Goal: Task Accomplishment & Management: Complete application form

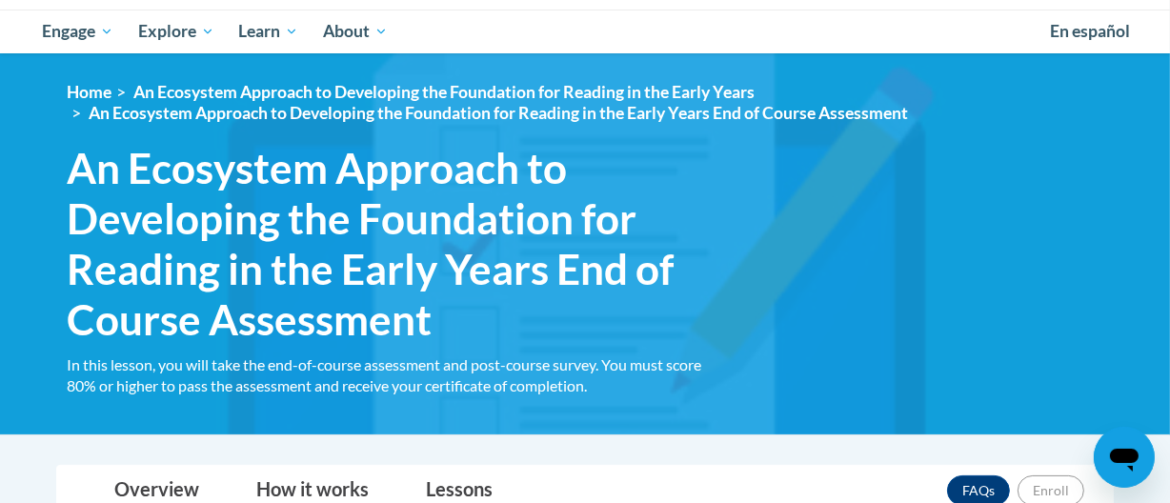
scroll to position [158, 0]
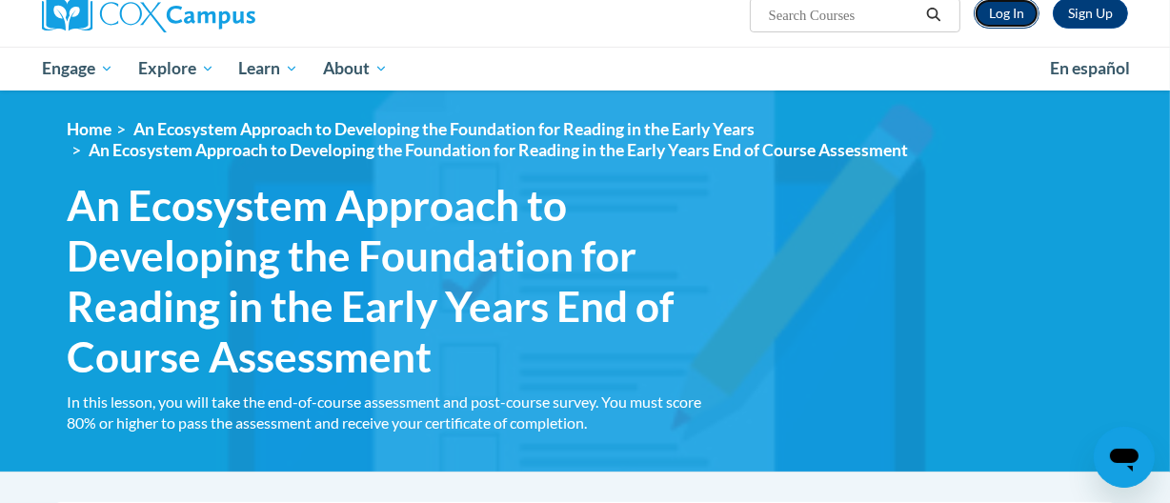
click at [1001, 13] on link "Log In" at bounding box center [1007, 13] width 66 height 31
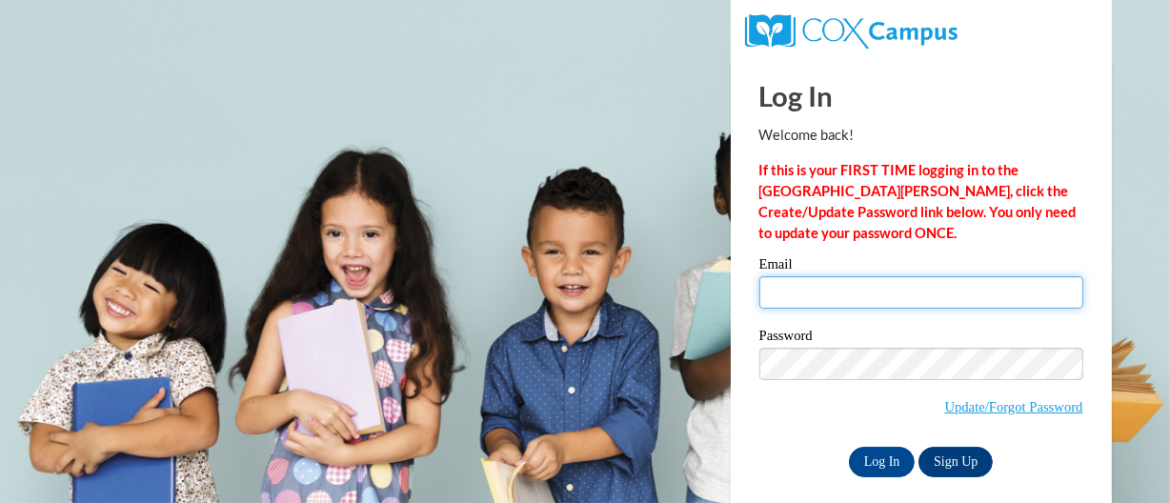
click at [930, 283] on input "Email" at bounding box center [922, 292] width 324 height 32
type input "[EMAIL_ADDRESS][DOMAIN_NAME]"
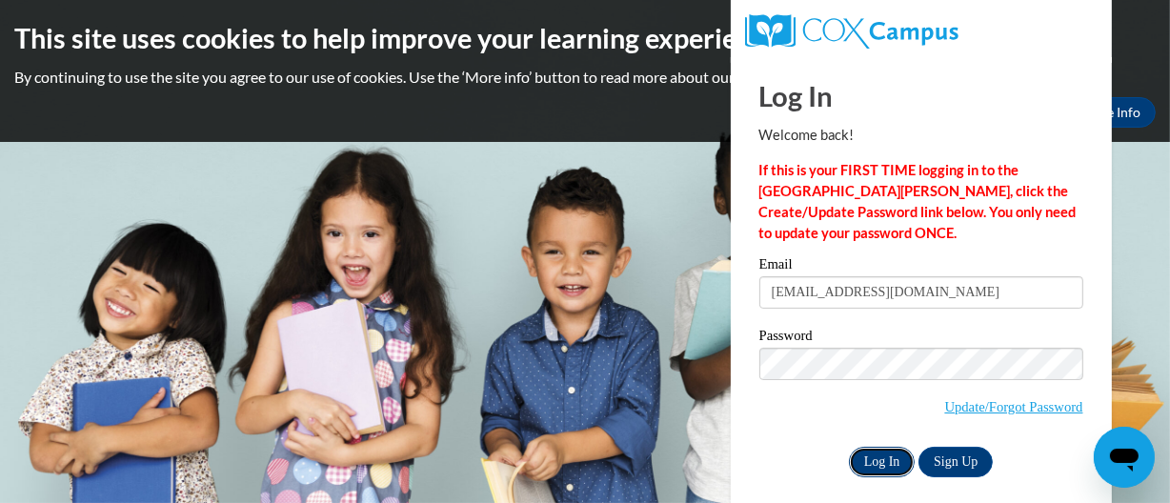
click at [862, 457] on input "Log In" at bounding box center [882, 462] width 67 height 31
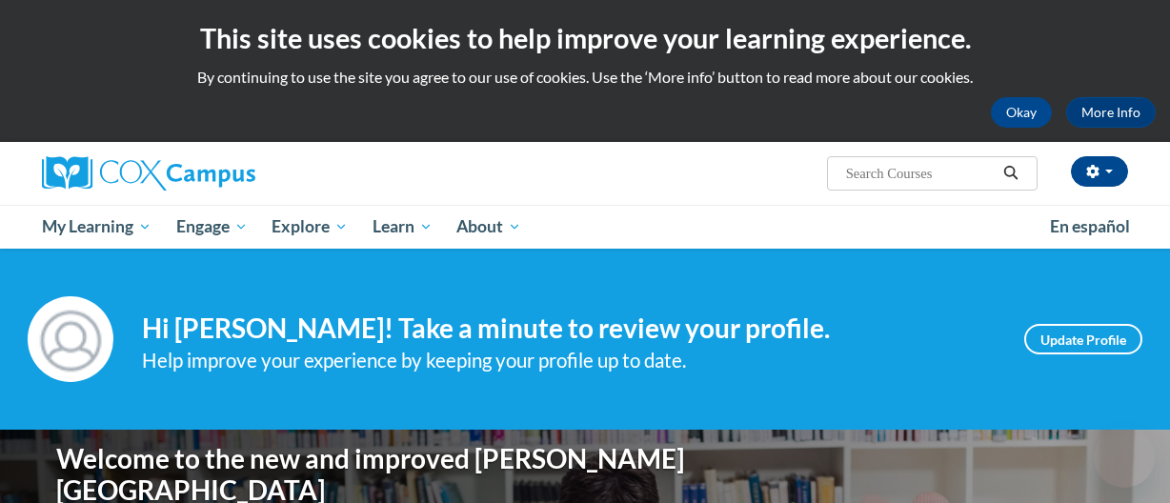
scroll to position [11, 0]
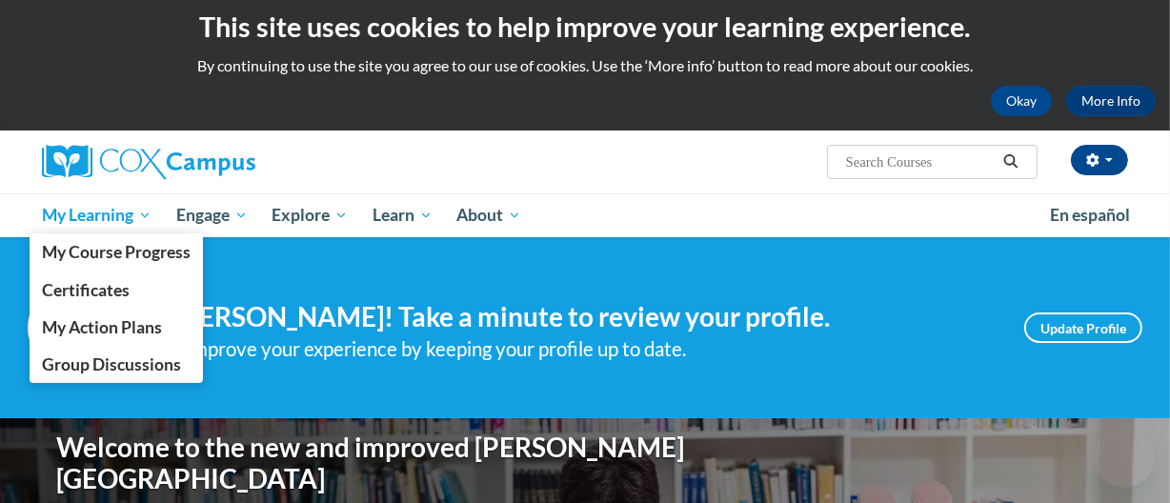
click at [133, 220] on span "My Learning" at bounding box center [97, 215] width 110 height 23
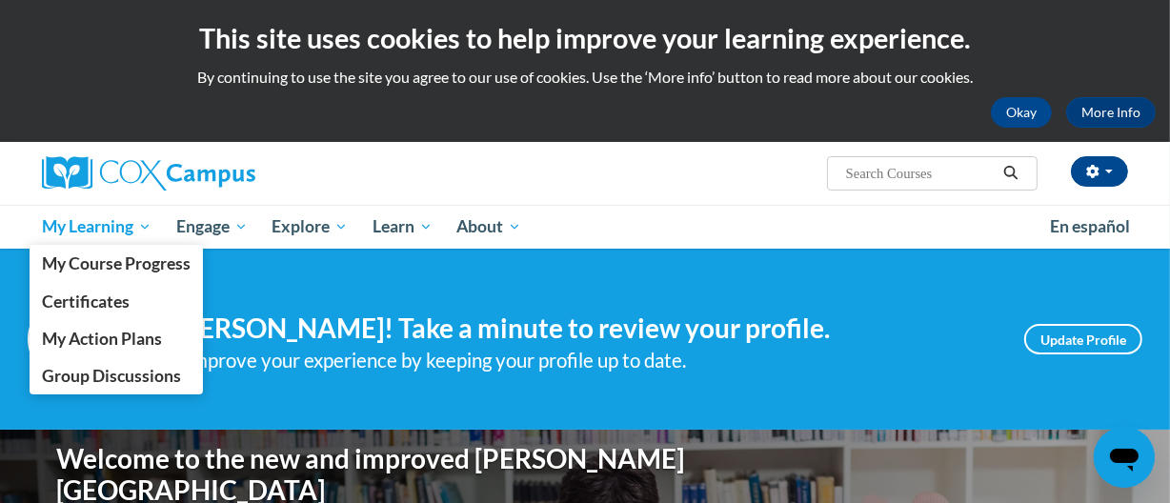
scroll to position [0, 0]
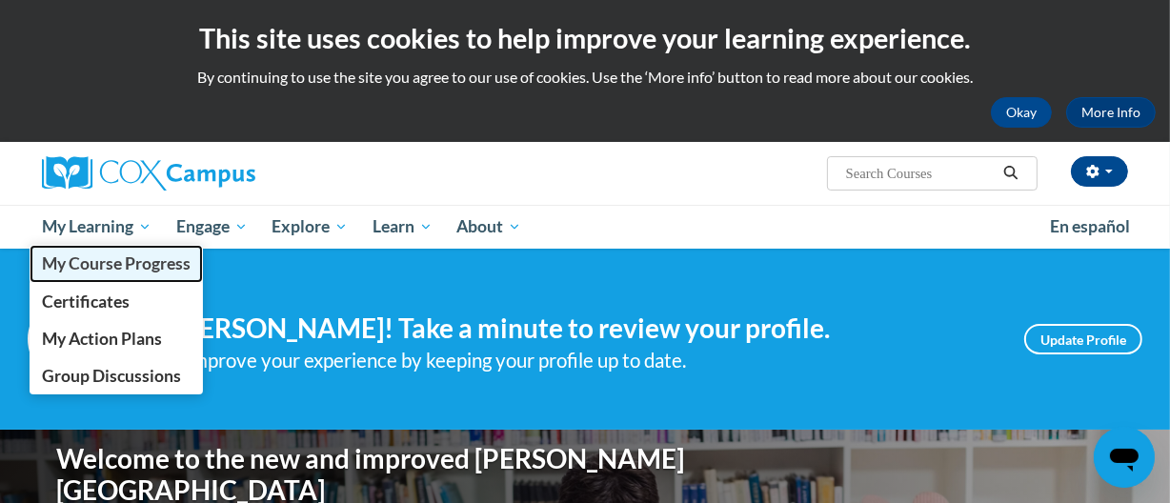
click at [104, 257] on span "My Course Progress" at bounding box center [116, 264] width 149 height 20
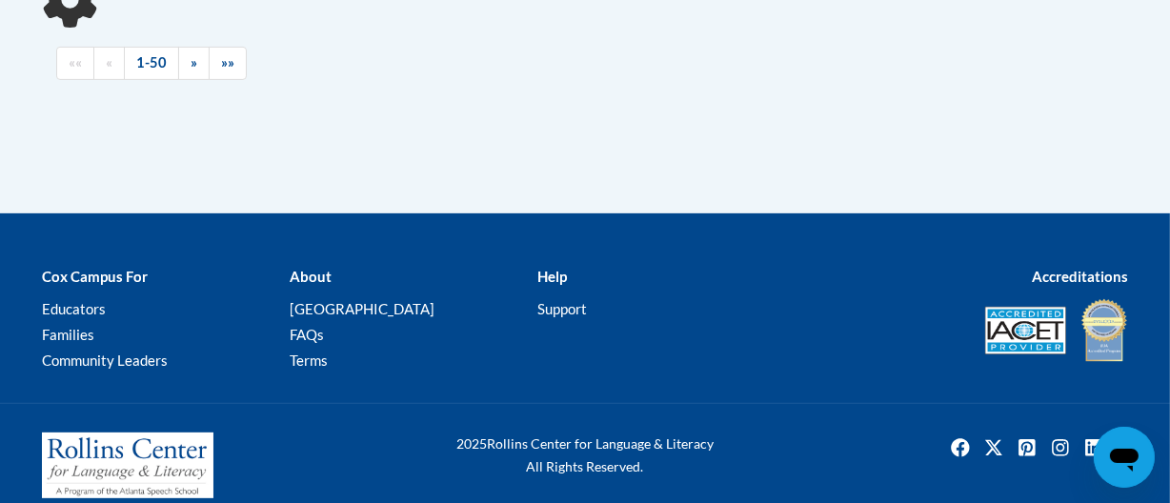
scroll to position [553, 0]
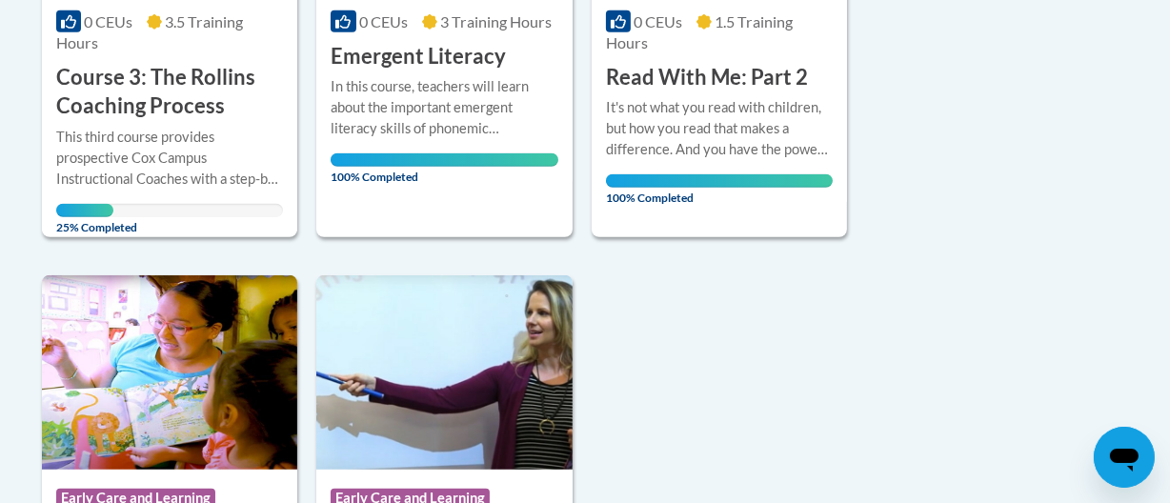
scroll to position [1218, 0]
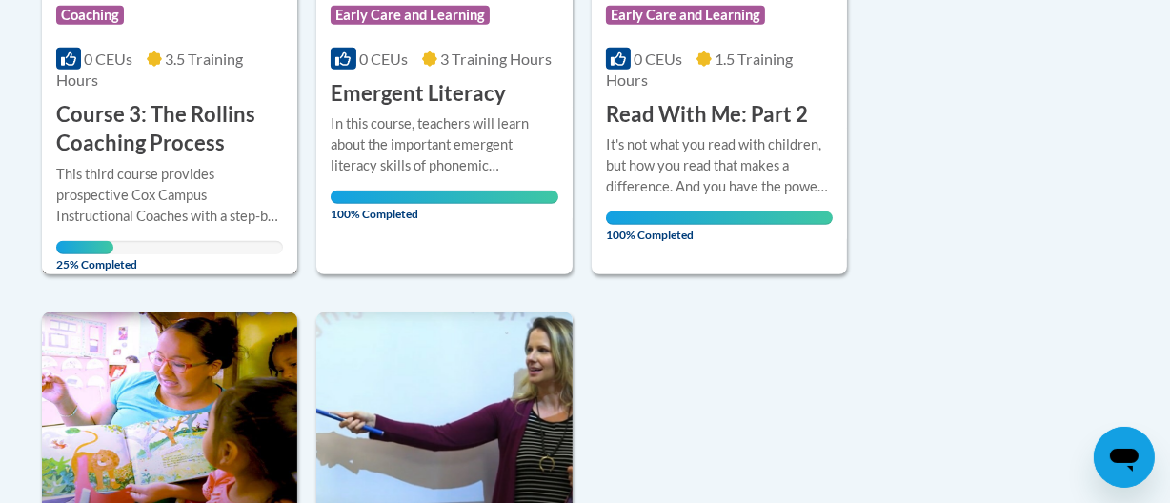
click at [202, 145] on h3 "Course 3: The Rollins Coaching Process" at bounding box center [169, 129] width 227 height 59
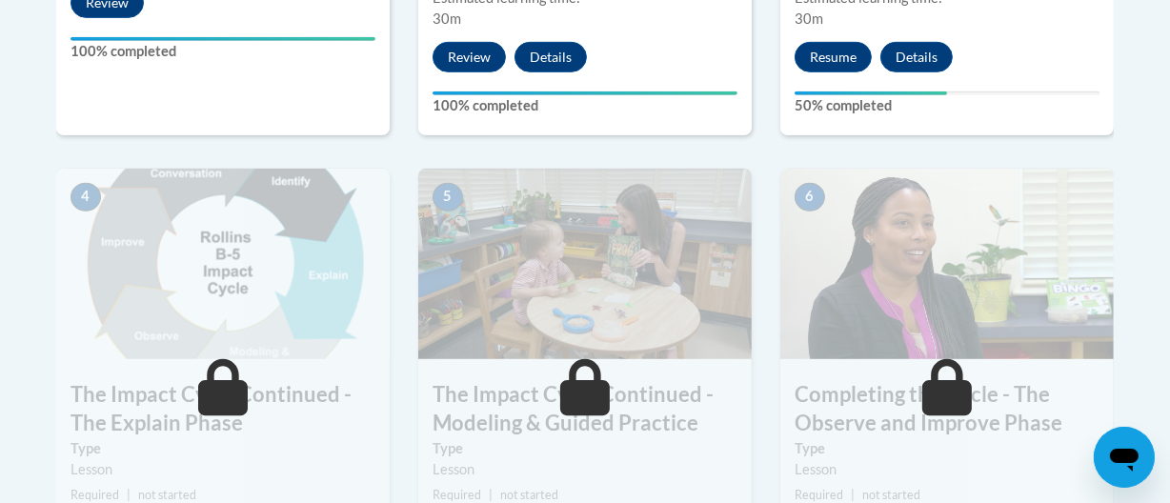
scroll to position [1026, 0]
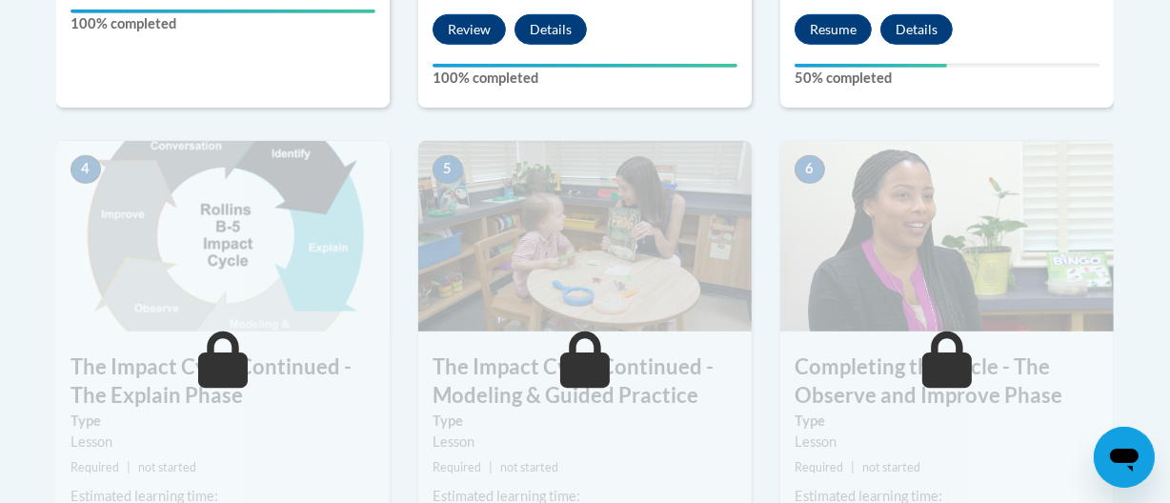
drag, startPoint x: 1182, startPoint y: 71, endPoint x: 1182, endPoint y: 349, distance: 278.3
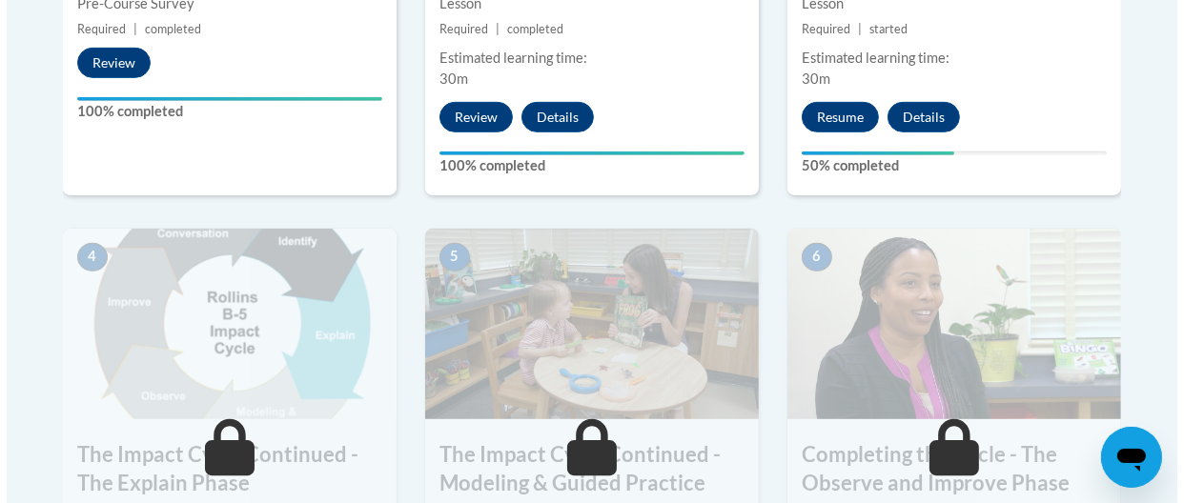
scroll to position [933, 0]
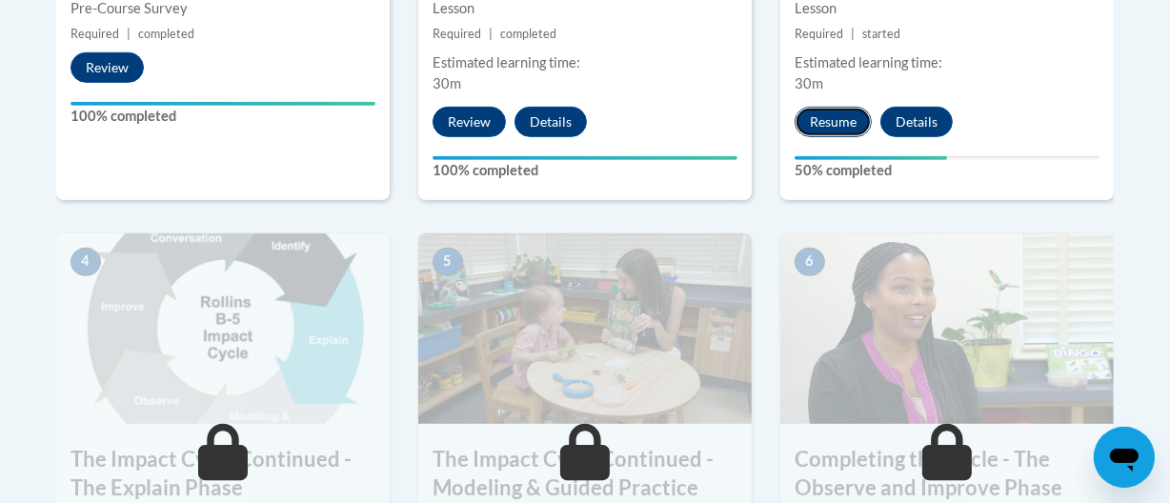
click at [835, 123] on button "Resume" at bounding box center [833, 122] width 77 height 31
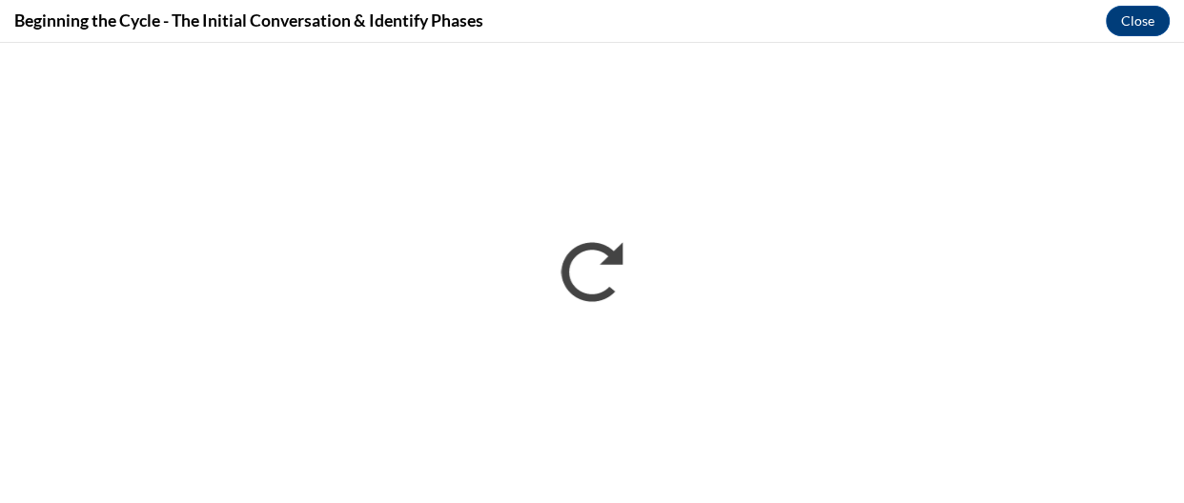
scroll to position [0, 0]
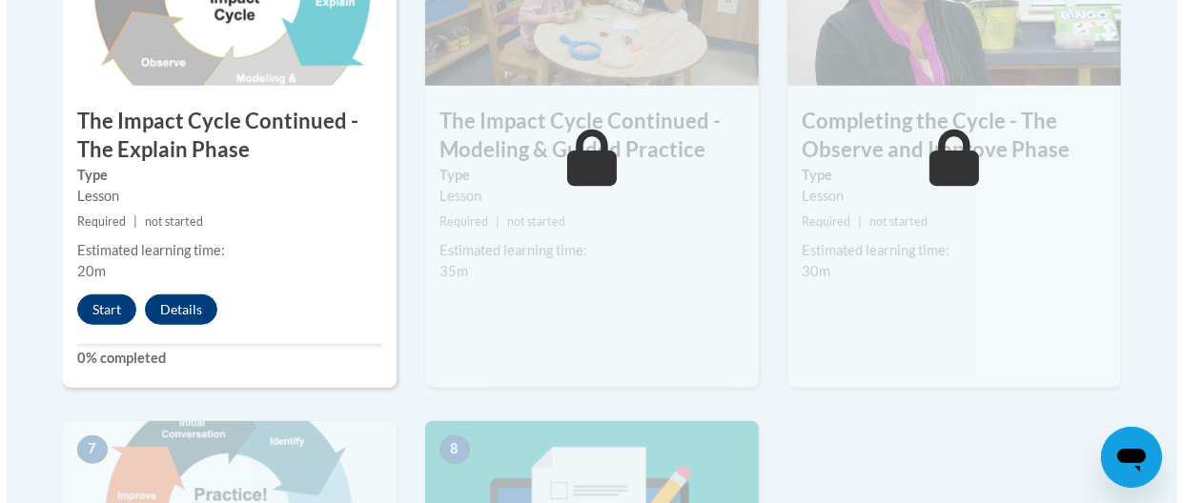
scroll to position [1267, 0]
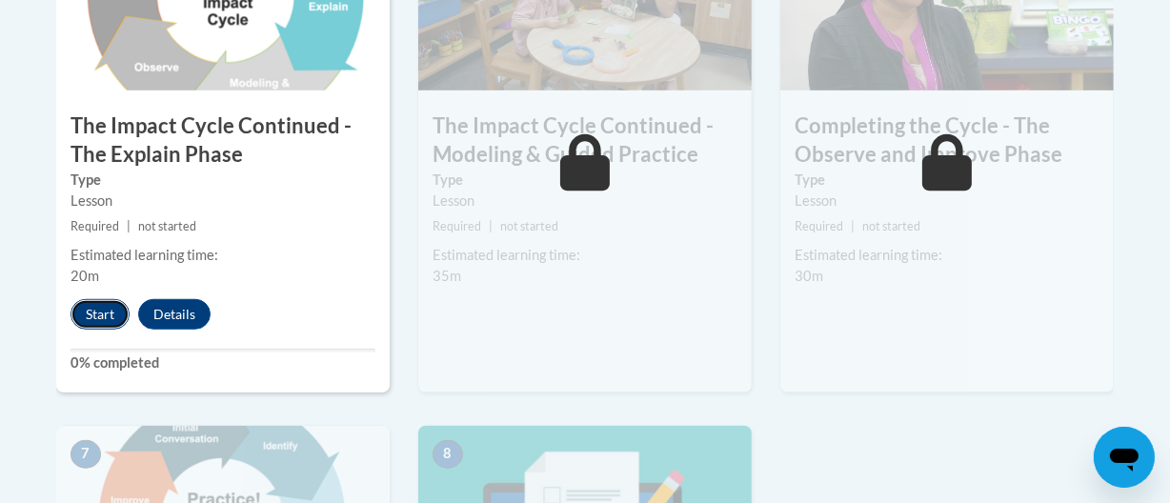
click at [91, 321] on button "Start" at bounding box center [100, 314] width 59 height 31
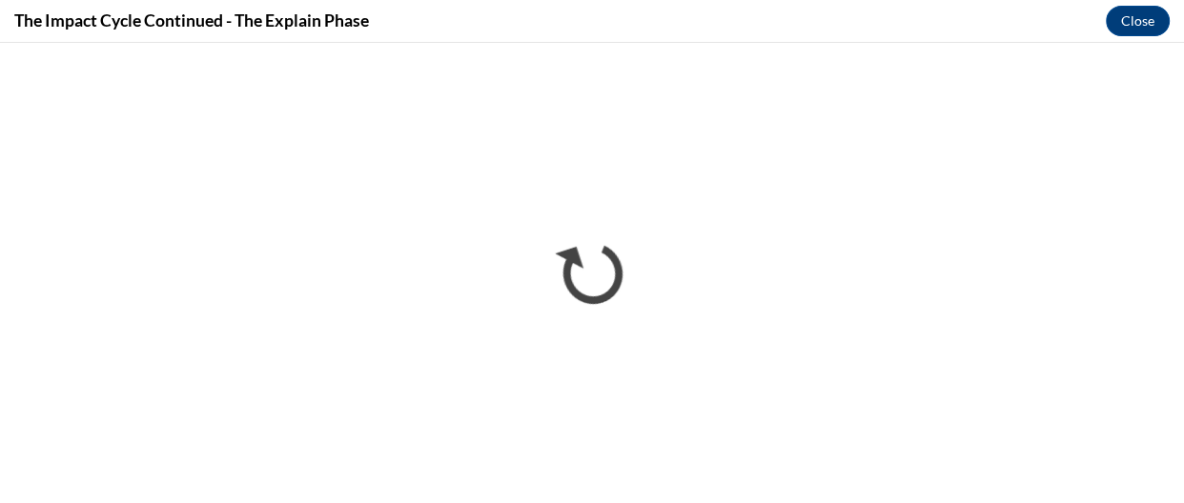
scroll to position [0, 0]
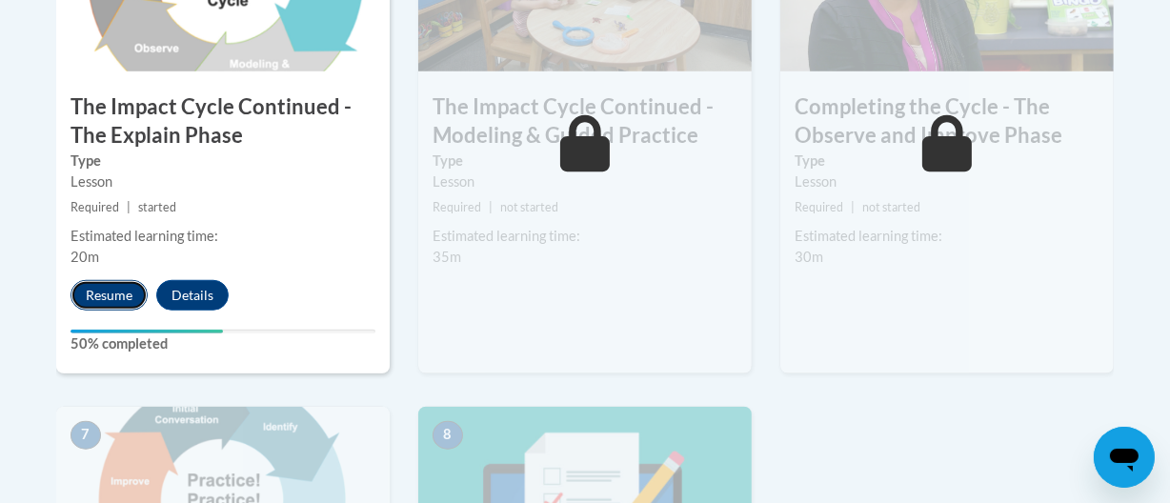
click at [96, 285] on button "Resume" at bounding box center [109, 295] width 77 height 31
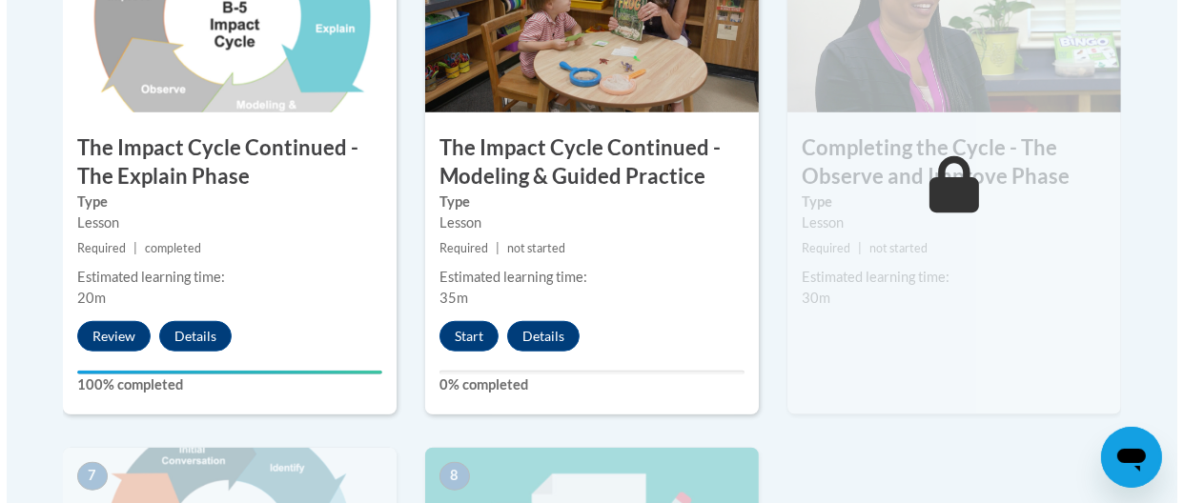
scroll to position [1291, 0]
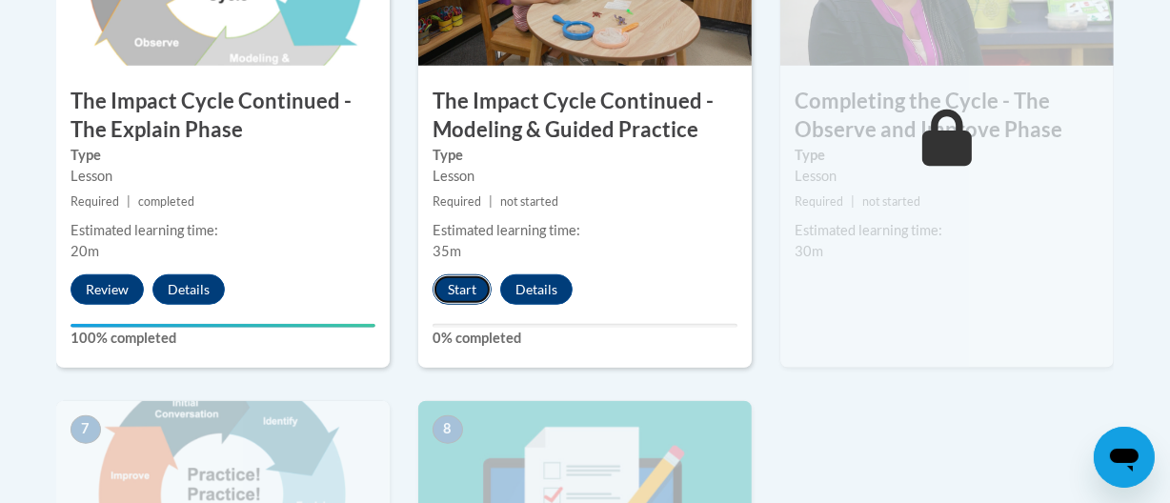
click at [469, 295] on button "Start" at bounding box center [462, 290] width 59 height 31
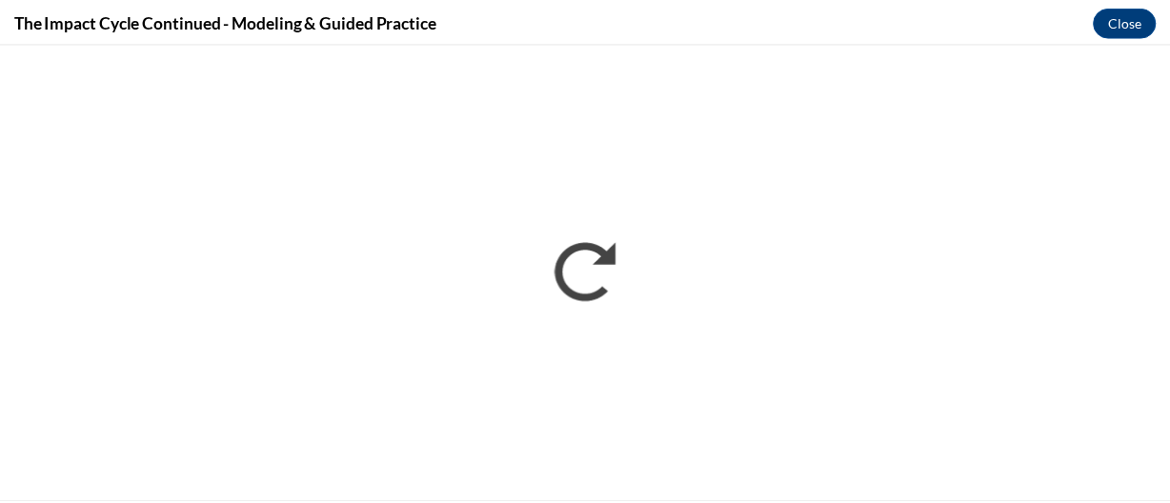
scroll to position [0, 0]
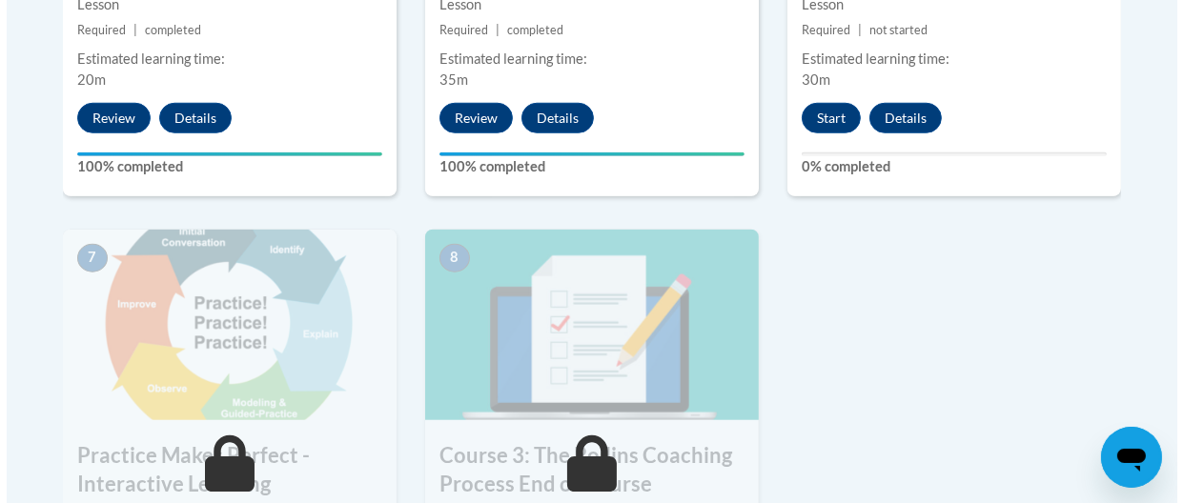
scroll to position [1493, 0]
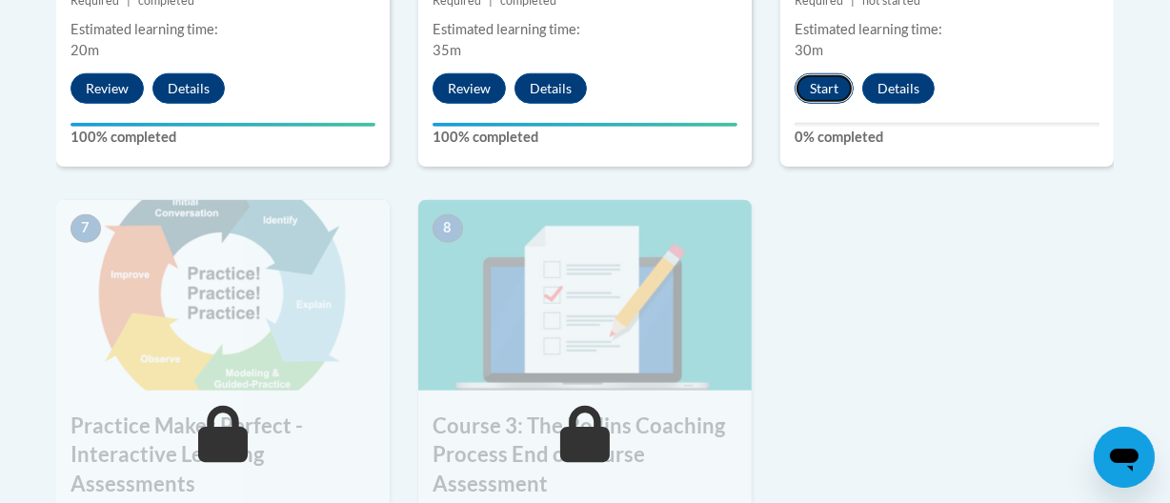
click at [833, 100] on button "Start" at bounding box center [824, 88] width 59 height 31
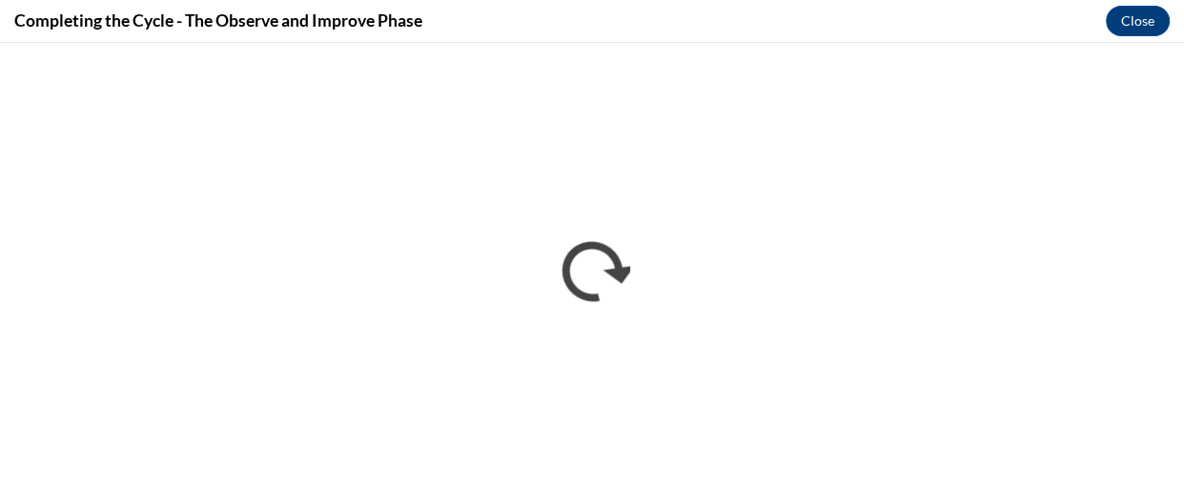
scroll to position [0, 0]
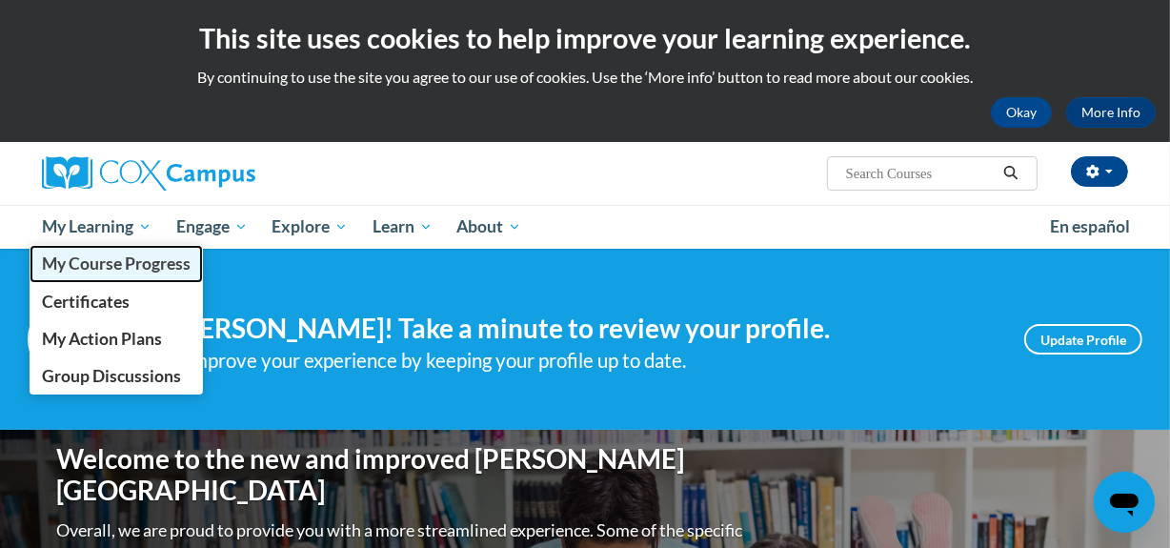
click at [111, 252] on link "My Course Progress" at bounding box center [116, 263] width 173 height 37
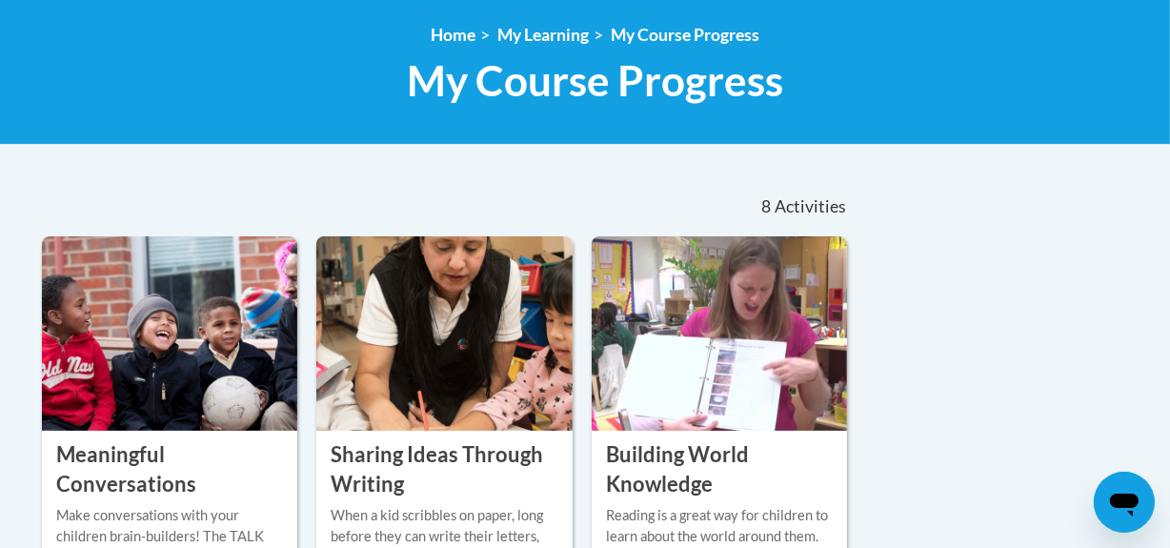
scroll to position [338, 0]
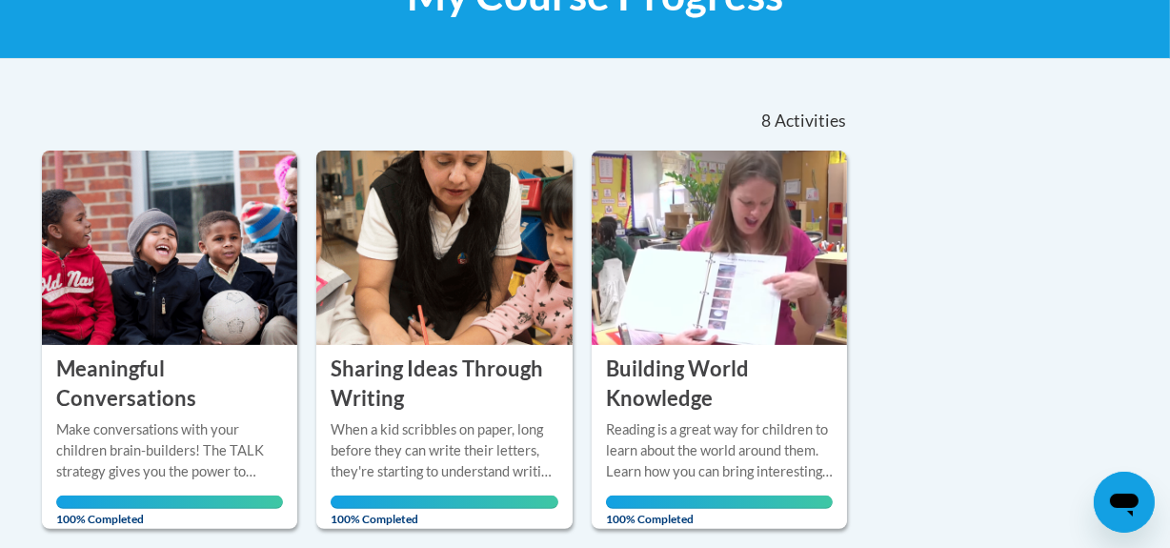
drag, startPoint x: 1181, startPoint y: 56, endPoint x: 1182, endPoint y: 217, distance: 161.1
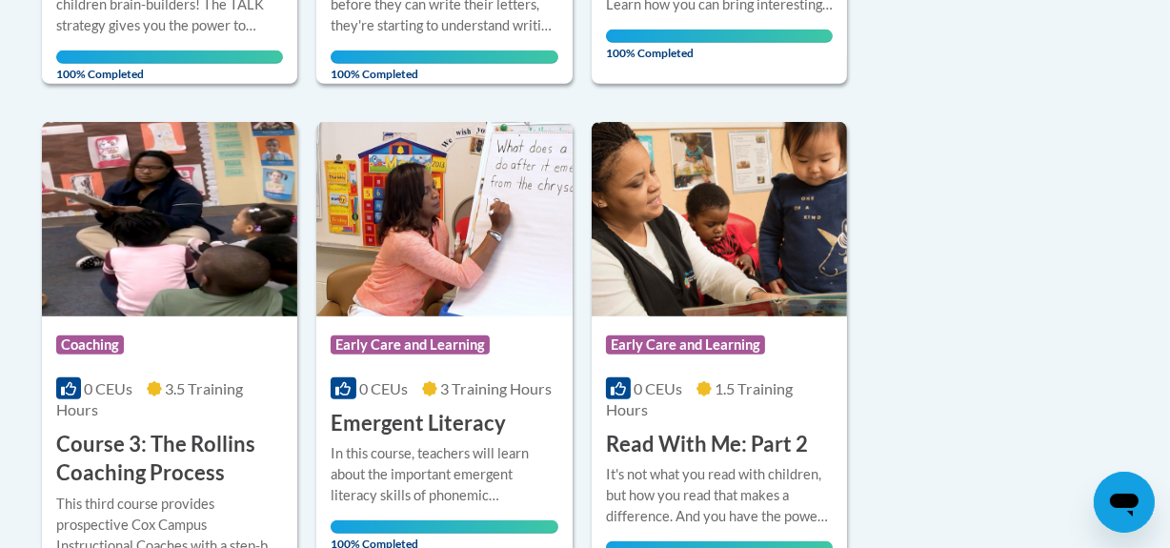
scroll to position [968, 0]
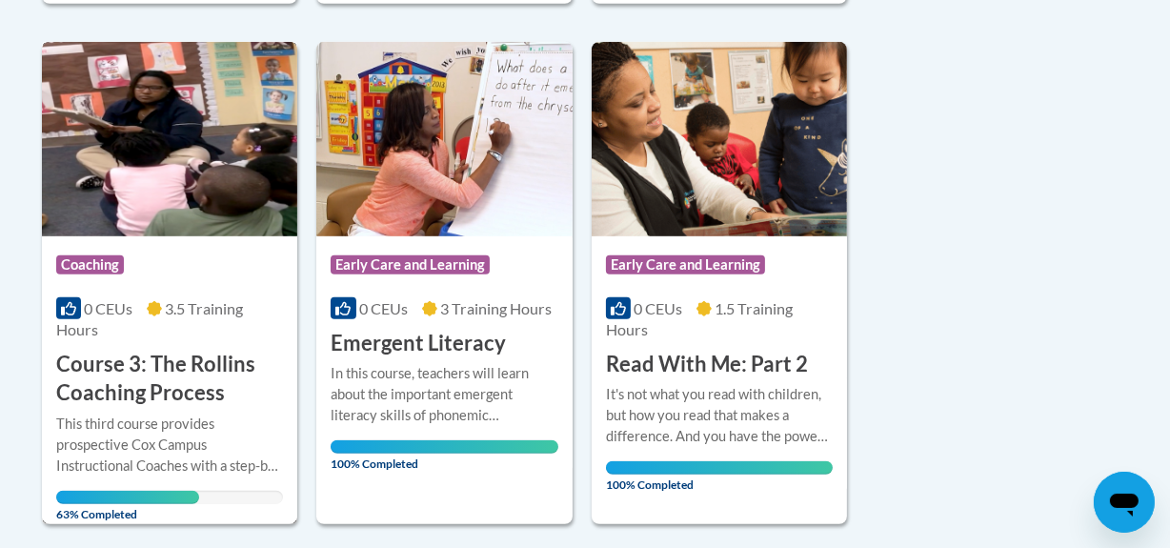
click at [254, 196] on img at bounding box center [169, 139] width 255 height 194
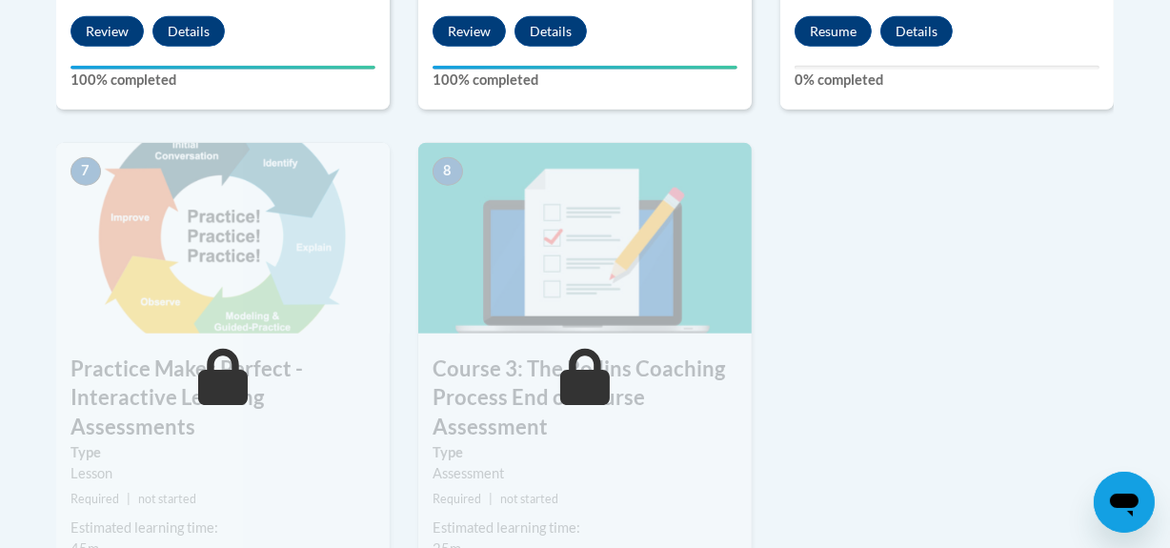
scroll to position [1580, 0]
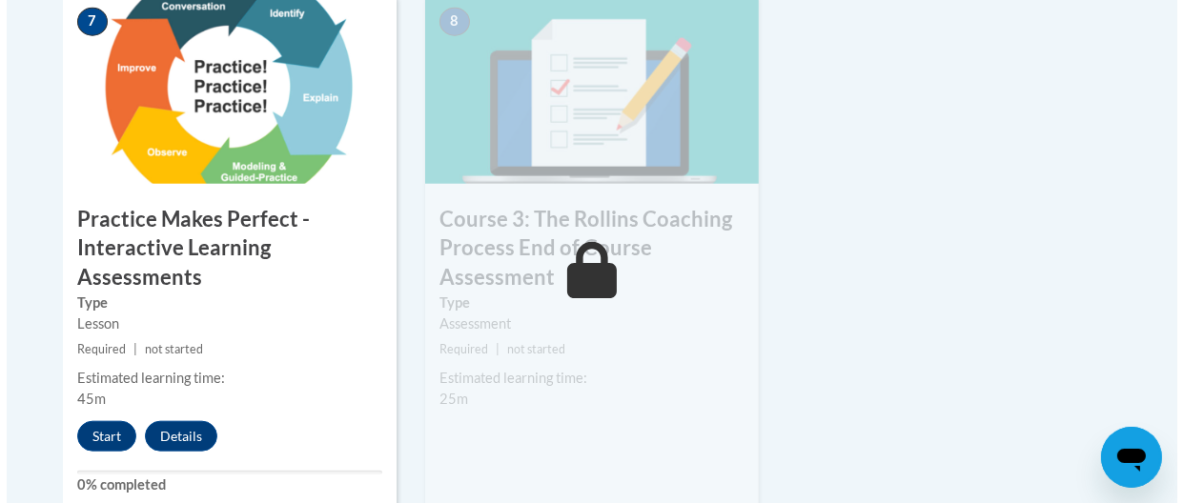
scroll to position [1809, 0]
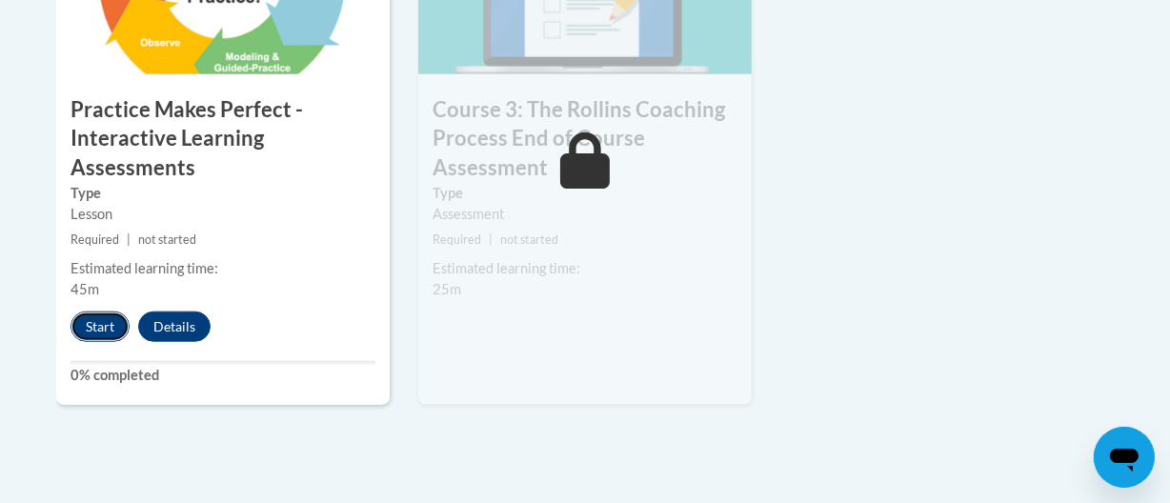
click at [113, 326] on button "Start" at bounding box center [100, 327] width 59 height 31
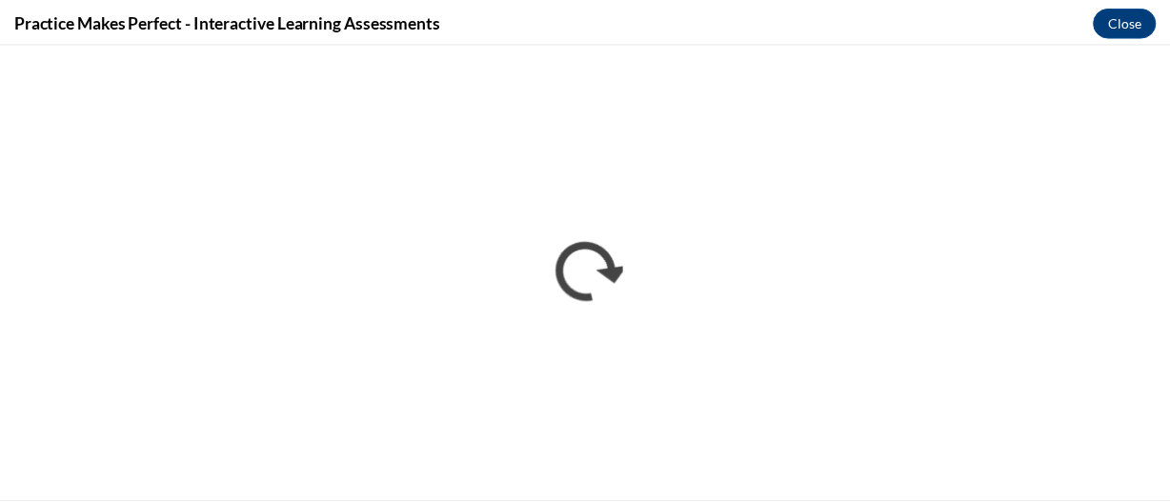
scroll to position [0, 0]
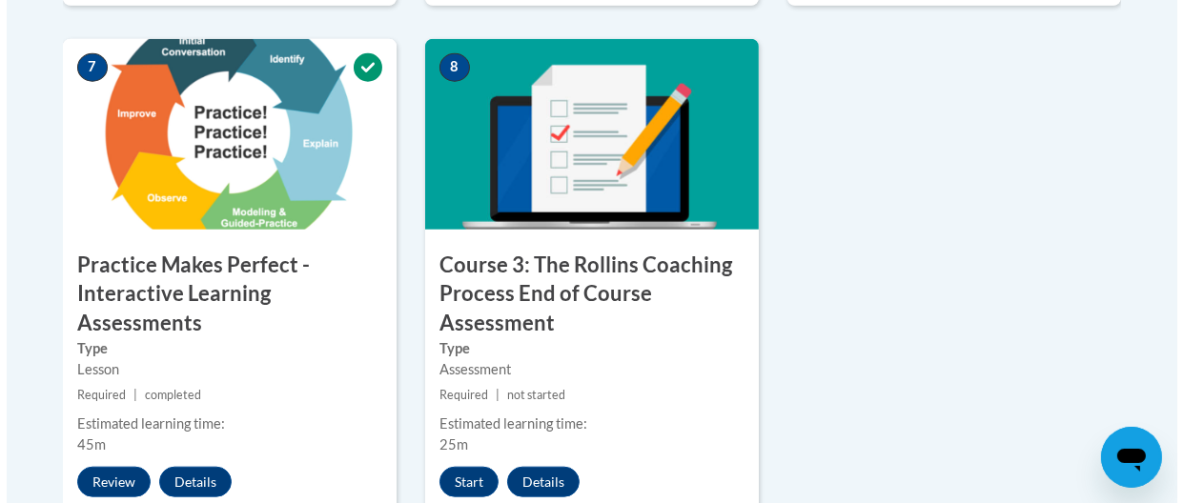
scroll to position [1708, 0]
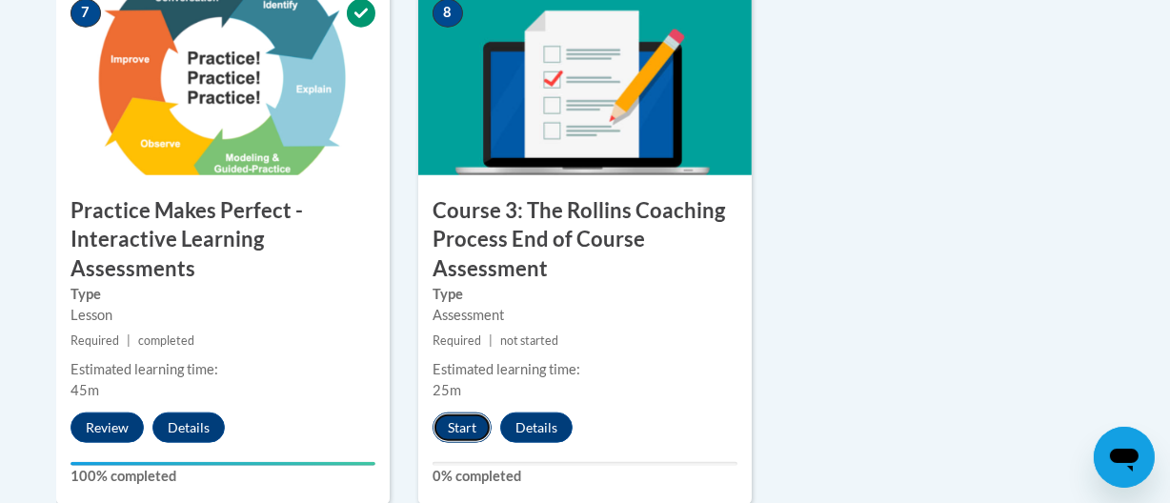
click at [466, 420] on button "Start" at bounding box center [462, 428] width 59 height 31
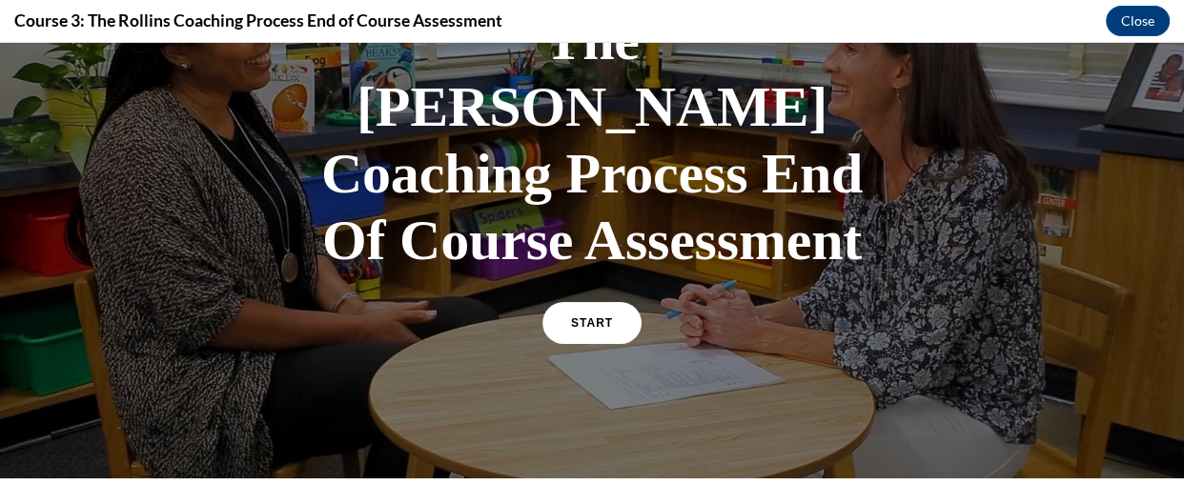
scroll to position [175, 0]
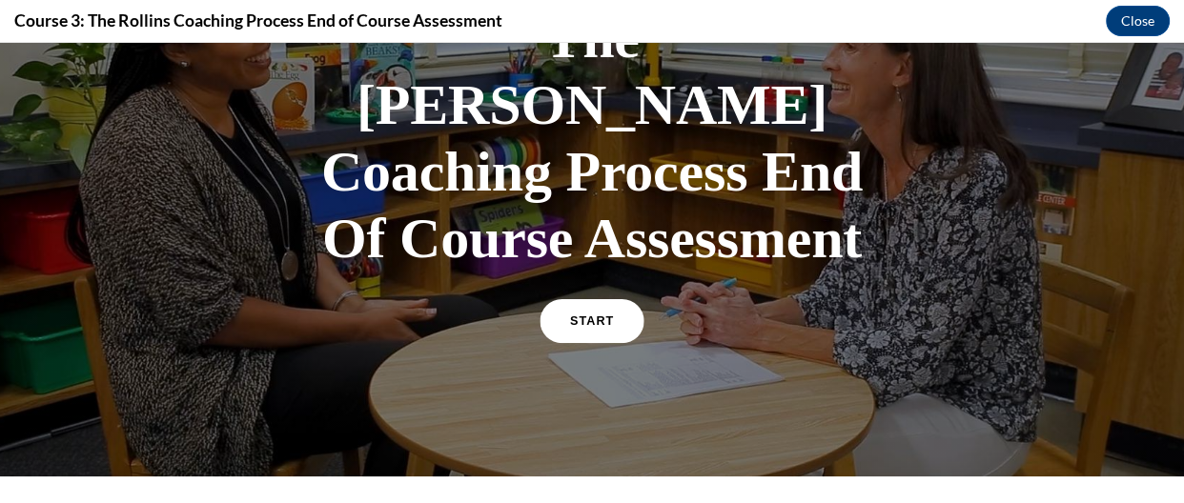
click at [570, 299] on link "START" at bounding box center [591, 321] width 104 height 44
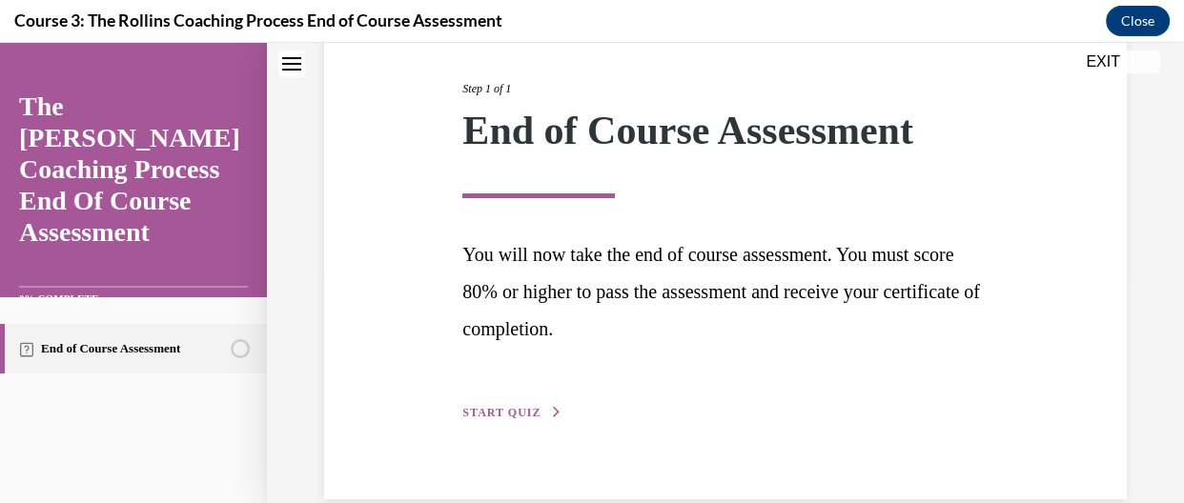
scroll to position [262, 0]
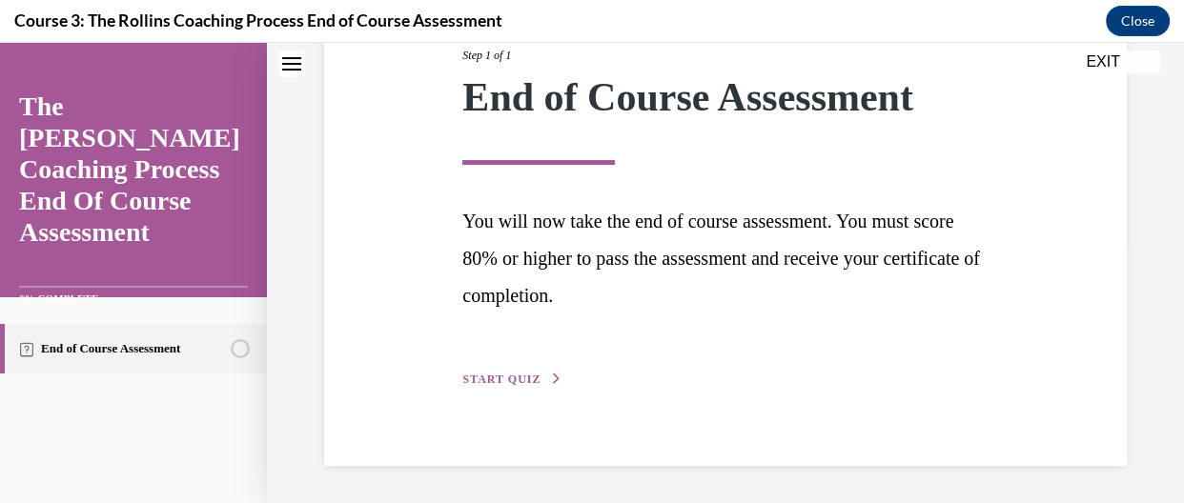
click at [516, 366] on div "Step 1 of 1 End of Course Assessment You will now take the end of course assess…" at bounding box center [725, 196] width 554 height 387
click at [515, 372] on button "START QUIZ" at bounding box center [511, 379] width 99 height 17
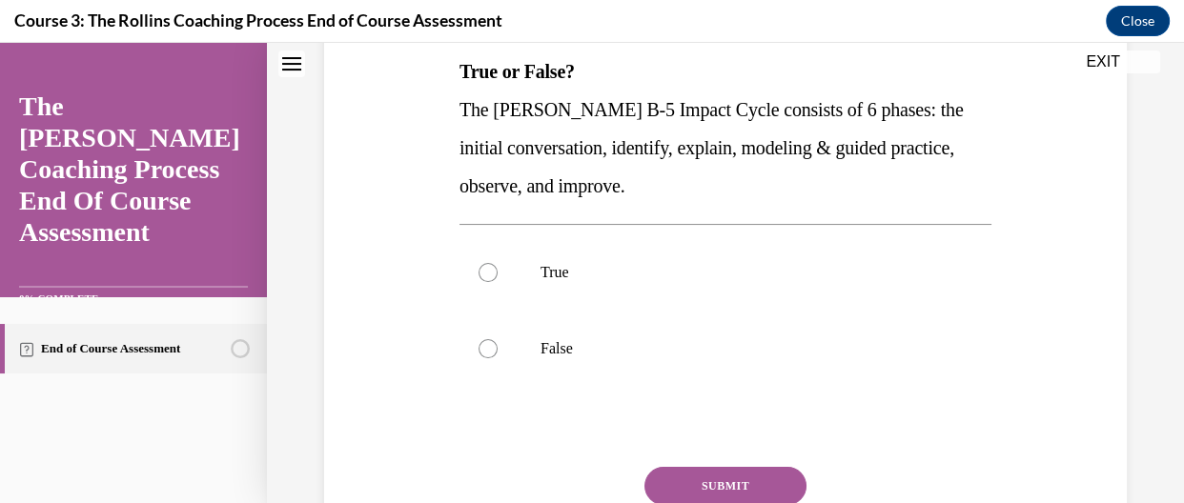
scroll to position [314, 0]
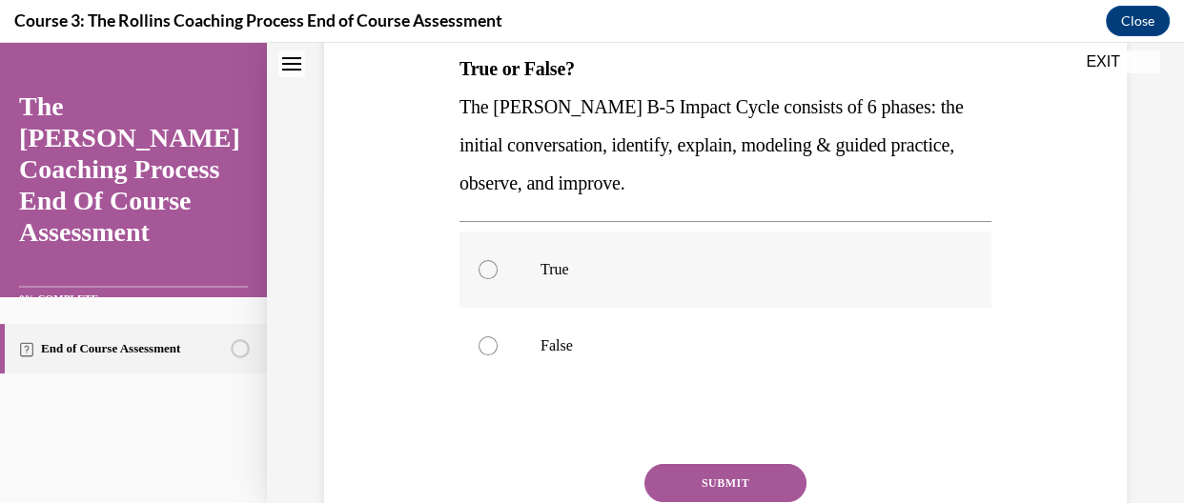
click at [501, 245] on label "True" at bounding box center [725, 270] width 532 height 76
click at [498, 260] on input "True" at bounding box center [487, 269] width 19 height 19
radio input "true"
click at [774, 462] on div "Question 01/15 True or False? The Rollins B-5 Impact Cycle consists of 6 phases…" at bounding box center [725, 285] width 532 height 669
click at [768, 478] on button "SUBMIT" at bounding box center [725, 483] width 162 height 38
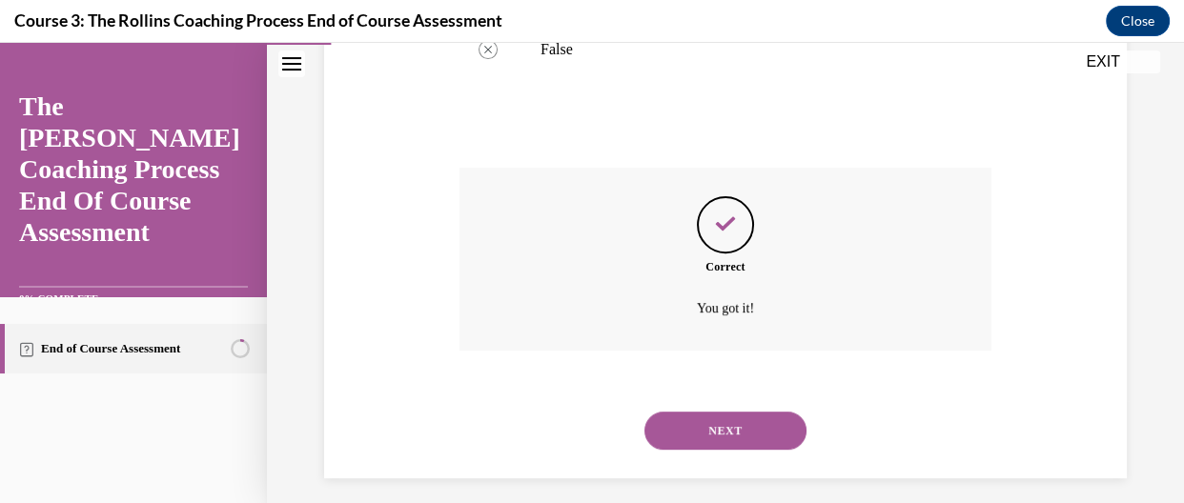
scroll to position [621, 0]
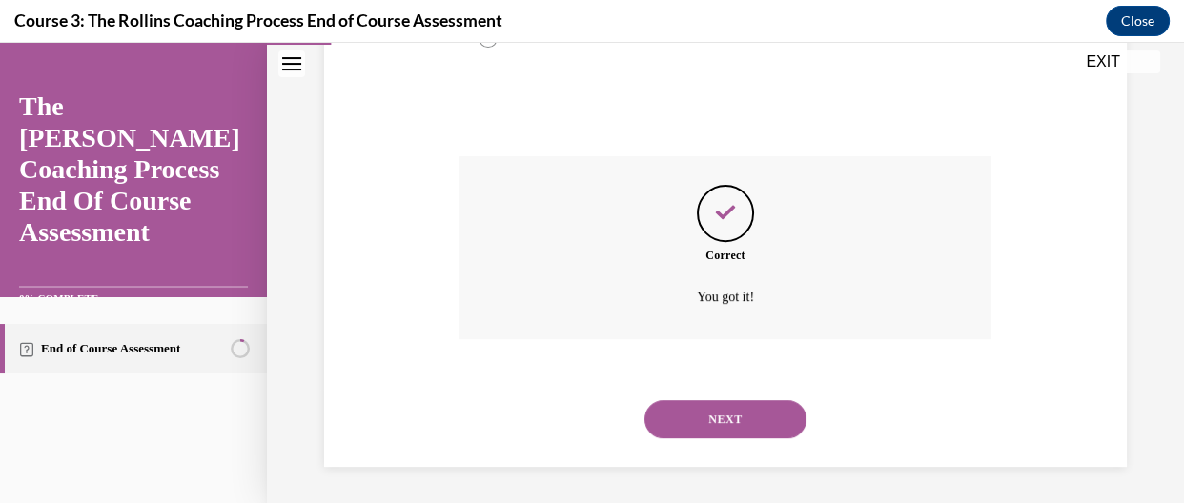
click at [759, 423] on button "NEXT" at bounding box center [725, 419] width 162 height 38
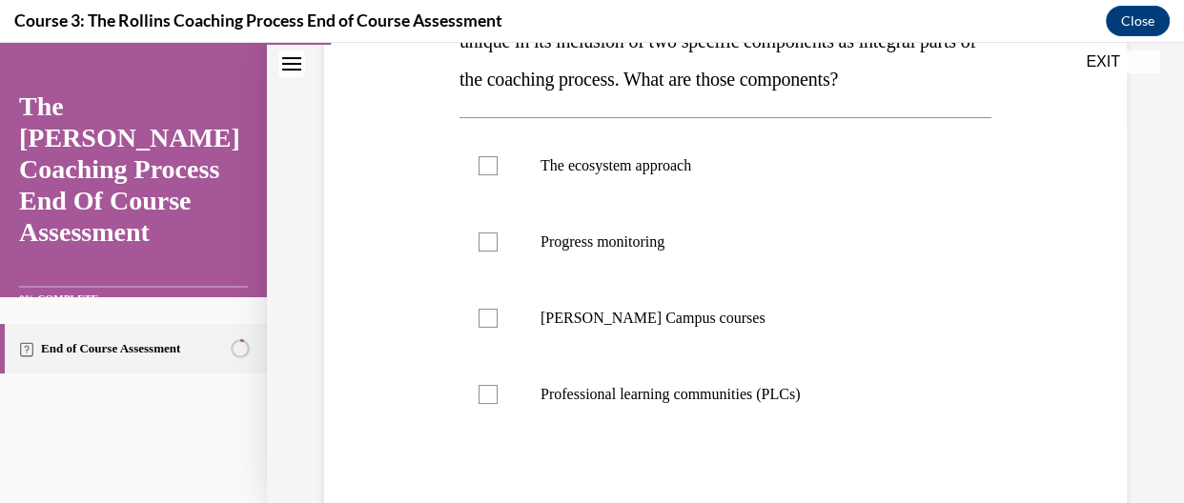
scroll to position [381, 0]
click at [487, 253] on label "Progress monitoring" at bounding box center [725, 240] width 532 height 76
click at [487, 250] on input "Progress monitoring" at bounding box center [487, 240] width 19 height 19
checkbox input "true"
click at [484, 176] on label "The ecosystem approach" at bounding box center [725, 164] width 532 height 76
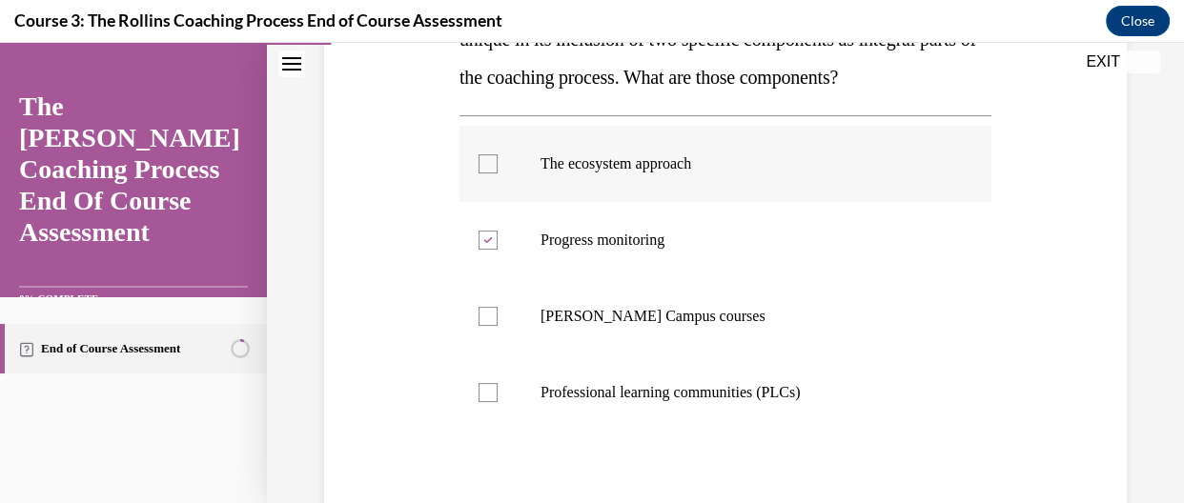
click at [484, 173] on input "The ecosystem approach" at bounding box center [487, 163] width 19 height 19
checkbox input "true"
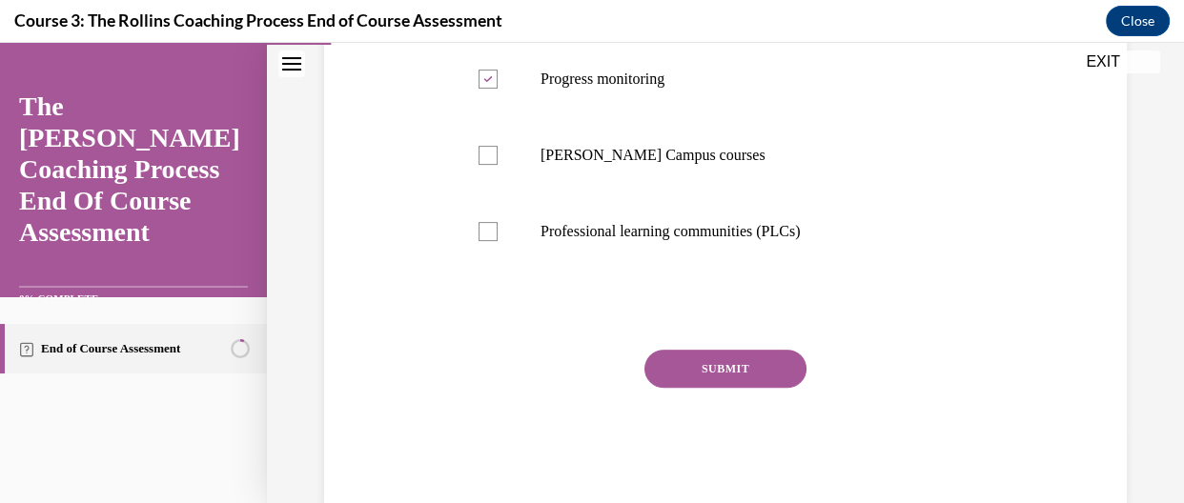
scroll to position [548, 0]
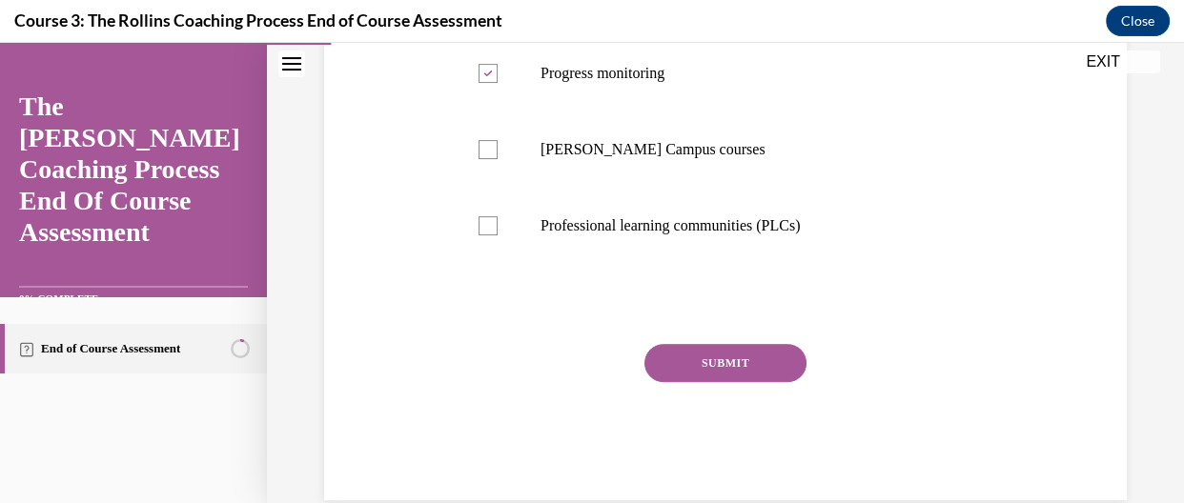
click at [742, 374] on button "SUBMIT" at bounding box center [725, 363] width 162 height 38
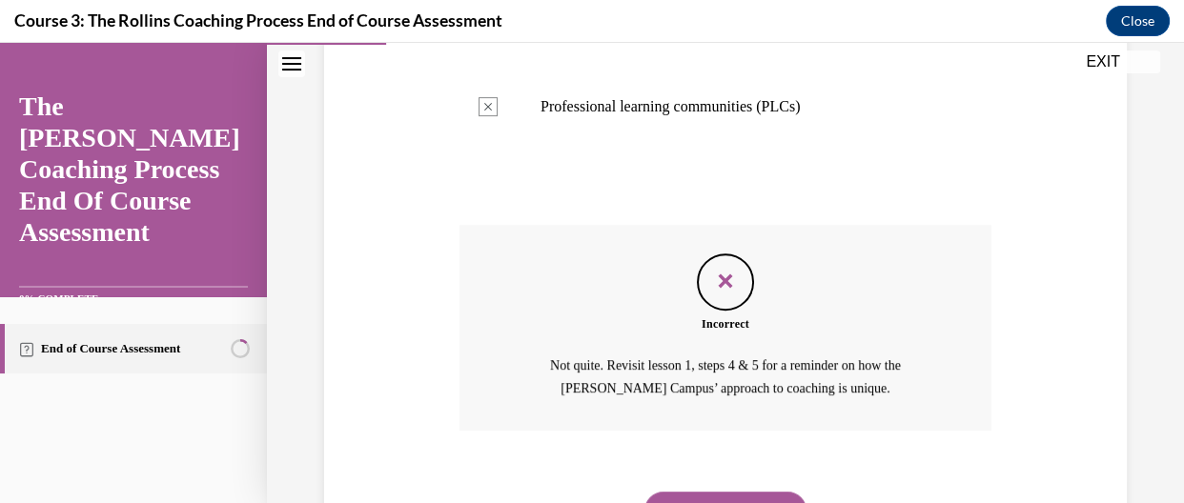
scroll to position [760, 0]
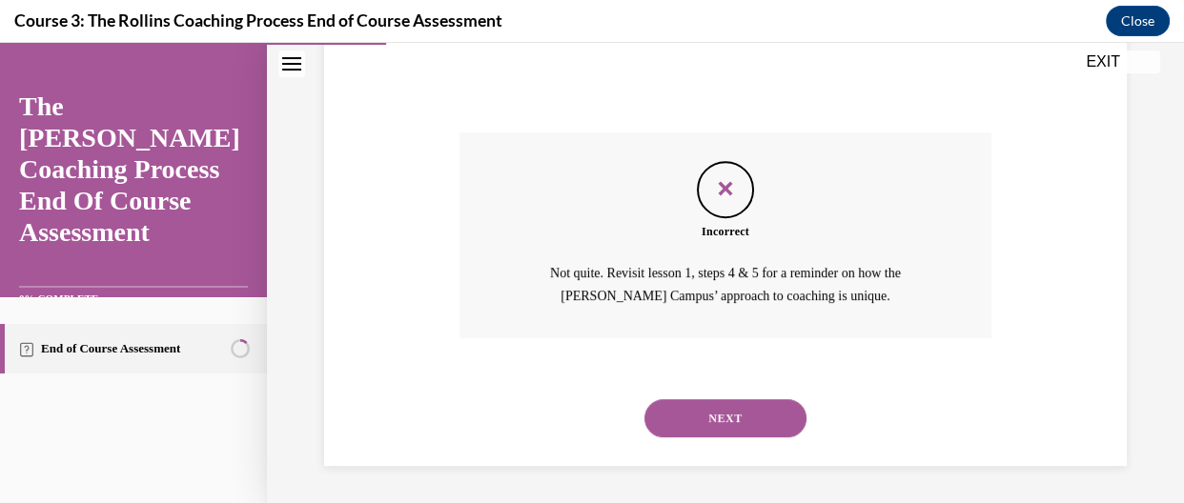
click at [747, 409] on button "NEXT" at bounding box center [725, 418] width 162 height 38
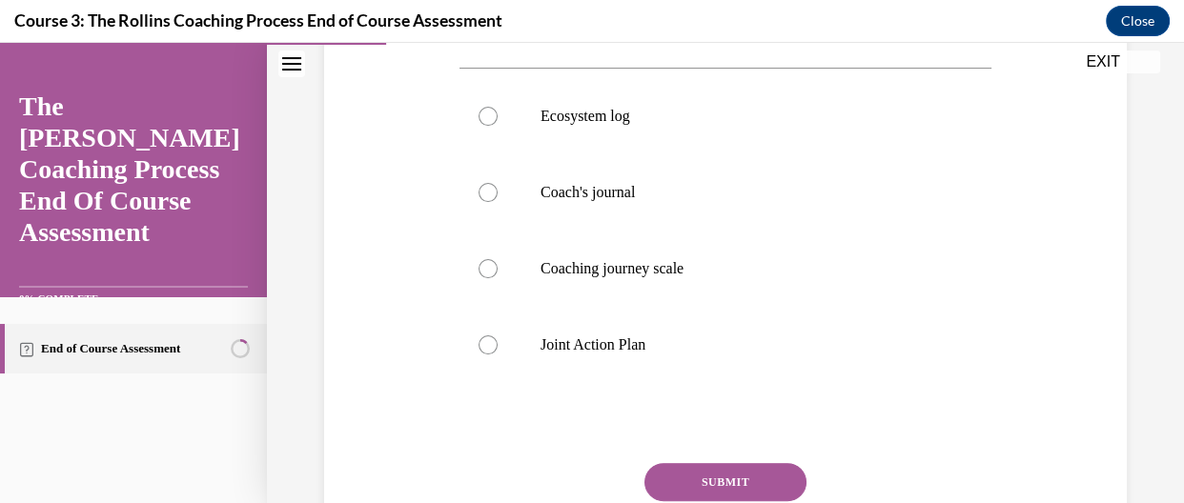
scroll to position [432, 0]
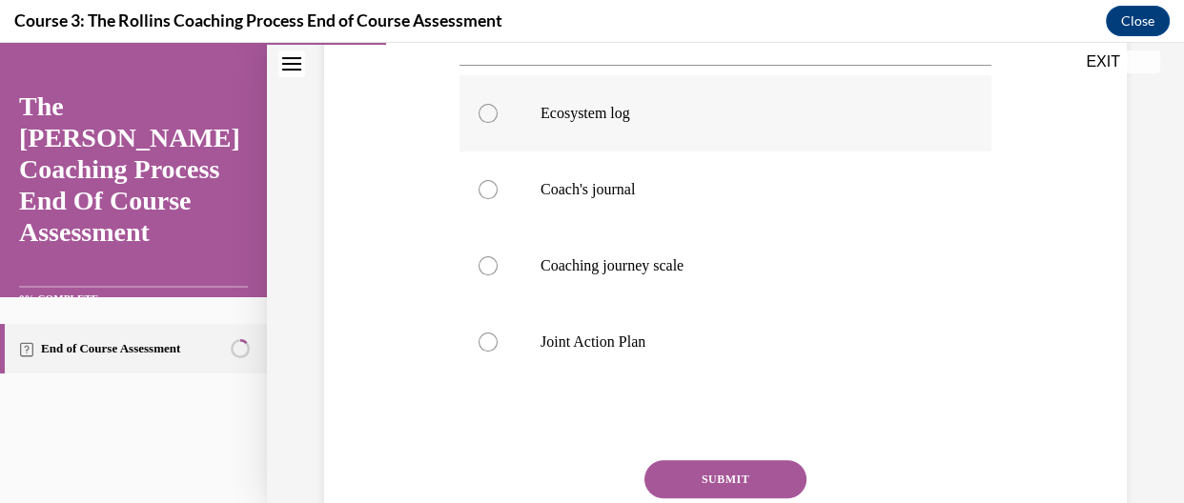
click at [512, 121] on label "Ecosystem log" at bounding box center [725, 113] width 532 height 76
click at [498, 121] on input "Ecosystem log" at bounding box center [487, 113] width 19 height 19
radio input "true"
click at [693, 457] on div "Question 03/15 Goals, objectives, and action steps for achieving site-level goa…" at bounding box center [725, 224] width 532 height 783
click at [693, 467] on button "SUBMIT" at bounding box center [725, 479] width 162 height 38
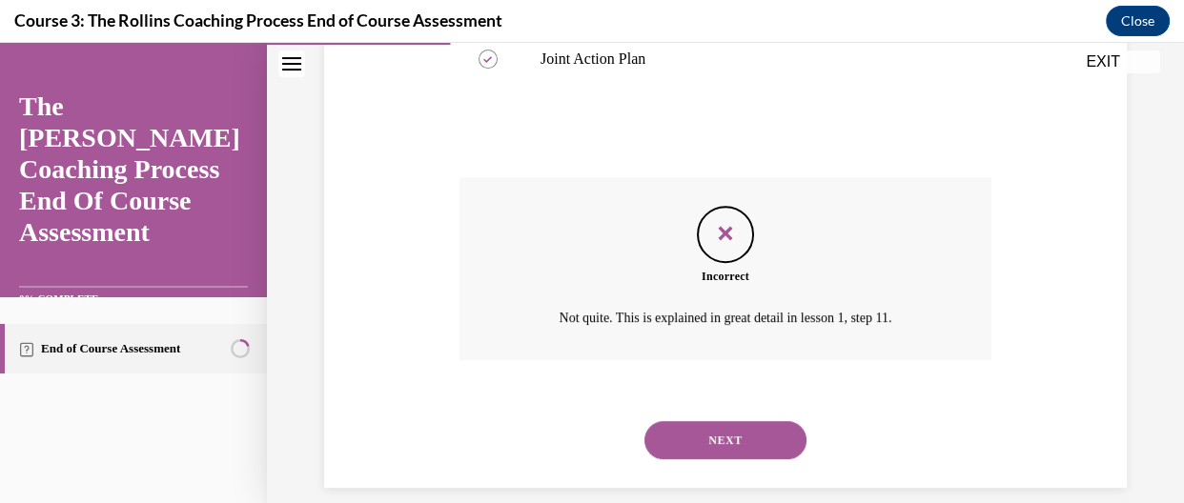
scroll to position [717, 0]
click at [763, 443] on button "NEXT" at bounding box center [725, 438] width 162 height 38
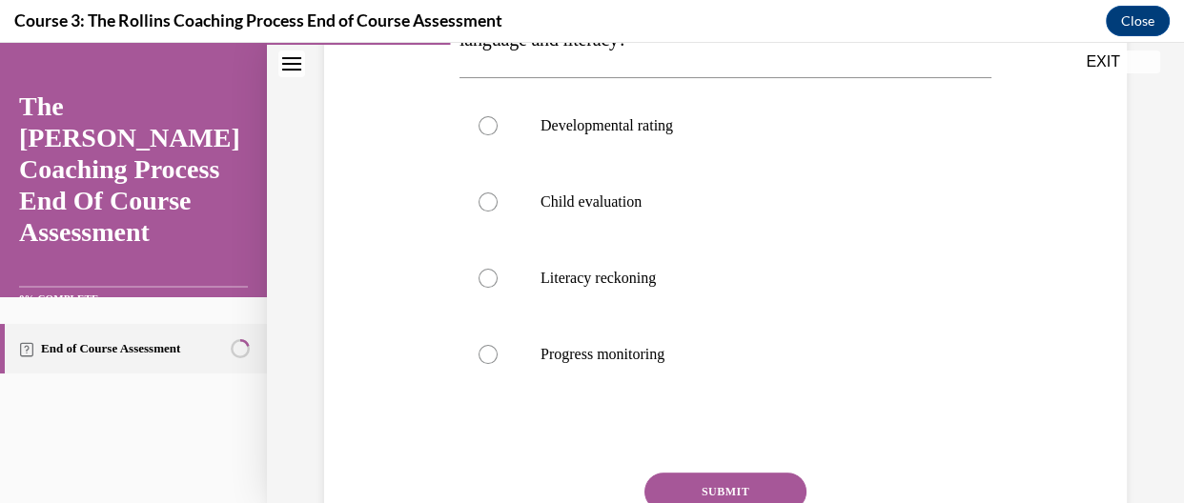
scroll to position [429, 0]
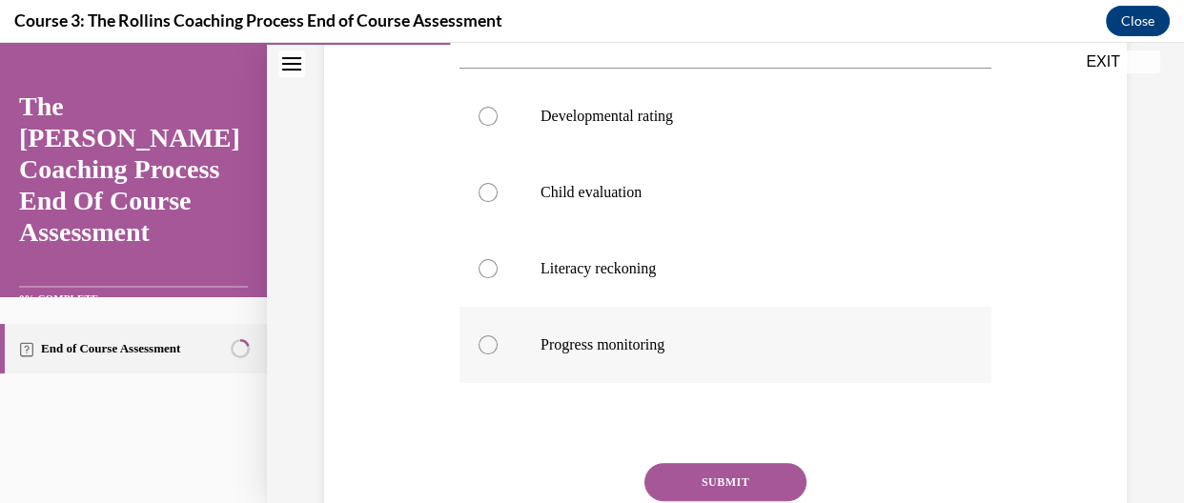
click at [509, 353] on label "Progress monitoring" at bounding box center [725, 345] width 532 height 76
click at [498, 353] on input "Progress monitoring" at bounding box center [487, 345] width 19 height 19
radio input "true"
click at [744, 484] on button "SUBMIT" at bounding box center [725, 482] width 162 height 38
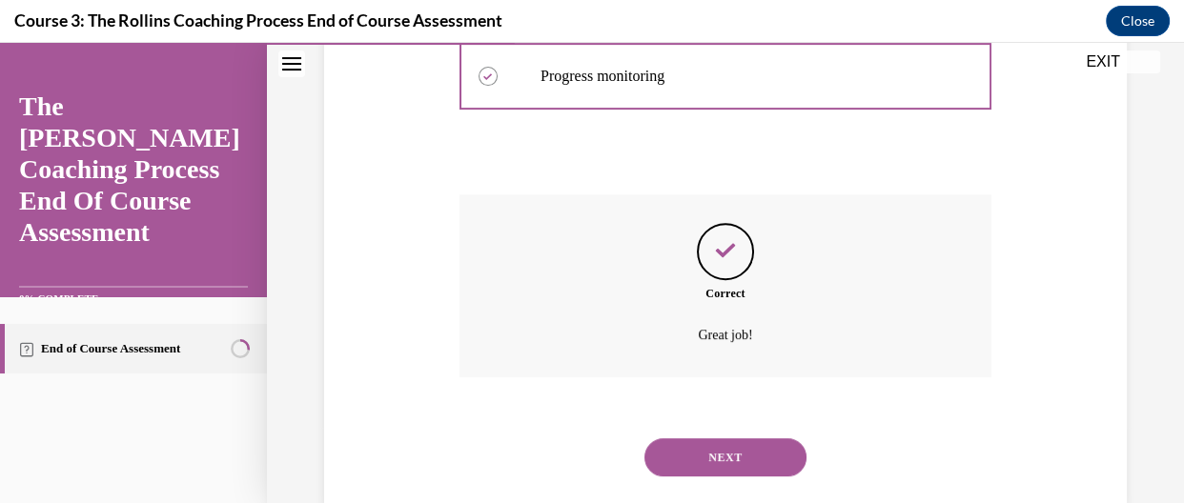
scroll to position [736, 0]
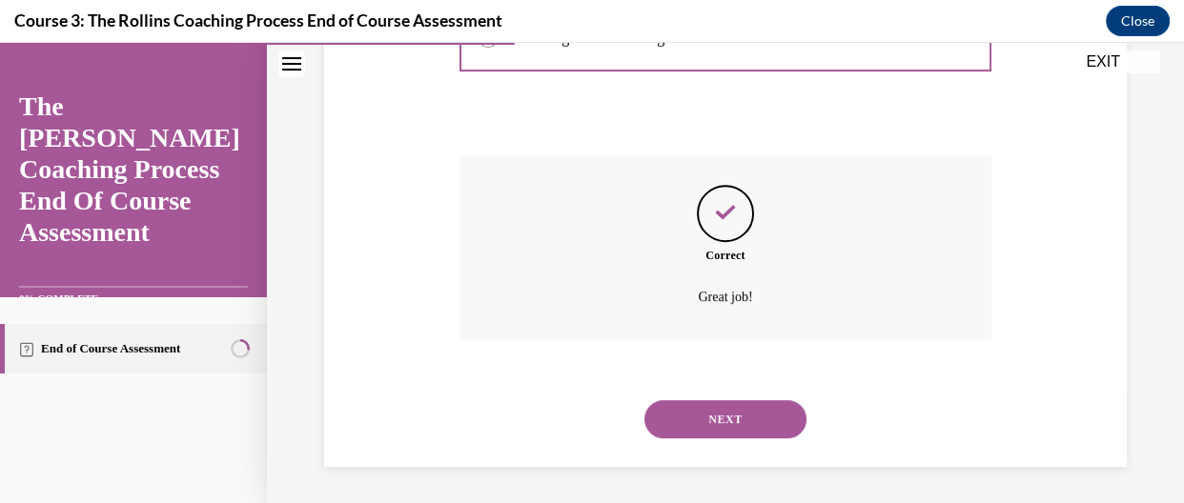
click at [761, 403] on button "NEXT" at bounding box center [725, 419] width 162 height 38
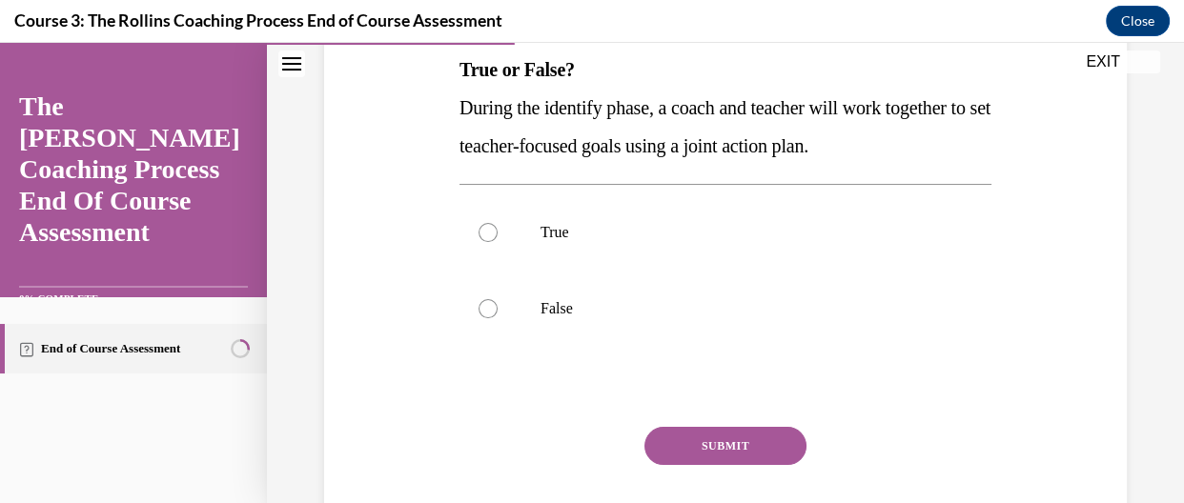
scroll to position [315, 0]
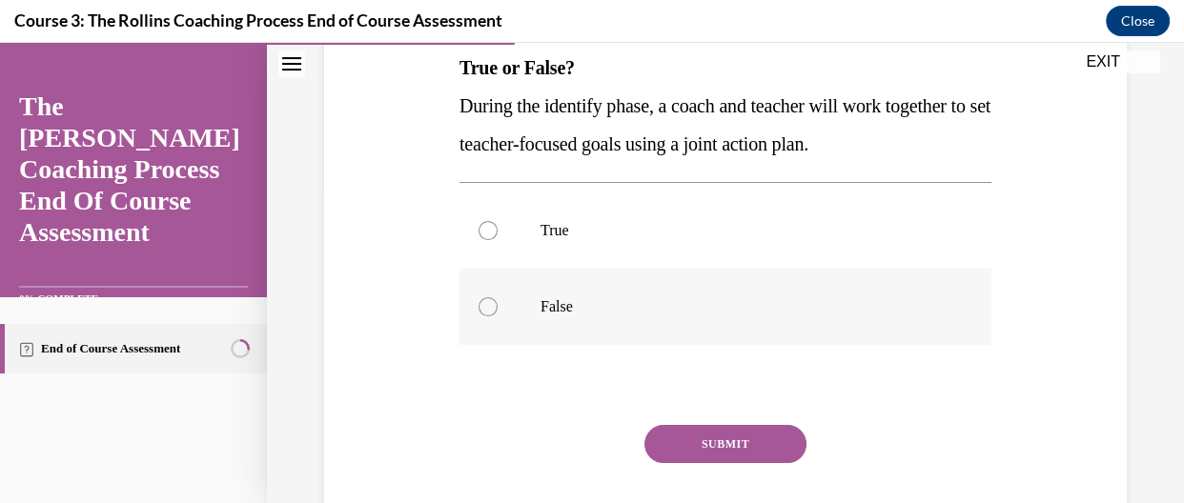
click at [597, 275] on label "False" at bounding box center [725, 307] width 532 height 76
click at [498, 297] on input "False" at bounding box center [487, 306] width 19 height 19
radio input "true"
click at [695, 438] on button "SUBMIT" at bounding box center [725, 444] width 162 height 38
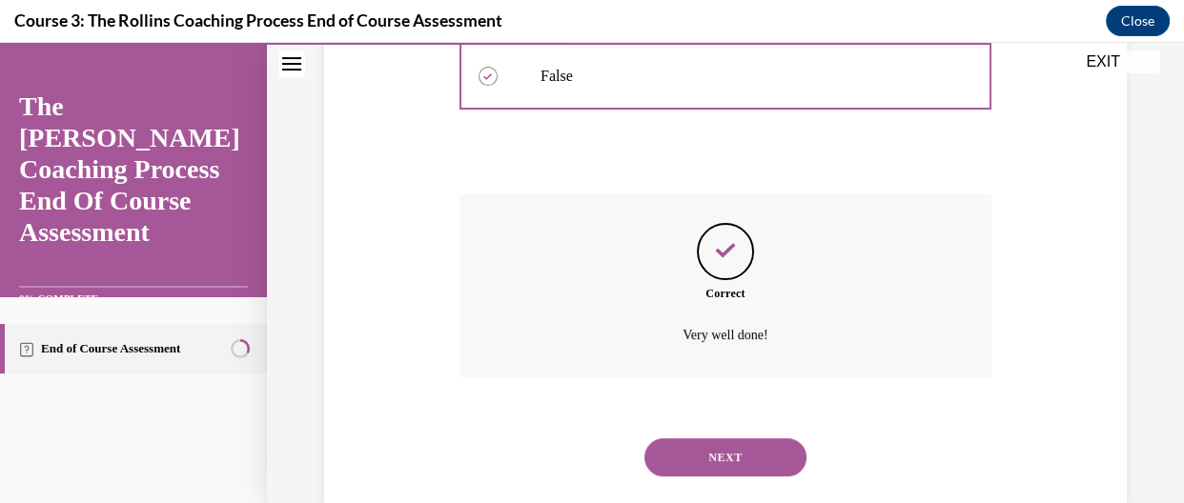
scroll to position [583, 0]
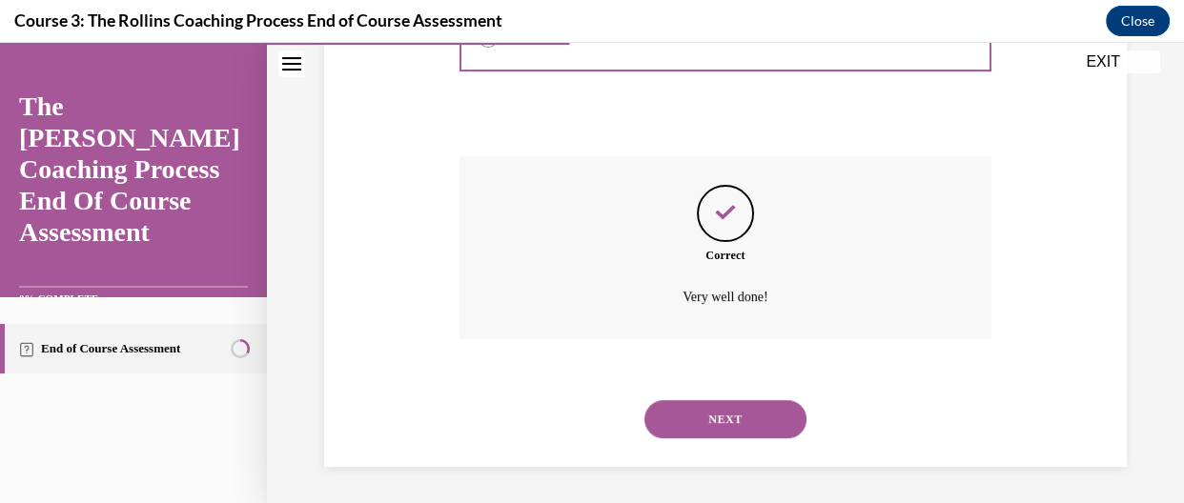
click at [774, 428] on button "NEXT" at bounding box center [725, 419] width 162 height 38
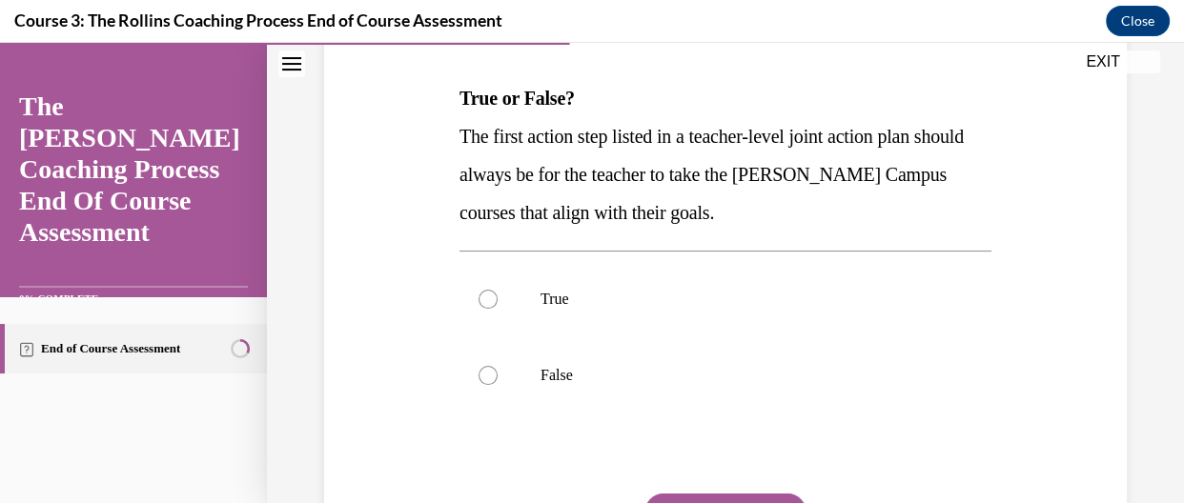
scroll to position [286, 0]
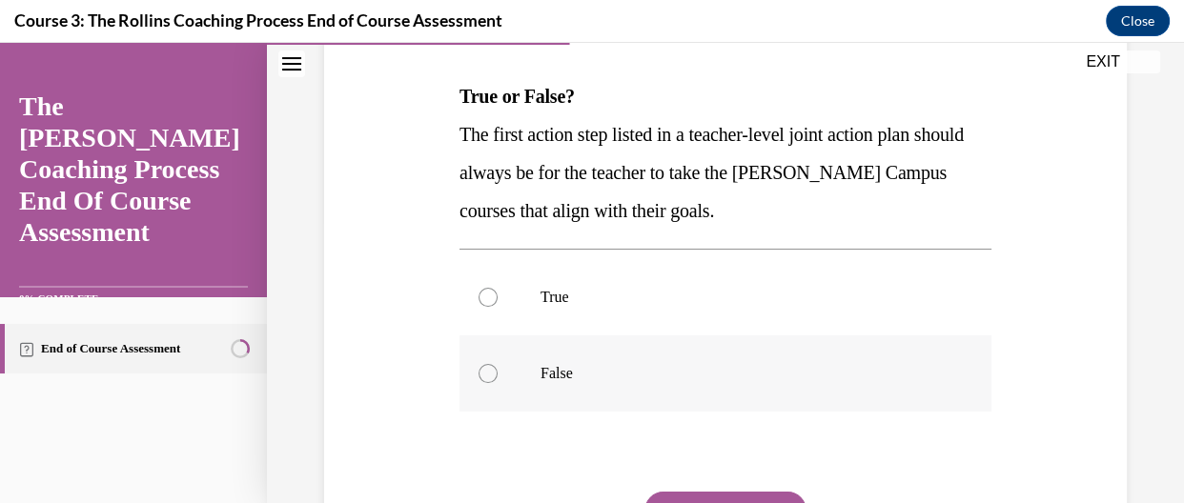
click at [550, 371] on p "False" at bounding box center [741, 373] width 403 height 19
click at [498, 371] on input "False" at bounding box center [487, 373] width 19 height 19
radio input "true"
click at [722, 492] on button "SUBMIT" at bounding box center [725, 511] width 162 height 38
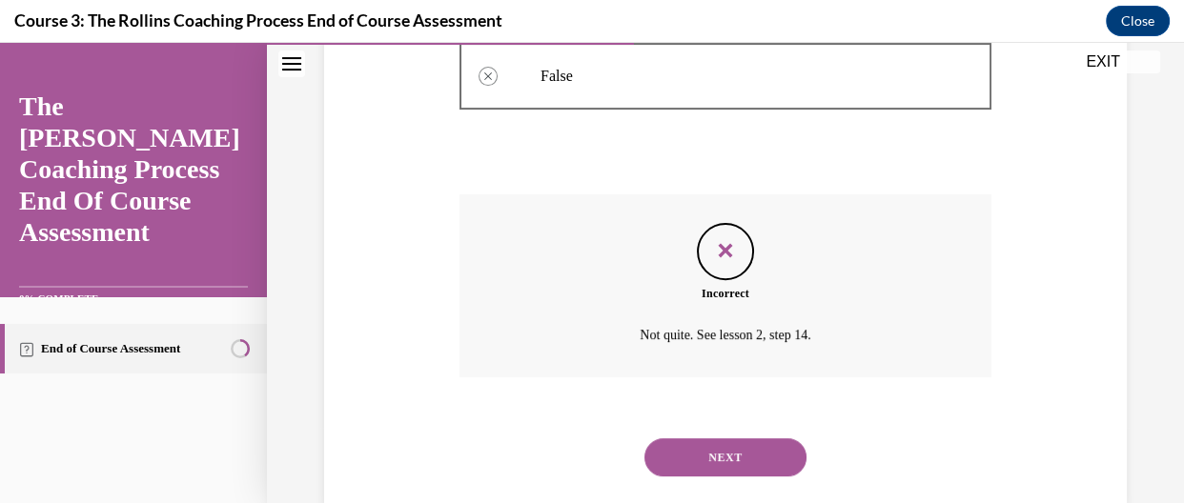
scroll to position [621, 0]
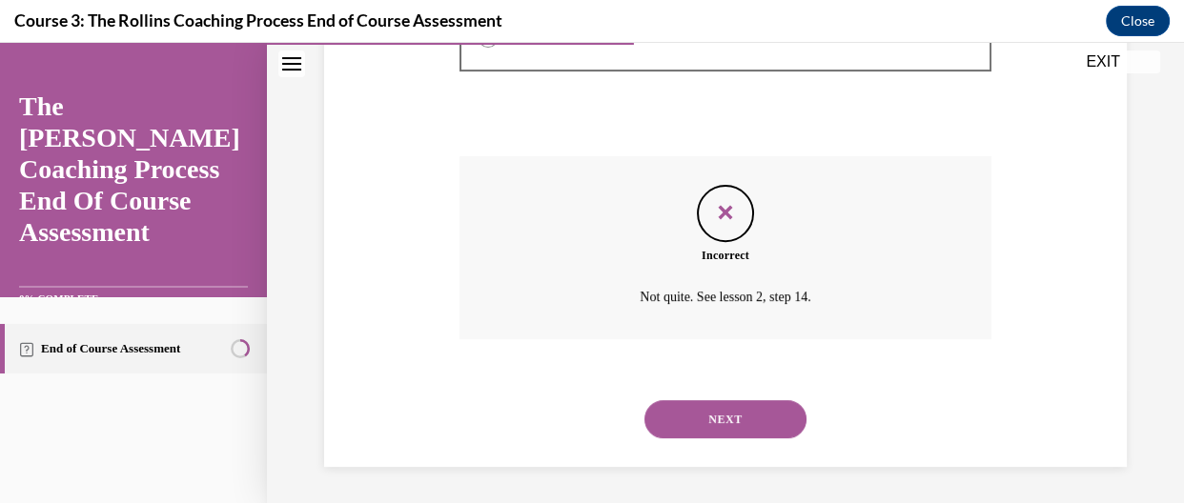
click at [737, 431] on button "NEXT" at bounding box center [725, 419] width 162 height 38
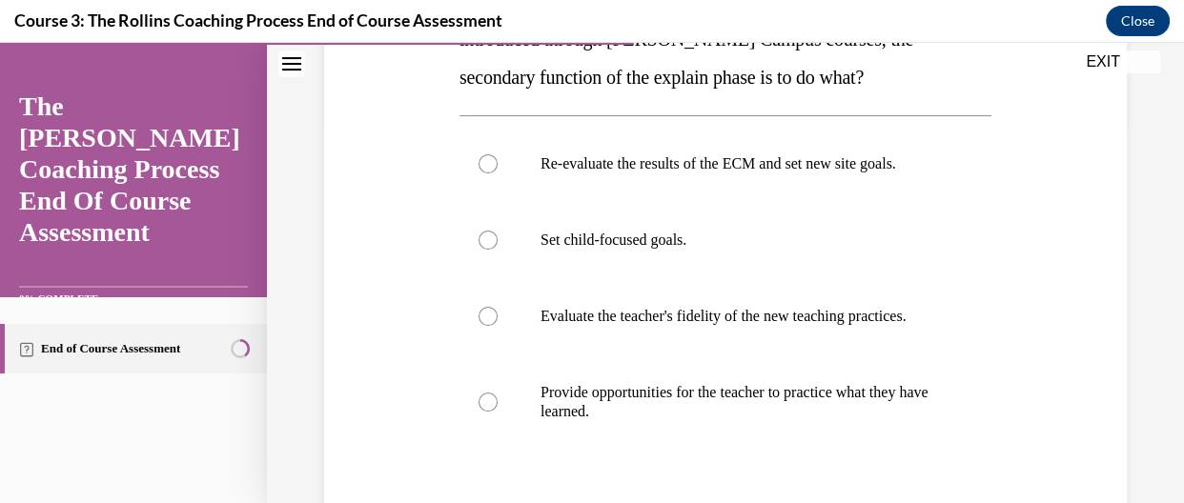
scroll to position [392, 0]
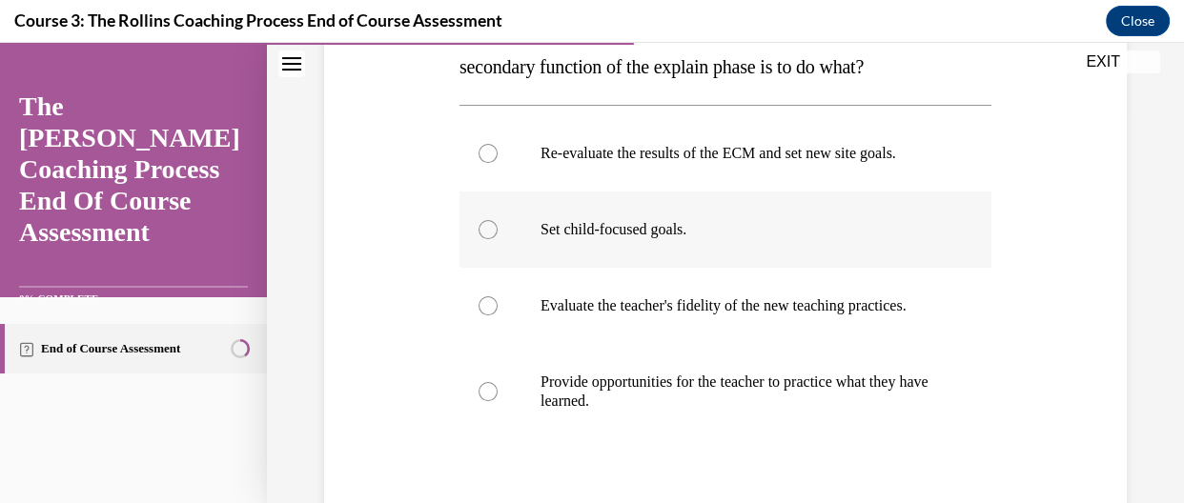
click at [512, 229] on label "Set child-focused goals." at bounding box center [725, 230] width 532 height 76
click at [498, 229] on input "Set child-focused goals." at bounding box center [487, 229] width 19 height 19
radio input "true"
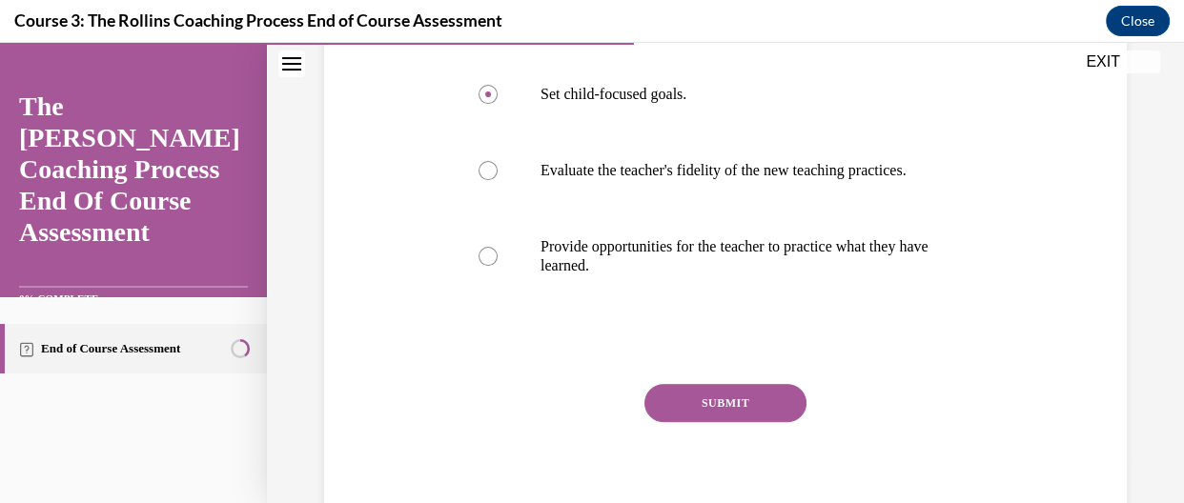
scroll to position [529, 0]
click at [745, 407] on button "SUBMIT" at bounding box center [725, 401] width 162 height 38
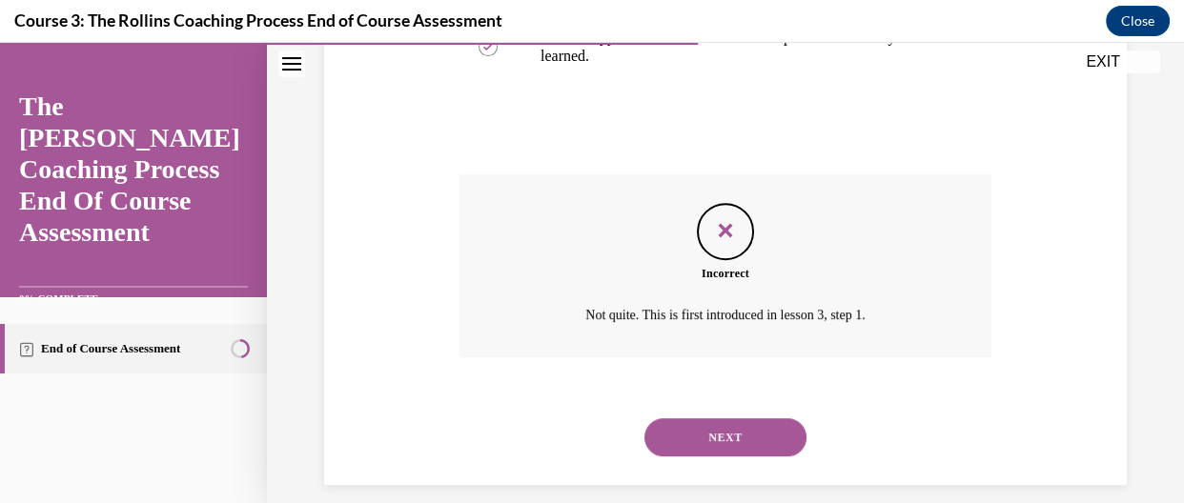
scroll to position [774, 0]
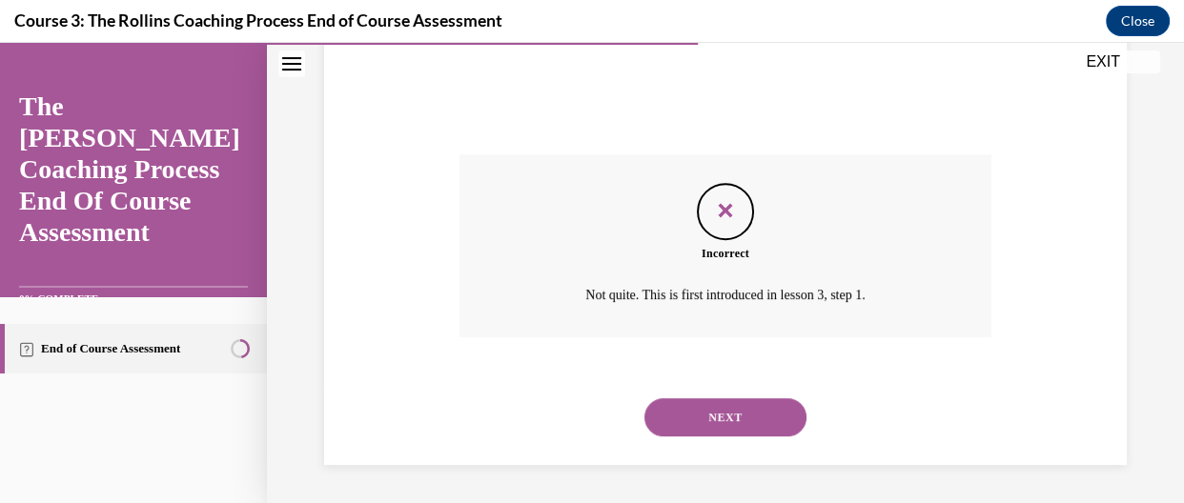
click at [769, 417] on button "NEXT" at bounding box center [725, 417] width 162 height 38
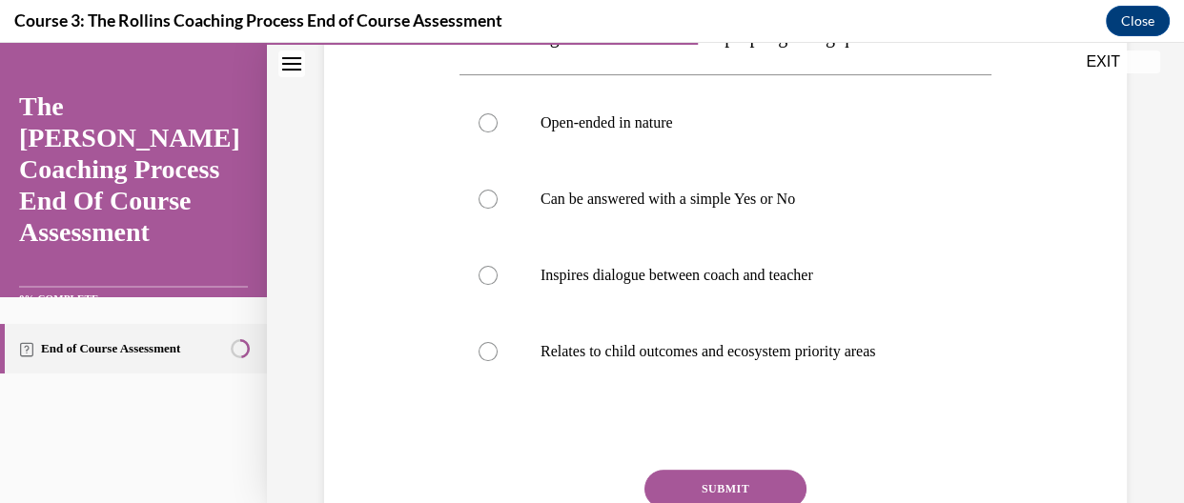
scroll to position [425, 0]
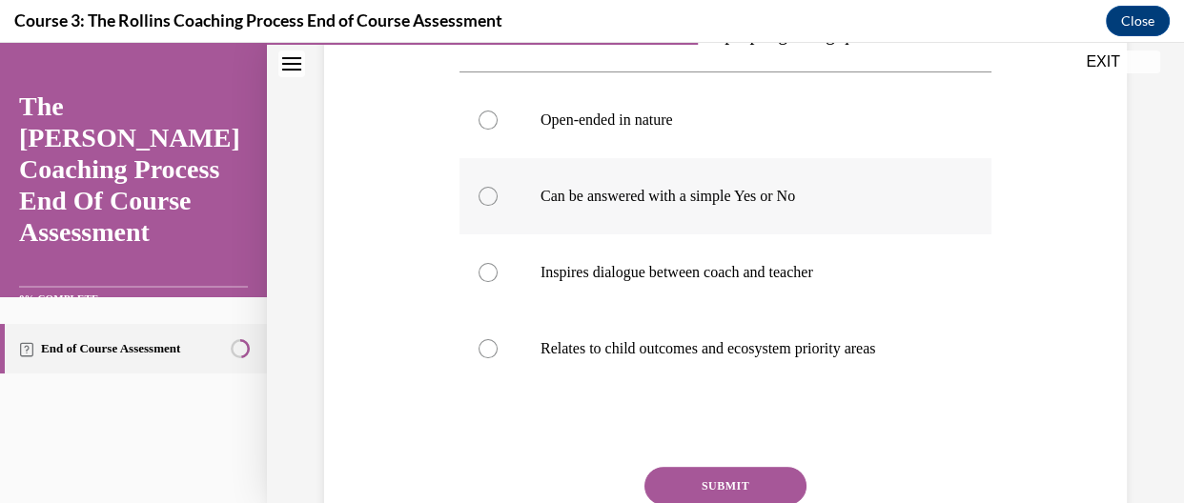
click at [494, 234] on label "Can be answered with a simple Yes or No" at bounding box center [725, 196] width 532 height 76
click at [494, 206] on input "Can be answered with a simple Yes or No" at bounding box center [487, 196] width 19 height 19
radio input "true"
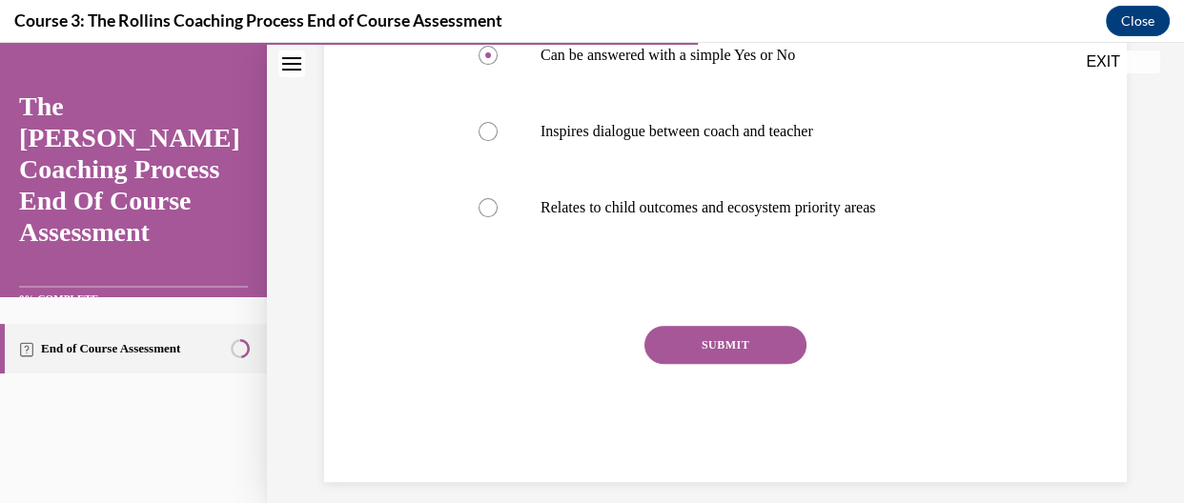
scroll to position [600, 0]
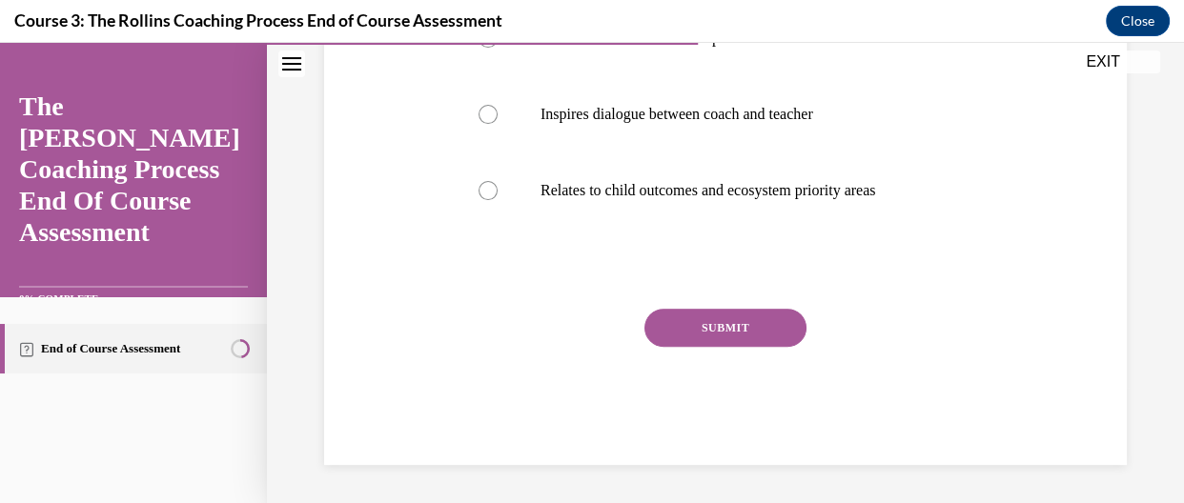
click at [722, 347] on button "SUBMIT" at bounding box center [725, 328] width 162 height 38
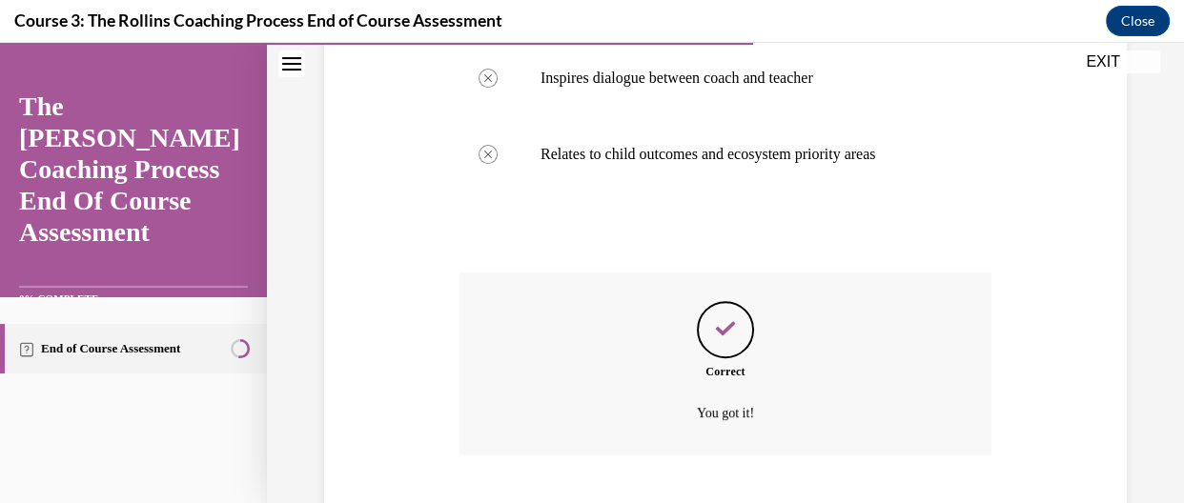
scroll to position [774, 0]
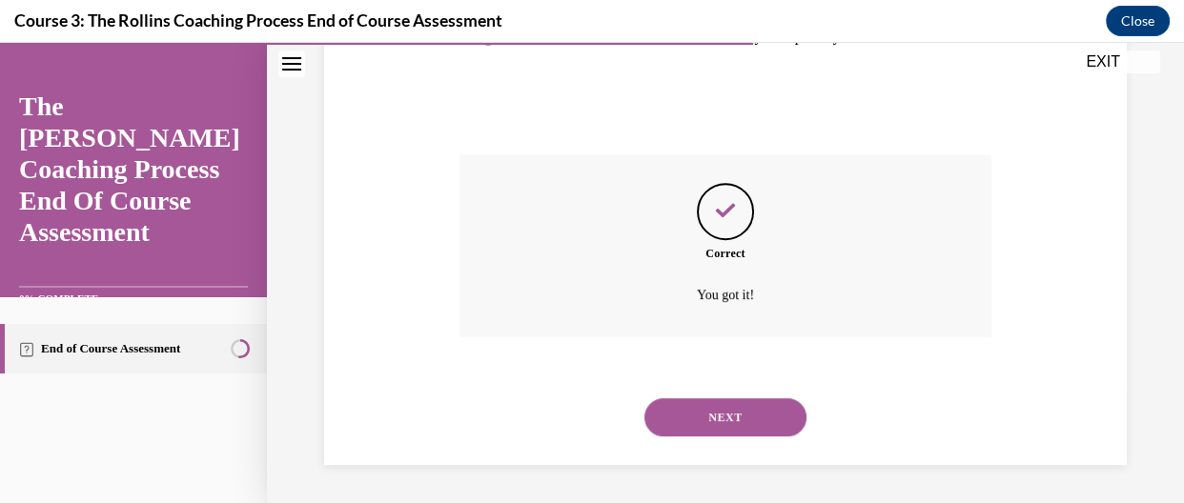
click at [722, 435] on button "NEXT" at bounding box center [725, 417] width 162 height 38
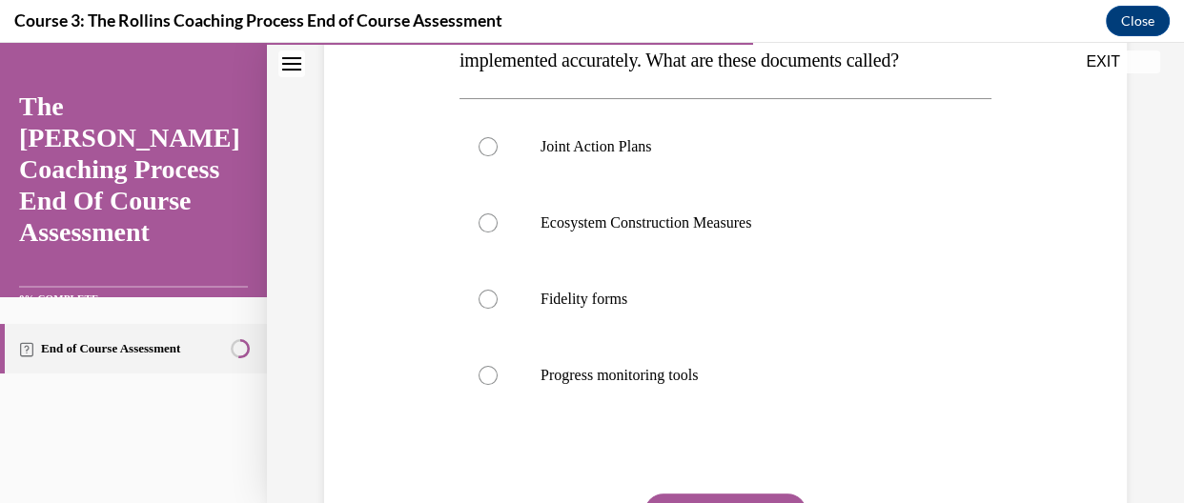
scroll to position [400, 0]
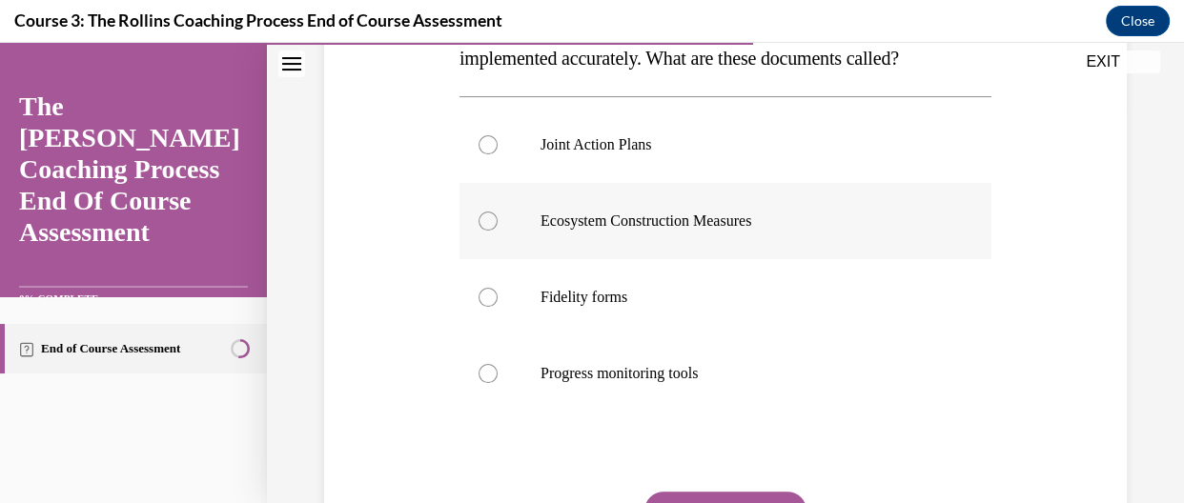
click at [580, 222] on label "Ecosystem Construction Measures" at bounding box center [725, 221] width 532 height 76
click at [498, 222] on input "Ecosystem Construction Measures" at bounding box center [487, 221] width 19 height 19
radio input "true"
click at [578, 183] on label "Joint Action Plans" at bounding box center [725, 145] width 532 height 76
click at [498, 154] on input "Joint Action Plans" at bounding box center [487, 144] width 19 height 19
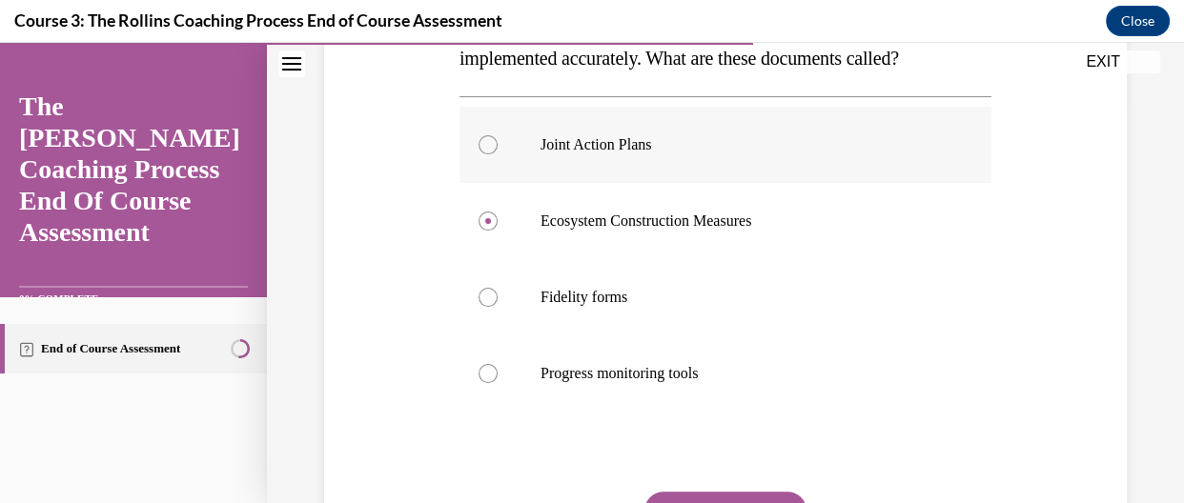
radio input "true"
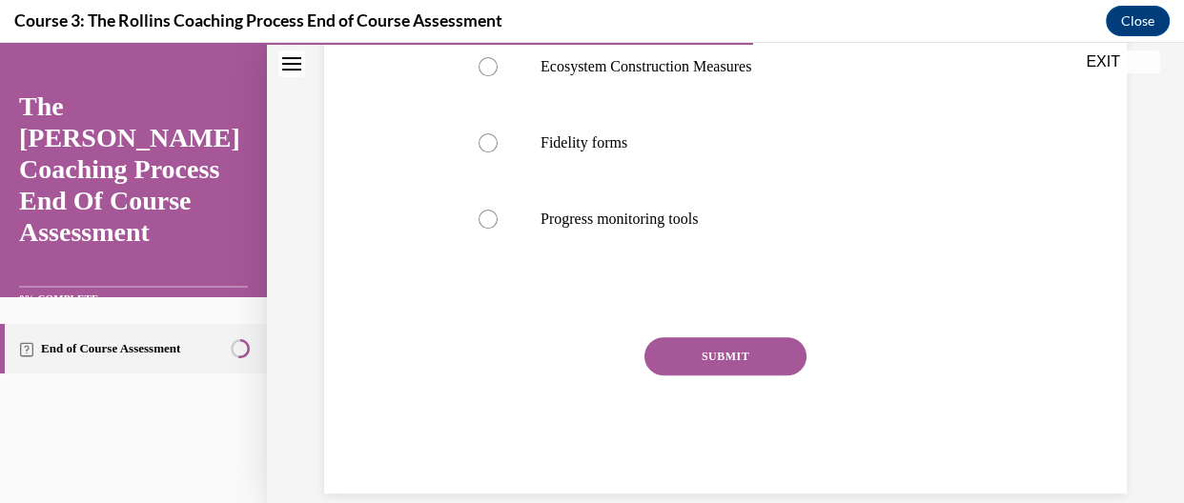
scroll to position [563, 0]
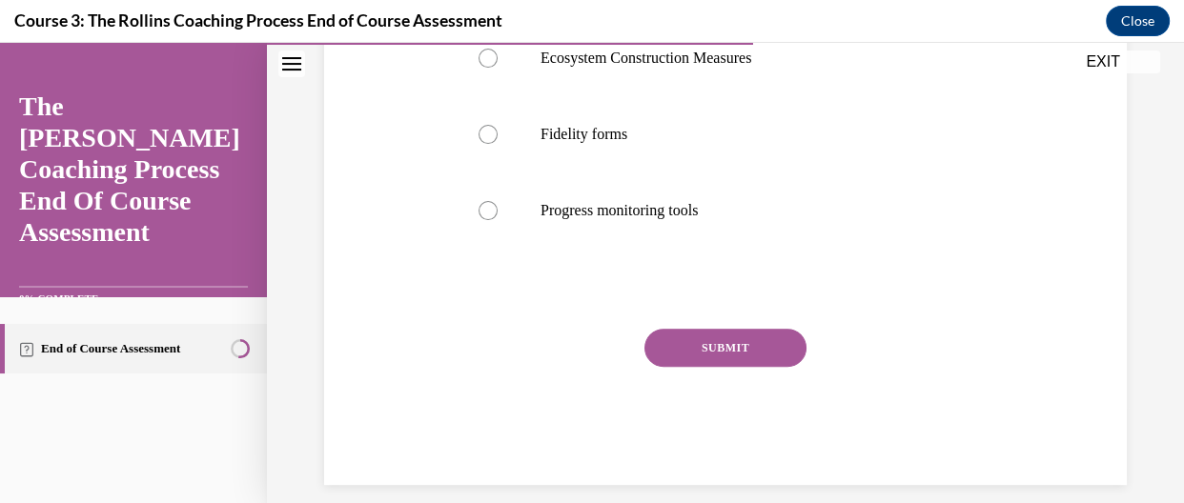
click at [781, 367] on button "SUBMIT" at bounding box center [725, 348] width 162 height 38
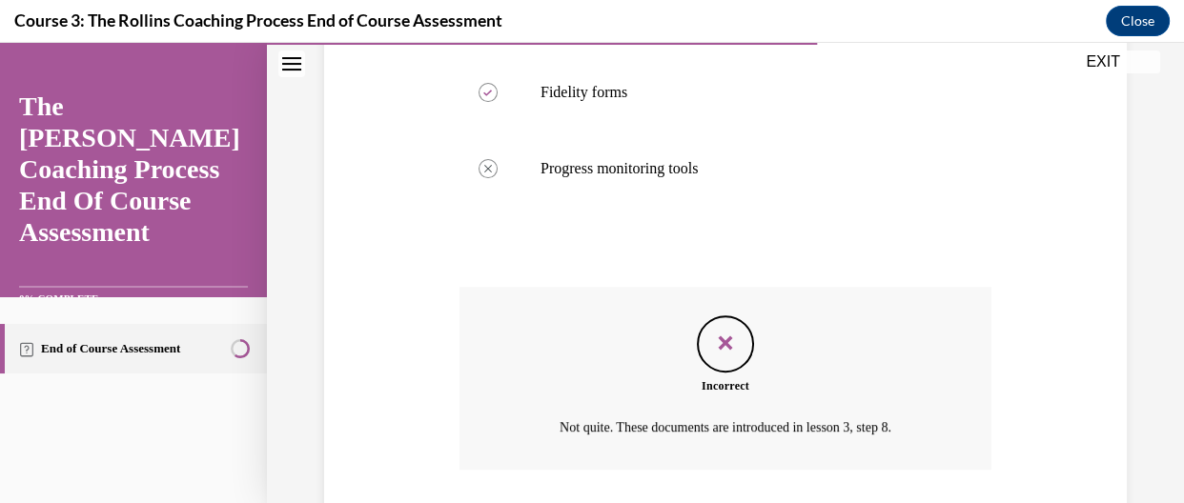
scroll to position [774, 0]
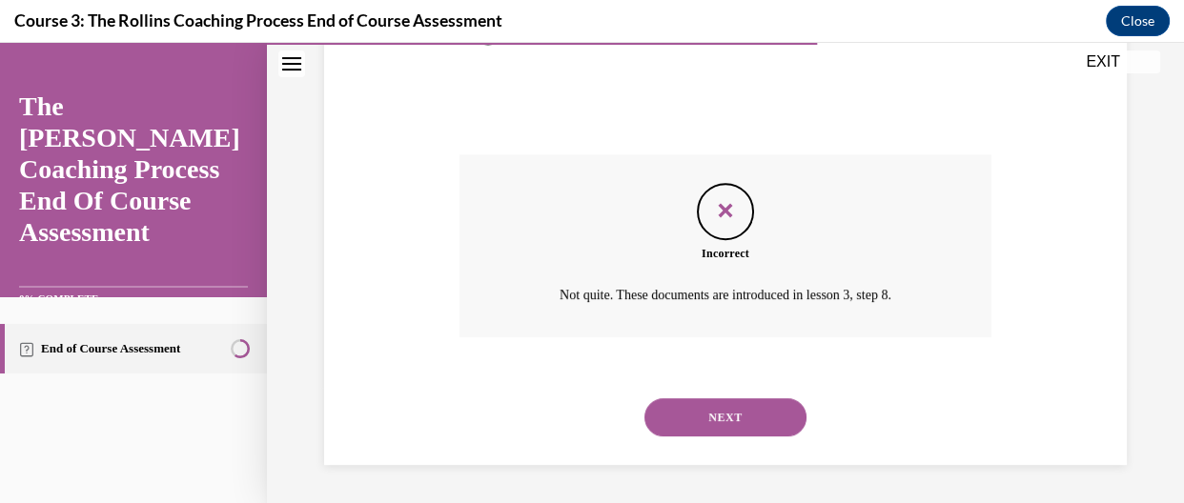
click at [699, 417] on button "NEXT" at bounding box center [725, 417] width 162 height 38
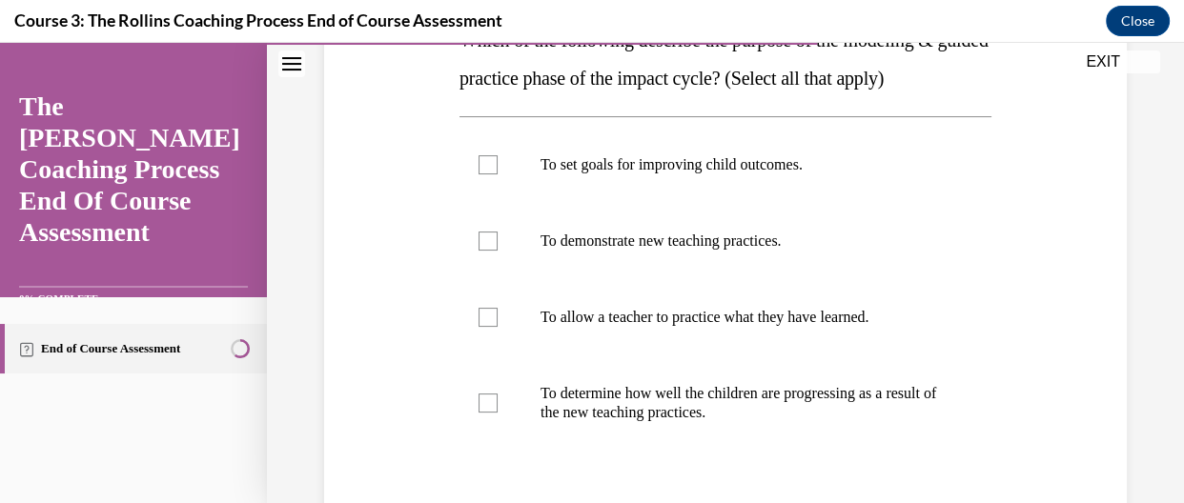
scroll to position [344, 0]
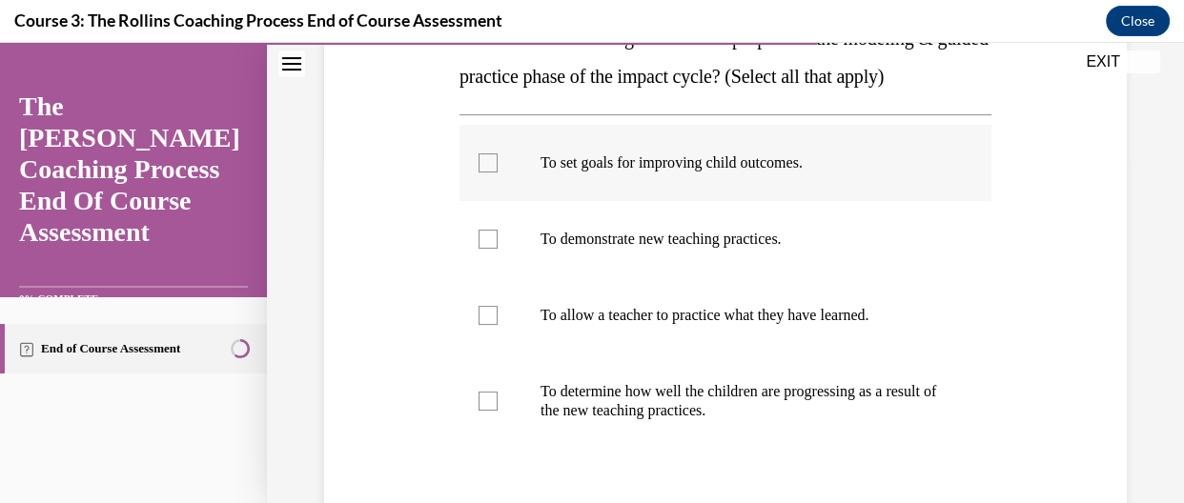
click at [505, 161] on label "To set goals for improving child outcomes." at bounding box center [725, 163] width 532 height 76
click at [498, 161] on input "To set goals for improving child outcomes." at bounding box center [487, 162] width 19 height 19
checkbox input "true"
click at [491, 396] on div at bounding box center [487, 401] width 19 height 19
click at [491, 396] on input "To determine how well the children are progressing as a result of the new teach…" at bounding box center [487, 401] width 19 height 19
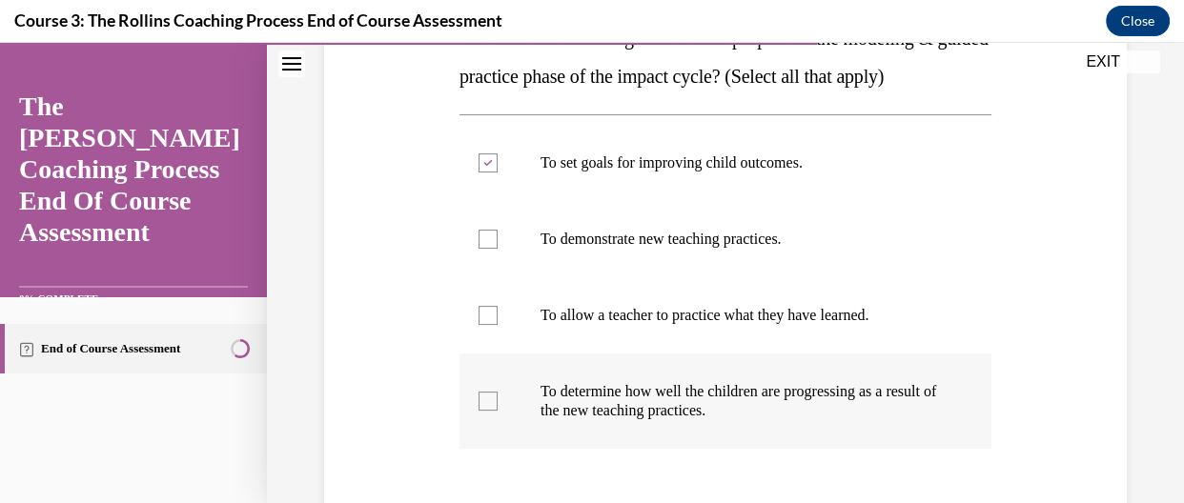
checkbox input "true"
click at [491, 248] on label "To demonstrate new teaching practices." at bounding box center [725, 239] width 532 height 76
click at [491, 248] on input "To demonstrate new teaching practices." at bounding box center [487, 239] width 19 height 19
checkbox input "true"
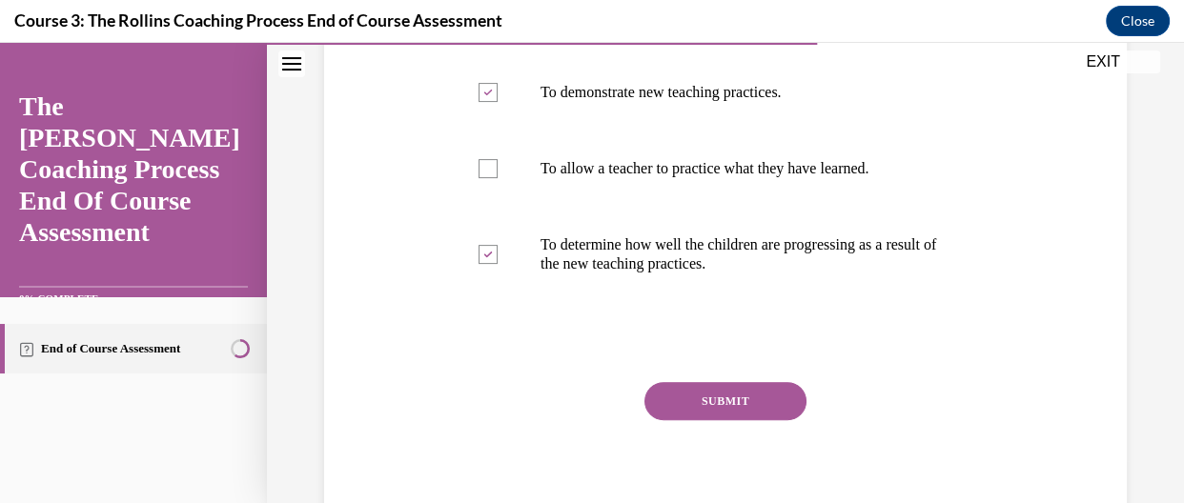
scroll to position [525, 0]
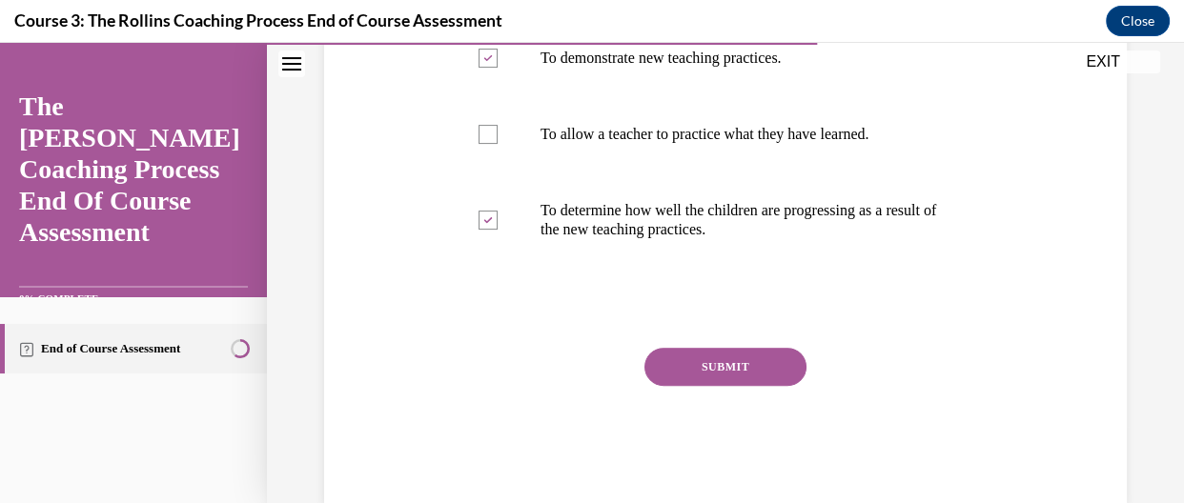
click at [687, 366] on button "SUBMIT" at bounding box center [725, 367] width 162 height 38
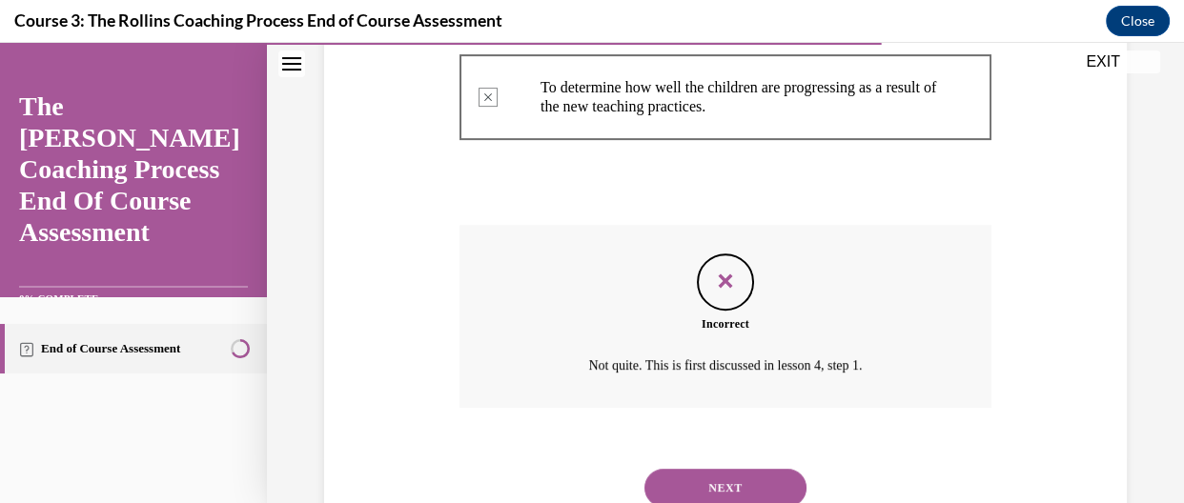
scroll to position [691, 0]
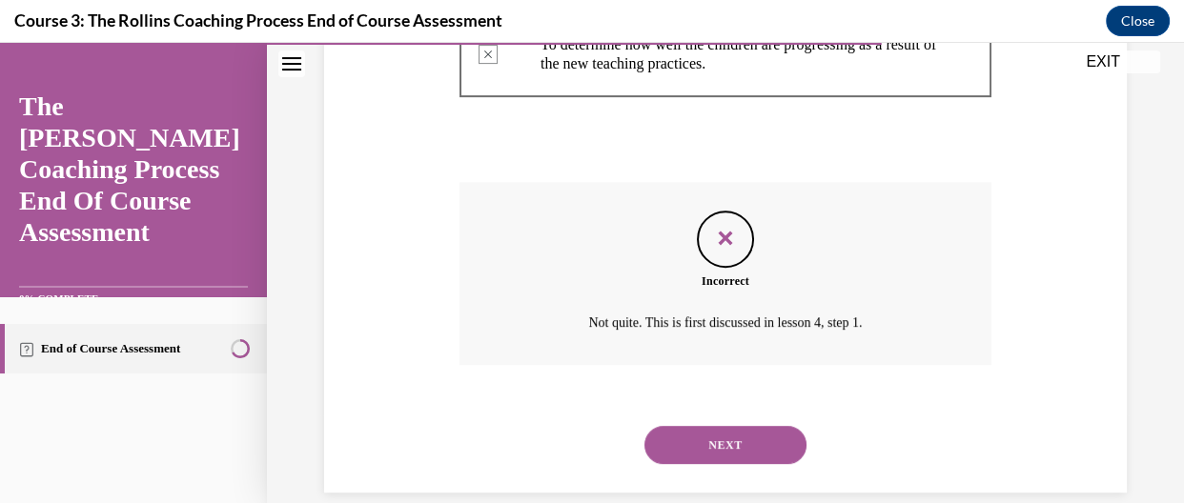
click at [707, 433] on button "NEXT" at bounding box center [725, 445] width 162 height 38
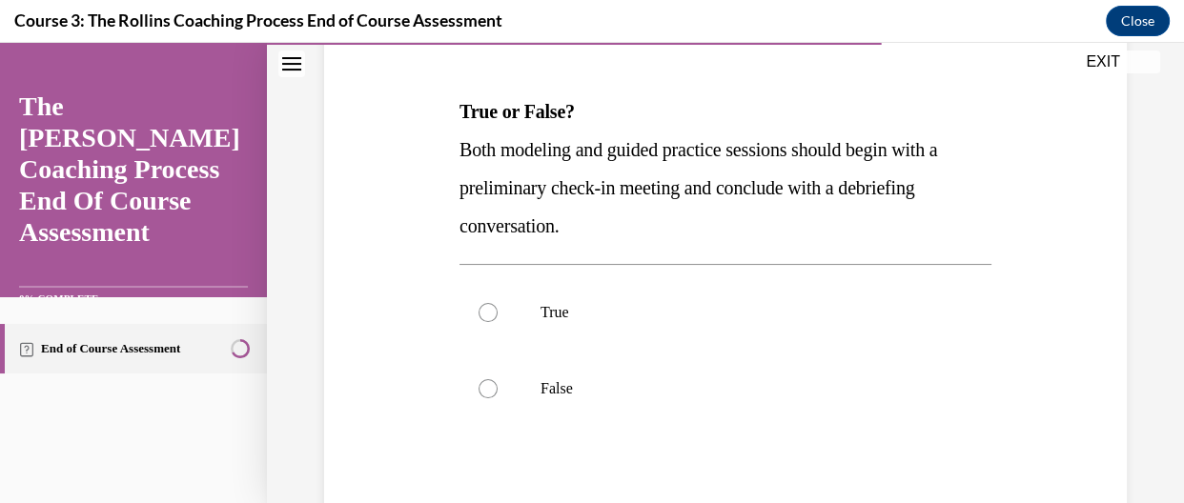
scroll to position [274, 0]
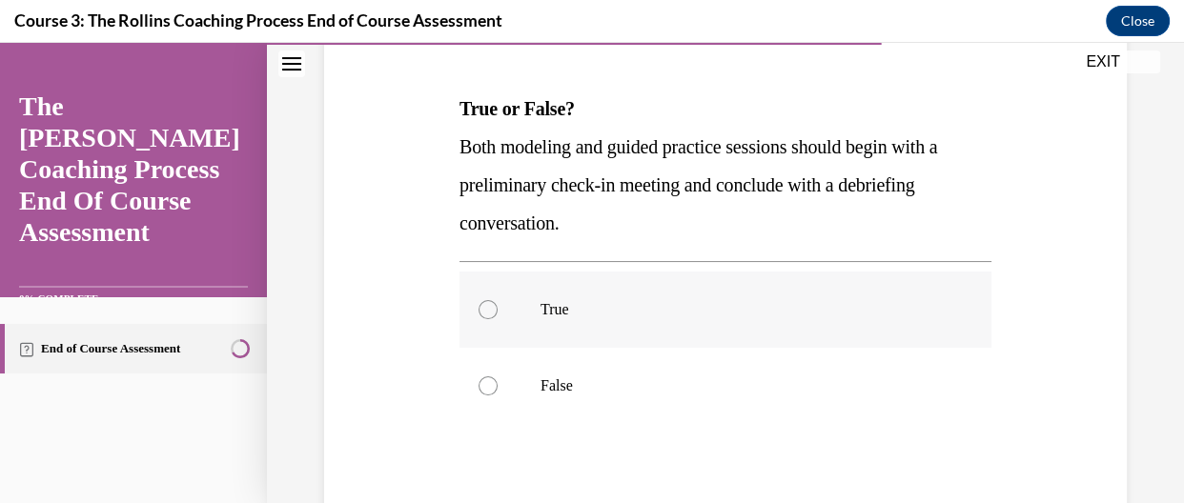
click at [492, 316] on label "True" at bounding box center [725, 310] width 532 height 76
click at [492, 316] on input "True" at bounding box center [487, 309] width 19 height 19
radio input "true"
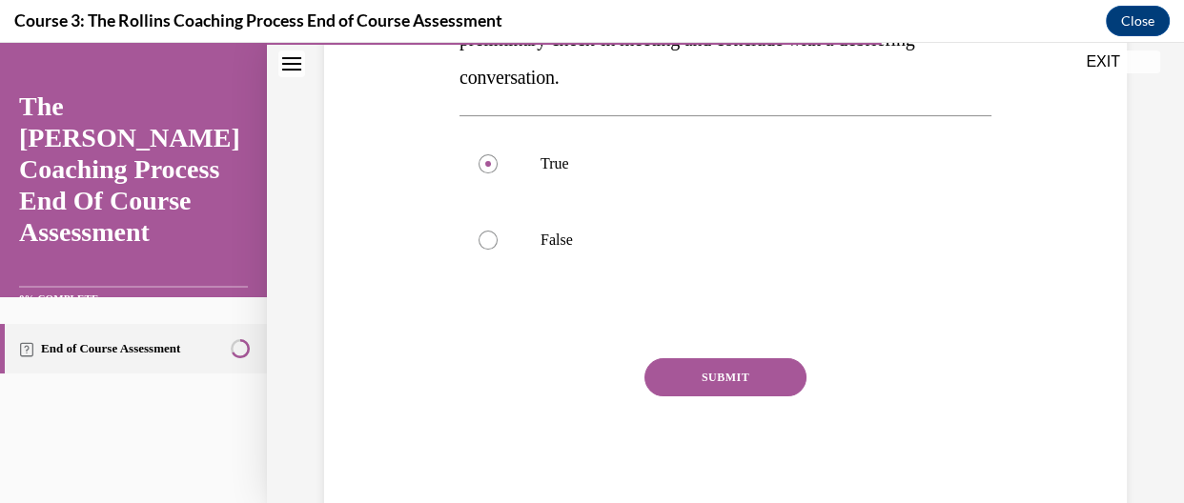
scroll to position [432, 0]
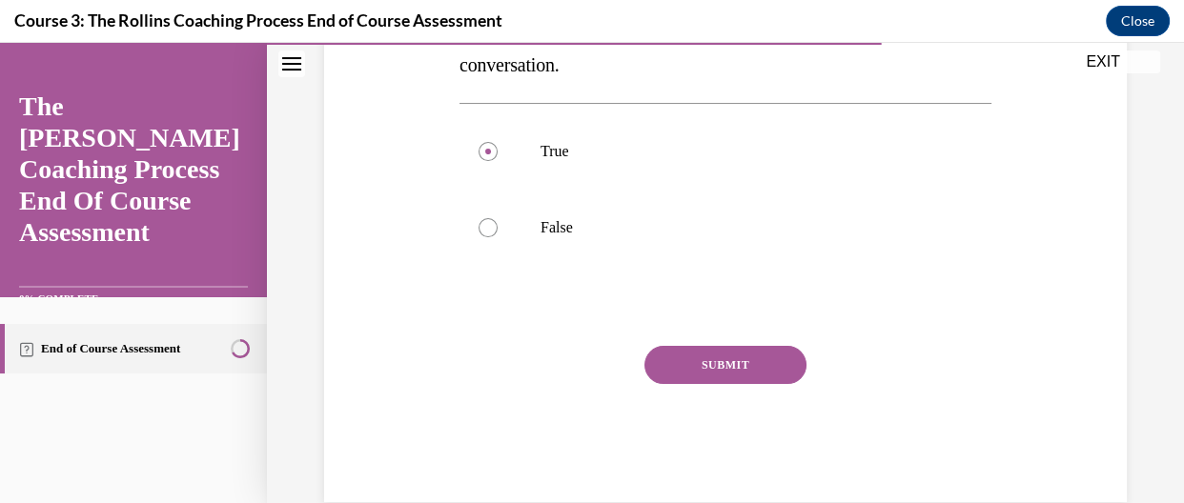
click at [792, 349] on button "SUBMIT" at bounding box center [725, 365] width 162 height 38
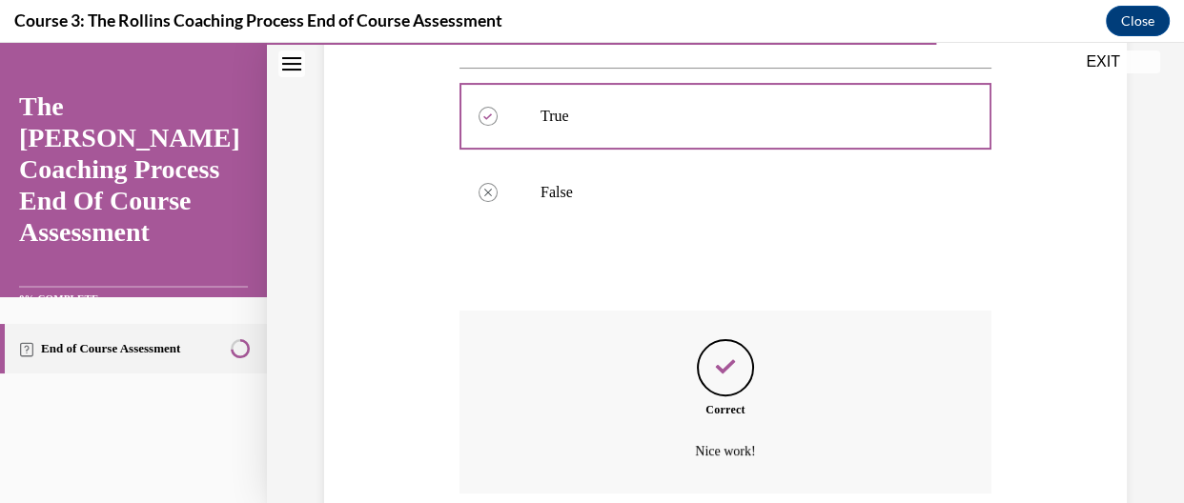
scroll to position [621, 0]
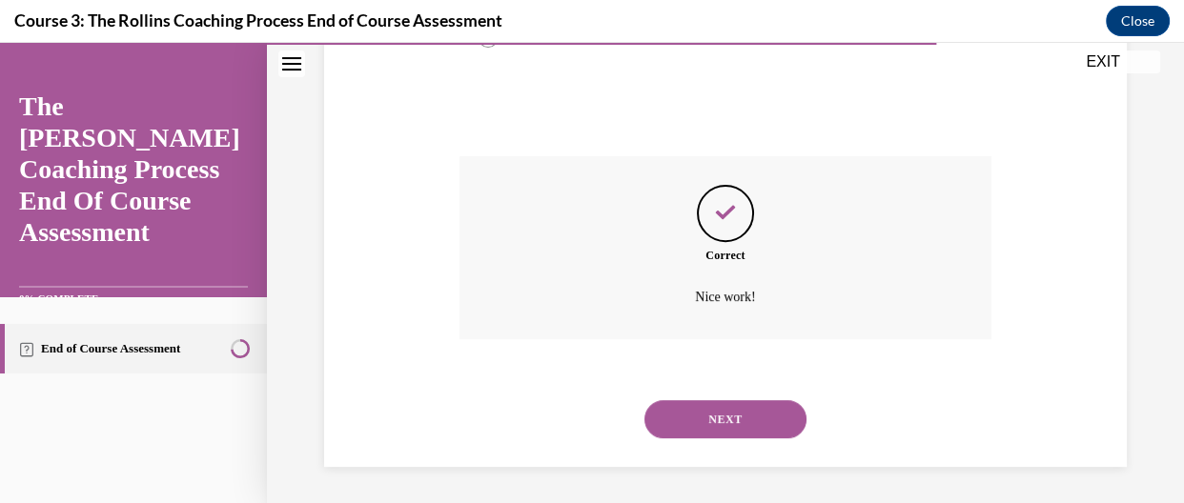
click at [778, 417] on button "NEXT" at bounding box center [725, 419] width 162 height 38
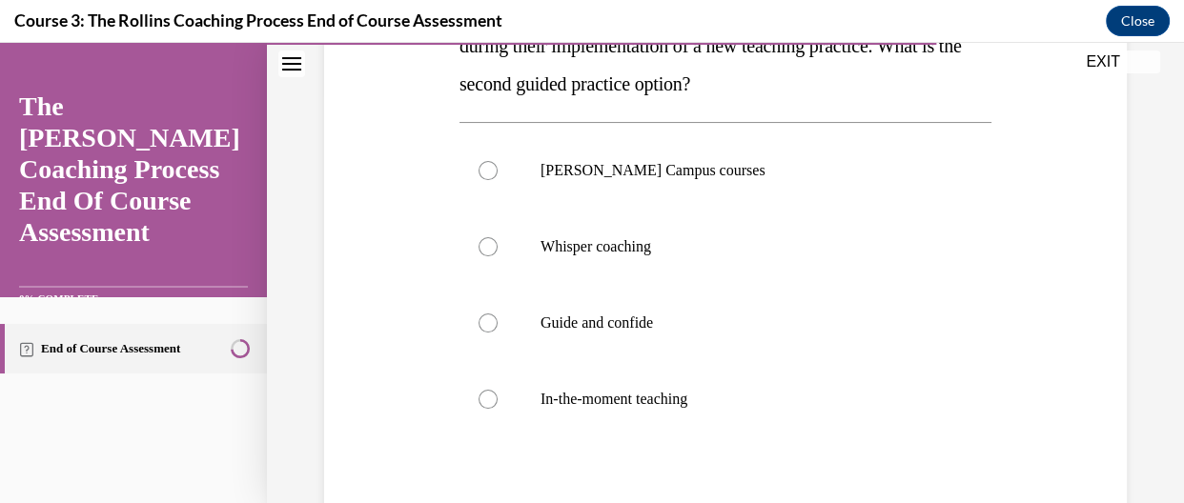
scroll to position [419, 0]
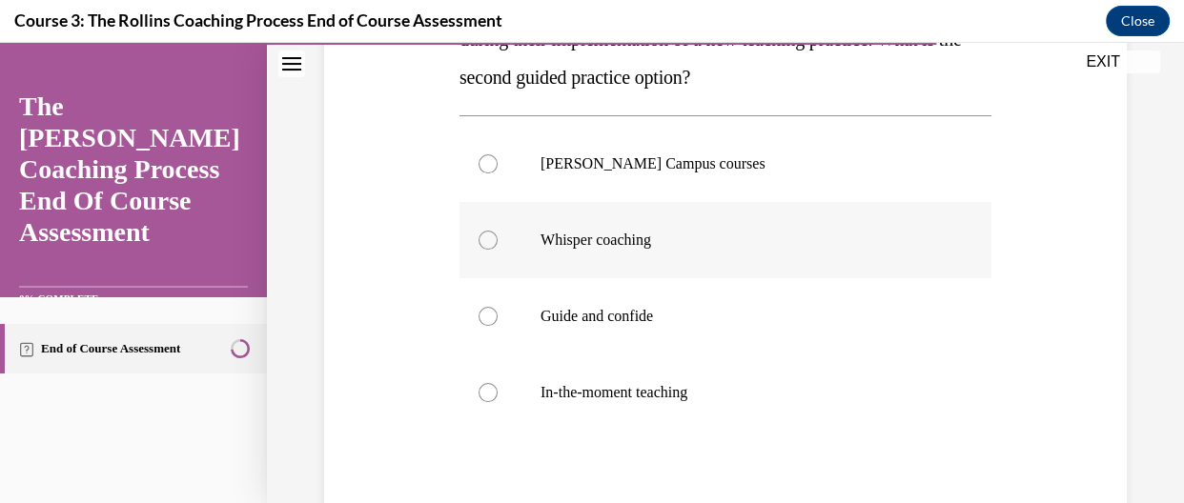
click at [549, 253] on label "Whisper coaching" at bounding box center [725, 240] width 532 height 76
click at [498, 250] on input "Whisper coaching" at bounding box center [487, 240] width 19 height 19
radio input "true"
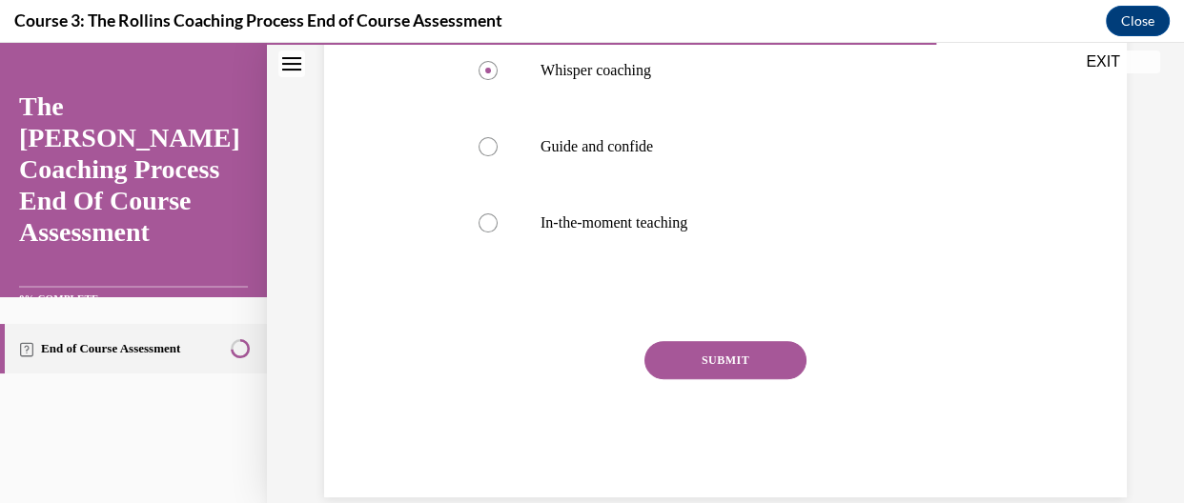
click at [695, 370] on button "SUBMIT" at bounding box center [725, 360] width 162 height 38
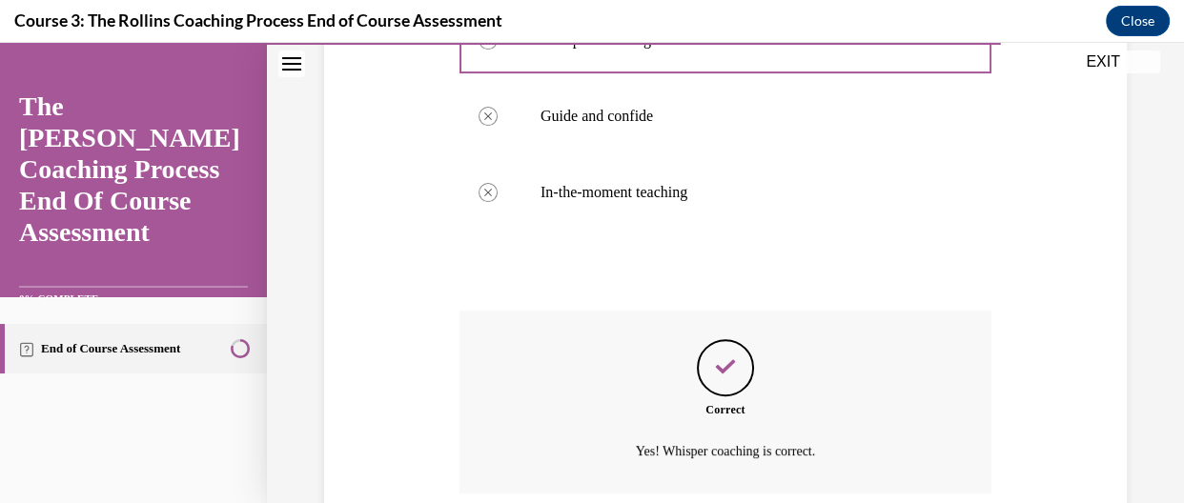
scroll to position [774, 0]
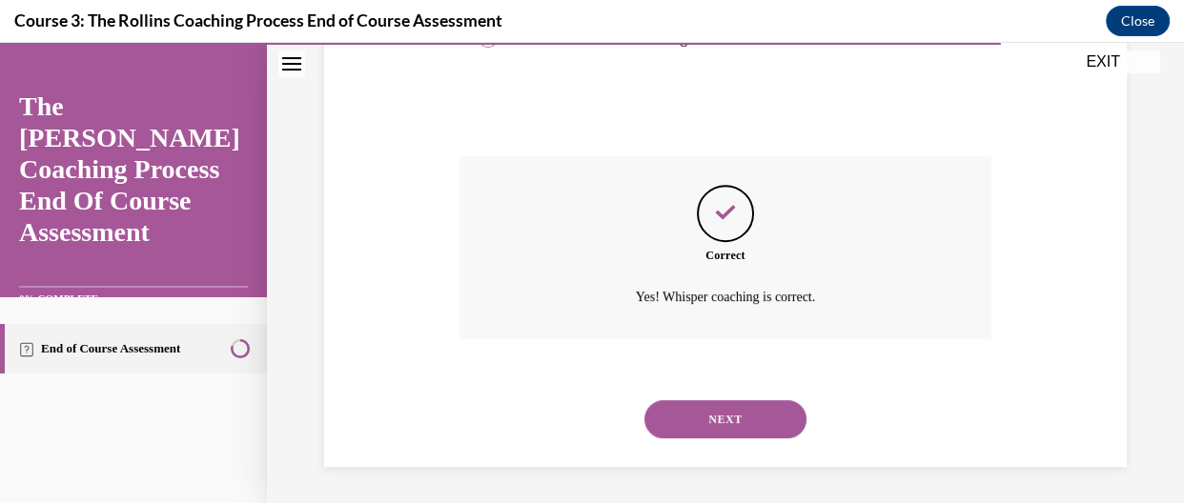
click at [742, 415] on button "NEXT" at bounding box center [725, 419] width 162 height 38
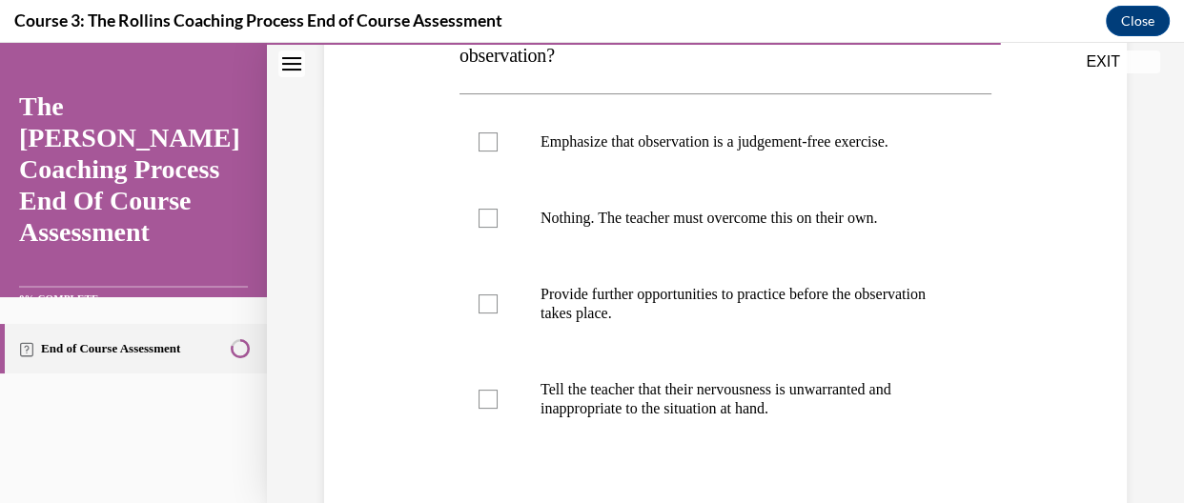
scroll to position [412, 0]
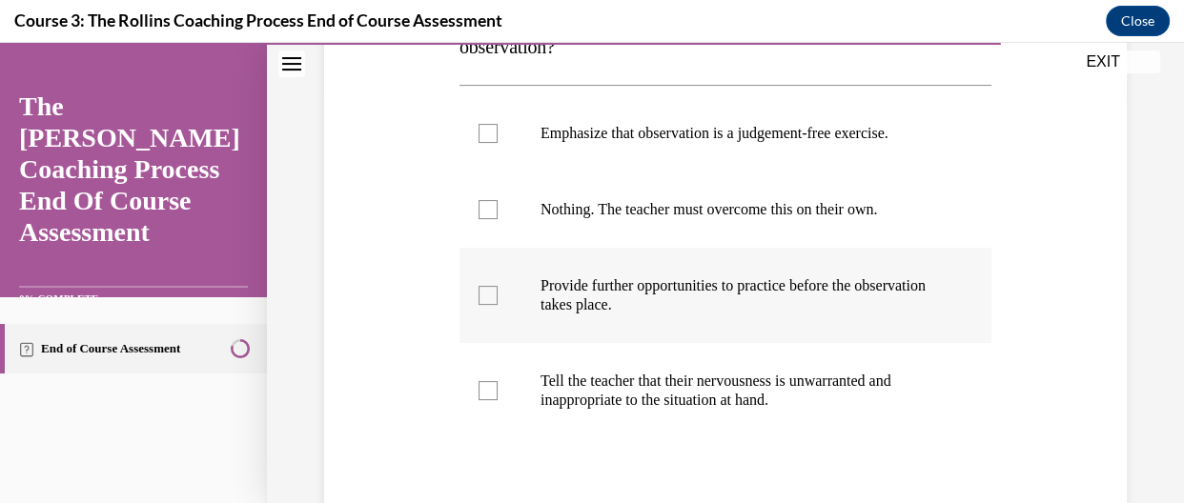
click at [510, 306] on label "Provide further opportunities to practice before the observation takes place." at bounding box center [725, 295] width 532 height 95
click at [498, 305] on input "Provide further opportunities to practice before the observation takes place." at bounding box center [487, 295] width 19 height 19
checkbox input "true"
click at [520, 120] on label "Emphasize that observation is a judgement-free exercise." at bounding box center [725, 133] width 532 height 76
click at [498, 124] on input "Emphasize that observation is a judgement-free exercise." at bounding box center [487, 133] width 19 height 19
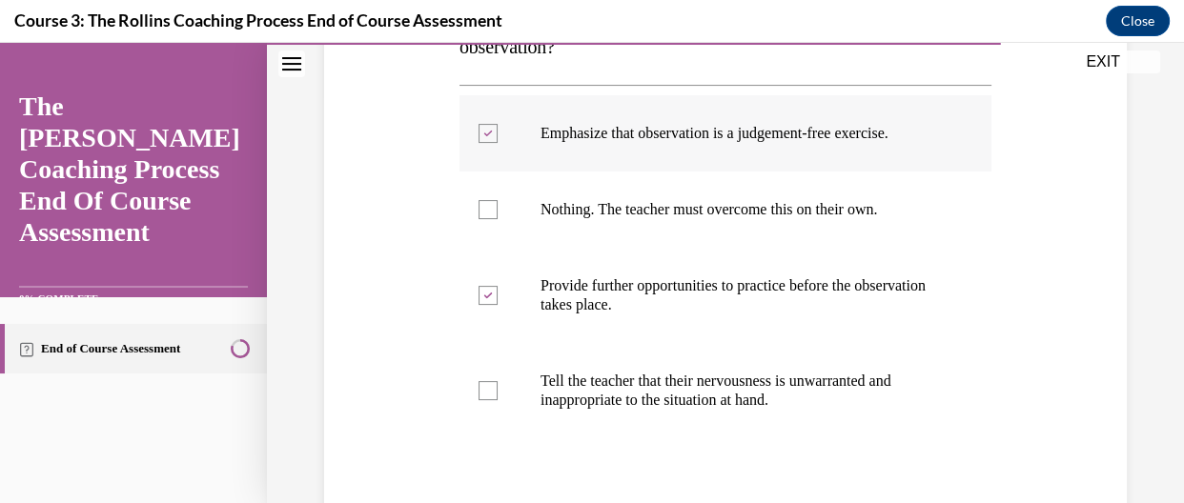
click at [497, 153] on label "Emphasize that observation is a judgement-free exercise." at bounding box center [725, 133] width 532 height 76
click at [497, 143] on input "Emphasize that observation is a judgement-free exercise." at bounding box center [487, 133] width 19 height 19
click at [492, 136] on div at bounding box center [487, 133] width 19 height 19
click at [492, 136] on input "Emphasize that observation is a judgement-free exercise." at bounding box center [487, 133] width 19 height 19
checkbox input "true"
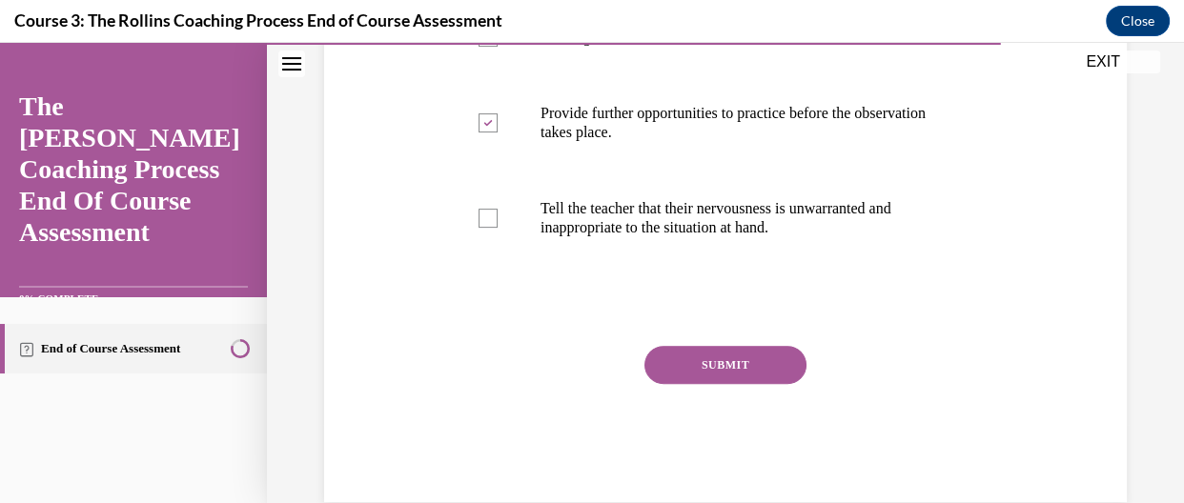
scroll to position [620, 0]
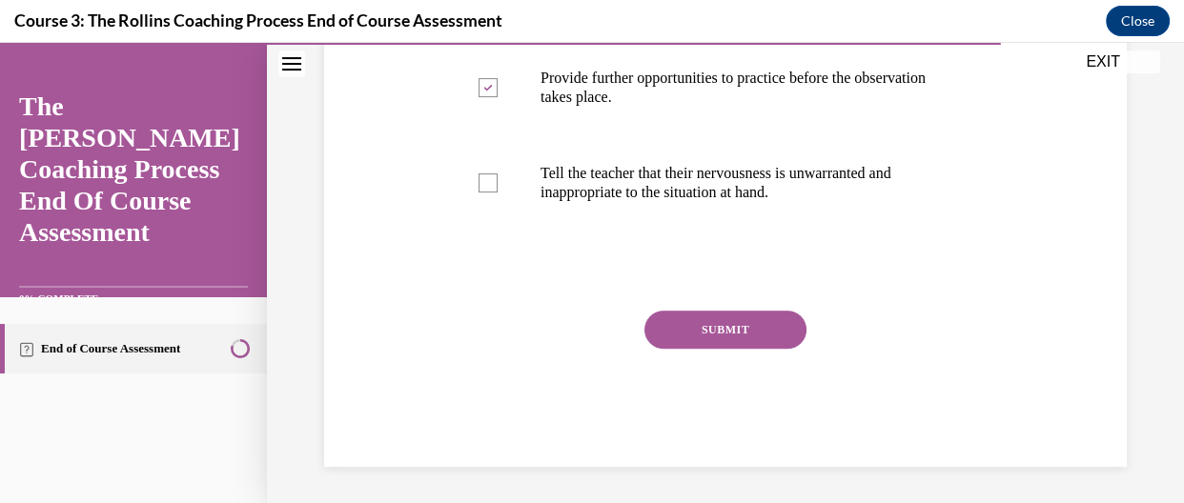
click at [753, 345] on button "SUBMIT" at bounding box center [725, 330] width 162 height 38
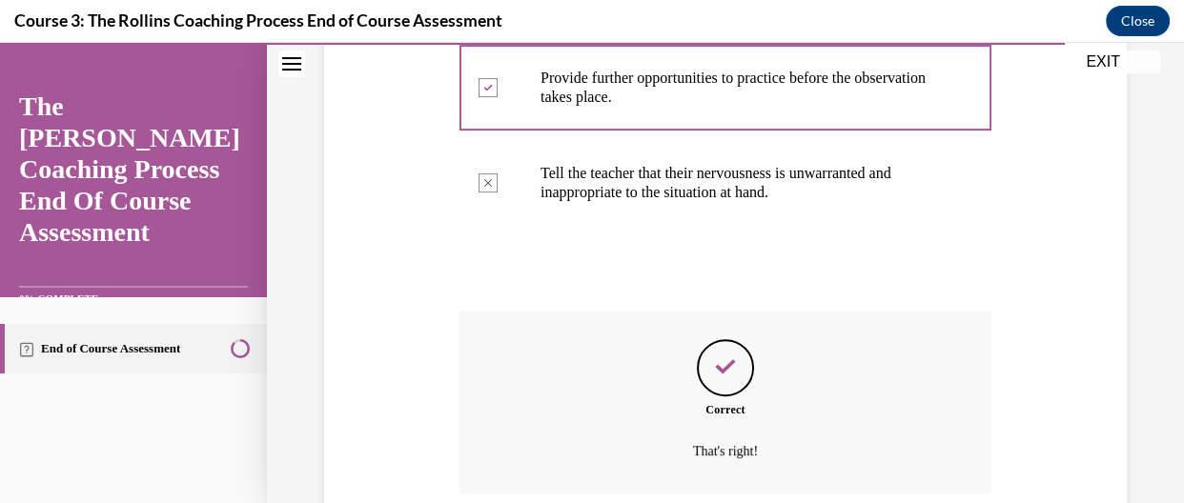
scroll to position [774, 0]
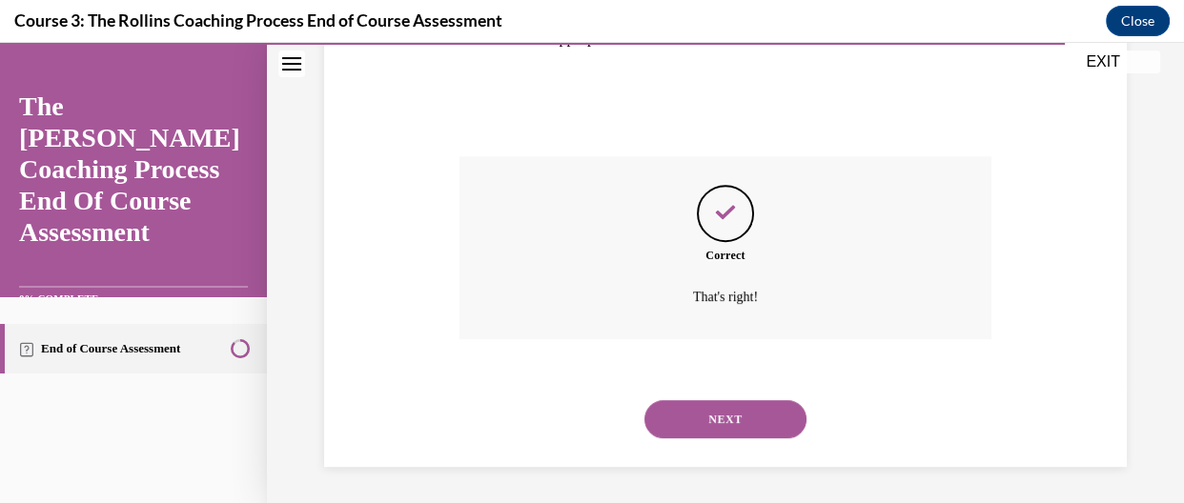
click at [718, 439] on div "NEXT" at bounding box center [725, 419] width 532 height 76
click at [731, 420] on button "NEXT" at bounding box center [725, 419] width 162 height 38
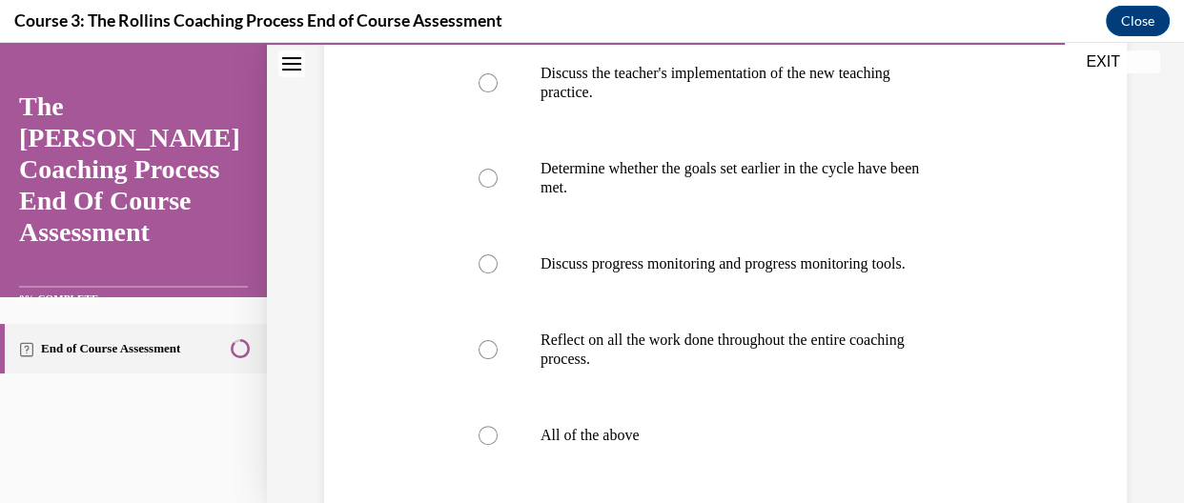
scroll to position [513, 0]
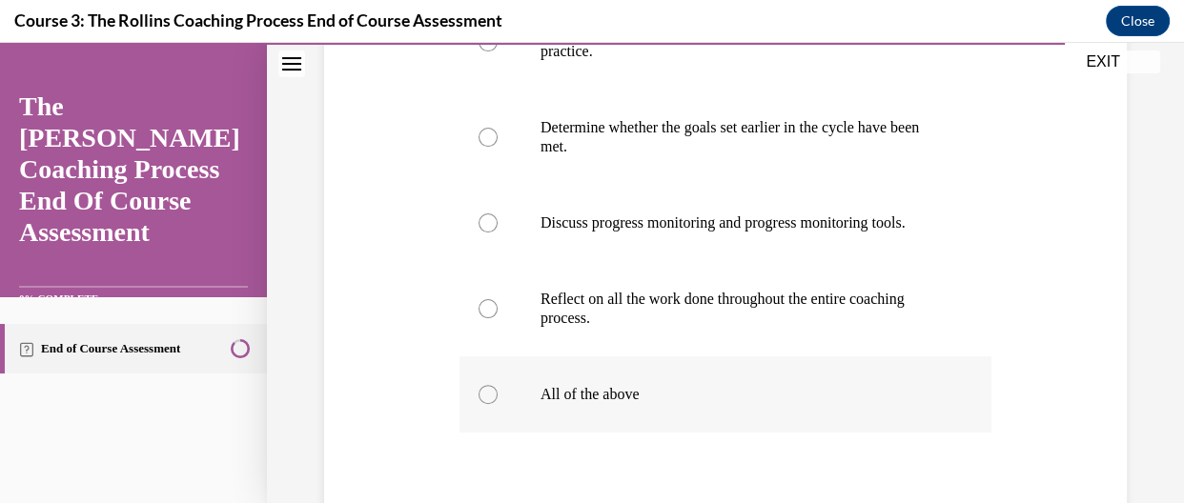
click at [494, 404] on div at bounding box center [487, 394] width 19 height 19
click at [494, 404] on input "All of the above" at bounding box center [487, 394] width 19 height 19
radio input "true"
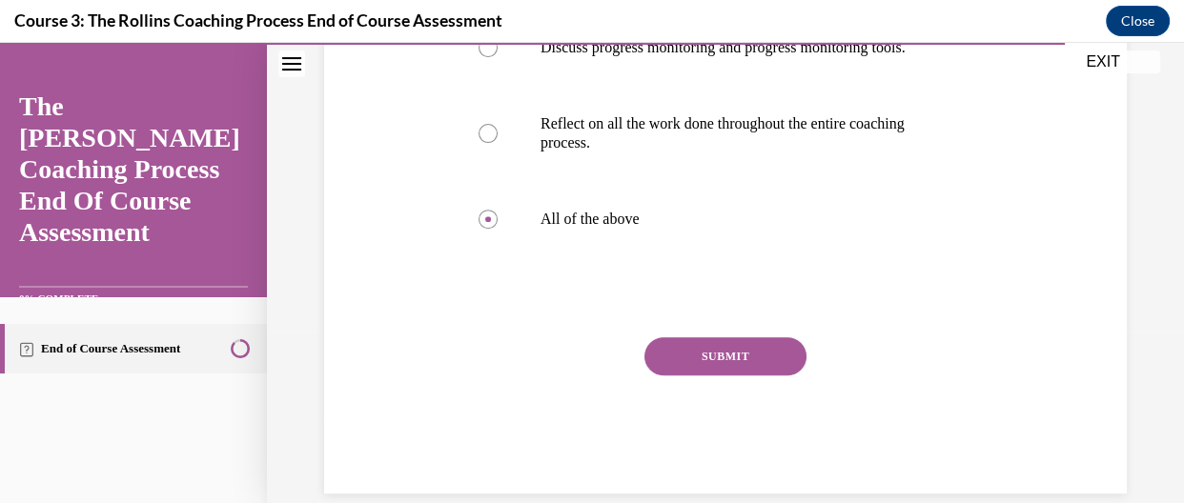
click at [724, 376] on button "SUBMIT" at bounding box center [725, 356] width 162 height 38
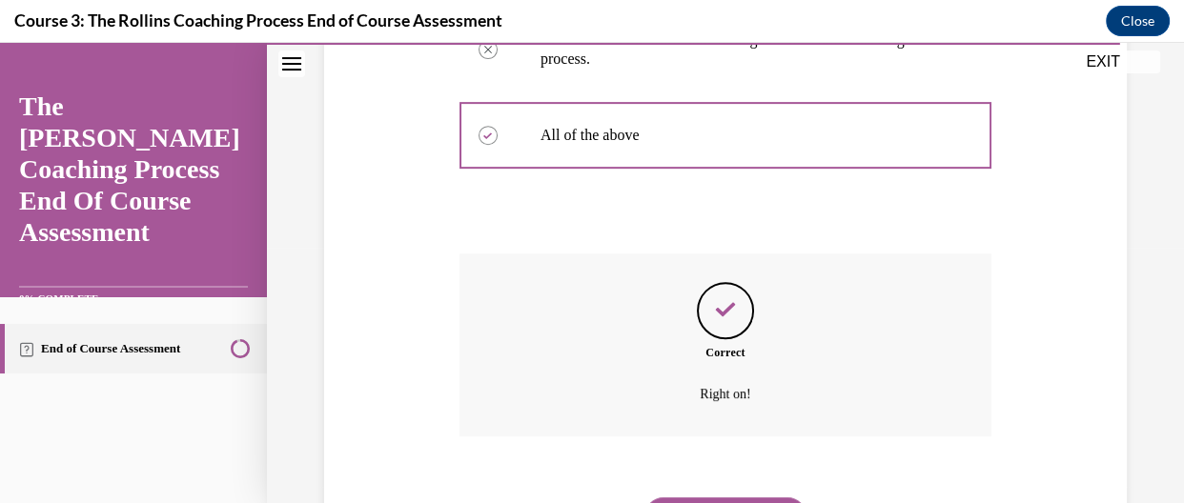
scroll to position [888, 0]
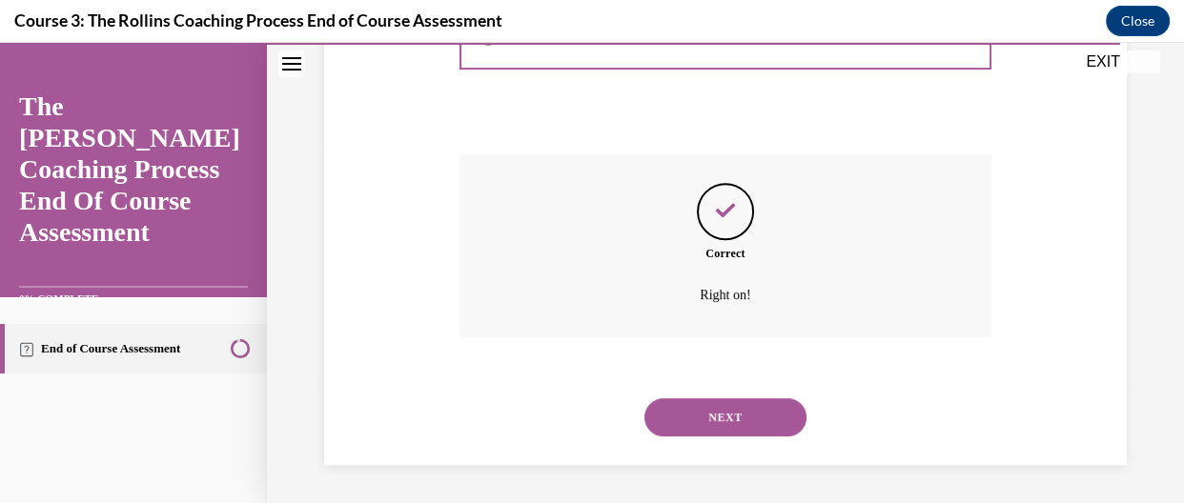
click at [744, 419] on button "NEXT" at bounding box center [725, 417] width 162 height 38
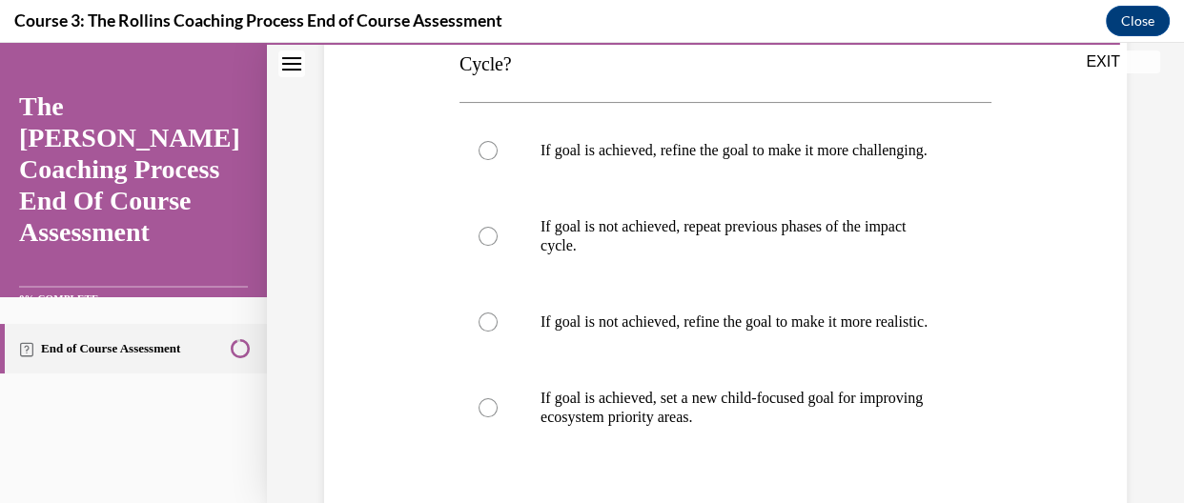
scroll to position [399, 0]
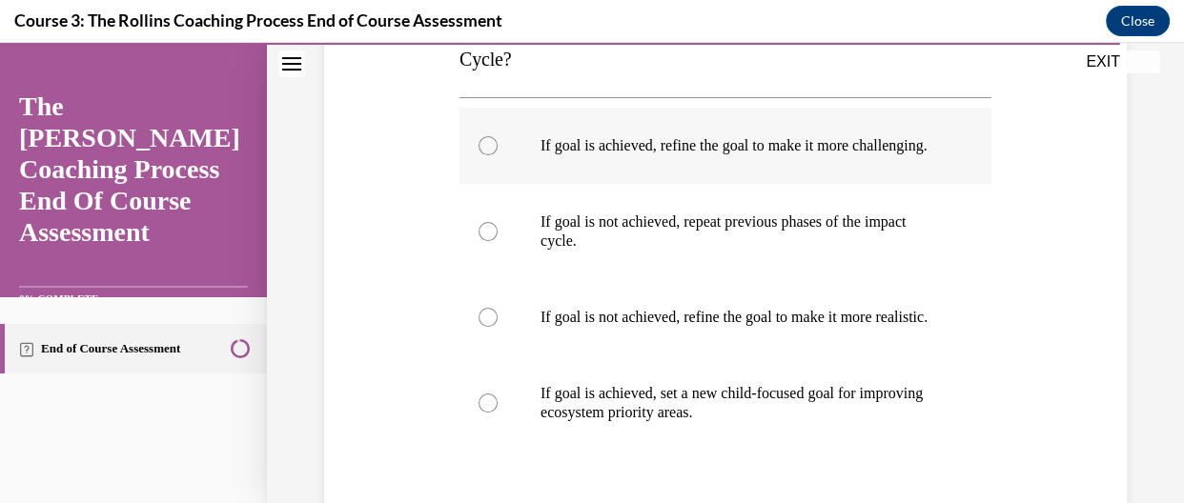
click at [519, 130] on label "If goal is achieved, refine the goal to make it more challenging." at bounding box center [725, 146] width 532 height 76
click at [498, 136] on input "If goal is achieved, refine the goal to make it more challenging." at bounding box center [487, 145] width 19 height 19
radio input "true"
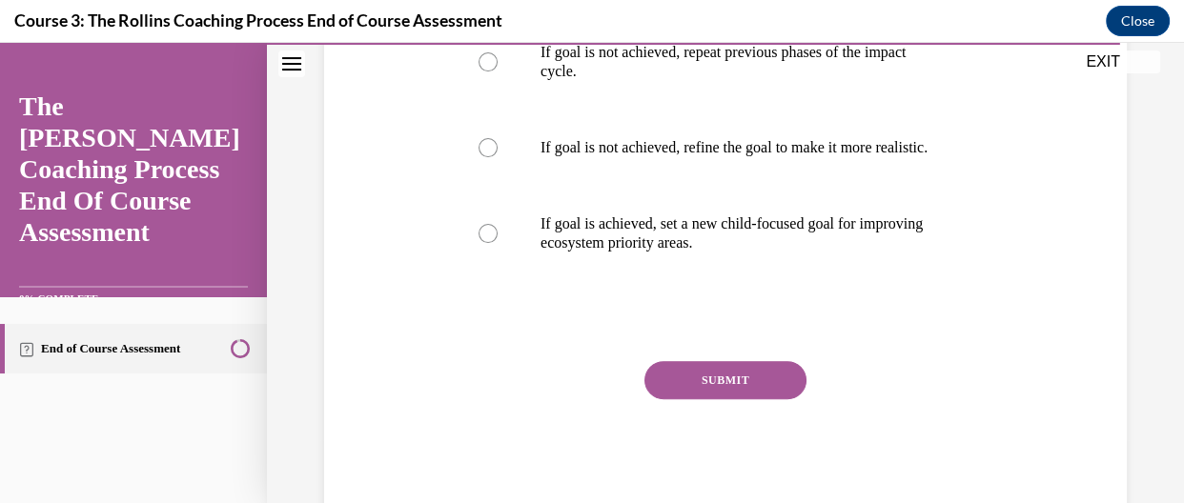
click at [736, 394] on button "SUBMIT" at bounding box center [725, 380] width 162 height 38
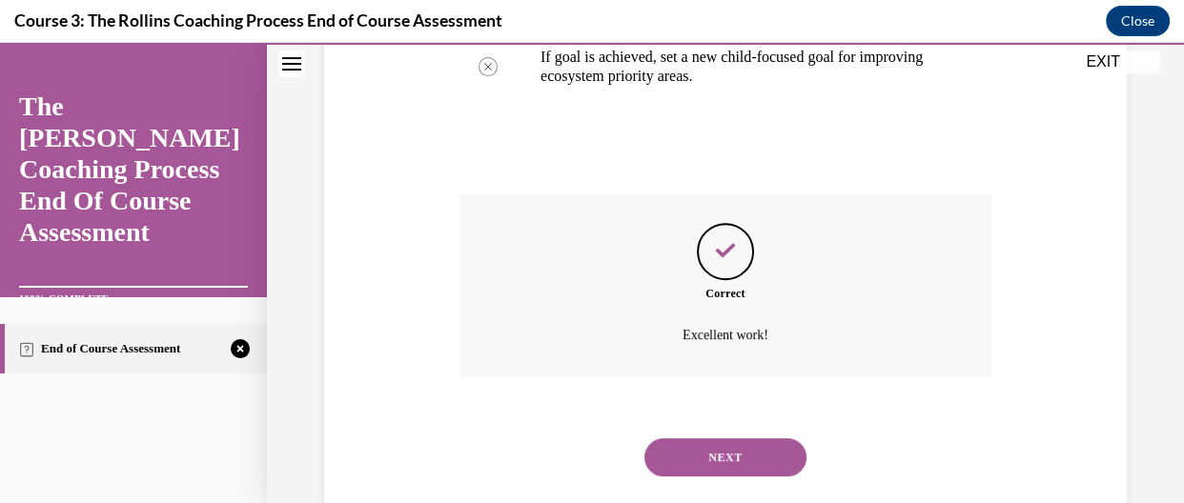
scroll to position [774, 0]
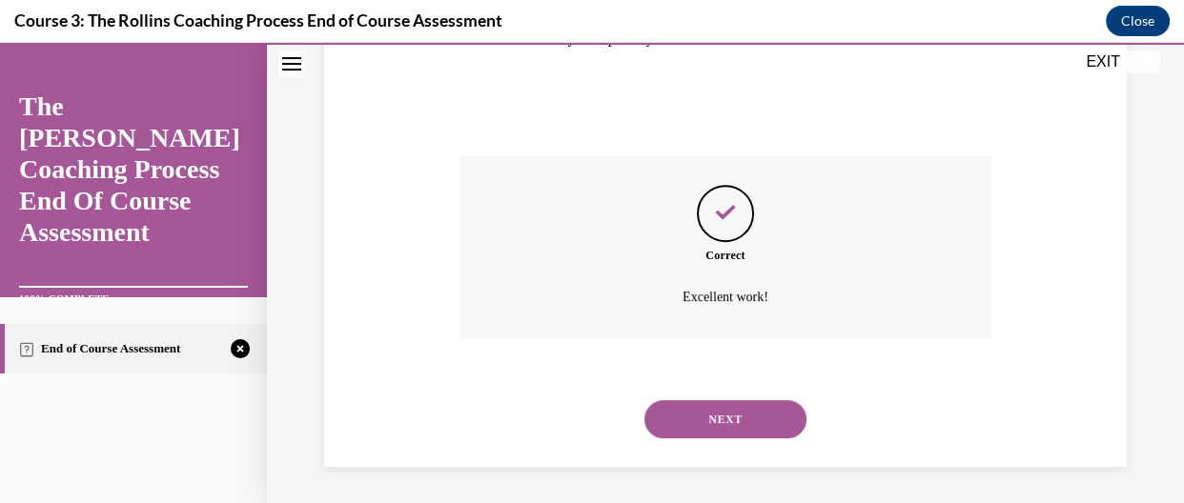
click at [740, 407] on button "NEXT" at bounding box center [725, 419] width 162 height 38
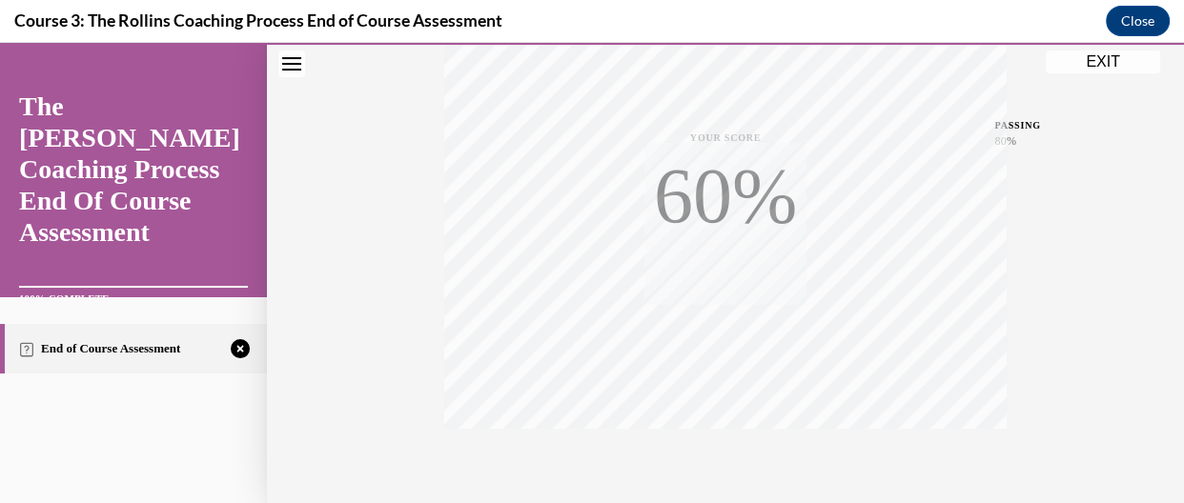
scroll to position [515, 0]
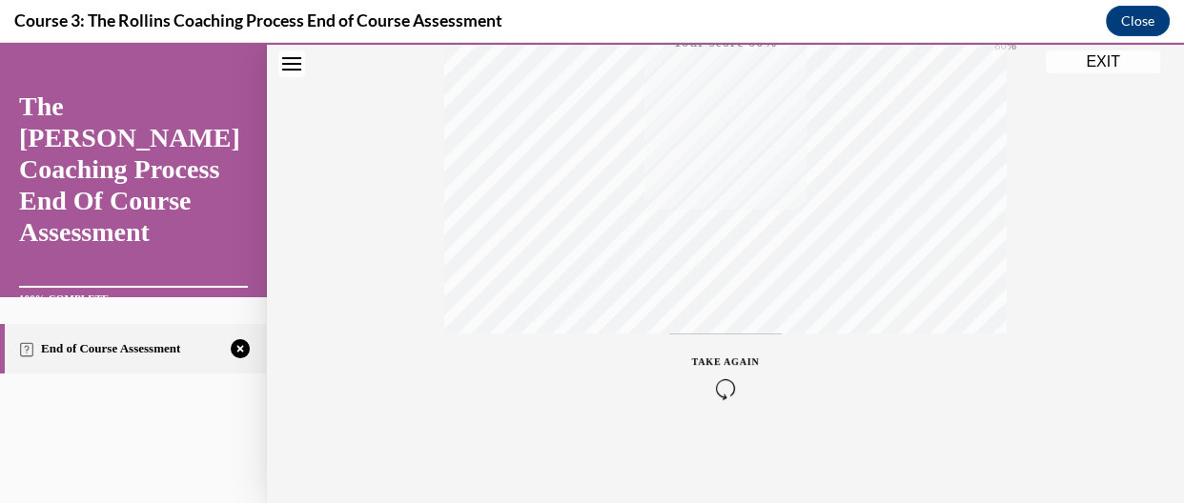
click at [722, 391] on icon "button" at bounding box center [726, 388] width 68 height 21
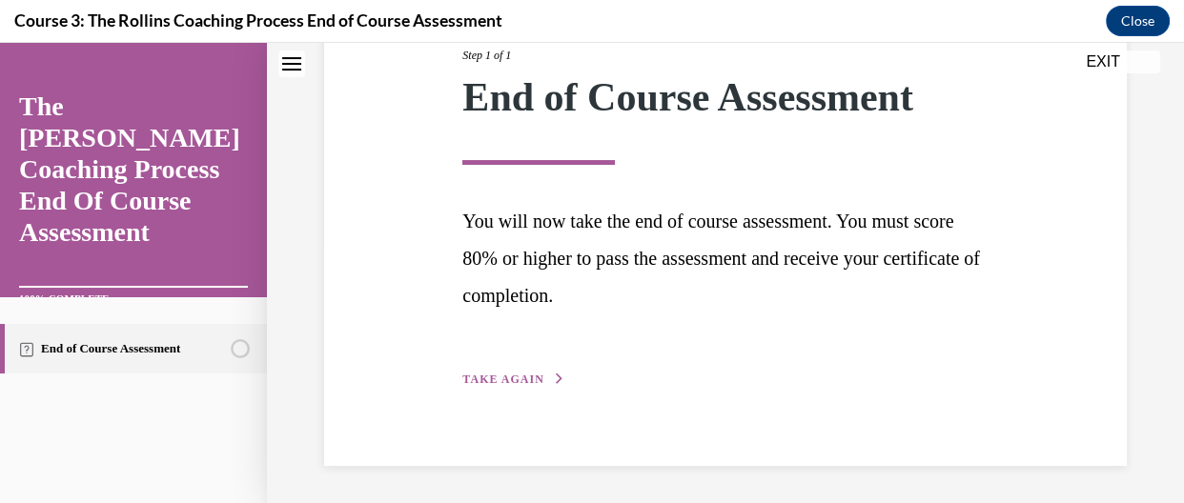
click at [496, 373] on span "TAKE AGAIN" at bounding box center [502, 379] width 81 height 13
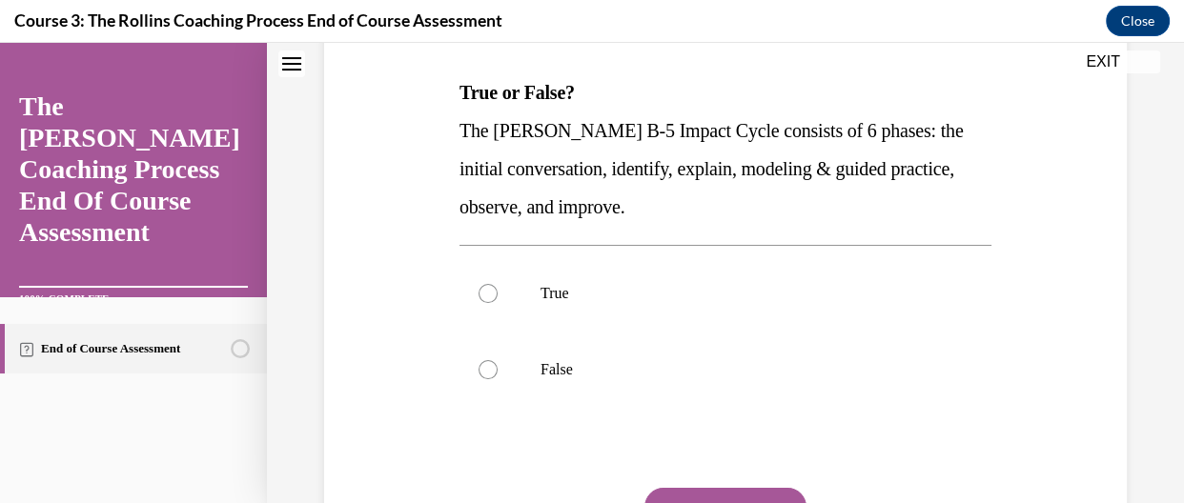
scroll to position [305, 0]
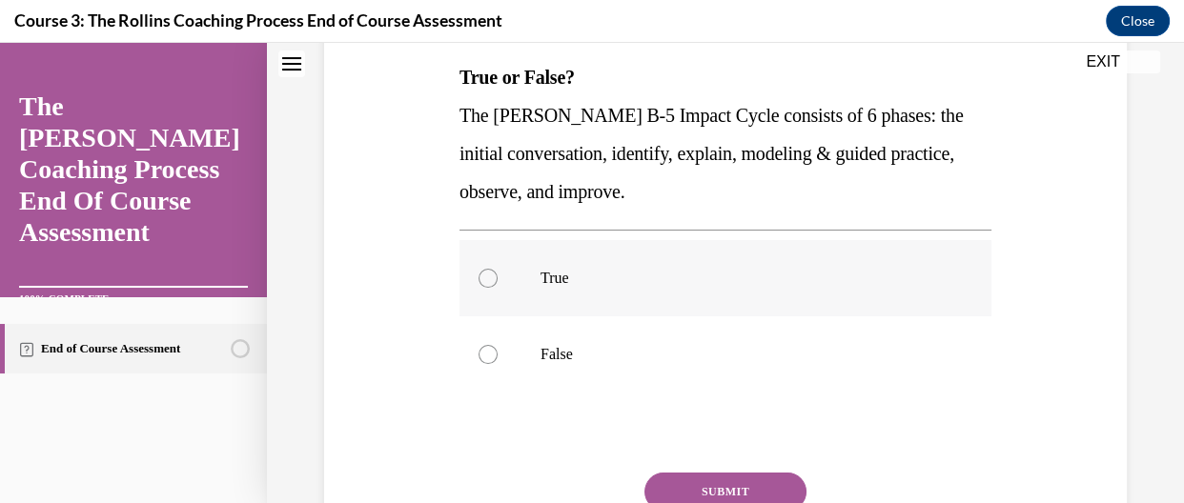
click at [498, 267] on label "True" at bounding box center [725, 278] width 532 height 76
click at [498, 269] on input "True" at bounding box center [487, 278] width 19 height 19
radio input "true"
drag, startPoint x: 728, startPoint y: 465, endPoint x: 722, endPoint y: 479, distance: 15.8
drag, startPoint x: 722, startPoint y: 479, endPoint x: 705, endPoint y: 488, distance: 18.3
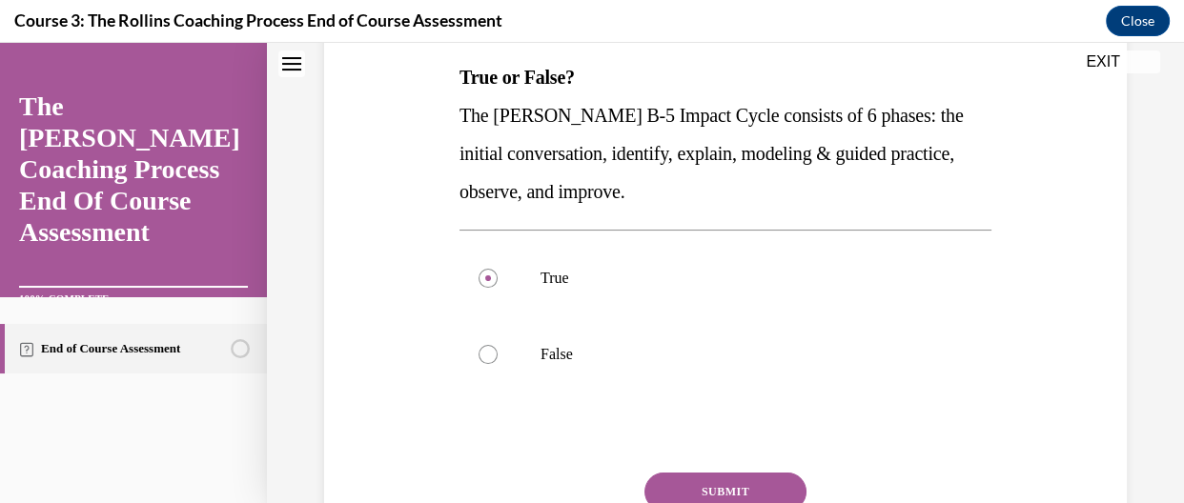
click at [705, 488] on button "SUBMIT" at bounding box center [725, 492] width 162 height 38
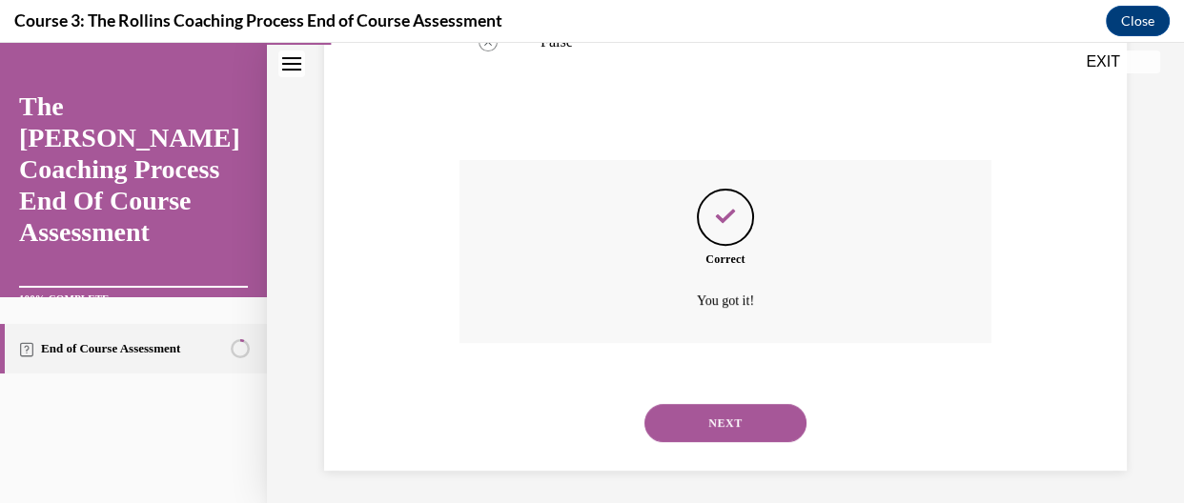
scroll to position [621, 0]
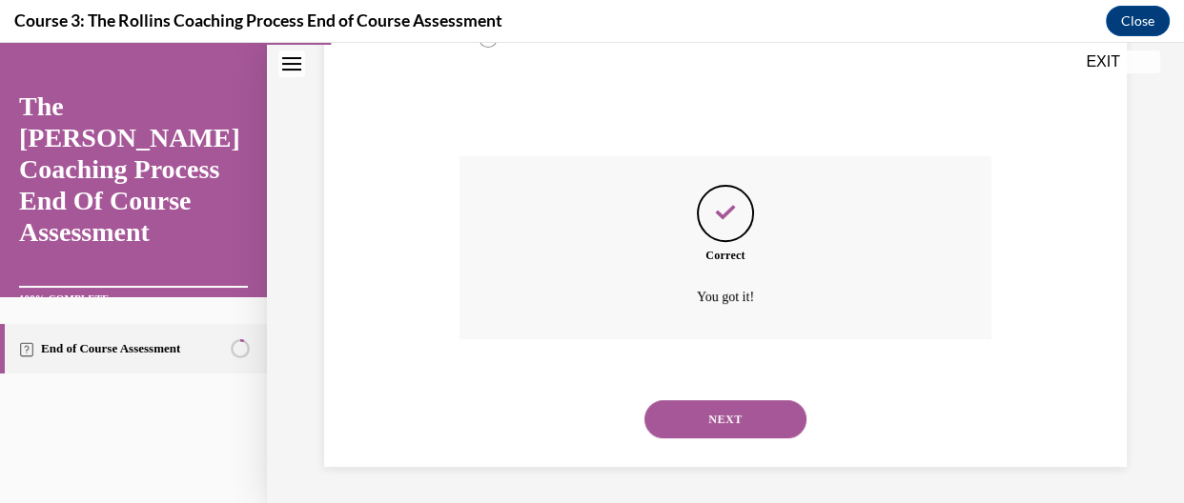
click at [770, 429] on button "NEXT" at bounding box center [725, 419] width 162 height 38
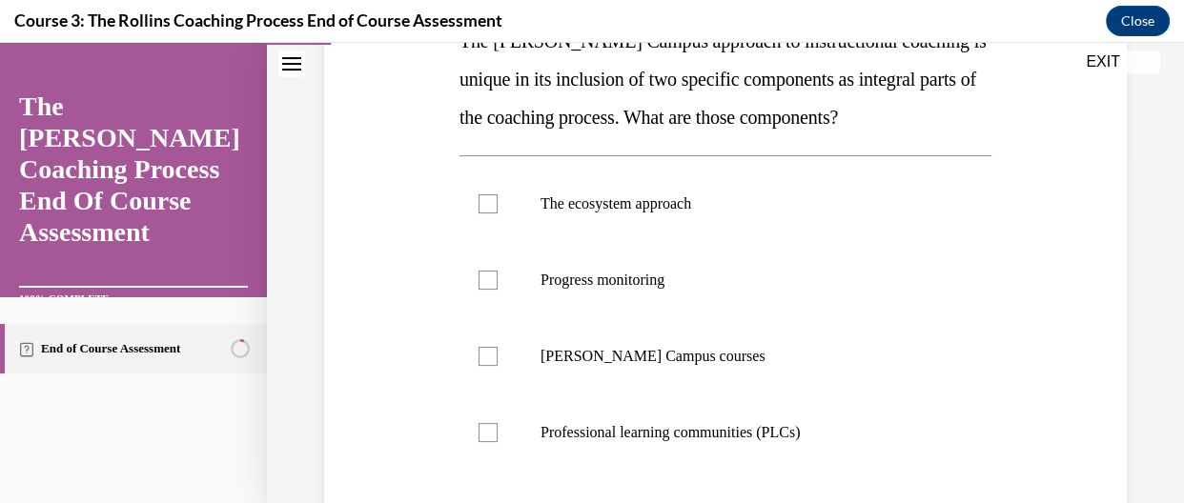
scroll to position [352, 0]
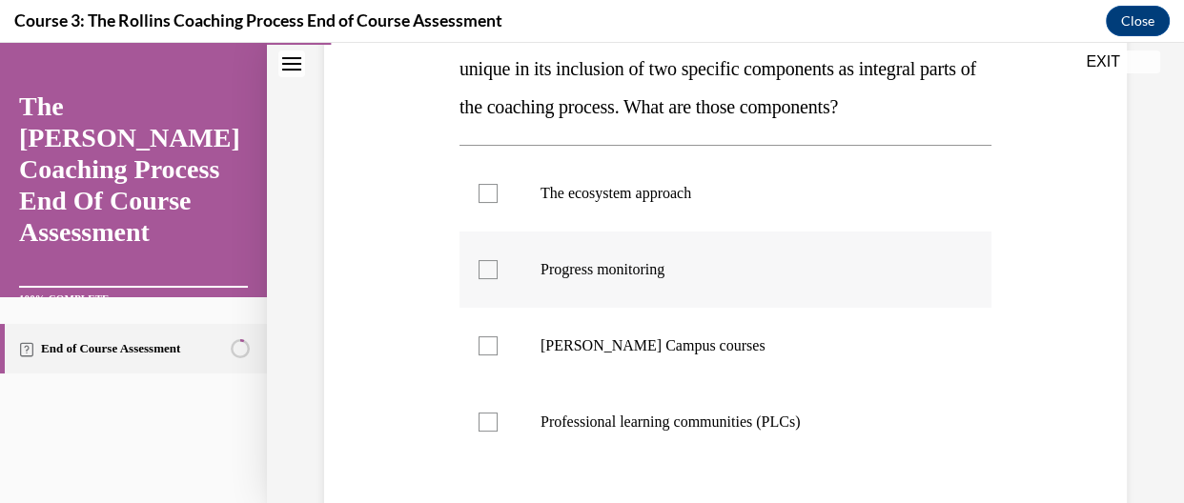
click at [484, 267] on div at bounding box center [487, 269] width 19 height 19
click at [484, 267] on input "Progress monitoring" at bounding box center [487, 269] width 19 height 19
checkbox input "true"
click at [498, 210] on label "The ecosystem approach" at bounding box center [725, 193] width 532 height 76
click at [498, 203] on input "The ecosystem approach" at bounding box center [487, 193] width 19 height 19
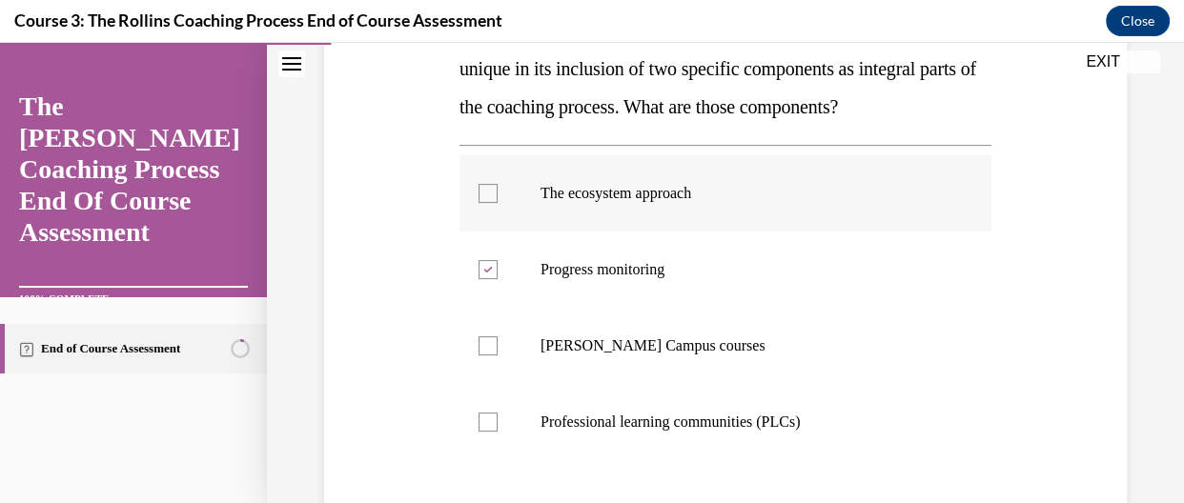
checkbox input "true"
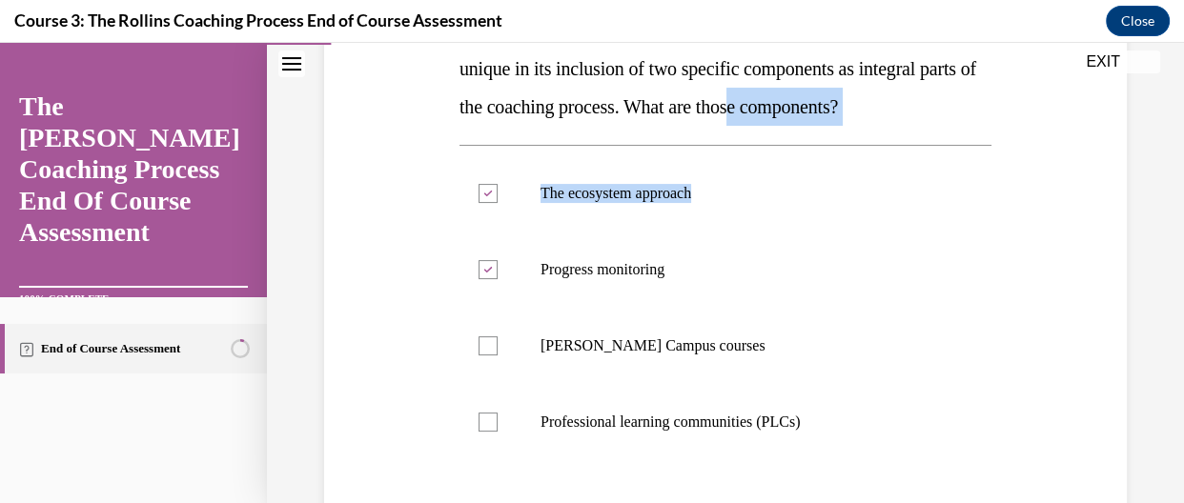
drag, startPoint x: 822, startPoint y: 114, endPoint x: 819, endPoint y: 147, distance: 32.5
click at [819, 147] on div "Question 02/15 The Cox Campus approach to instructional coaching is unique in i…" at bounding box center [725, 304] width 532 height 783
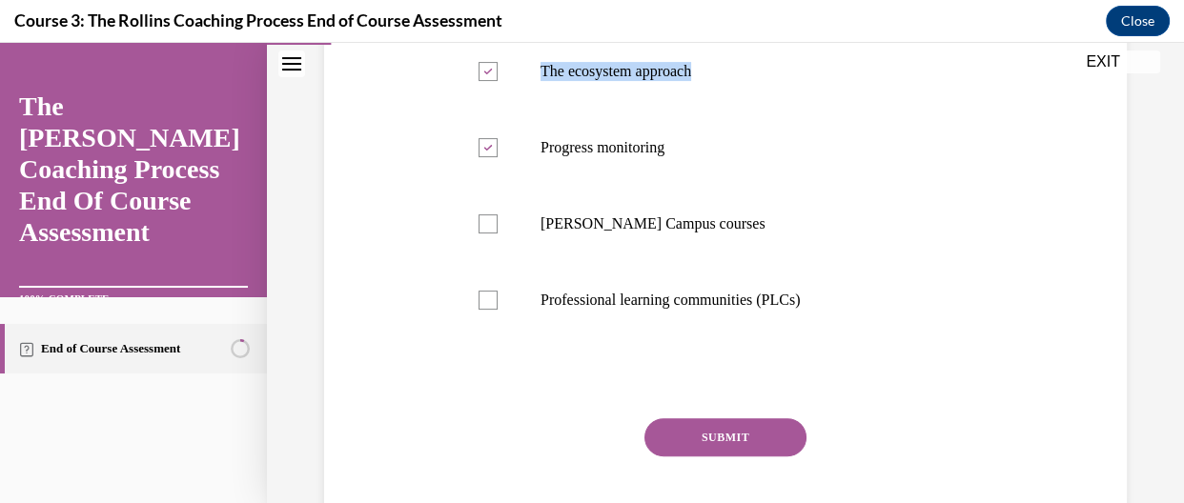
scroll to position [516, 0]
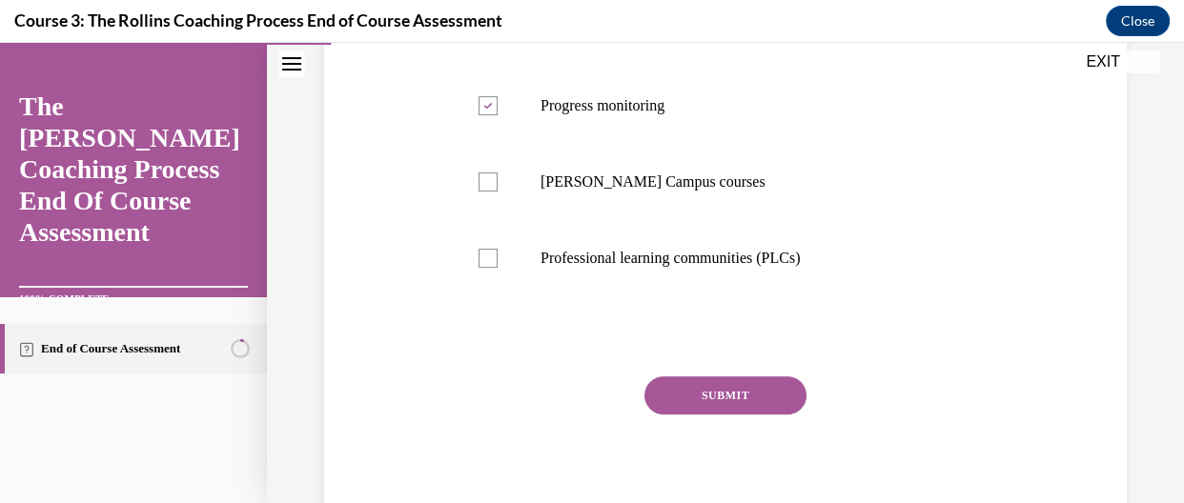
click at [716, 406] on button "SUBMIT" at bounding box center [725, 395] width 162 height 38
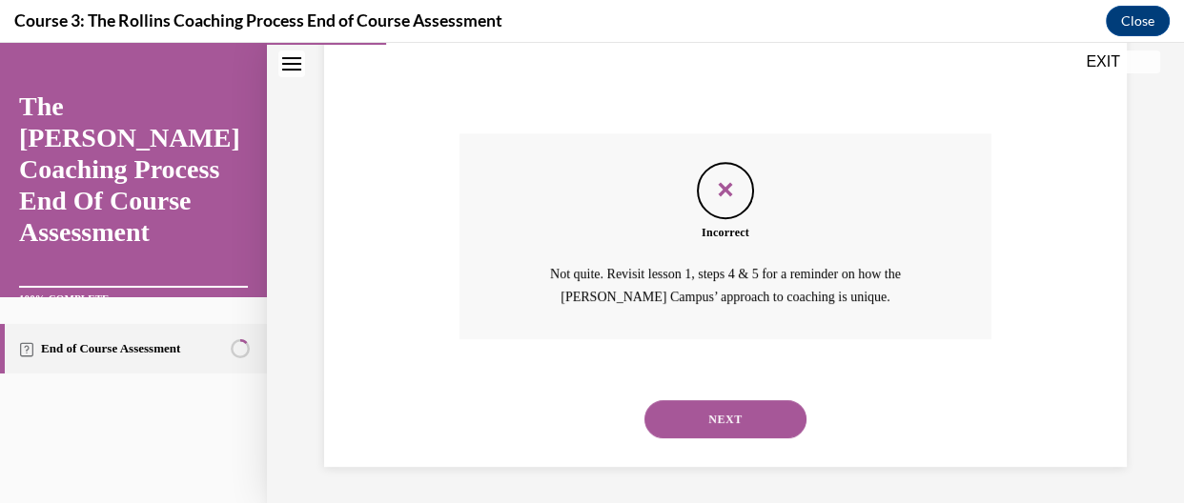
scroll to position [760, 0]
click at [681, 416] on button "NEXT" at bounding box center [725, 418] width 162 height 38
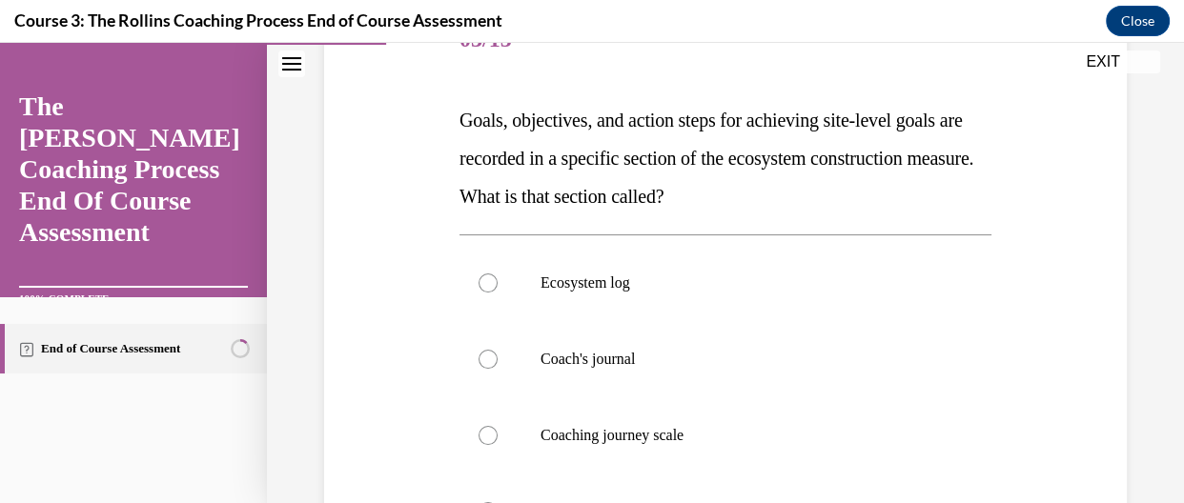
scroll to position [313, 0]
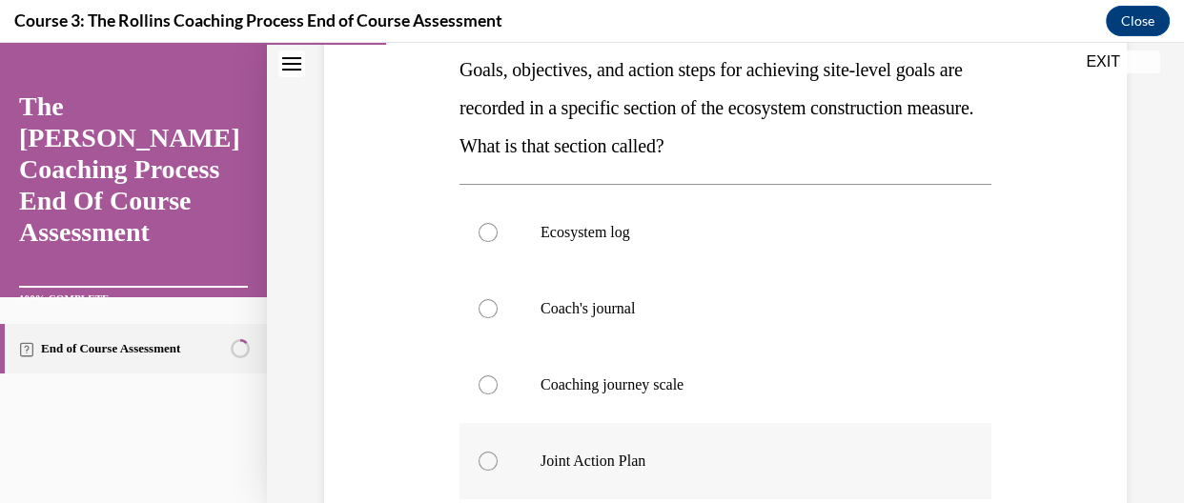
click at [588, 441] on label "Joint Action Plan" at bounding box center [725, 461] width 532 height 76
click at [498, 452] on input "Joint Action Plan" at bounding box center [487, 461] width 19 height 19
radio input "true"
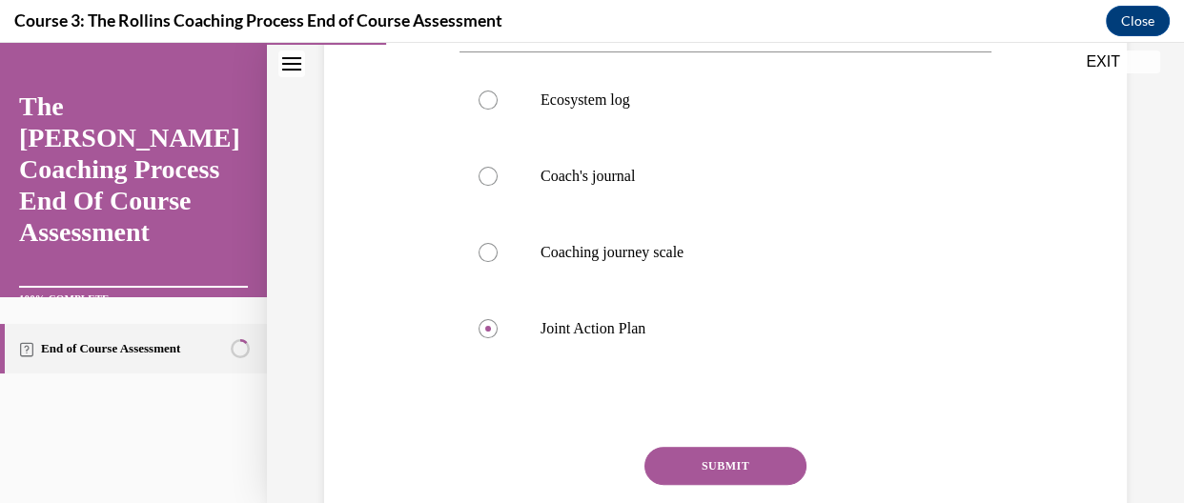
scroll to position [556, 0]
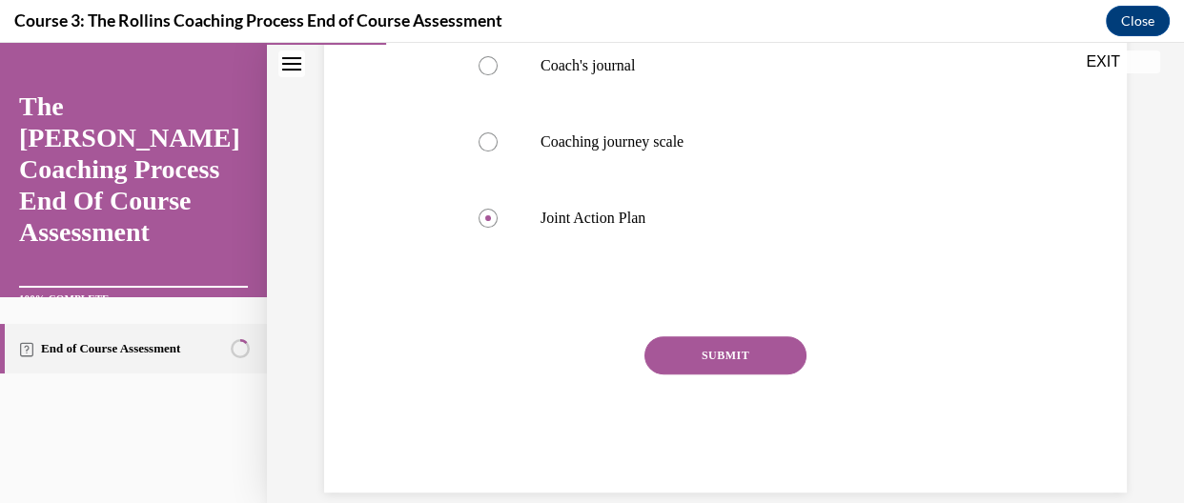
click at [731, 368] on button "SUBMIT" at bounding box center [725, 355] width 162 height 38
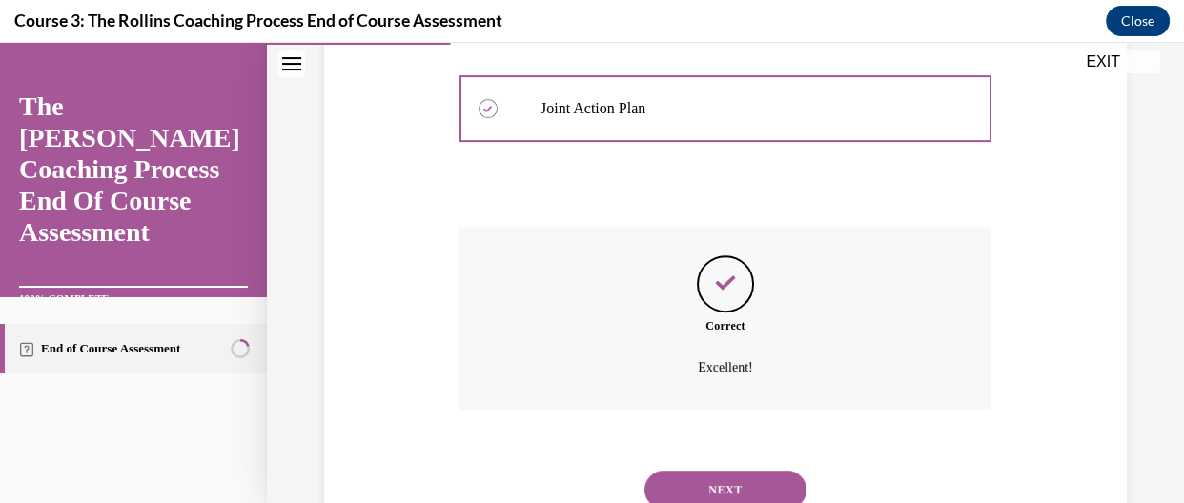
scroll to position [736, 0]
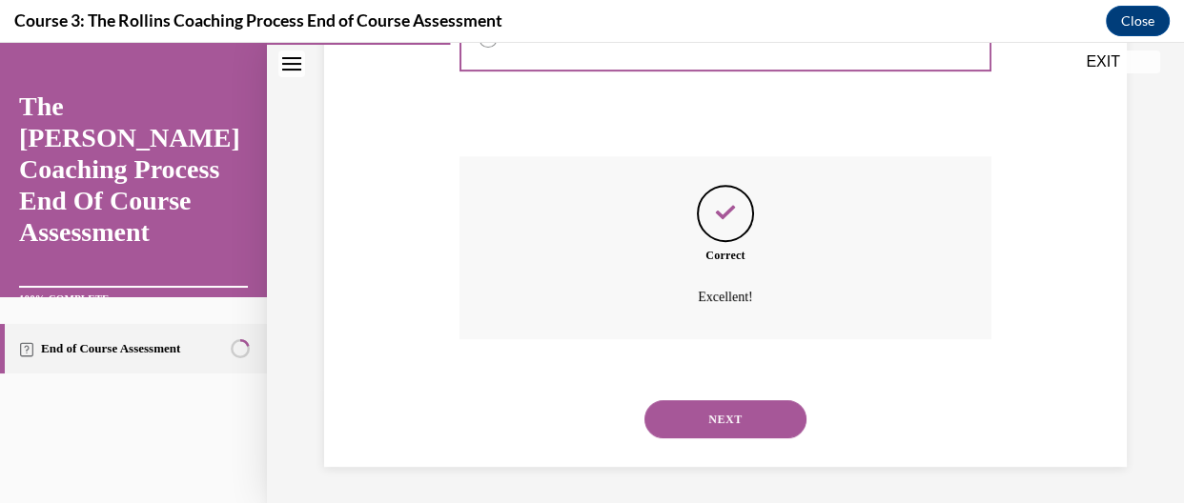
click at [727, 401] on button "NEXT" at bounding box center [725, 419] width 162 height 38
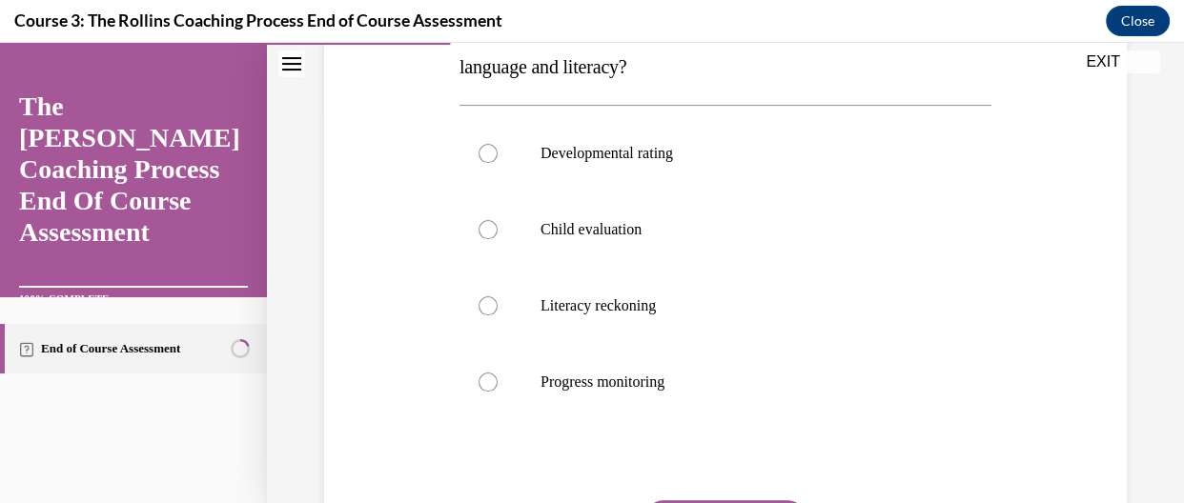
scroll to position [394, 0]
click at [559, 380] on p "Progress monitoring" at bounding box center [741, 380] width 403 height 19
click at [498, 380] on input "Progress monitoring" at bounding box center [487, 380] width 19 height 19
radio input "true"
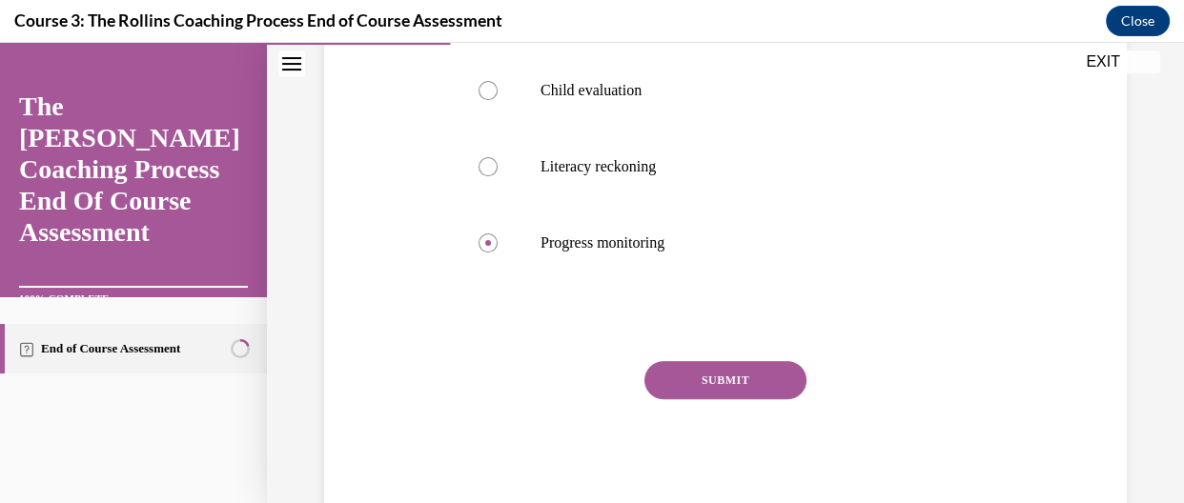
scroll to position [534, 0]
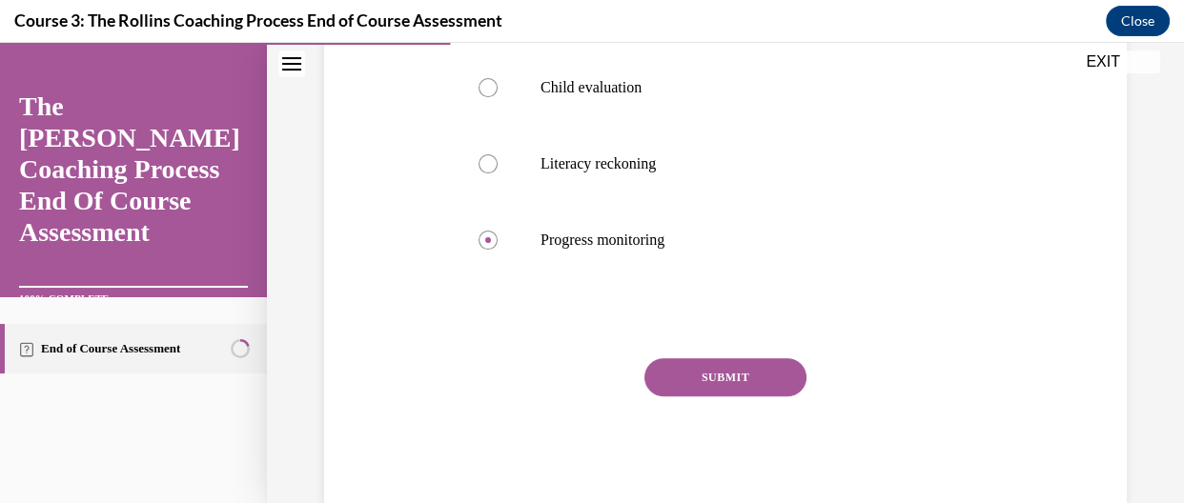
click at [761, 394] on button "SUBMIT" at bounding box center [725, 377] width 162 height 38
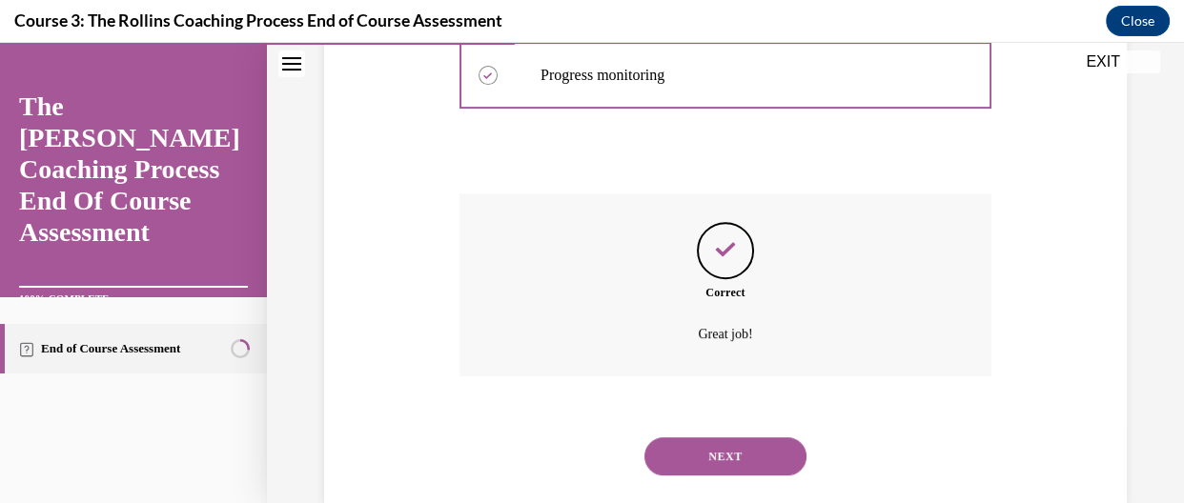
scroll to position [736, 0]
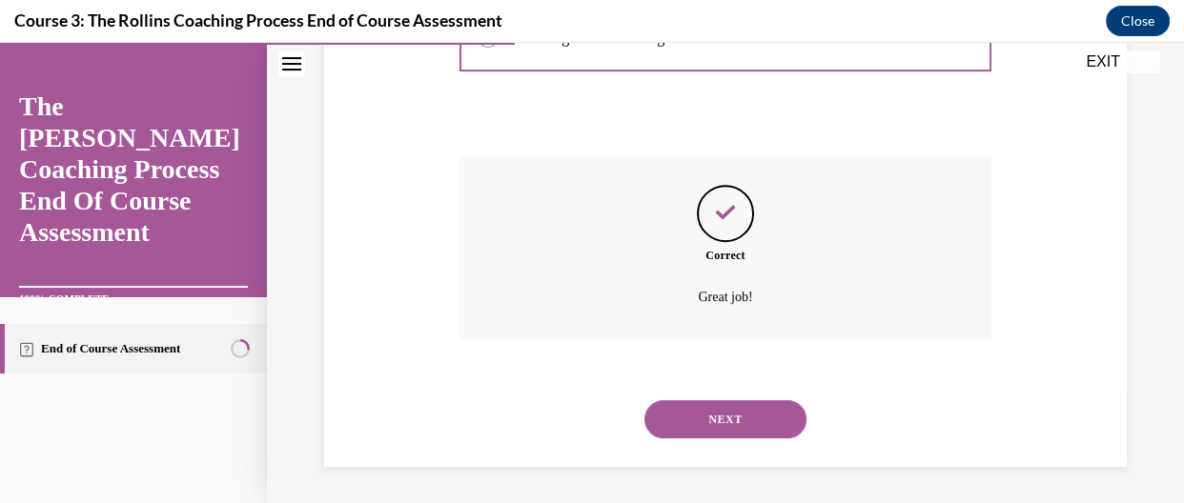
click at [755, 422] on button "NEXT" at bounding box center [725, 419] width 162 height 38
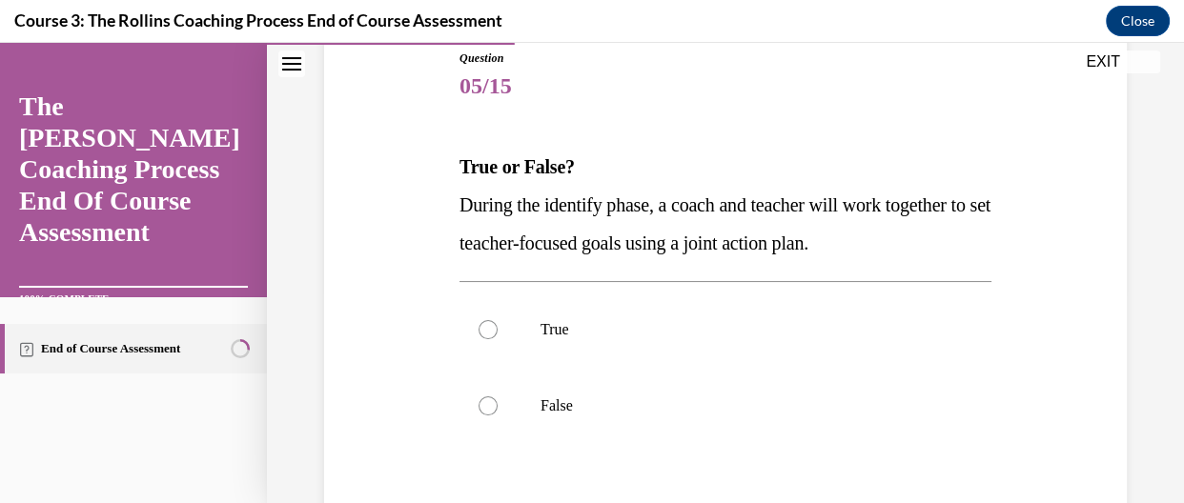
scroll to position [220, 0]
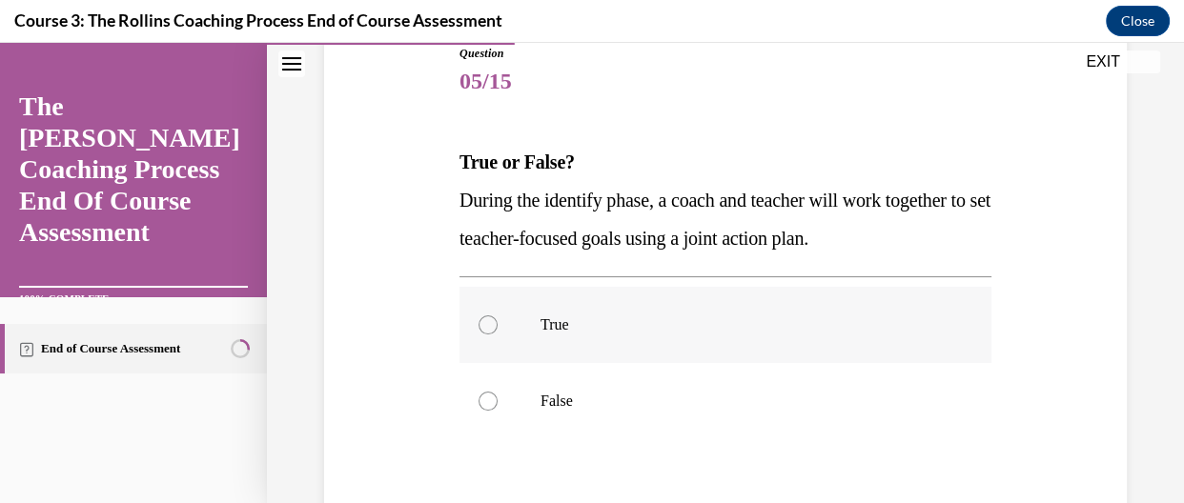
click at [506, 320] on label "True" at bounding box center [725, 325] width 532 height 76
click at [498, 320] on input "True" at bounding box center [487, 324] width 19 height 19
radio input "true"
drag, startPoint x: 1181, startPoint y: 265, endPoint x: 885, endPoint y: 320, distance: 301.5
click at [885, 320] on p "True" at bounding box center [741, 324] width 403 height 19
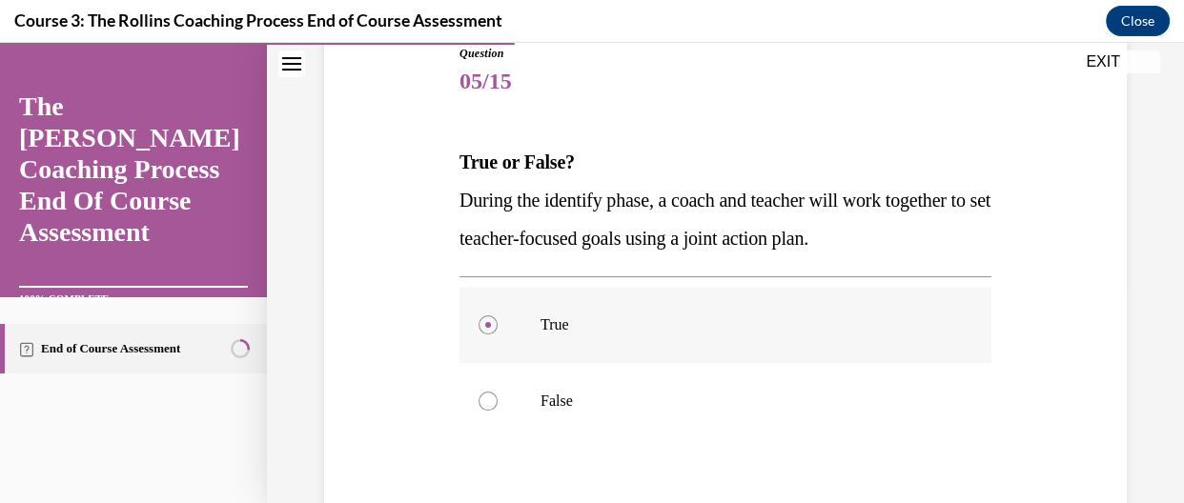
click at [498, 320] on input "True" at bounding box center [487, 324] width 19 height 19
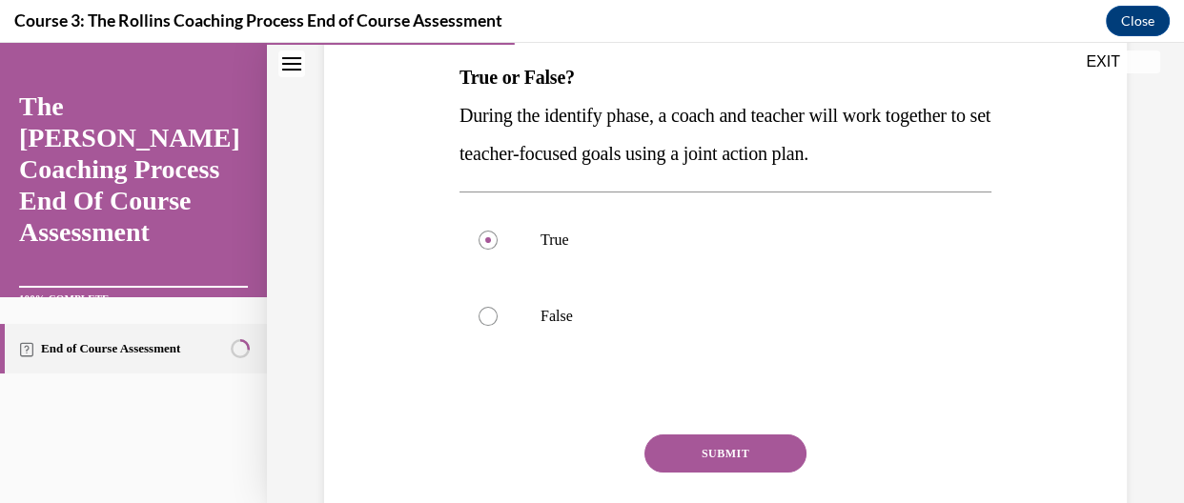
scroll to position [315, 0]
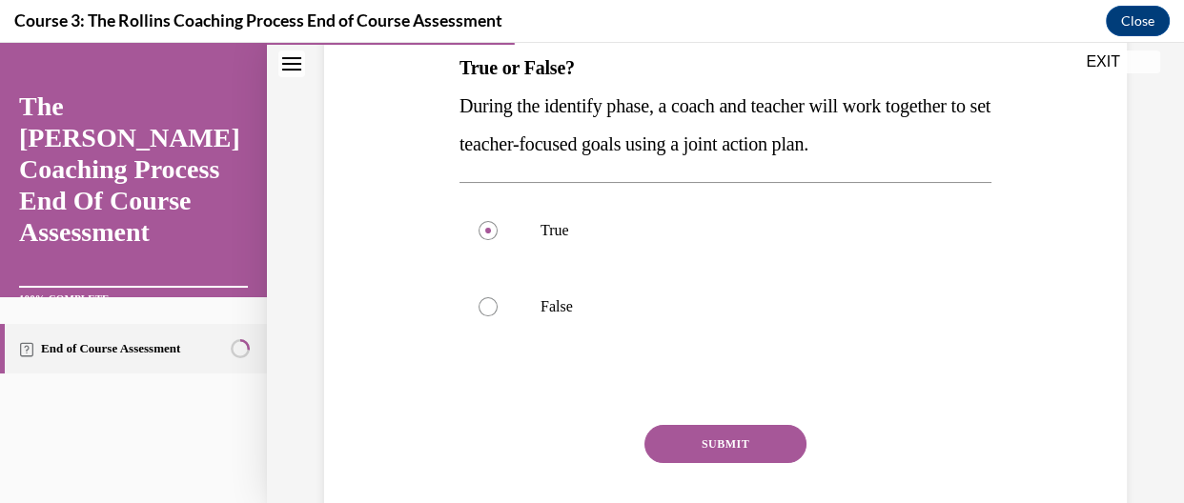
click at [718, 444] on button "SUBMIT" at bounding box center [725, 444] width 162 height 38
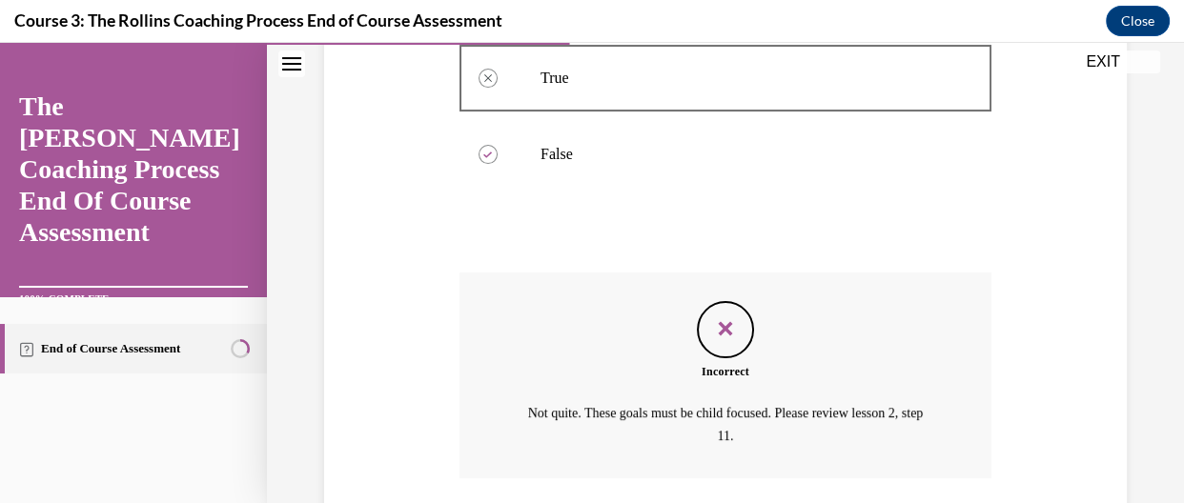
scroll to position [607, 0]
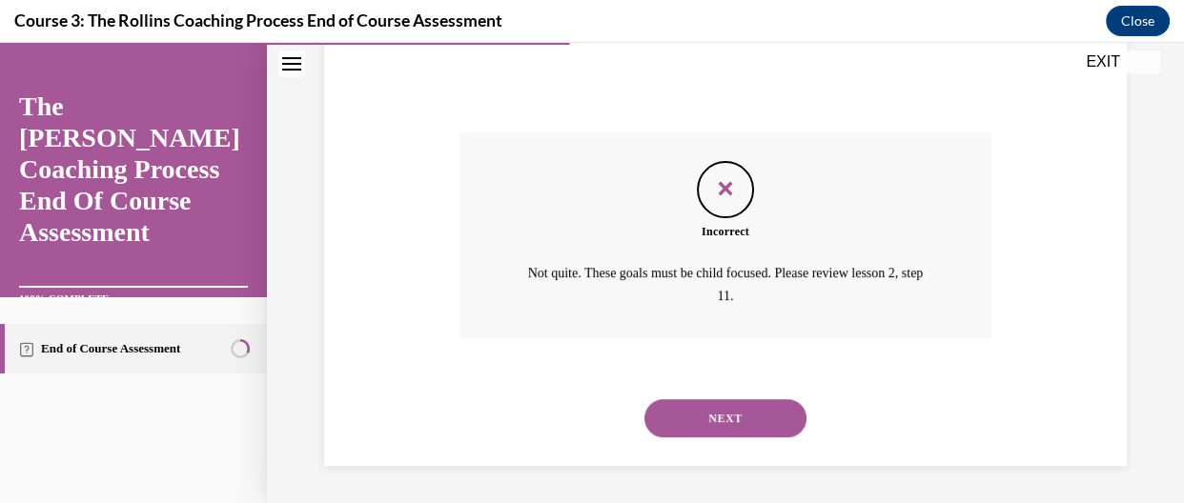
click at [749, 417] on button "NEXT" at bounding box center [725, 418] width 162 height 38
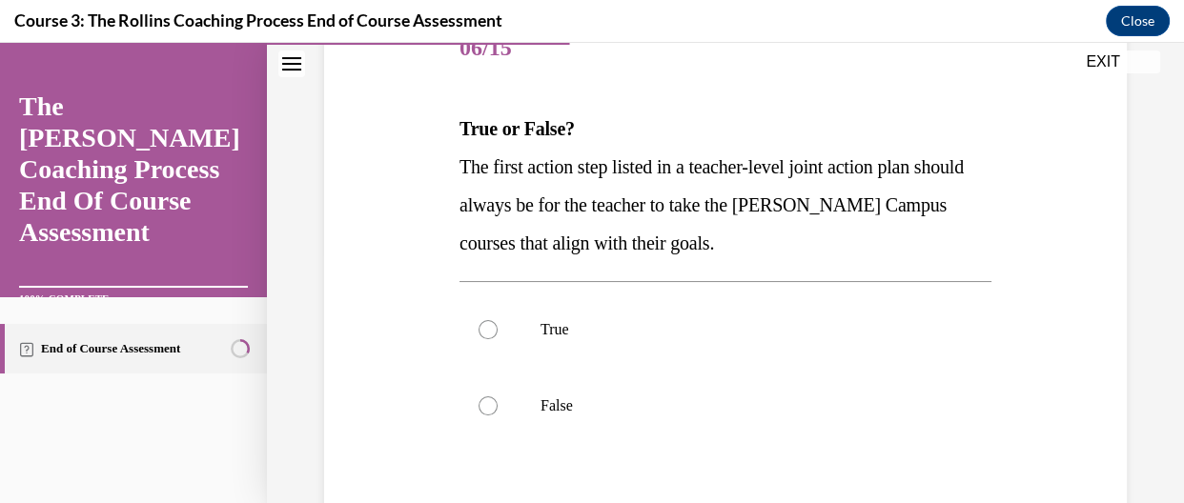
scroll to position [255, 0]
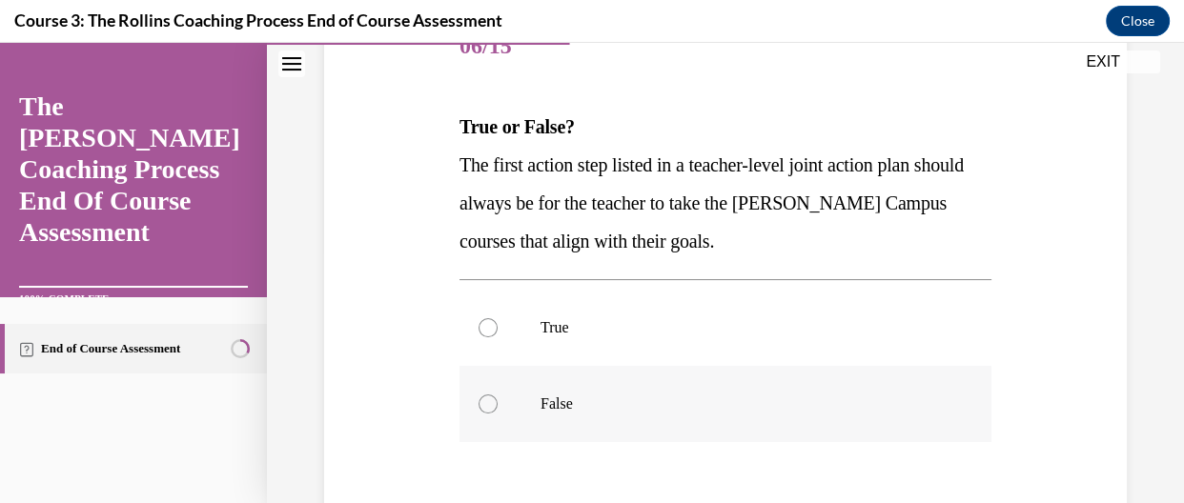
click at [524, 391] on label "False" at bounding box center [725, 404] width 532 height 76
click at [498, 395] on input "False" at bounding box center [487, 404] width 19 height 19
radio input "true"
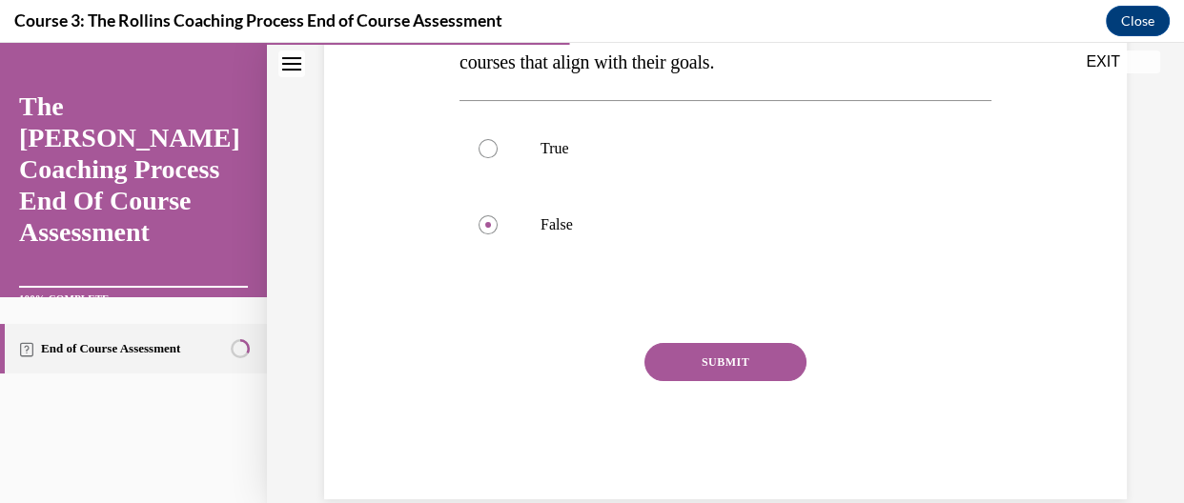
click at [705, 358] on button "SUBMIT" at bounding box center [725, 362] width 162 height 38
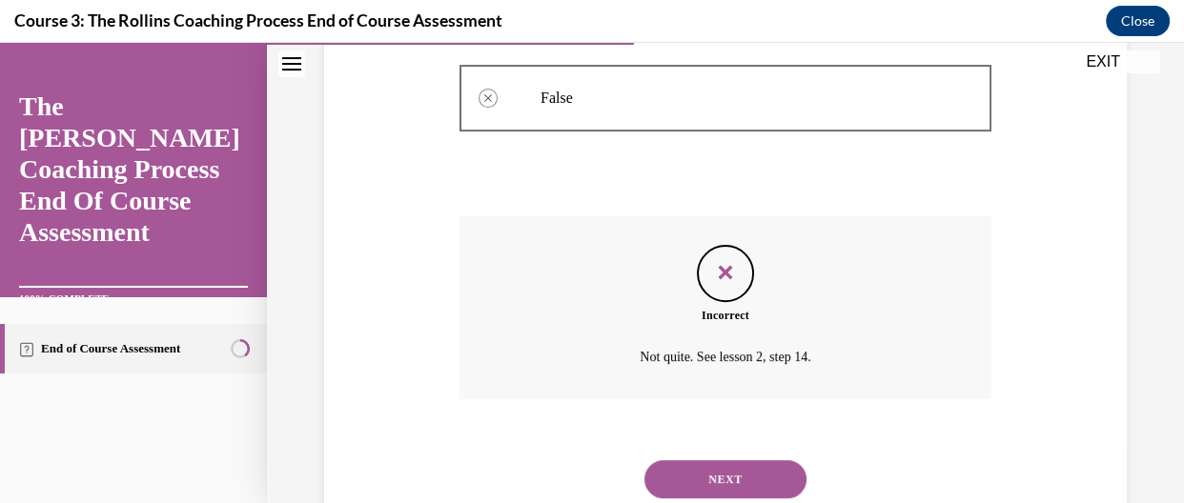
scroll to position [562, 0]
click at [756, 476] on button "NEXT" at bounding box center [725, 478] width 162 height 38
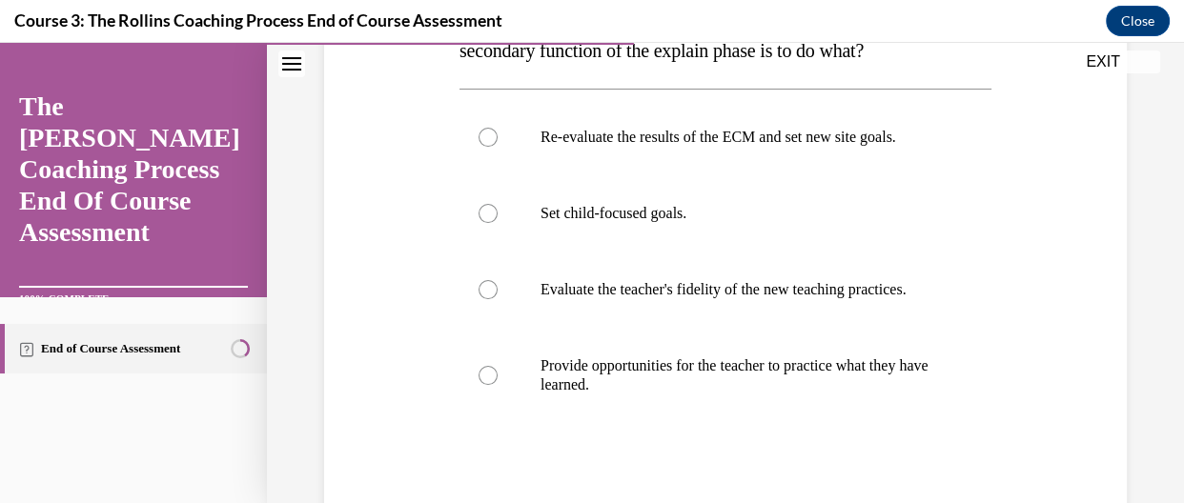
scroll to position [410, 0]
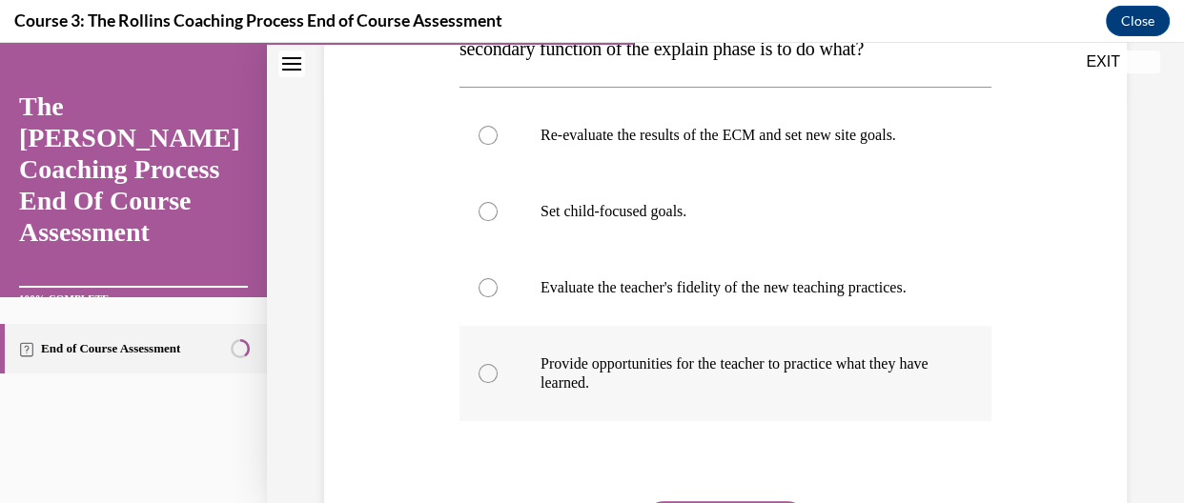
click at [489, 383] on div at bounding box center [487, 373] width 19 height 19
click at [489, 383] on input "Provide opportunities for the teacher to practice what they have learned." at bounding box center [487, 373] width 19 height 19
radio input "true"
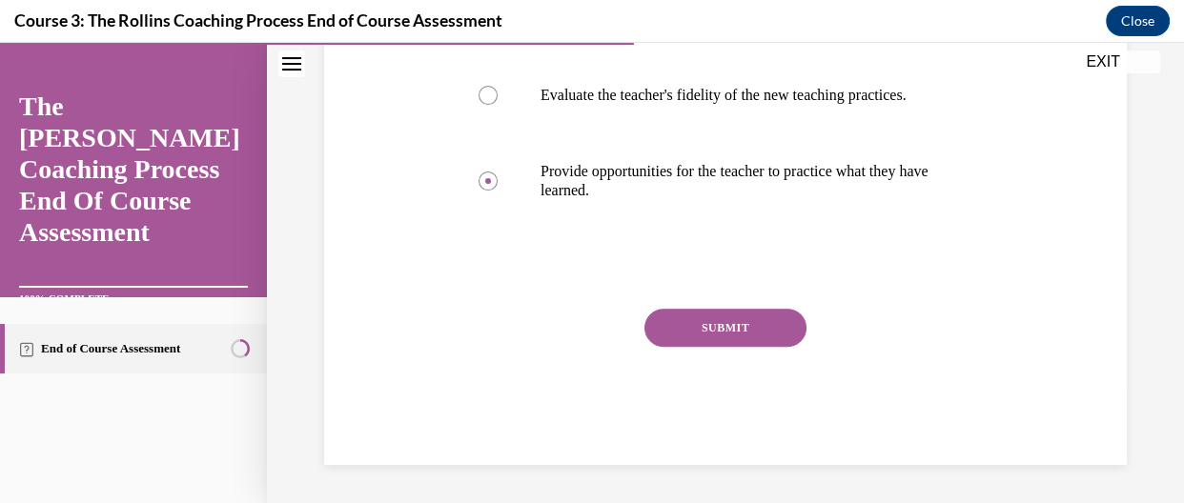
click at [684, 341] on button "SUBMIT" at bounding box center [725, 328] width 162 height 38
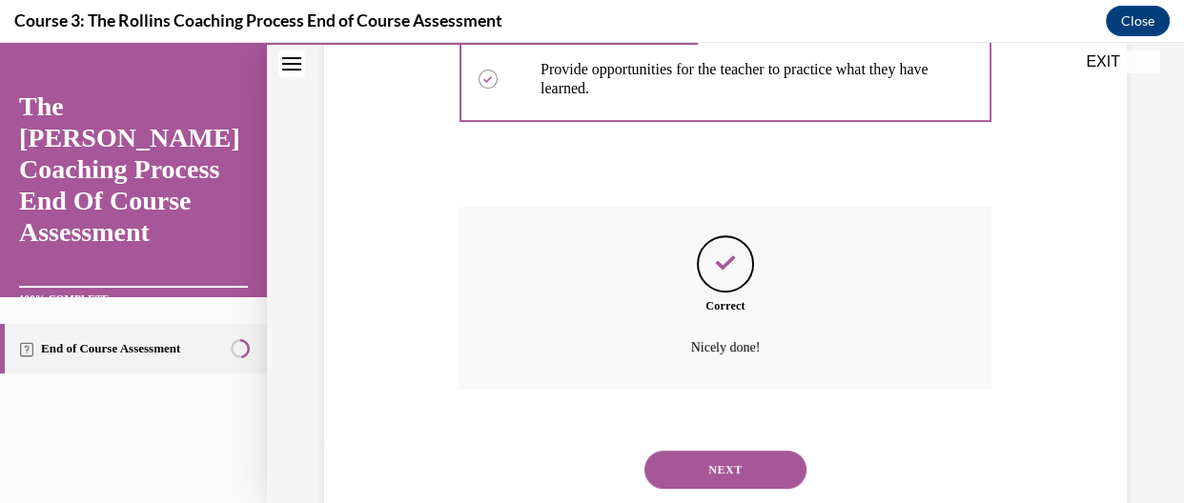
scroll to position [774, 0]
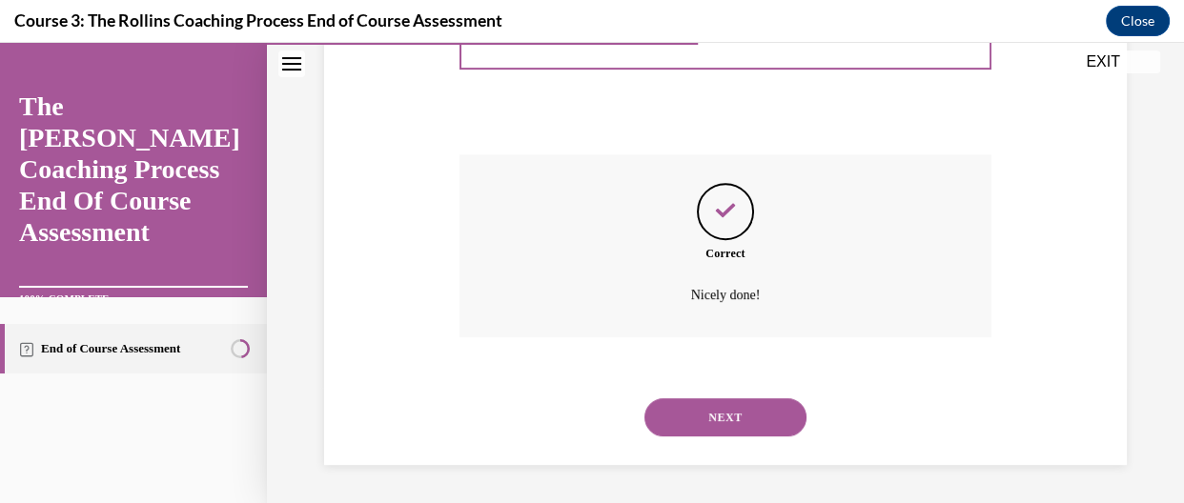
click at [734, 411] on button "NEXT" at bounding box center [725, 417] width 162 height 38
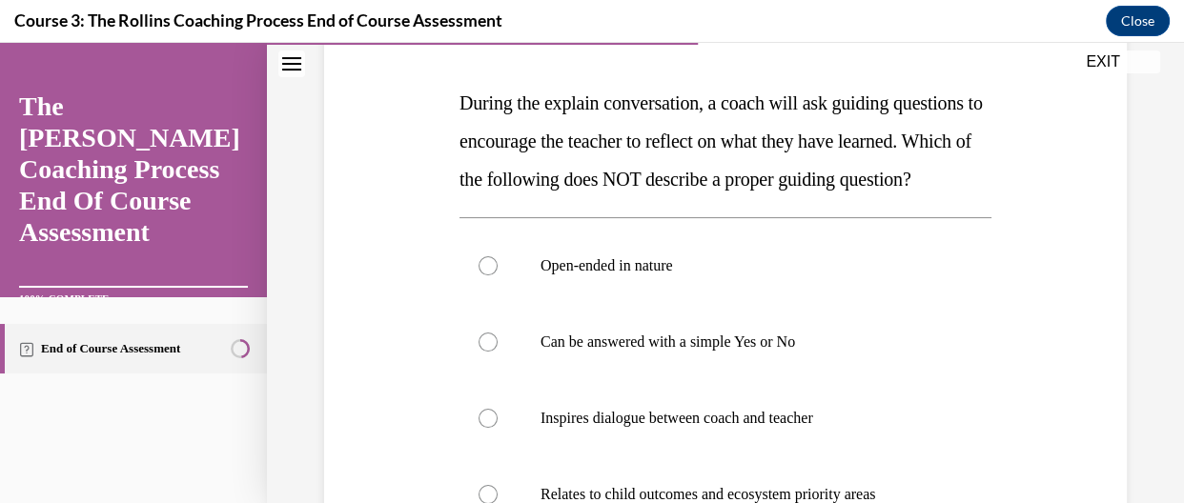
scroll to position [284, 0]
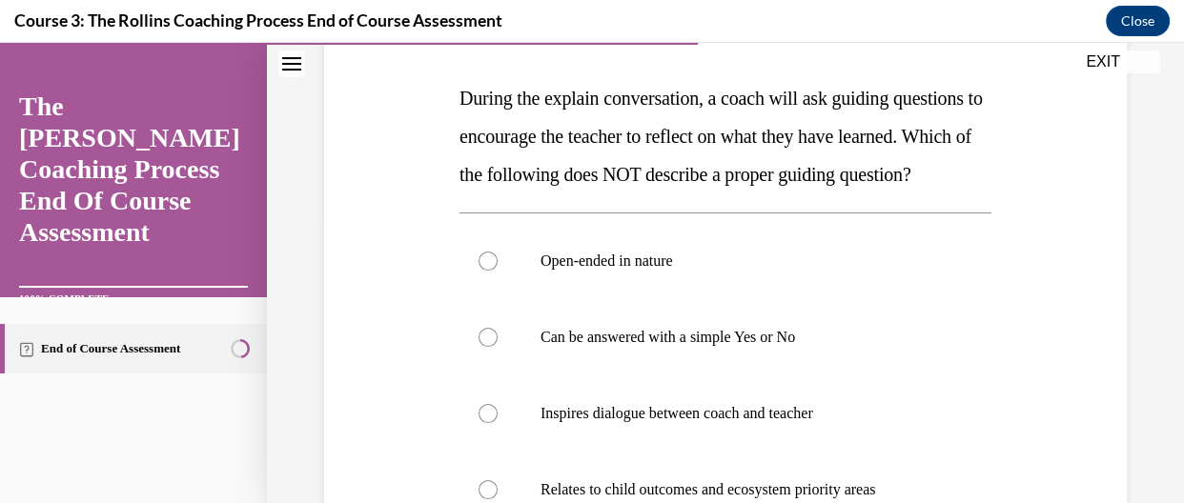
drag, startPoint x: 1168, startPoint y: 250, endPoint x: 1168, endPoint y: 298, distance: 48.6
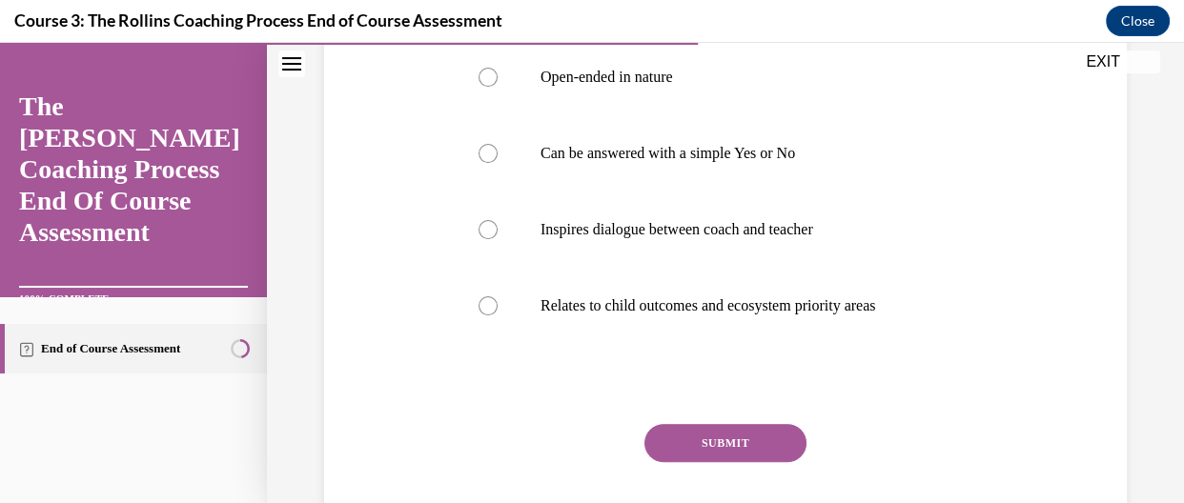
scroll to position [473, 0]
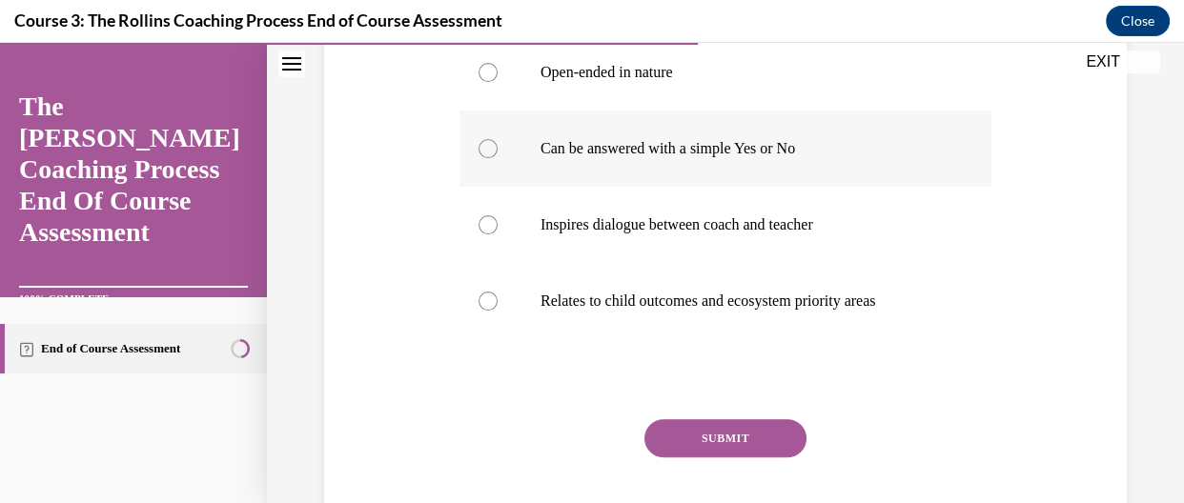
click at [489, 187] on label "Can be answered with a simple Yes or No" at bounding box center [725, 149] width 532 height 76
click at [489, 158] on input "Can be answered with a simple Yes or No" at bounding box center [487, 148] width 19 height 19
radio input "true"
click at [696, 458] on button "SUBMIT" at bounding box center [725, 438] width 162 height 38
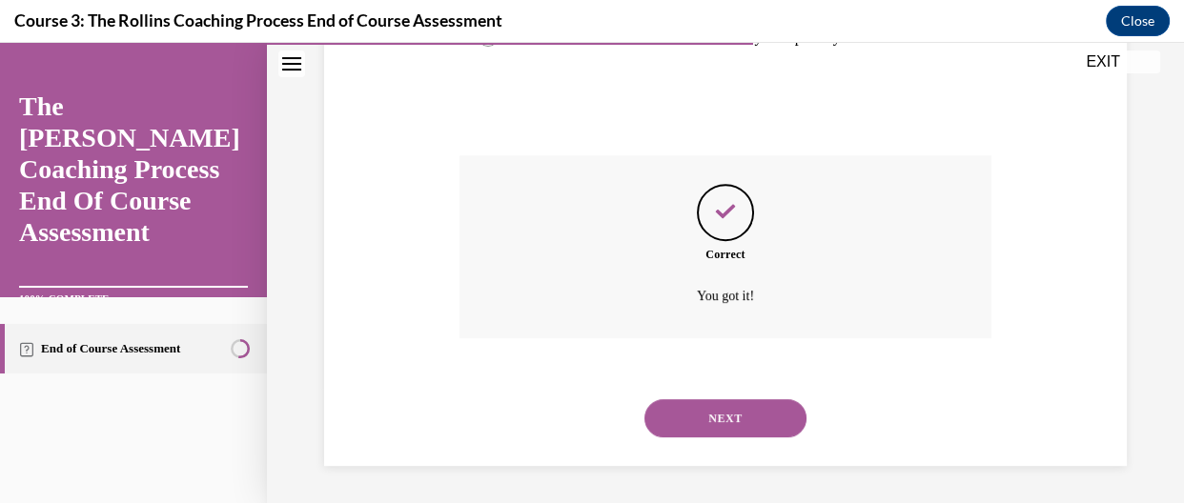
scroll to position [774, 0]
click at [722, 402] on button "NEXT" at bounding box center [725, 417] width 162 height 38
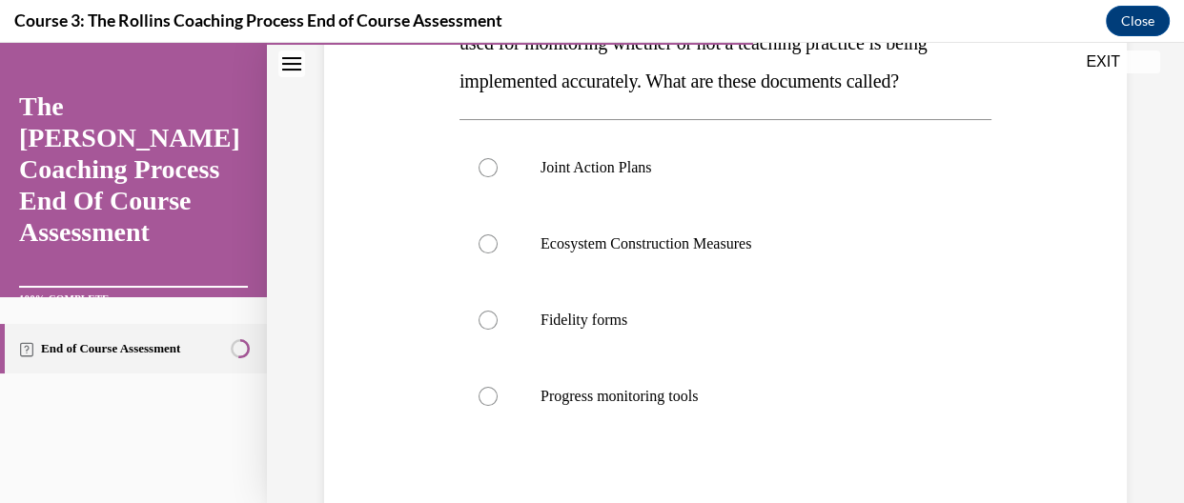
scroll to position [379, 0]
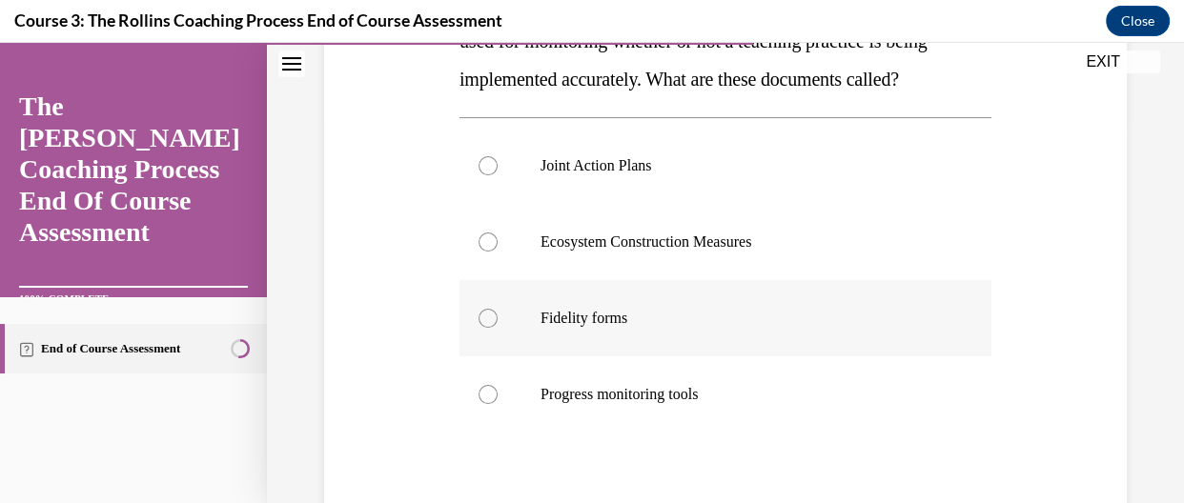
click at [484, 328] on div at bounding box center [487, 318] width 19 height 19
click at [484, 328] on input "Fidelity forms" at bounding box center [487, 318] width 19 height 19
radio input "true"
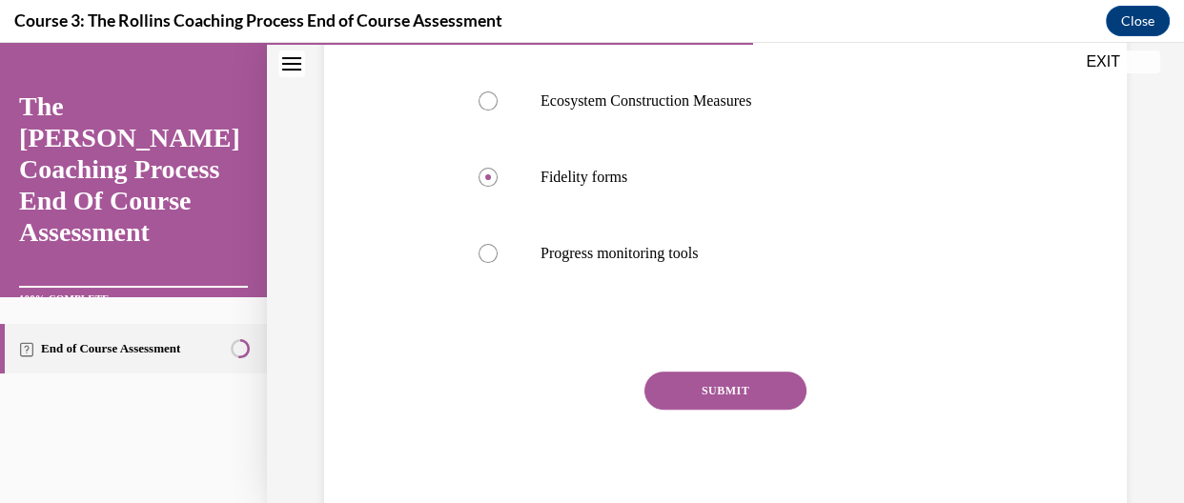
scroll to position [575, 0]
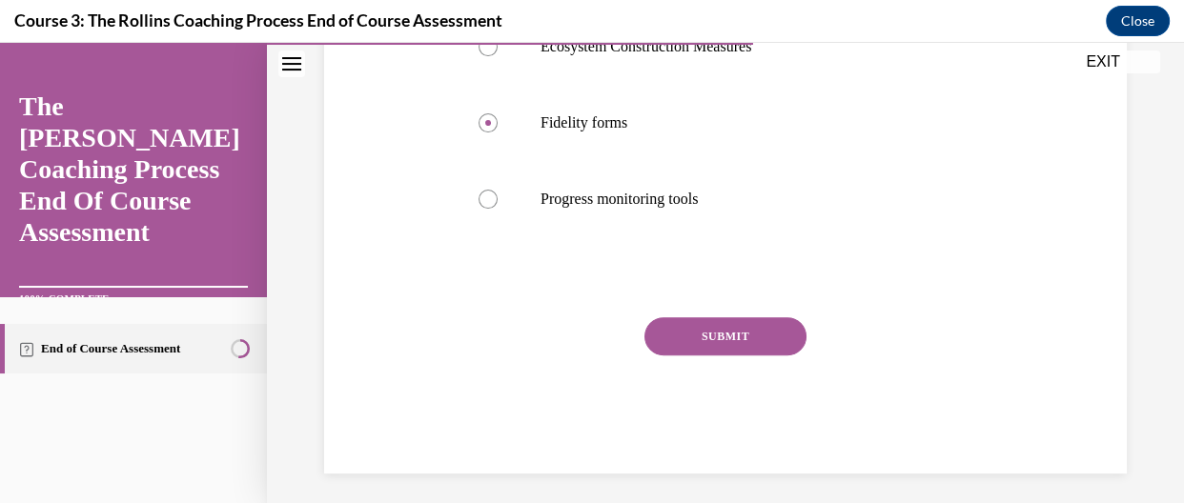
click at [772, 356] on button "SUBMIT" at bounding box center [725, 336] width 162 height 38
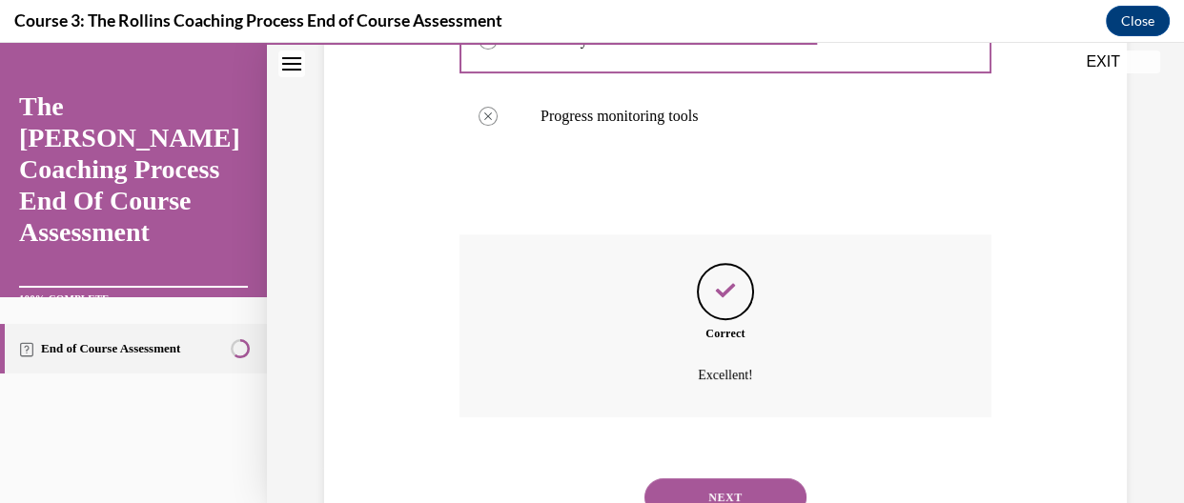
scroll to position [774, 0]
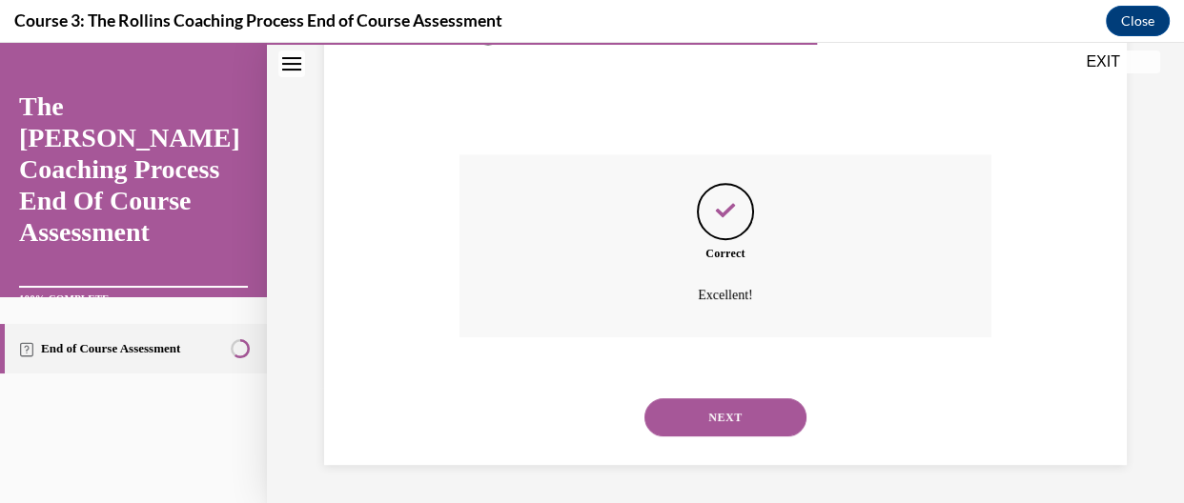
click at [745, 409] on button "NEXT" at bounding box center [725, 417] width 162 height 38
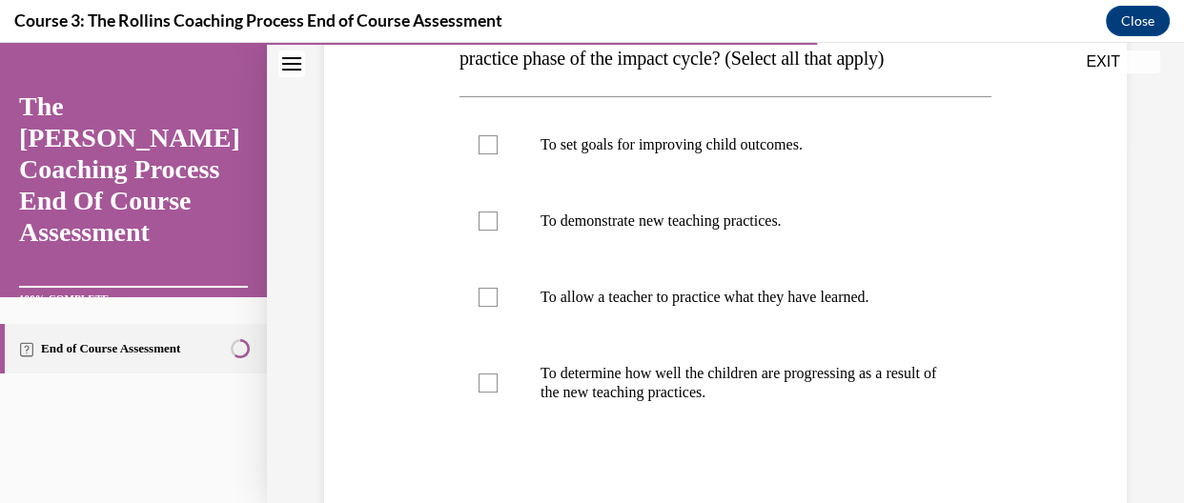
scroll to position [364, 0]
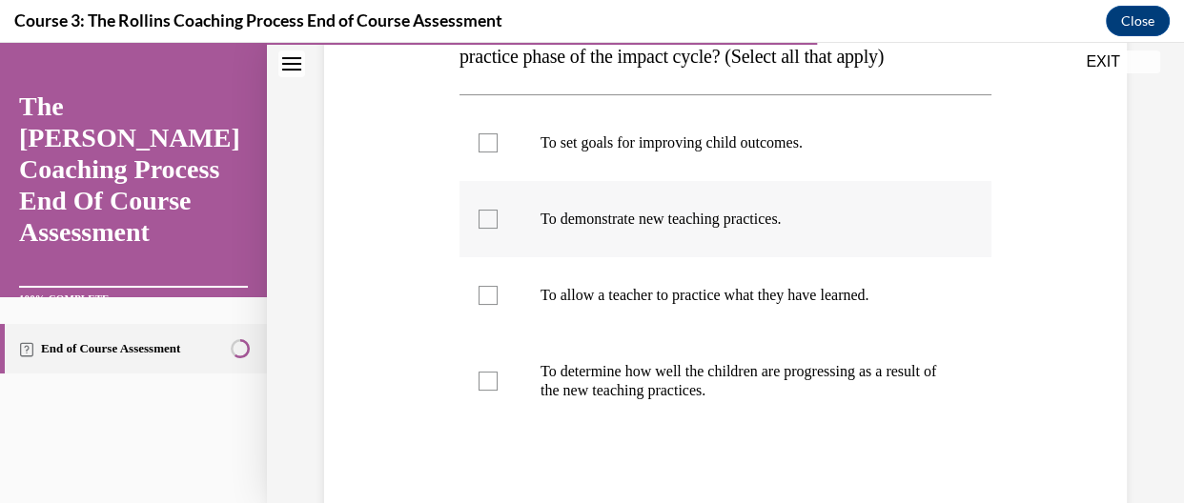
click at [484, 212] on div at bounding box center [487, 219] width 19 height 19
click at [484, 212] on input "To demonstrate new teaching practices." at bounding box center [487, 219] width 19 height 19
checkbox input "true"
click at [484, 286] on div at bounding box center [487, 295] width 19 height 19
click at [484, 286] on input "To allow a teacher to practice what they have learned." at bounding box center [487, 295] width 19 height 19
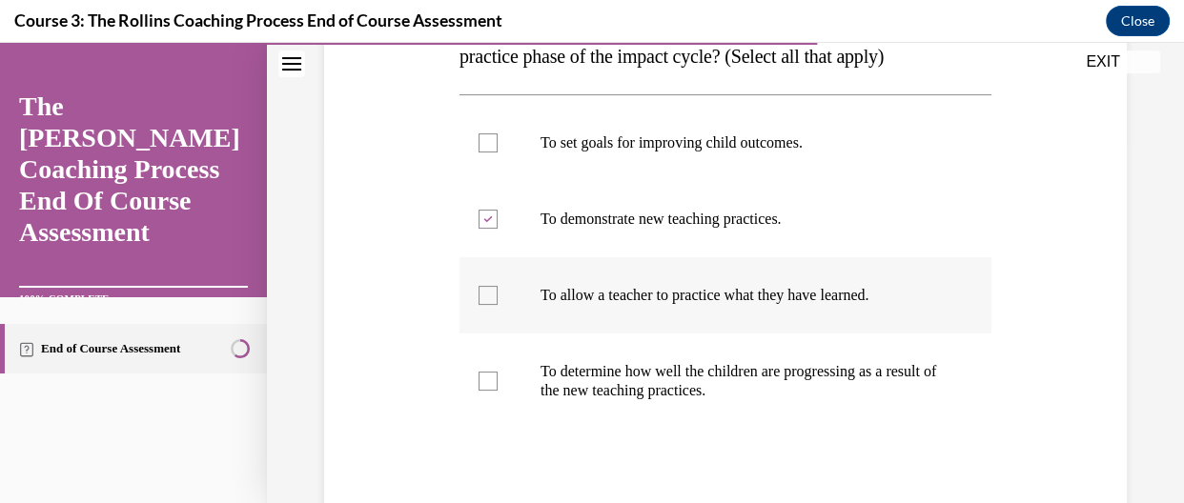
checkbox input "true"
click at [491, 375] on div at bounding box center [487, 381] width 19 height 19
click at [491, 375] on input "To determine how well the children are progressing as a result of the new teach…" at bounding box center [487, 381] width 19 height 19
checkbox input "true"
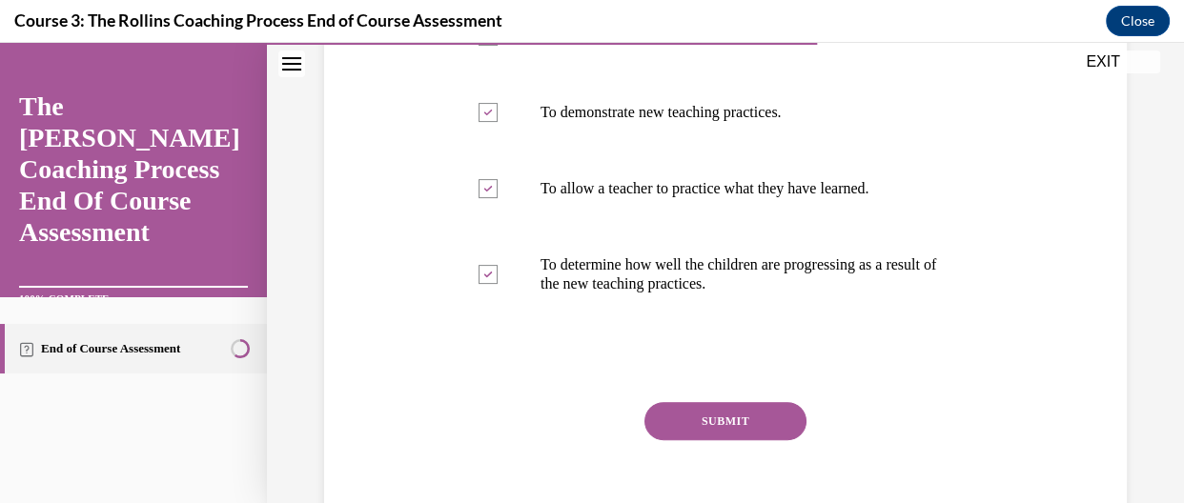
scroll to position [562, 0]
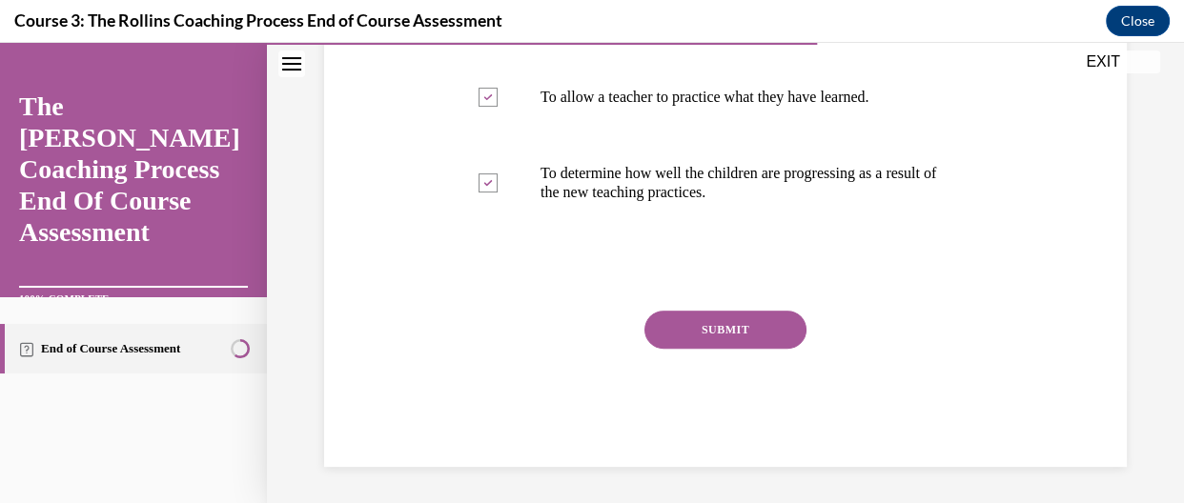
click at [770, 322] on button "SUBMIT" at bounding box center [725, 330] width 162 height 38
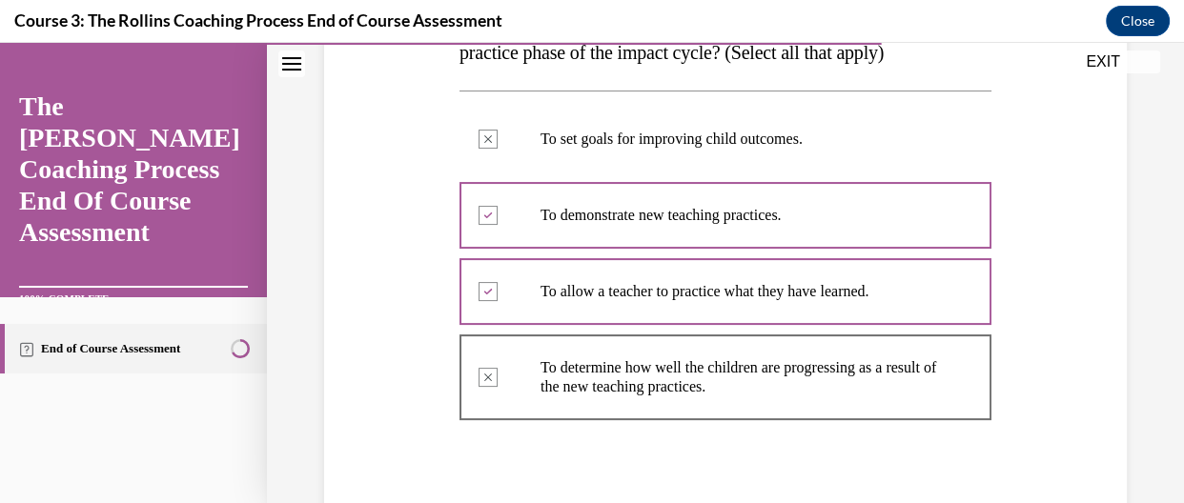
scroll to position [717, 0]
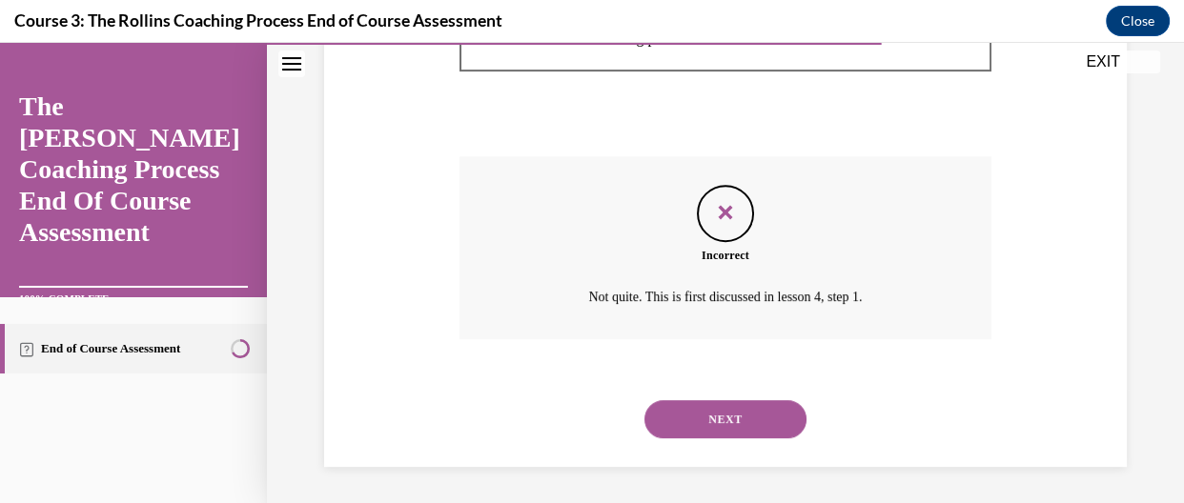
click at [683, 420] on button "NEXT" at bounding box center [725, 419] width 162 height 38
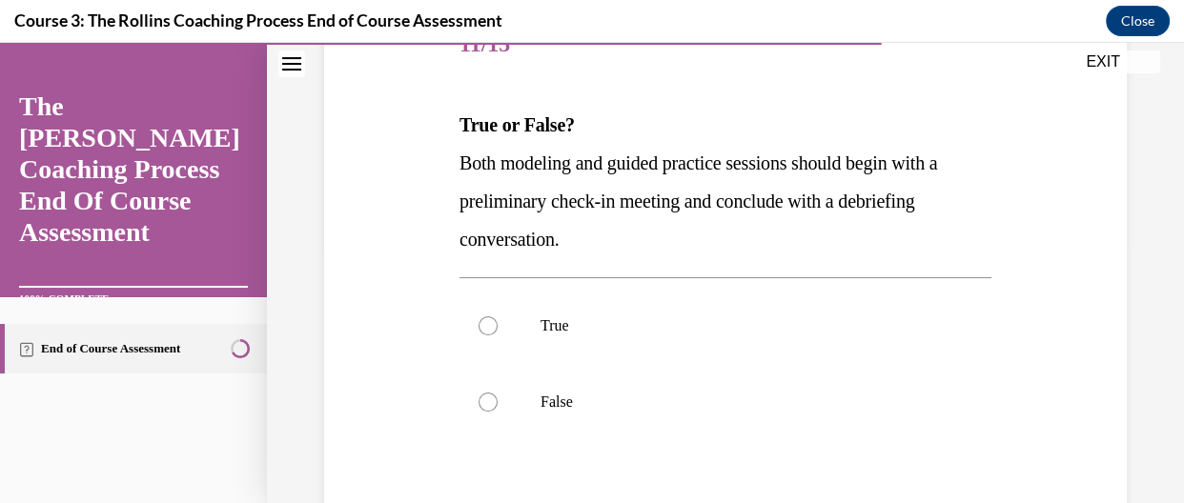
scroll to position [271, 0]
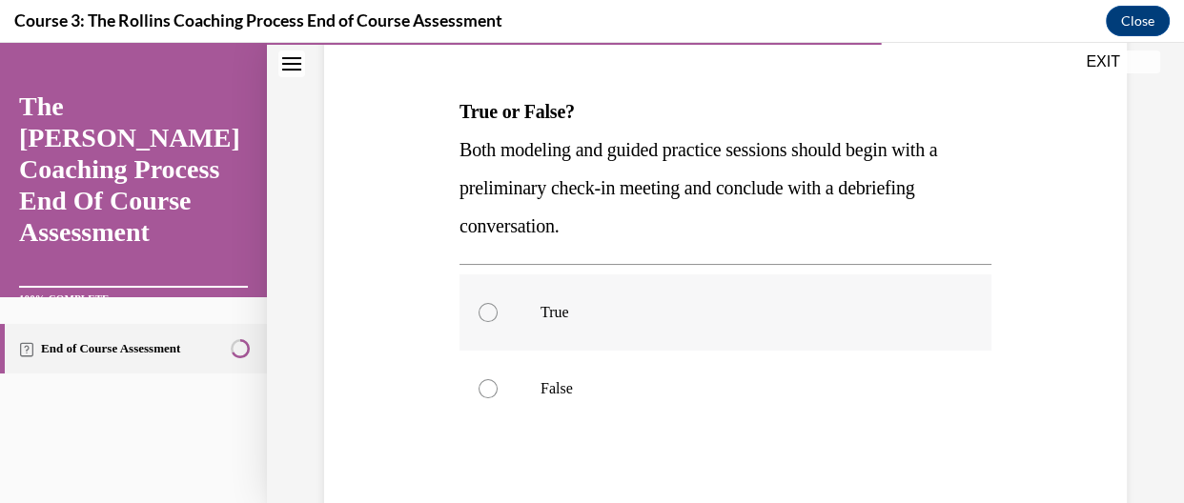
click at [529, 297] on label "True" at bounding box center [725, 313] width 532 height 76
click at [498, 303] on input "True" at bounding box center [487, 312] width 19 height 19
radio input "true"
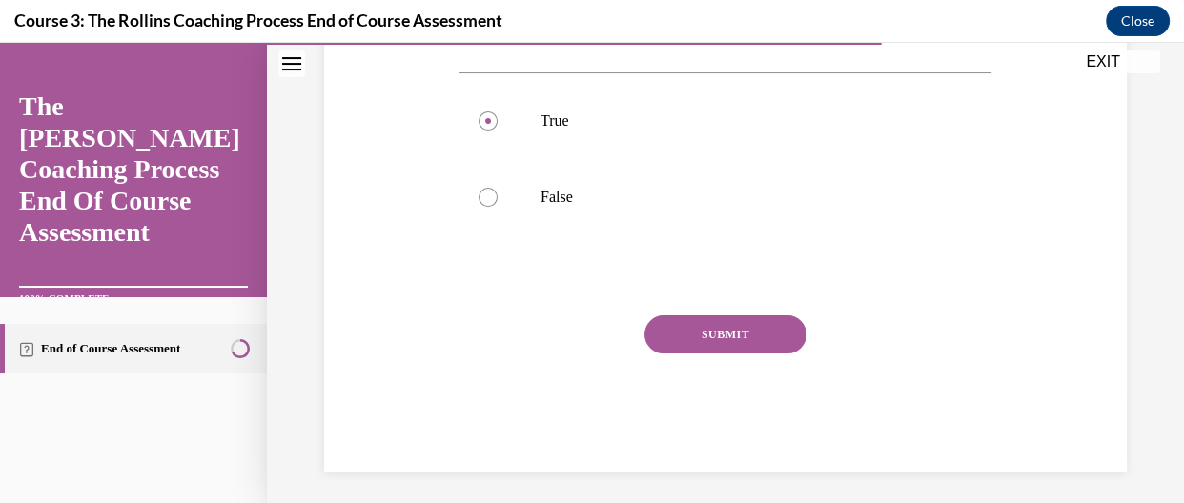
scroll to position [464, 0]
click at [744, 351] on div "SUBMIT" at bounding box center [725, 361] width 532 height 95
click at [744, 344] on button "SUBMIT" at bounding box center [725, 333] width 162 height 38
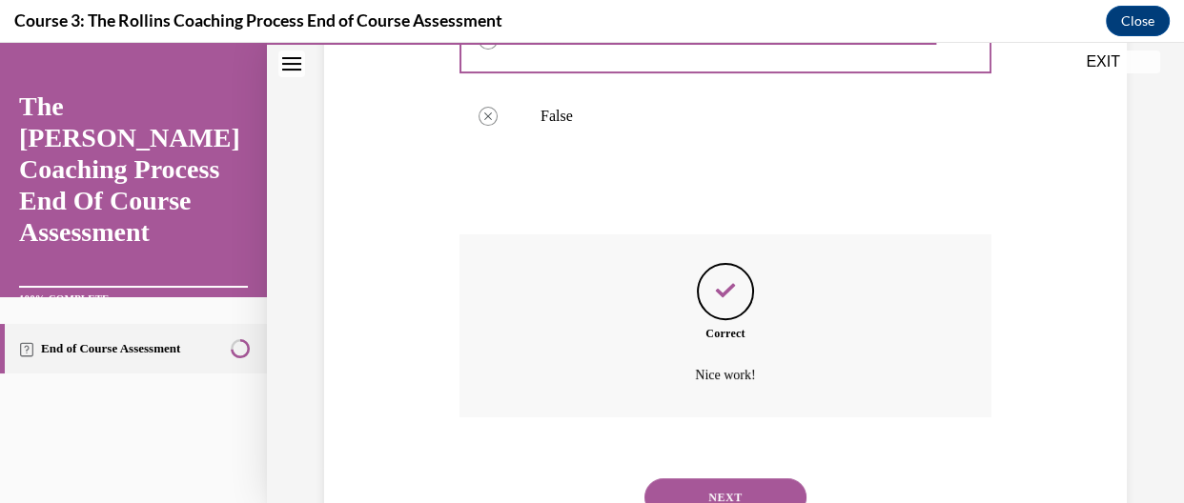
scroll to position [554, 0]
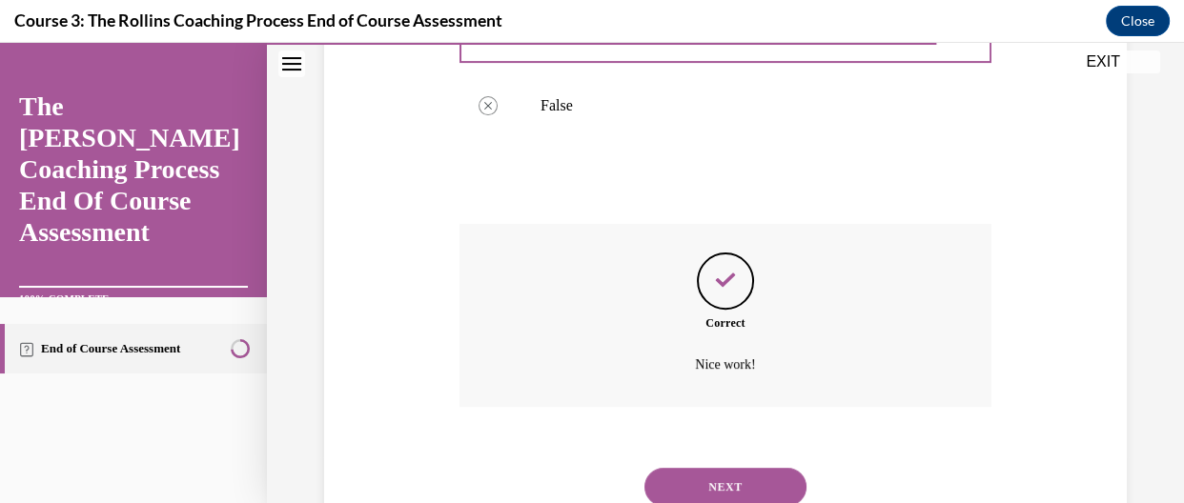
click at [769, 473] on button "NEXT" at bounding box center [725, 487] width 162 height 38
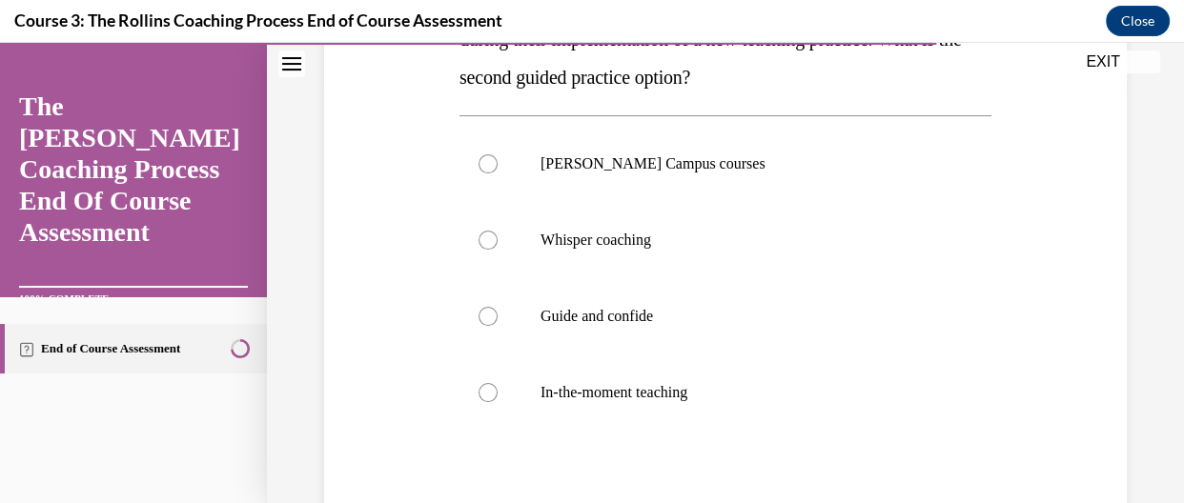
scroll to position [422, 0]
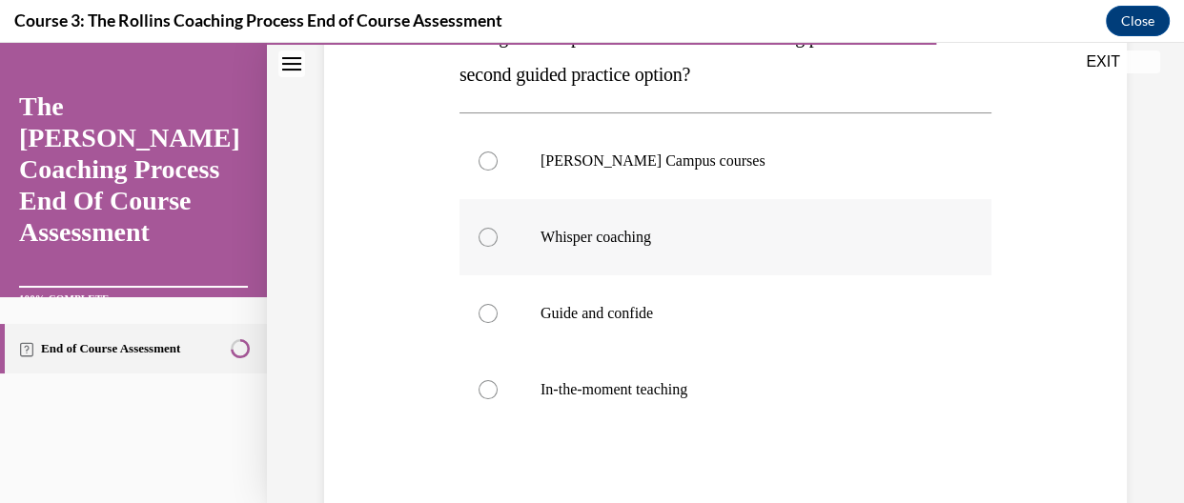
click at [561, 256] on label "Whisper coaching" at bounding box center [725, 237] width 532 height 76
click at [498, 247] on input "Whisper coaching" at bounding box center [487, 237] width 19 height 19
radio input "true"
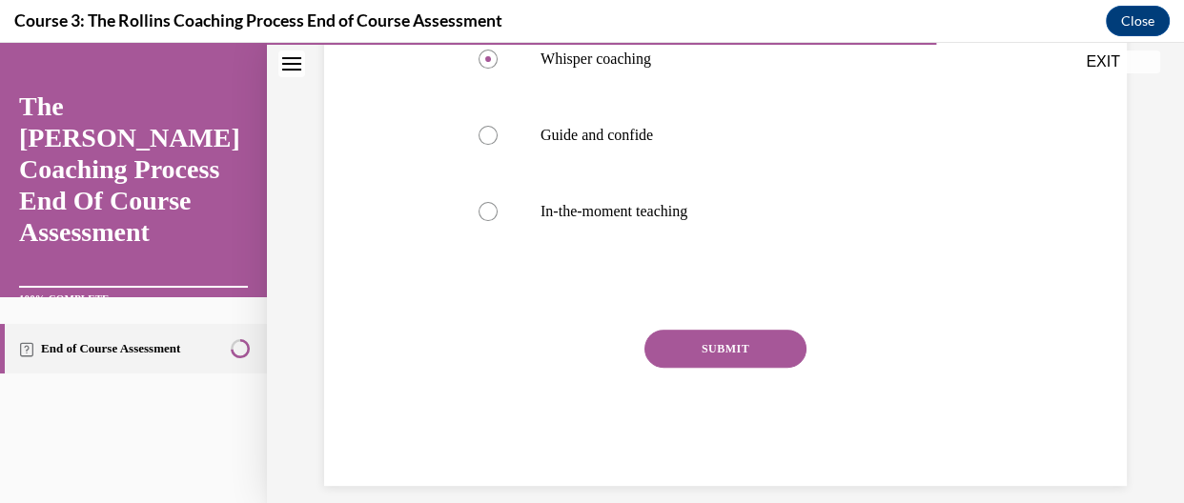
scroll to position [620, 0]
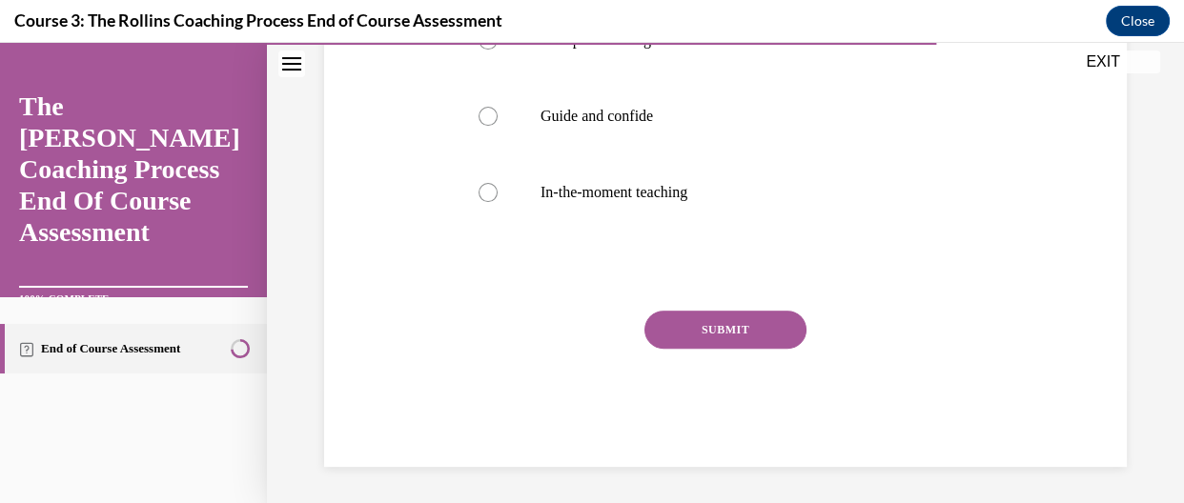
click at [728, 333] on button "SUBMIT" at bounding box center [725, 330] width 162 height 38
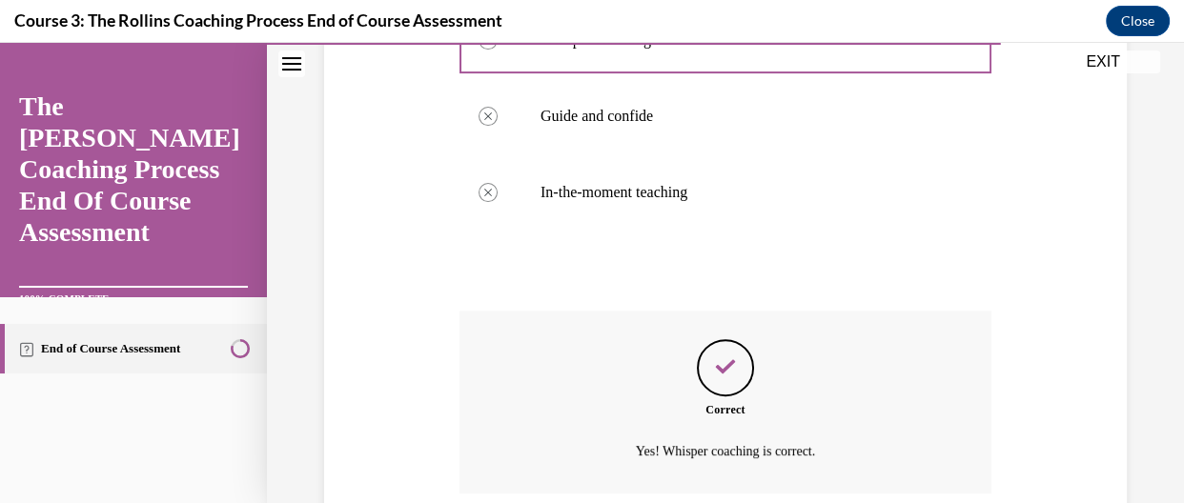
scroll to position [774, 0]
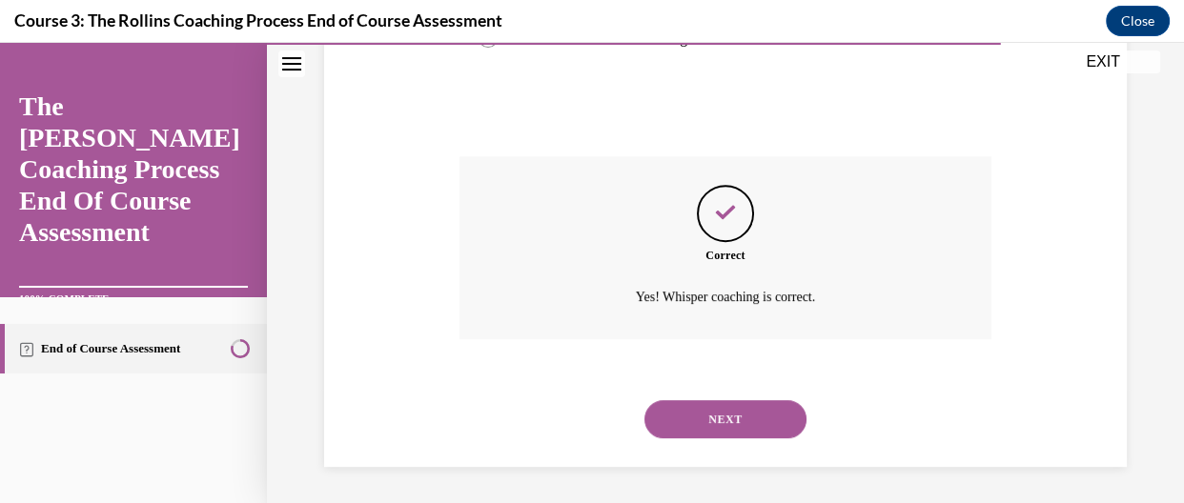
click at [765, 403] on button "NEXT" at bounding box center [725, 419] width 162 height 38
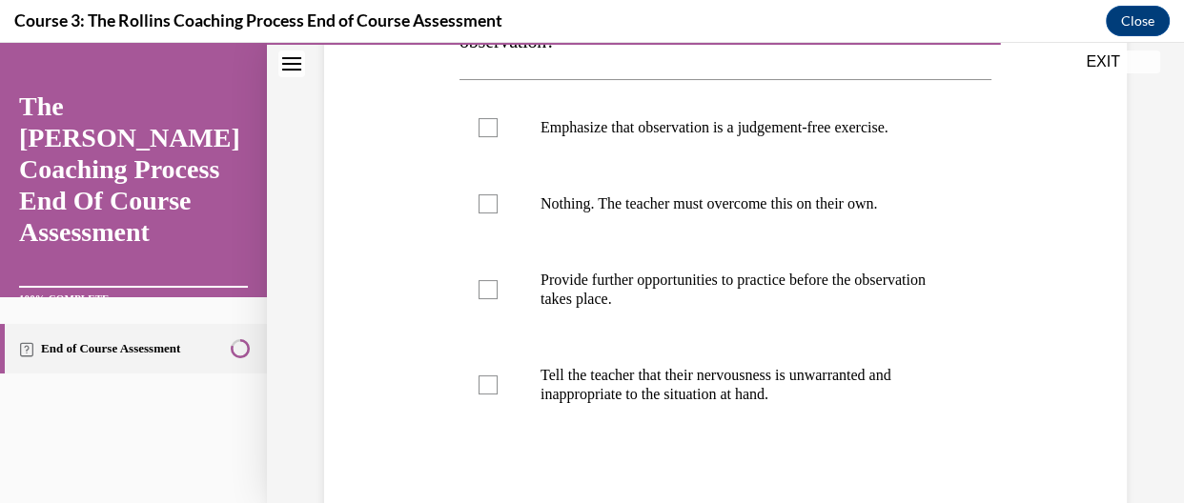
scroll to position [419, 0]
click at [515, 281] on label "Provide further opportunities to practice before the observation takes place." at bounding box center [725, 287] width 532 height 95
click at [498, 281] on input "Provide further opportunities to practice before the observation takes place." at bounding box center [487, 287] width 19 height 19
checkbox input "true"
click at [490, 112] on label "Emphasize that observation is a judgement-free exercise." at bounding box center [725, 126] width 532 height 76
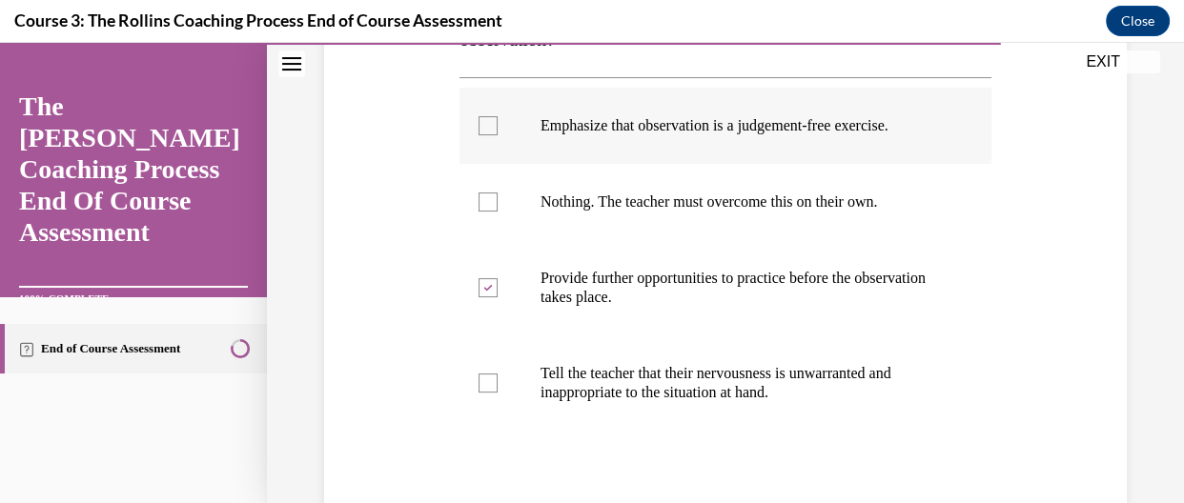
click at [490, 116] on input "Emphasize that observation is a judgement-free exercise." at bounding box center [487, 125] width 19 height 19
checkbox input "true"
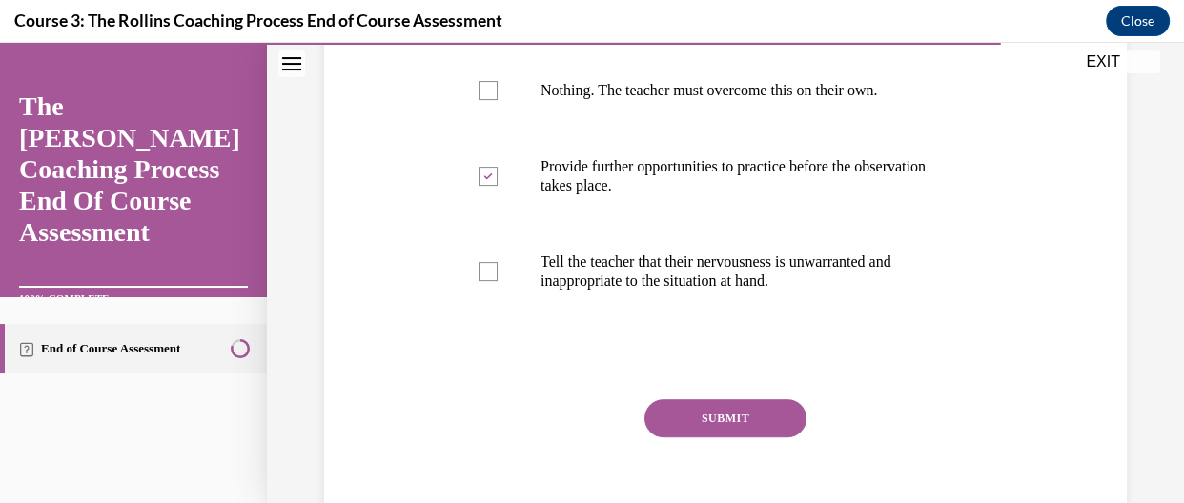
scroll to position [611, 0]
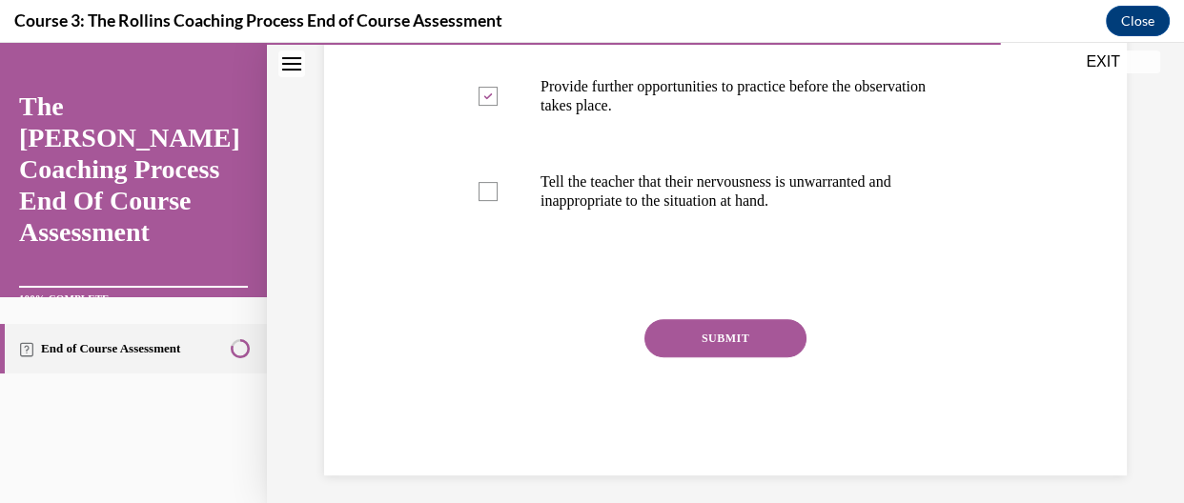
click at [732, 324] on button "SUBMIT" at bounding box center [725, 338] width 162 height 38
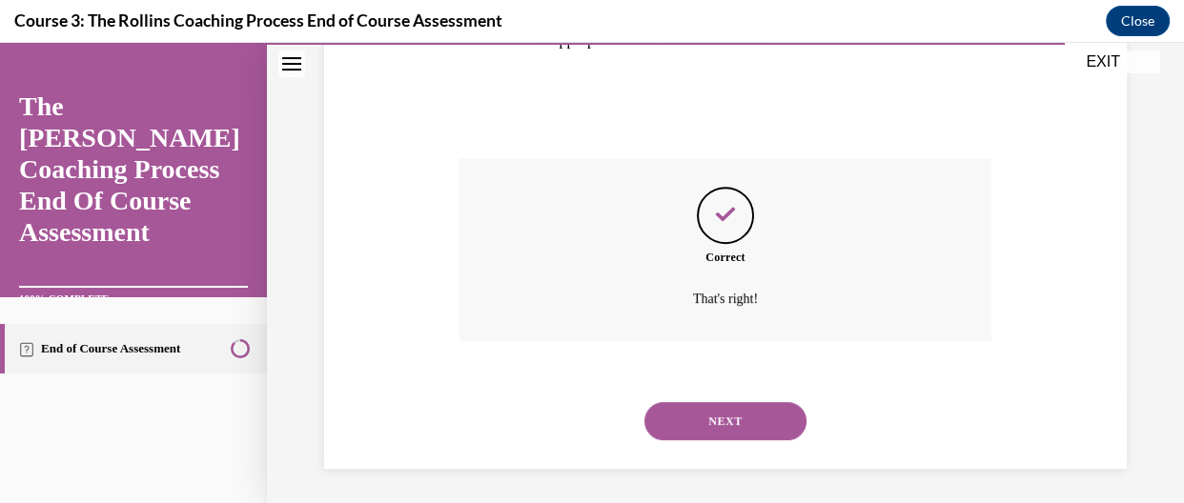
scroll to position [774, 0]
click at [737, 416] on button "NEXT" at bounding box center [725, 419] width 162 height 38
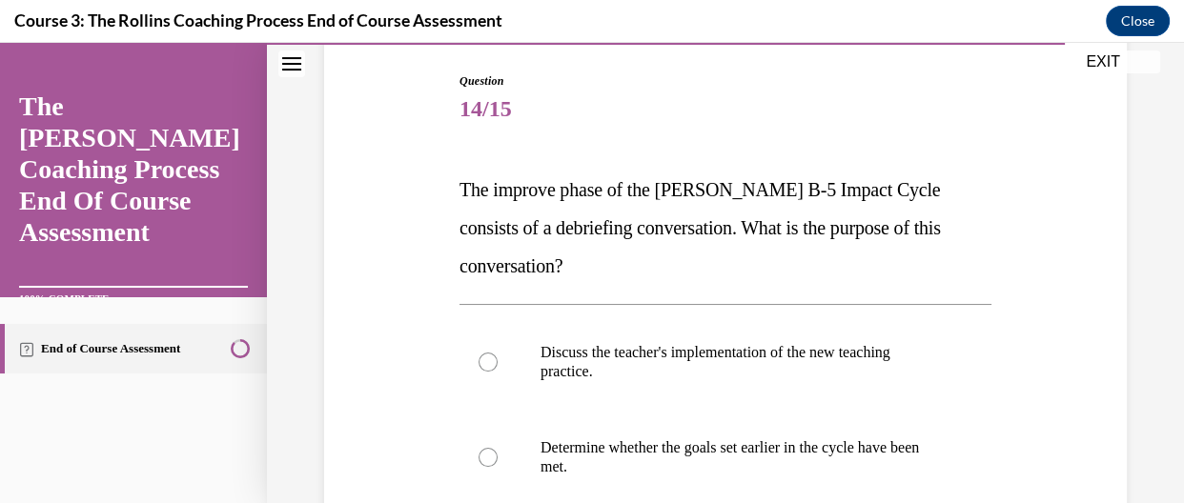
scroll to position [254, 0]
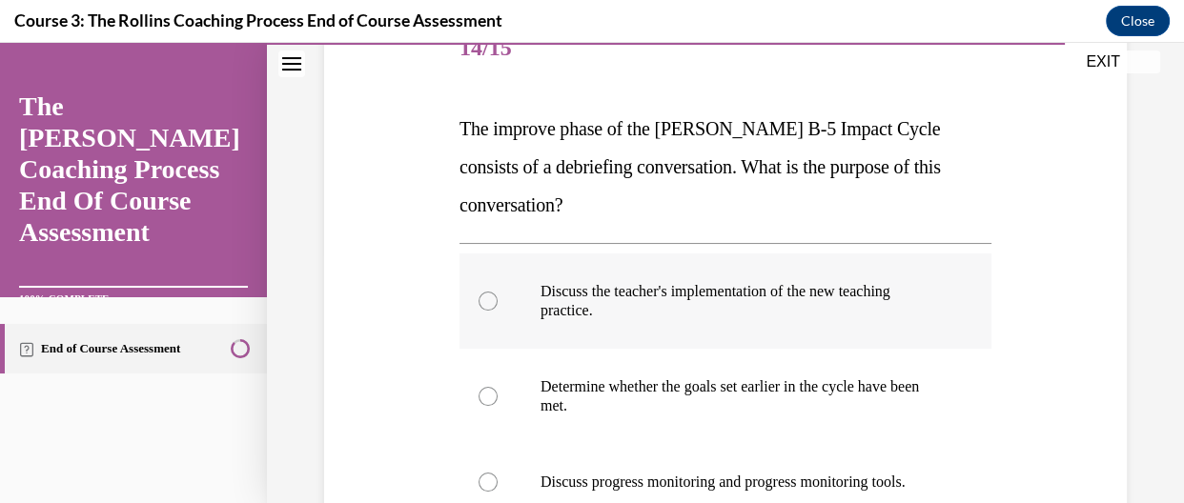
click at [522, 296] on label "Discuss the teacher's implementation of the new teaching practice." at bounding box center [725, 301] width 532 height 95
click at [498, 296] on input "Discuss the teacher's implementation of the new teaching practice." at bounding box center [487, 301] width 19 height 19
radio input "true"
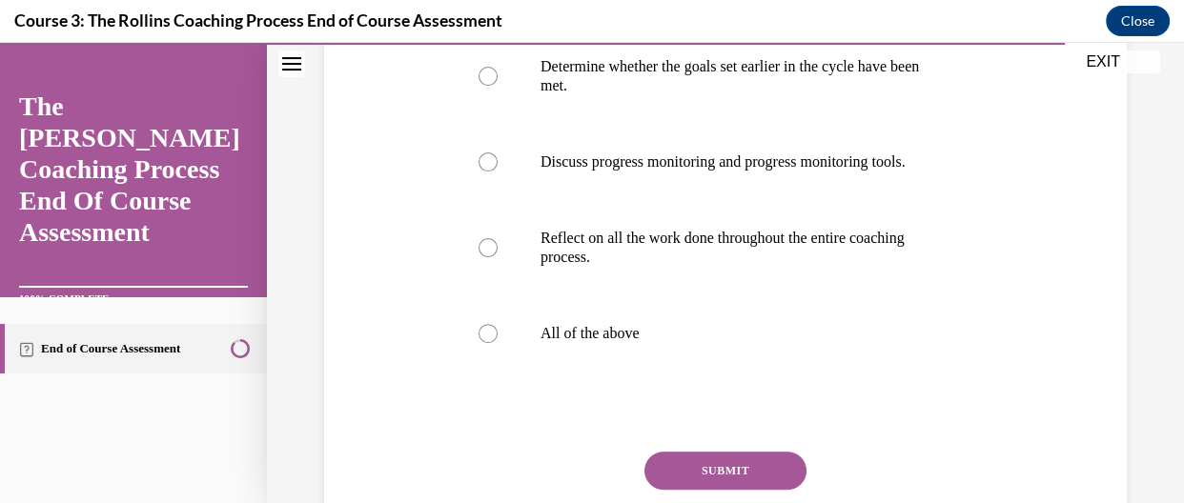
scroll to position [734, 0]
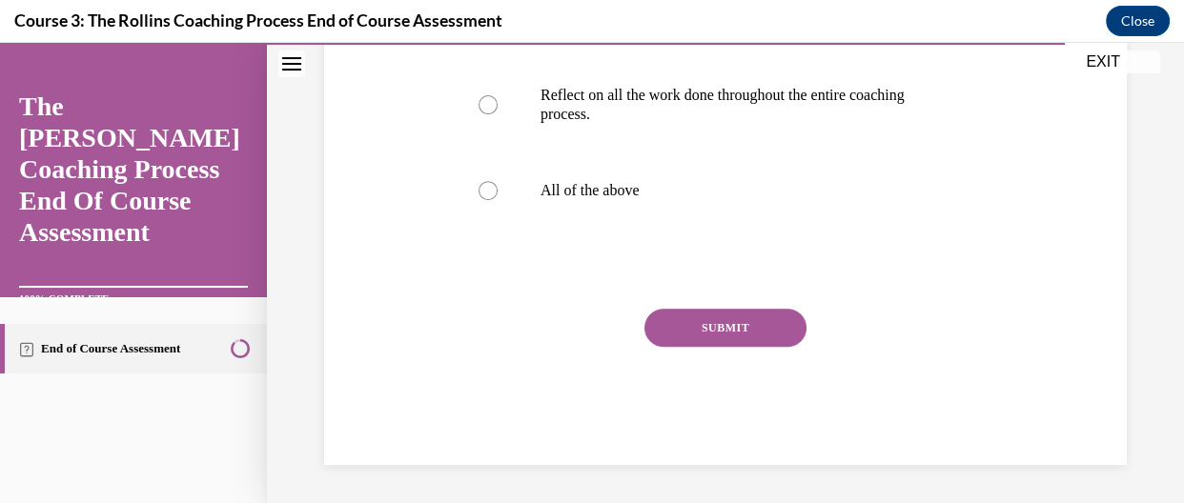
click at [478, 191] on div at bounding box center [487, 190] width 19 height 19
click at [478, 191] on input "All of the above" at bounding box center [487, 190] width 19 height 19
radio input "true"
click at [689, 319] on button "SUBMIT" at bounding box center [725, 328] width 162 height 38
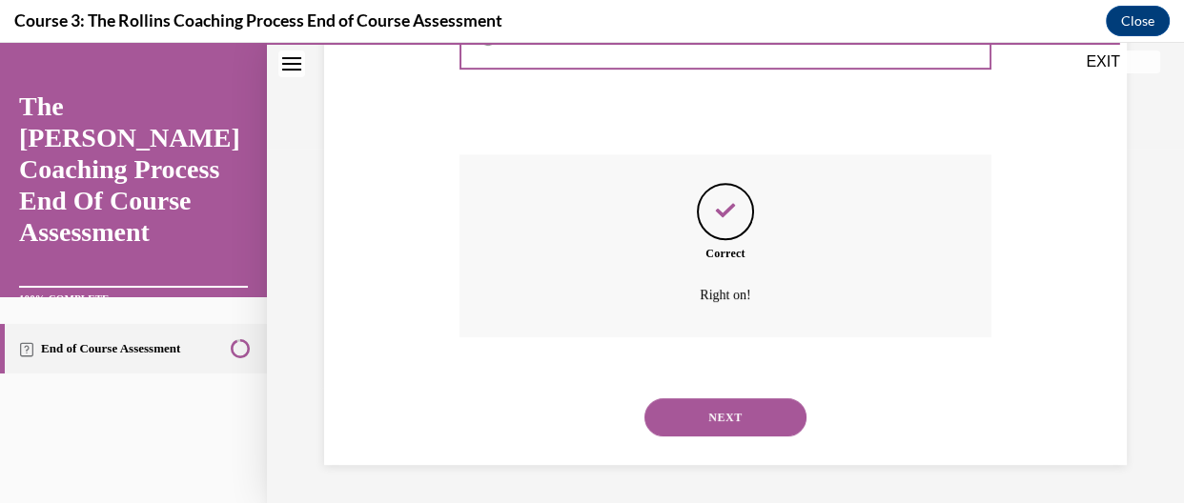
scroll to position [888, 0]
click at [721, 402] on button "NEXT" at bounding box center [725, 417] width 162 height 38
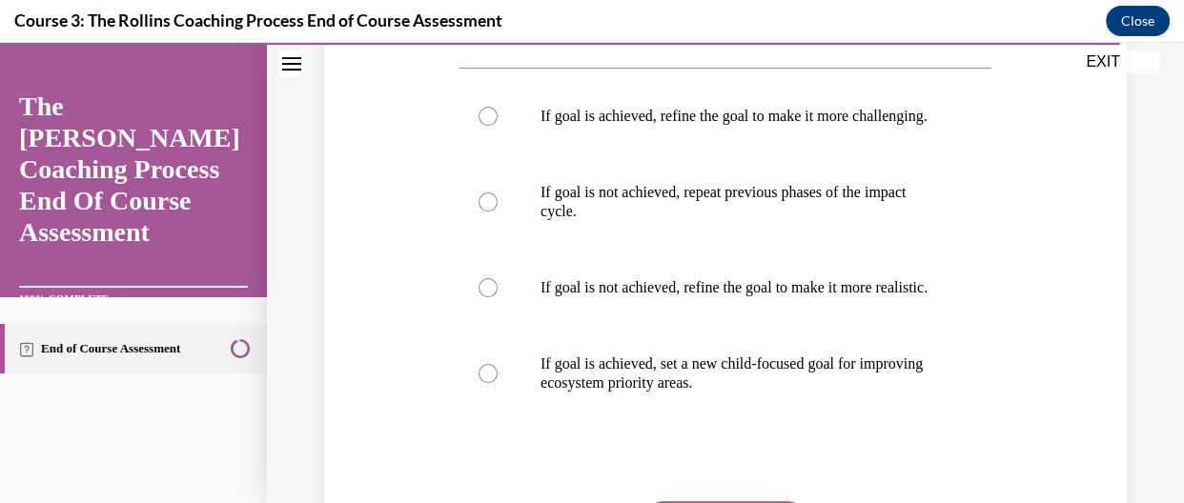
scroll to position [431, 0]
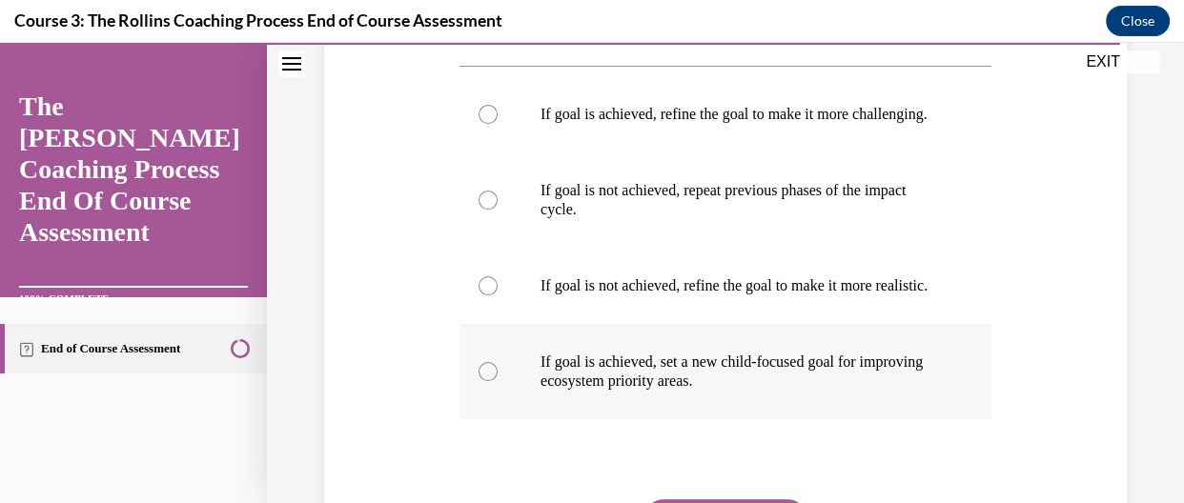
click at [547, 370] on p "If goal is achieved, set a new child-focused goal for improving ecosystem prior…" at bounding box center [741, 372] width 403 height 38
click at [498, 370] on input "If goal is achieved, set a new child-focused goal for improving ecosystem prior…" at bounding box center [487, 371] width 19 height 19
radio input "true"
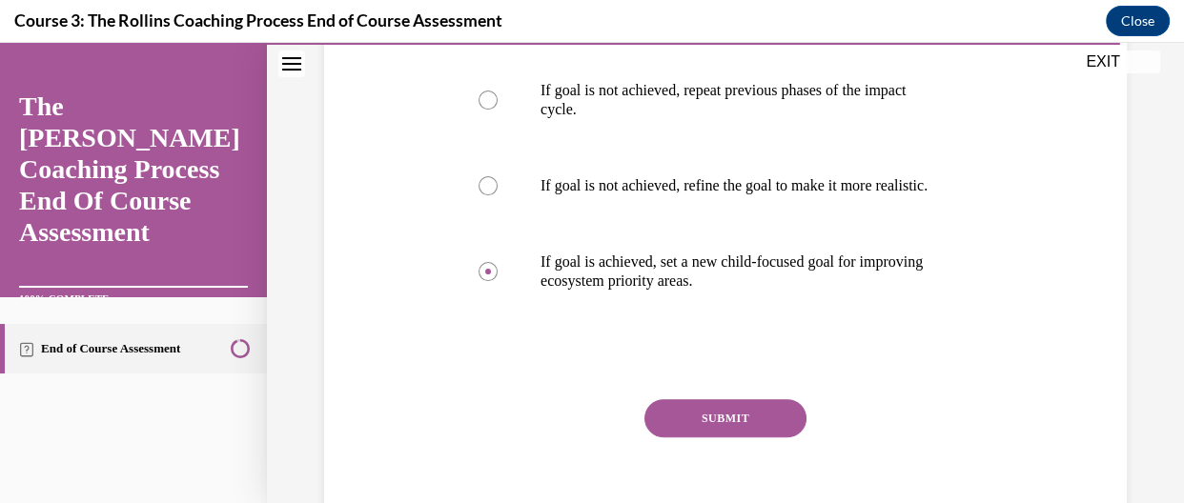
scroll to position [620, 0]
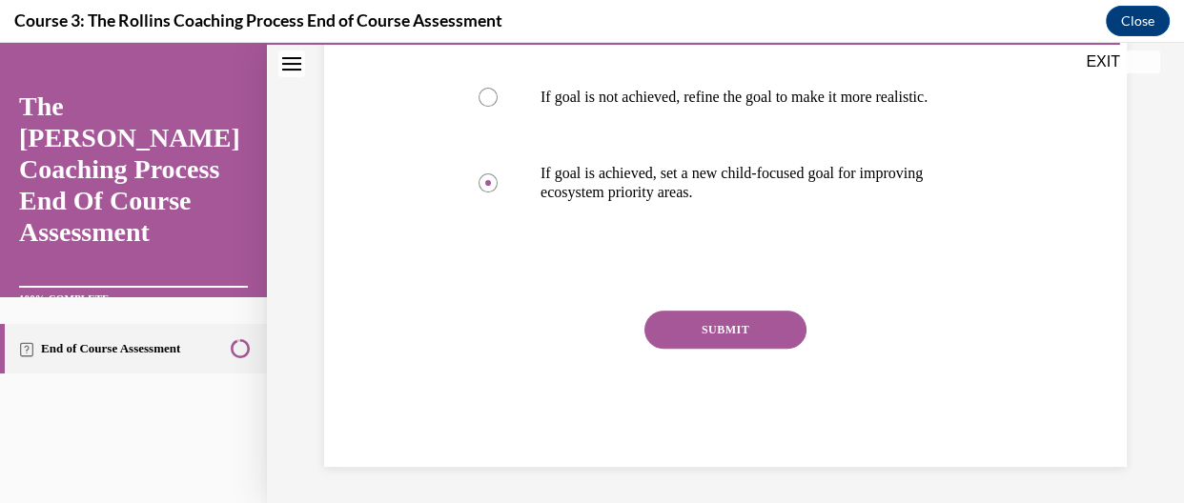
click at [797, 343] on div "SUBMIT" at bounding box center [725, 358] width 532 height 95
click at [784, 341] on button "SUBMIT" at bounding box center [725, 330] width 162 height 38
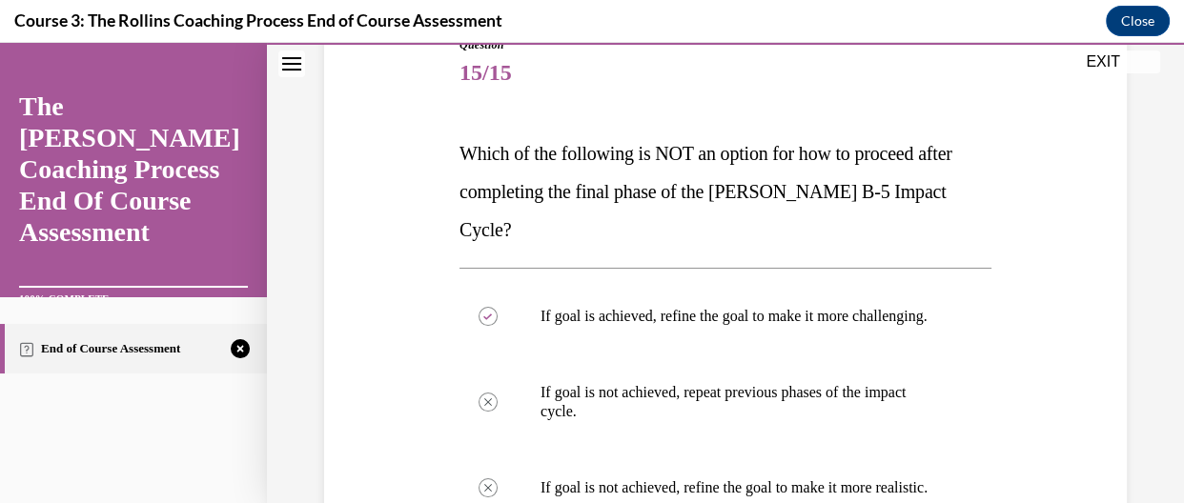
scroll to position [223, 0]
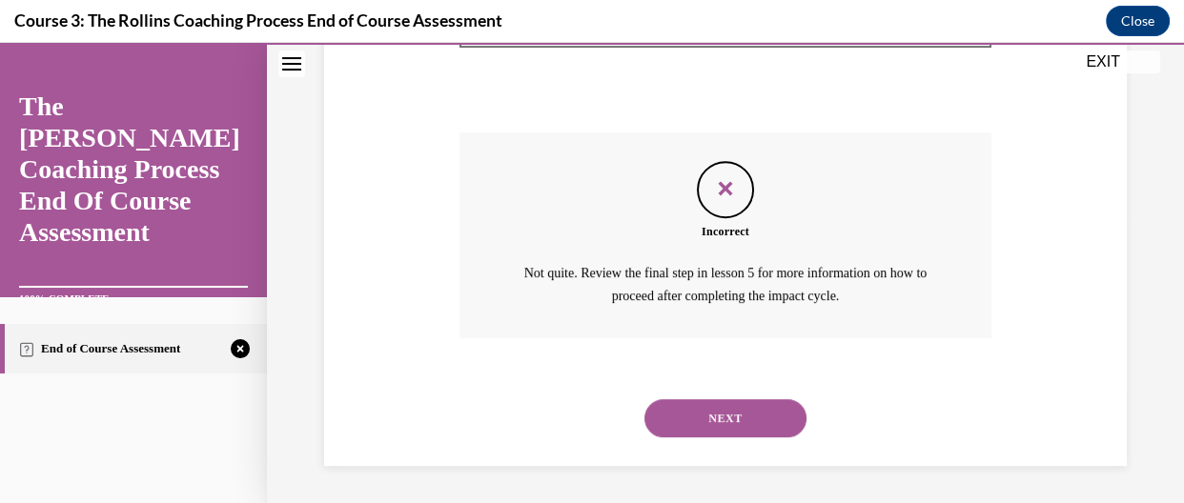
click at [676, 418] on button "NEXT" at bounding box center [725, 418] width 162 height 38
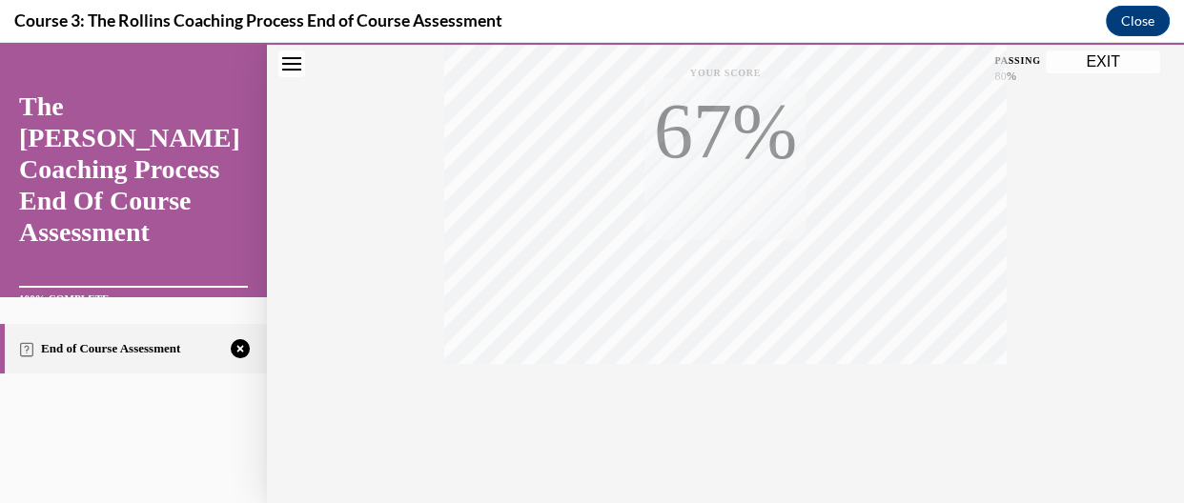
scroll to position [515, 0]
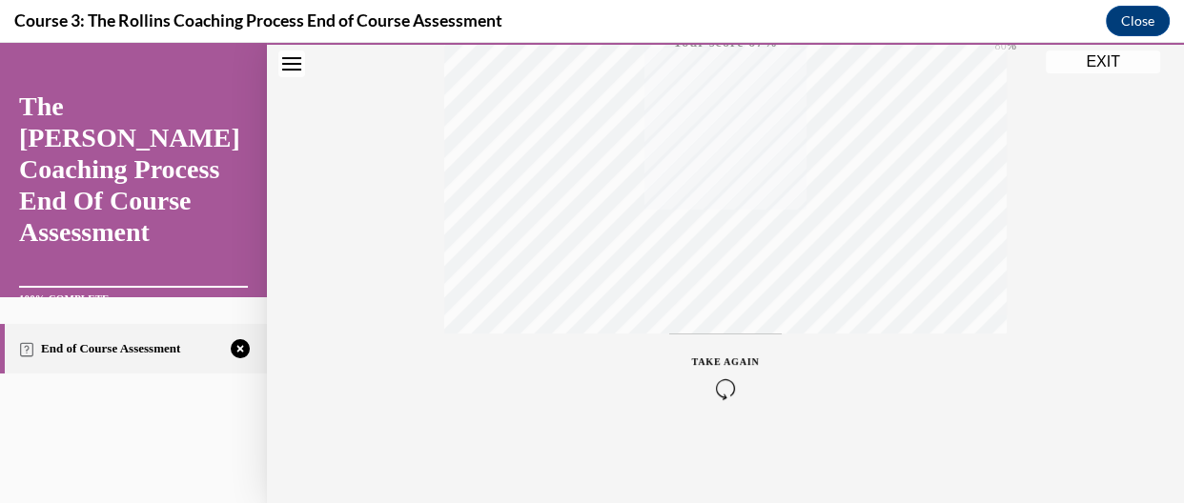
click at [707, 359] on span "TAKE AGAIN" at bounding box center [726, 361] width 68 height 10
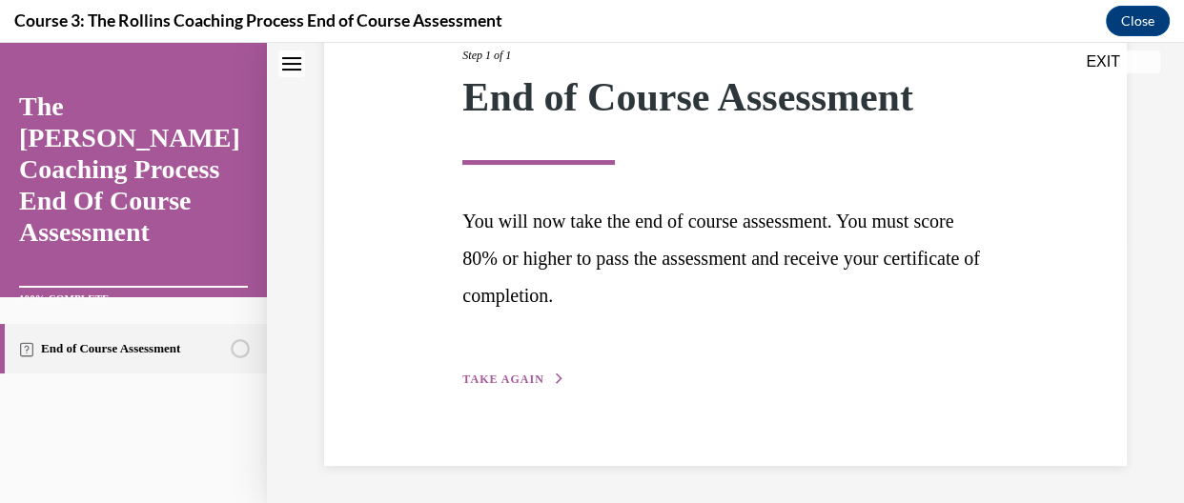
click at [478, 380] on span "TAKE AGAIN" at bounding box center [502, 379] width 81 height 13
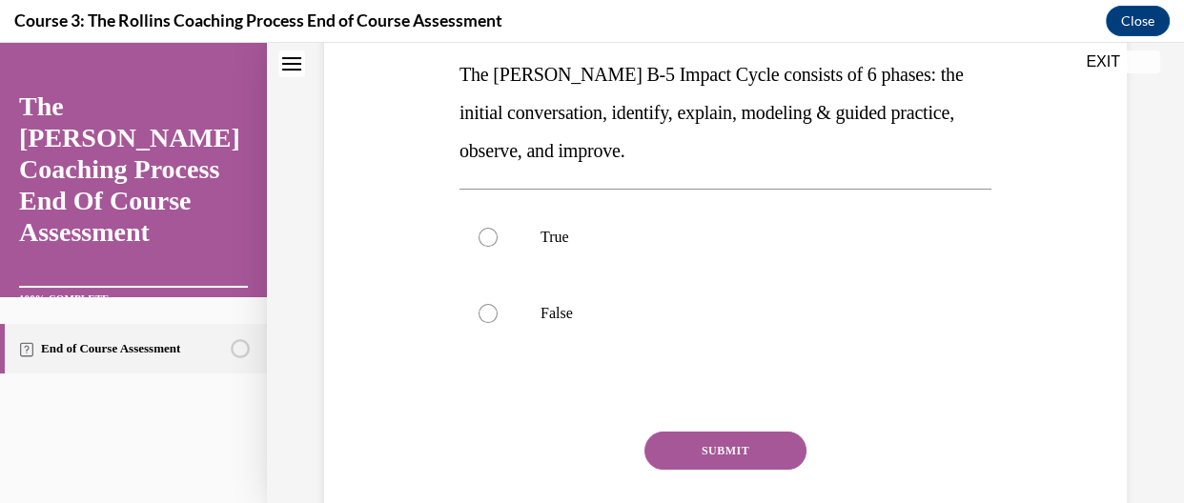
scroll to position [351, 0]
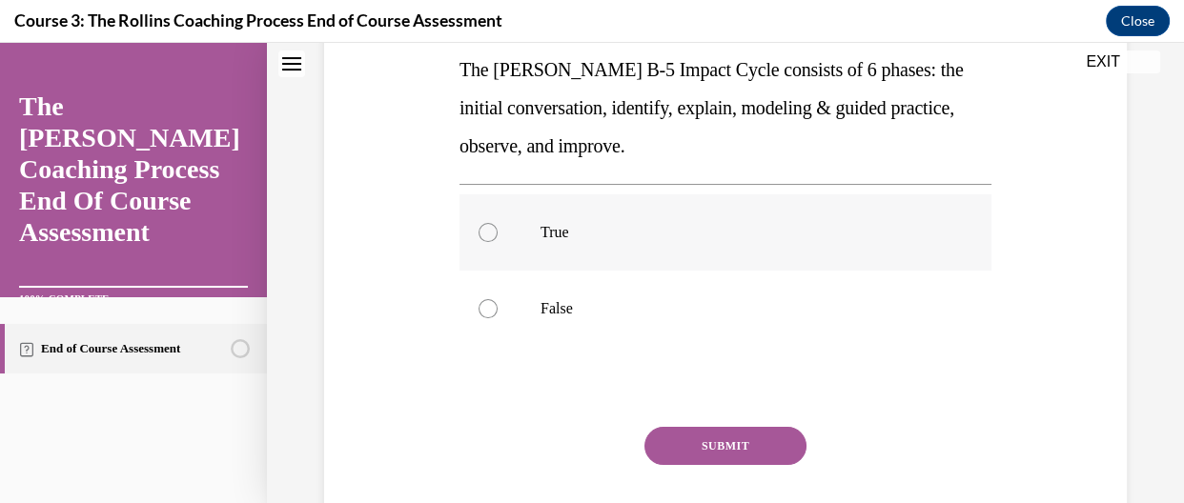
click at [519, 229] on label "True" at bounding box center [725, 232] width 532 height 76
click at [498, 229] on input "True" at bounding box center [487, 232] width 19 height 19
radio input "true"
click at [715, 431] on button "SUBMIT" at bounding box center [725, 446] width 162 height 38
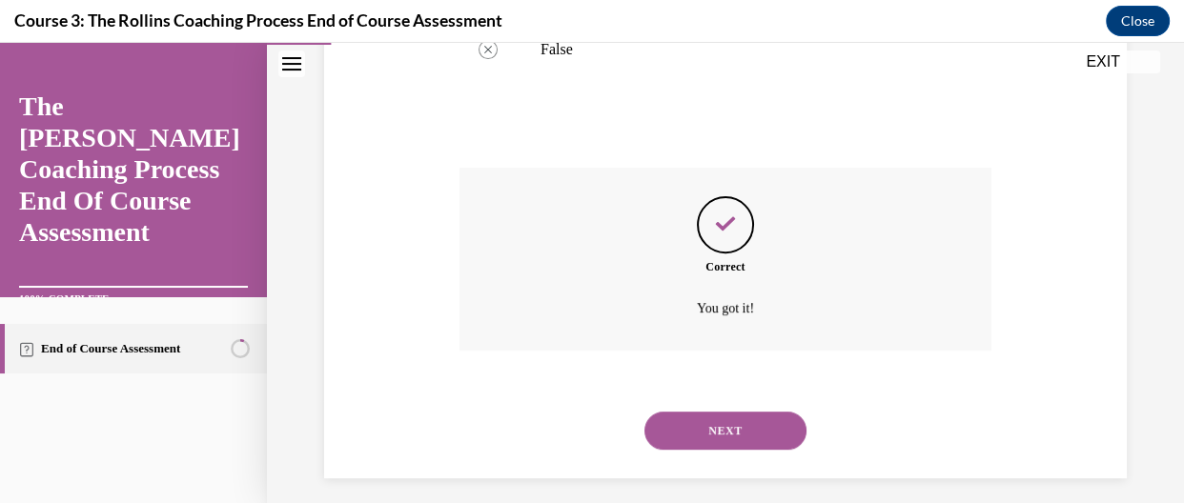
scroll to position [621, 0]
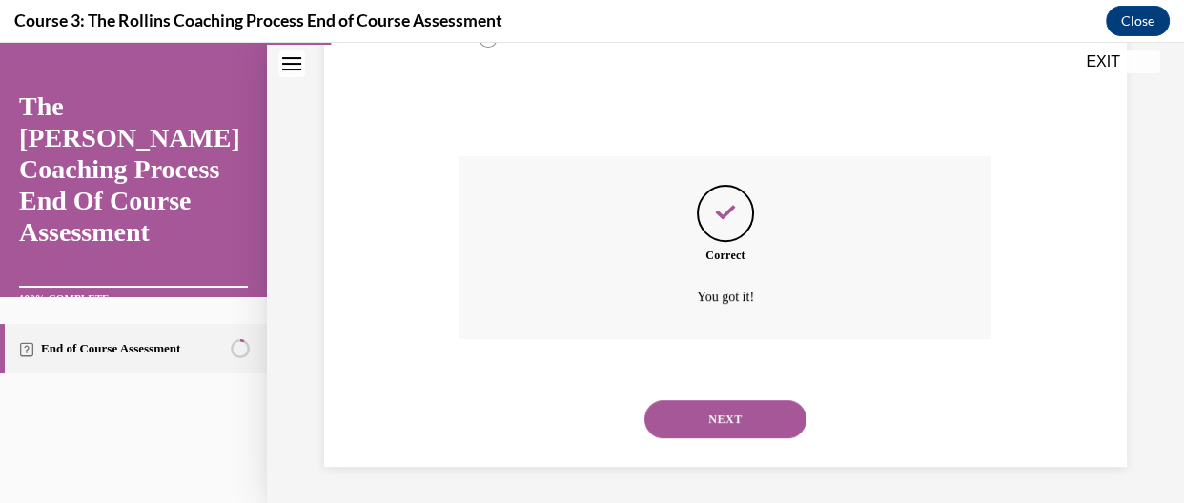
click at [724, 417] on button "NEXT" at bounding box center [725, 419] width 162 height 38
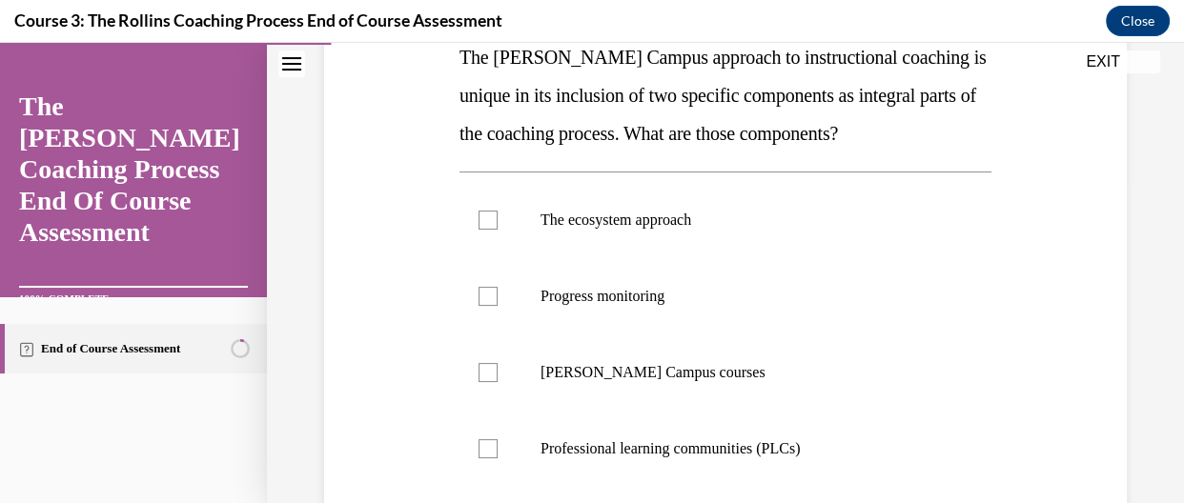
scroll to position [321, 0]
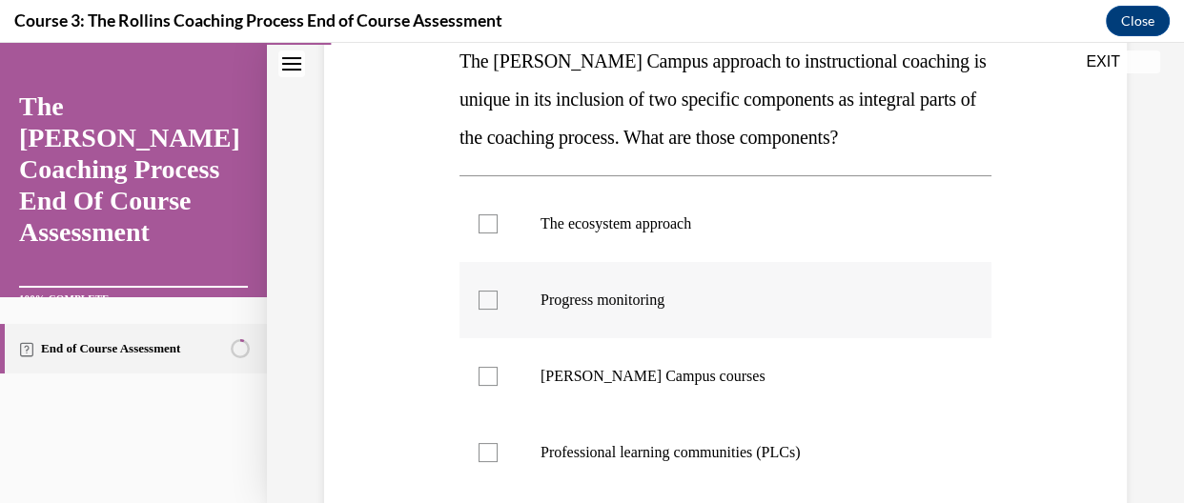
click at [483, 302] on div at bounding box center [487, 300] width 19 height 19
click at [483, 302] on input "Progress monitoring" at bounding box center [487, 300] width 19 height 19
checkbox input "true"
click at [509, 222] on label "The ecosystem approach" at bounding box center [725, 224] width 532 height 76
click at [498, 222] on input "The ecosystem approach" at bounding box center [487, 223] width 19 height 19
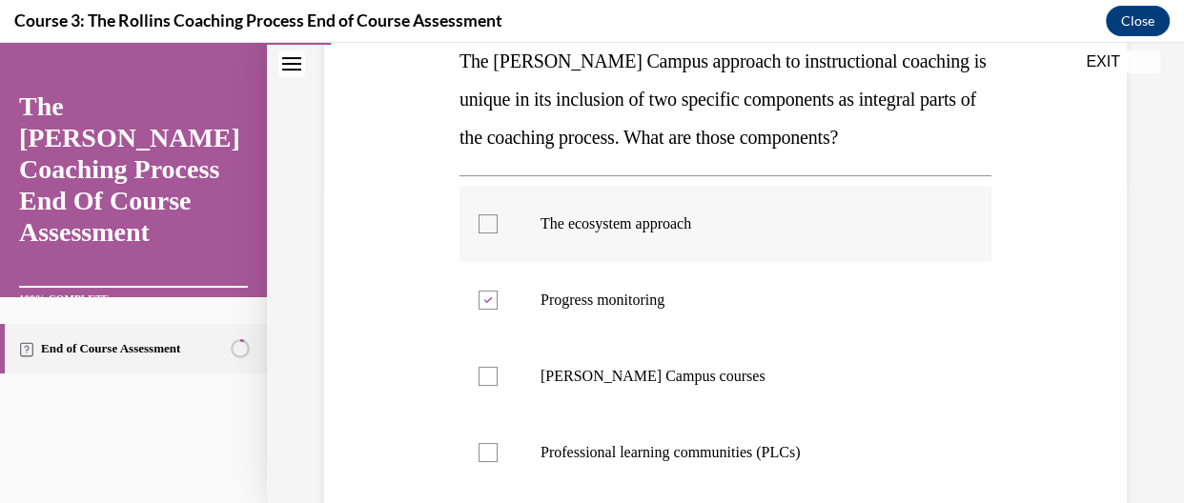
checkbox input "true"
click at [494, 364] on label "Cox Campus courses" at bounding box center [725, 376] width 532 height 76
click at [494, 367] on input "Cox Campus courses" at bounding box center [487, 376] width 19 height 19
checkbox input "true"
click at [490, 308] on div at bounding box center [487, 300] width 19 height 19
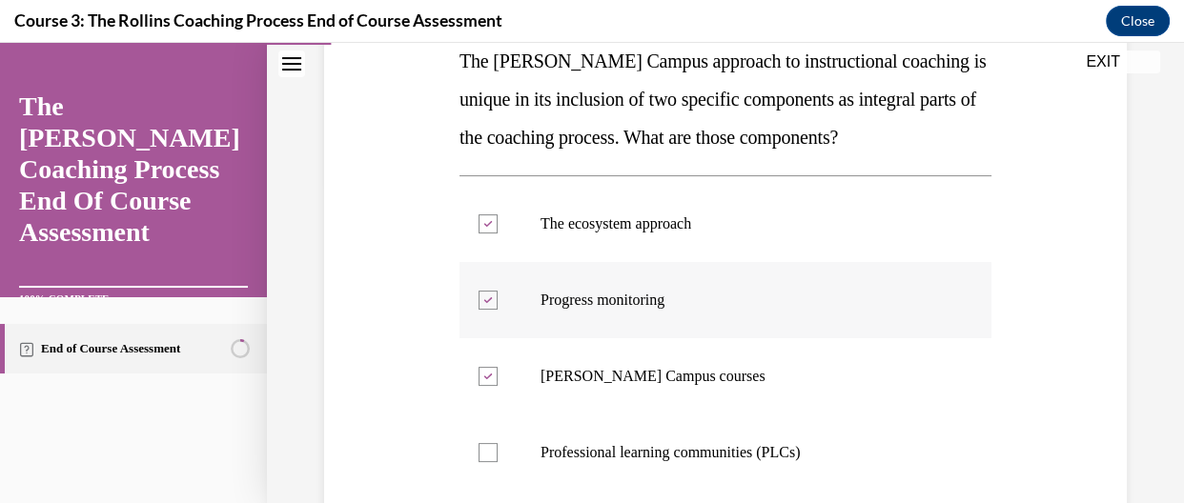
click at [490, 308] on input "Progress monitoring" at bounding box center [487, 300] width 19 height 19
checkbox input "false"
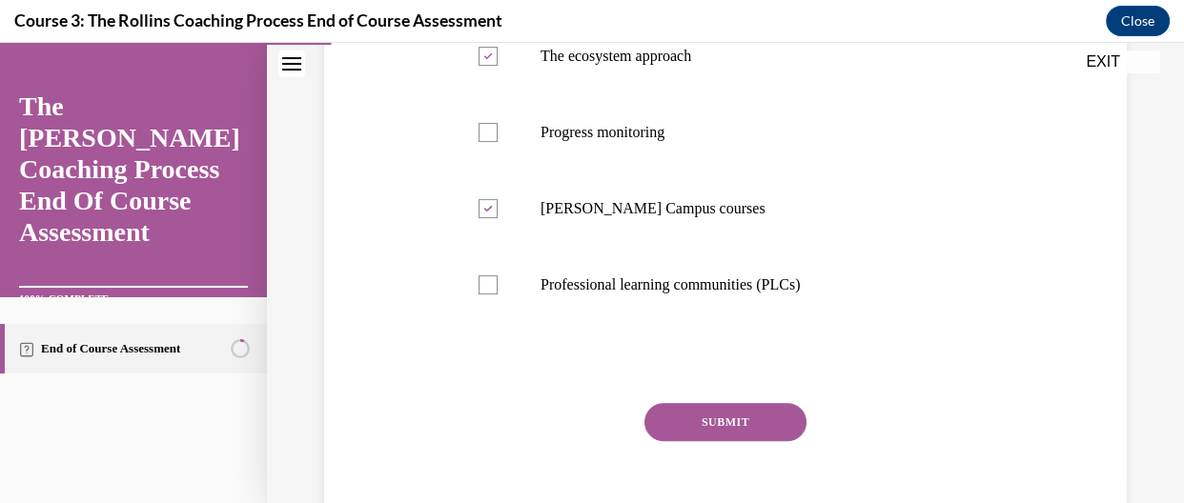
scroll to position [581, 0]
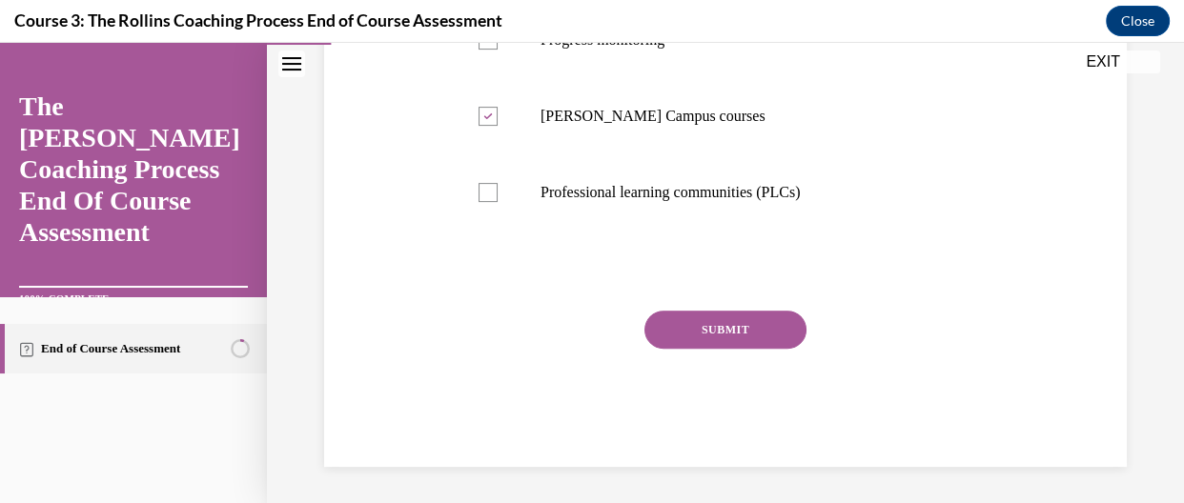
click at [756, 339] on button "SUBMIT" at bounding box center [725, 330] width 162 height 38
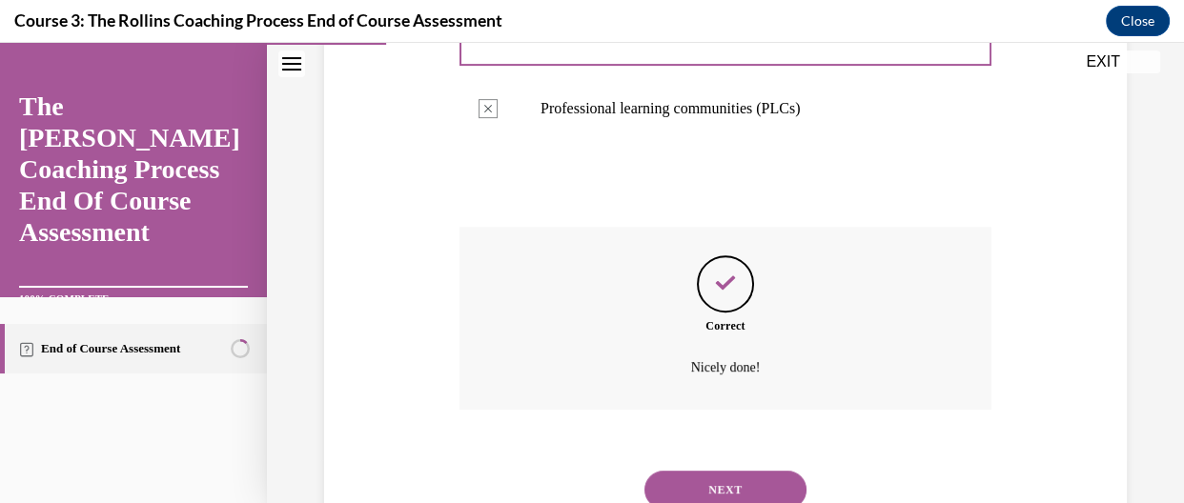
scroll to position [736, 0]
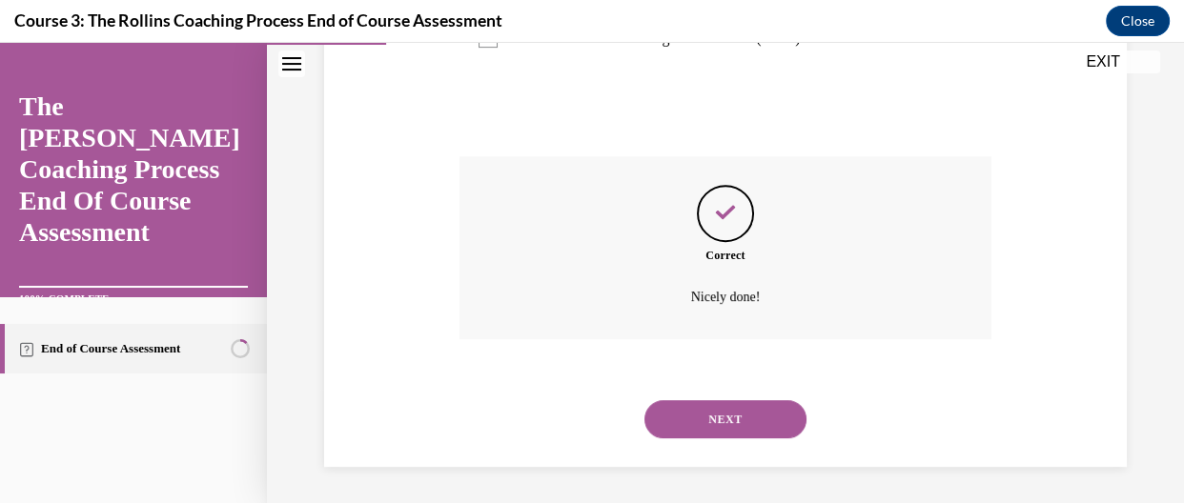
click at [716, 405] on button "NEXT" at bounding box center [725, 419] width 162 height 38
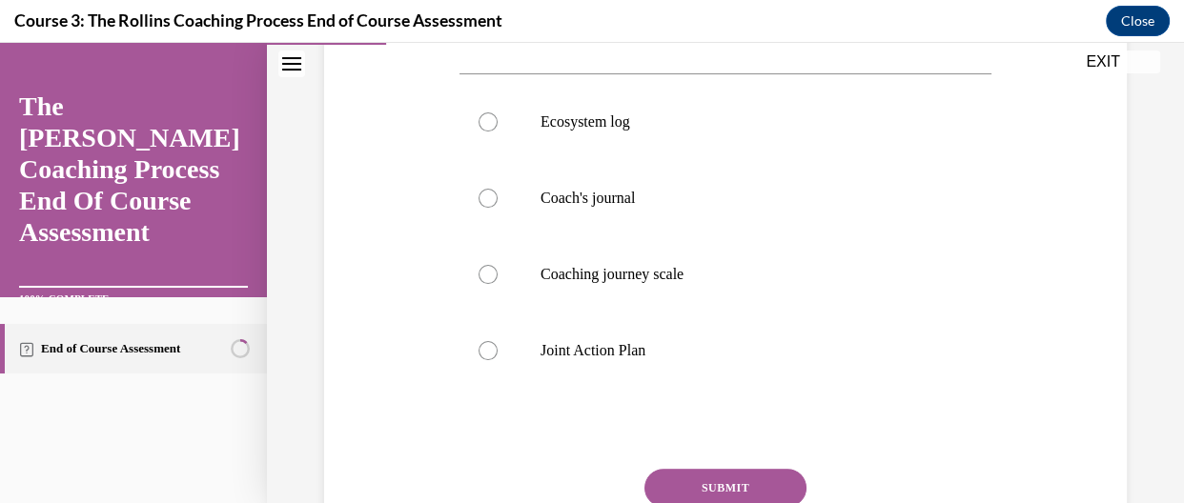
scroll to position [425, 0]
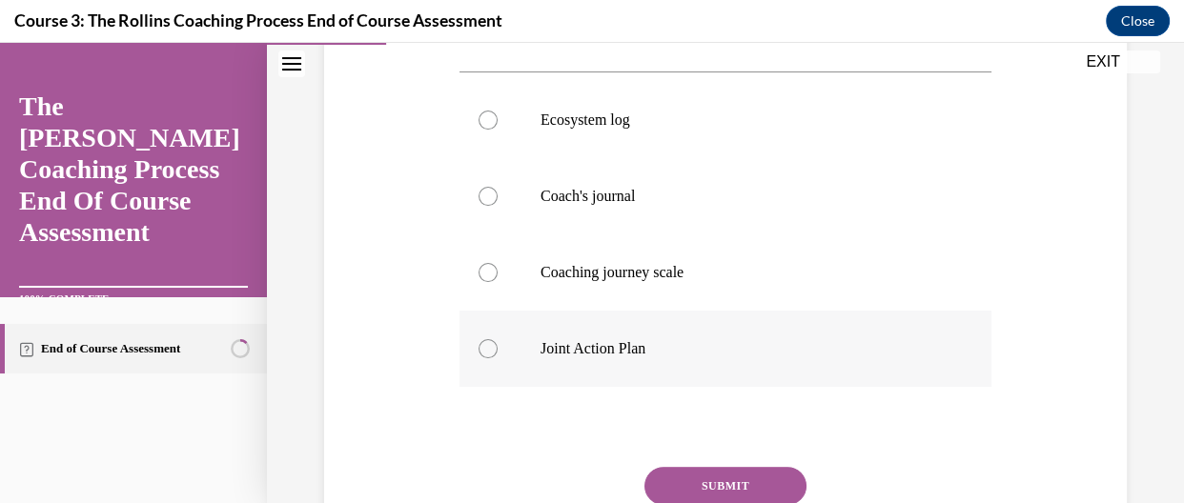
click at [657, 384] on label "Joint Action Plan" at bounding box center [725, 349] width 532 height 76
click at [498, 358] on input "Joint Action Plan" at bounding box center [487, 348] width 19 height 19
radio input "true"
click at [735, 490] on button "SUBMIT" at bounding box center [725, 486] width 162 height 38
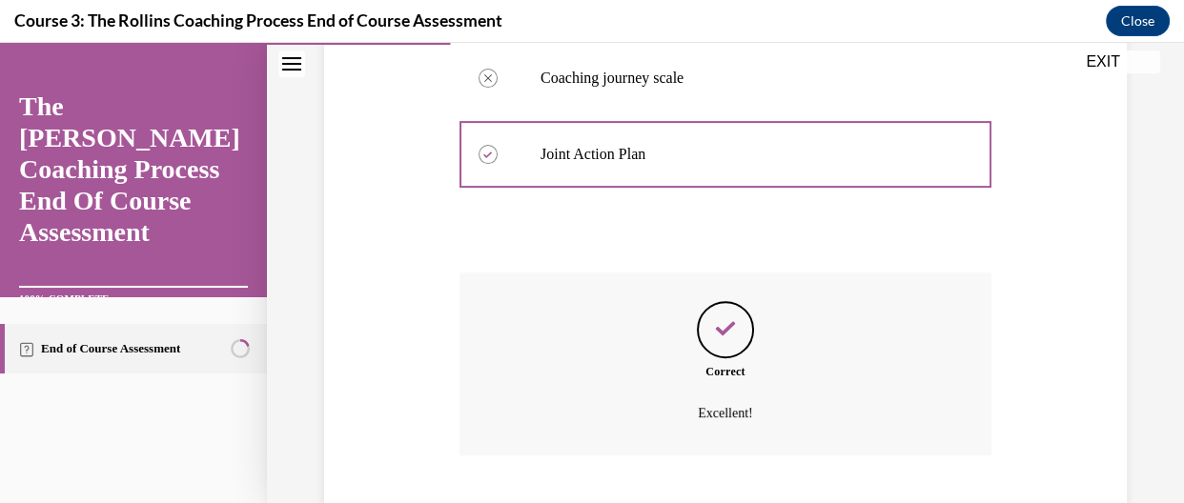
scroll to position [736, 0]
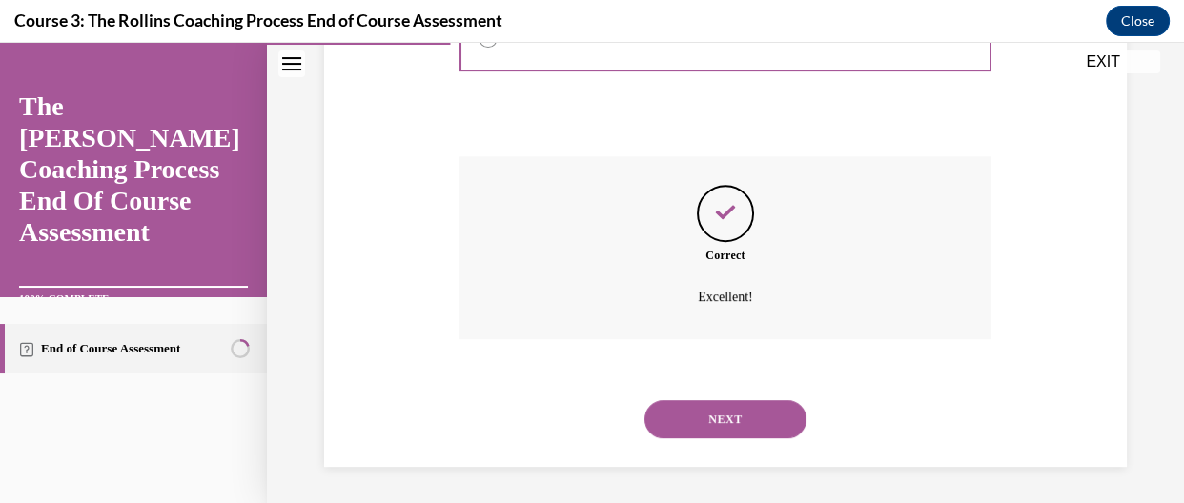
click at [735, 412] on button "NEXT" at bounding box center [725, 419] width 162 height 38
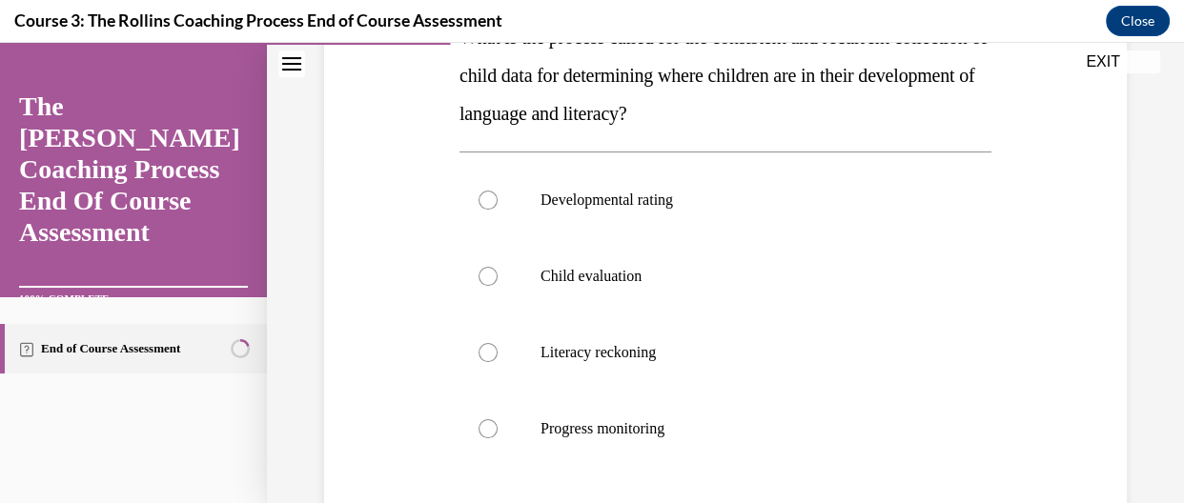
scroll to position [350, 0]
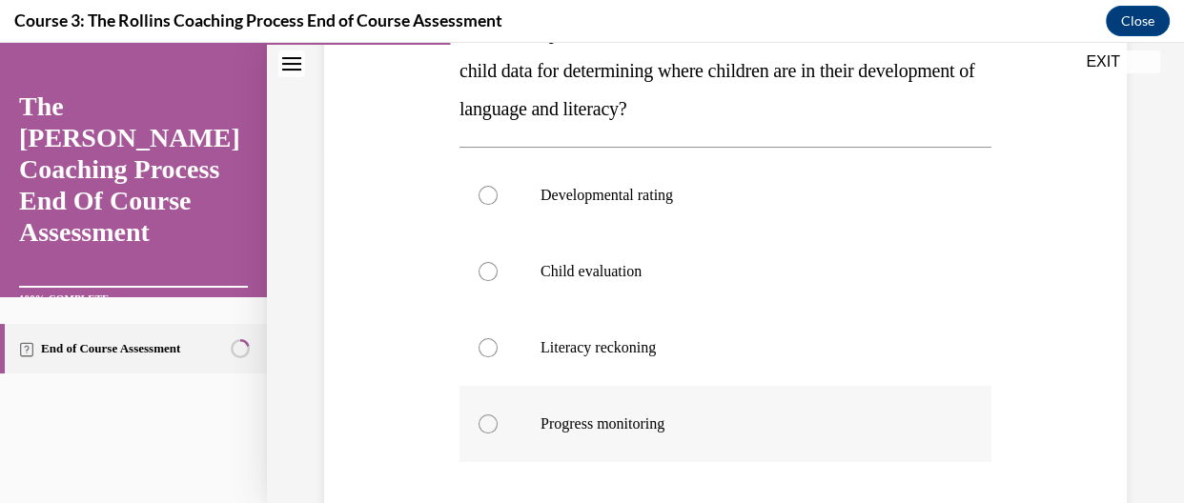
click at [606, 415] on p "Progress monitoring" at bounding box center [741, 424] width 403 height 19
click at [498, 415] on input "Progress monitoring" at bounding box center [487, 424] width 19 height 19
radio input "true"
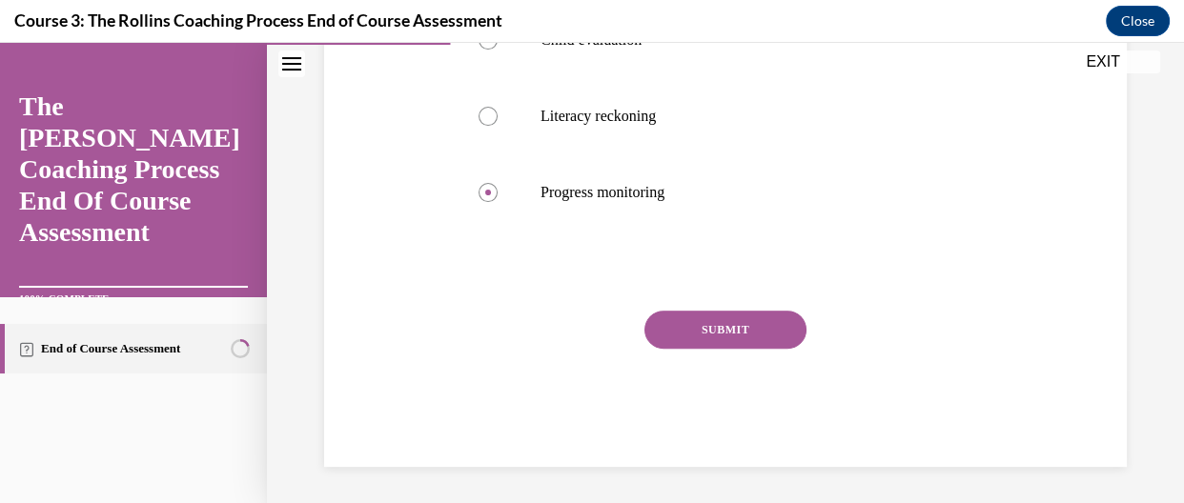
click at [693, 330] on button "SUBMIT" at bounding box center [725, 330] width 162 height 38
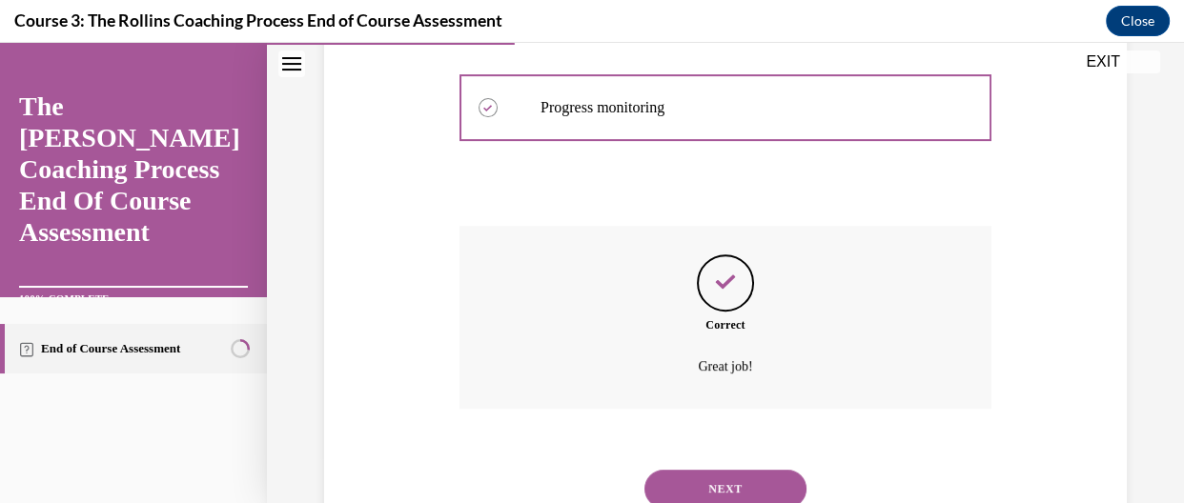
scroll to position [736, 0]
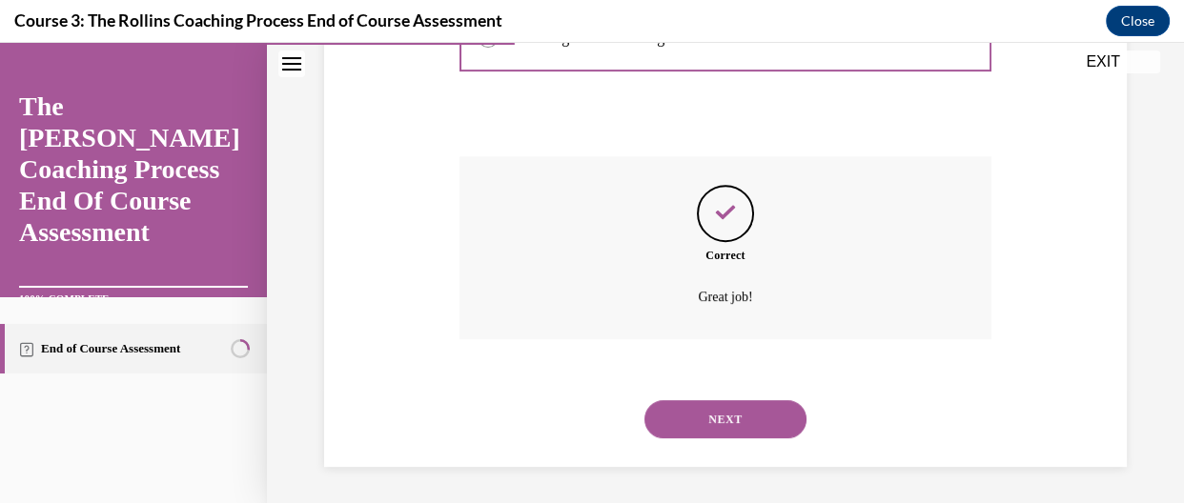
click at [724, 401] on button "NEXT" at bounding box center [725, 419] width 162 height 38
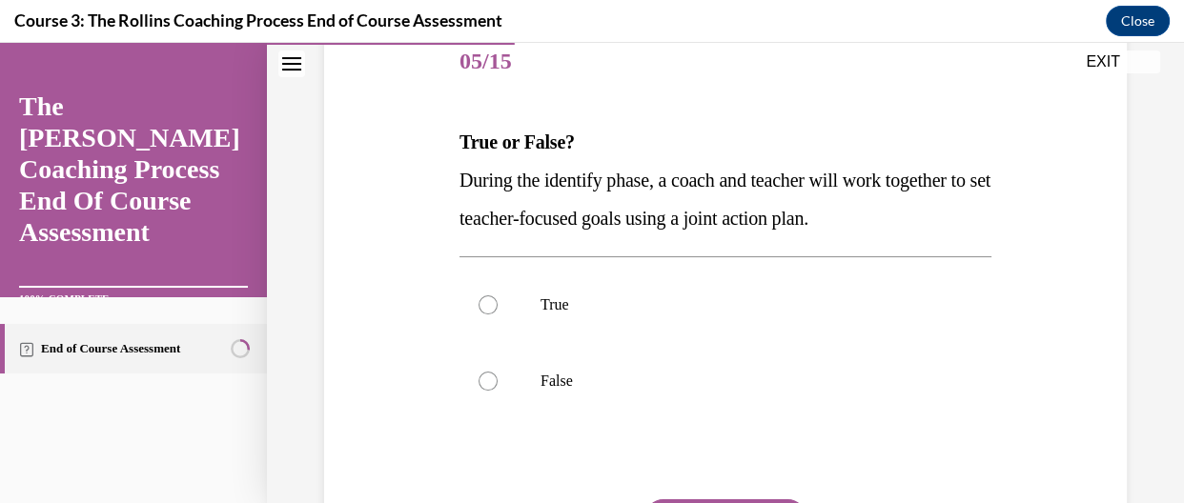
scroll to position [260, 0]
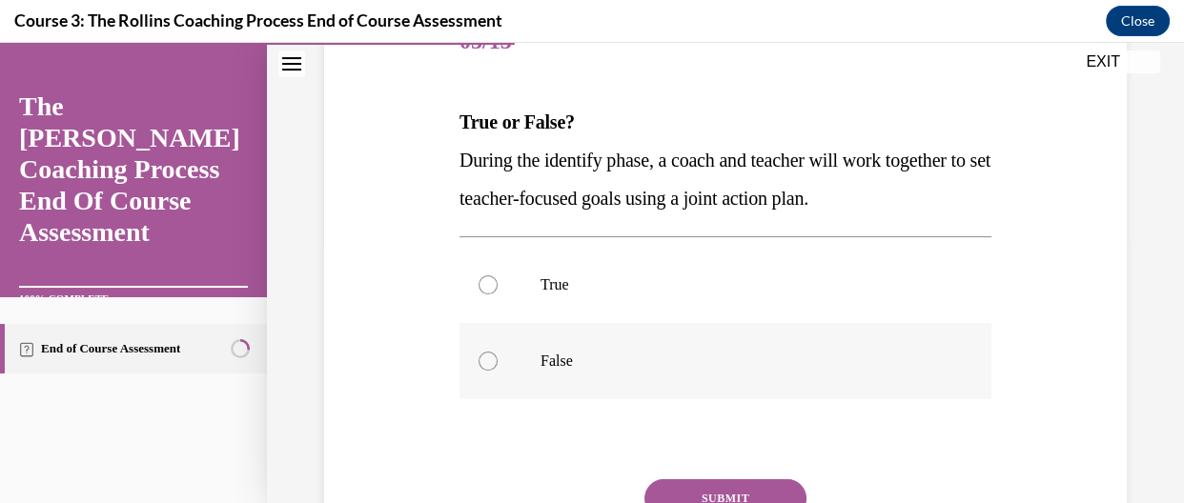
click at [673, 323] on label "False" at bounding box center [725, 361] width 532 height 76
click at [498, 352] on input "False" at bounding box center [487, 361] width 19 height 19
radio input "true"
click at [671, 307] on label "True" at bounding box center [725, 285] width 532 height 76
click at [498, 295] on input "True" at bounding box center [487, 284] width 19 height 19
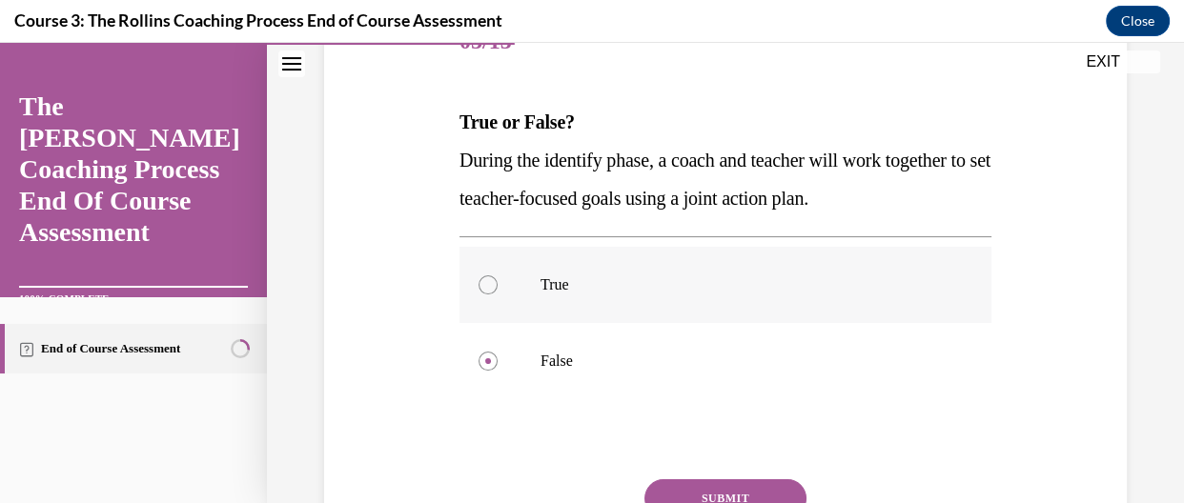
radio input "true"
click at [694, 488] on button "SUBMIT" at bounding box center [725, 498] width 162 height 38
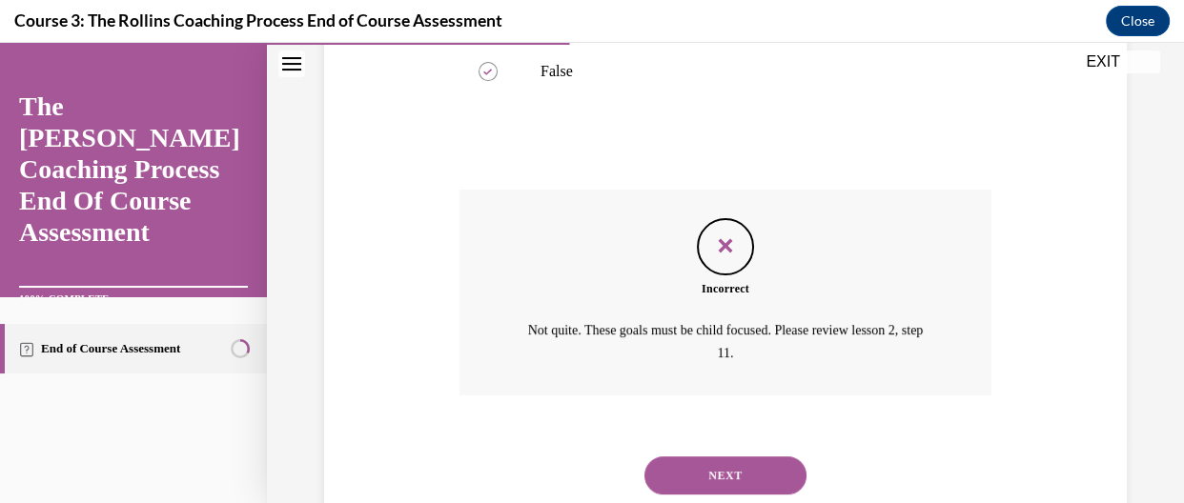
scroll to position [607, 0]
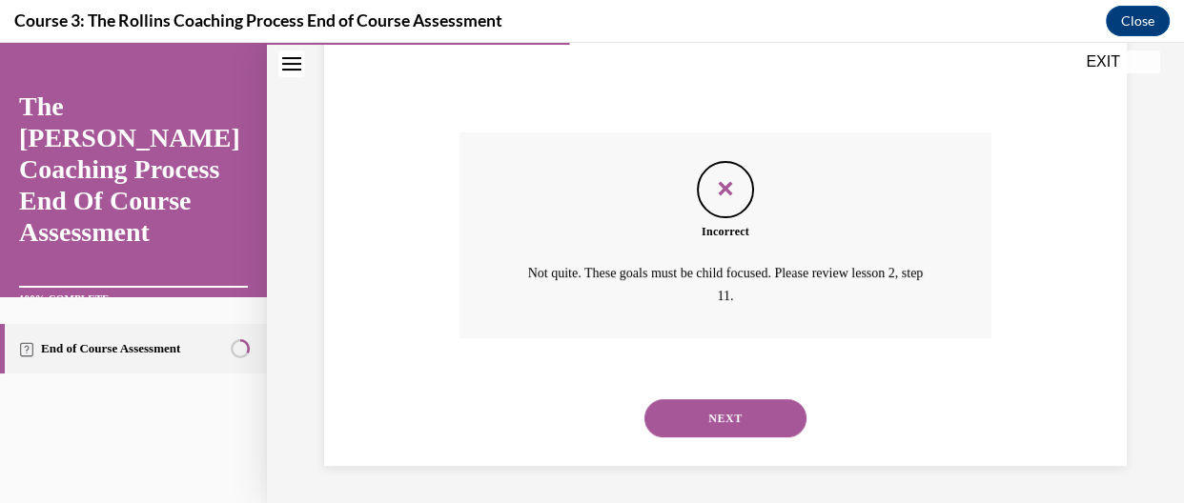
click at [725, 435] on button "NEXT" at bounding box center [725, 418] width 162 height 38
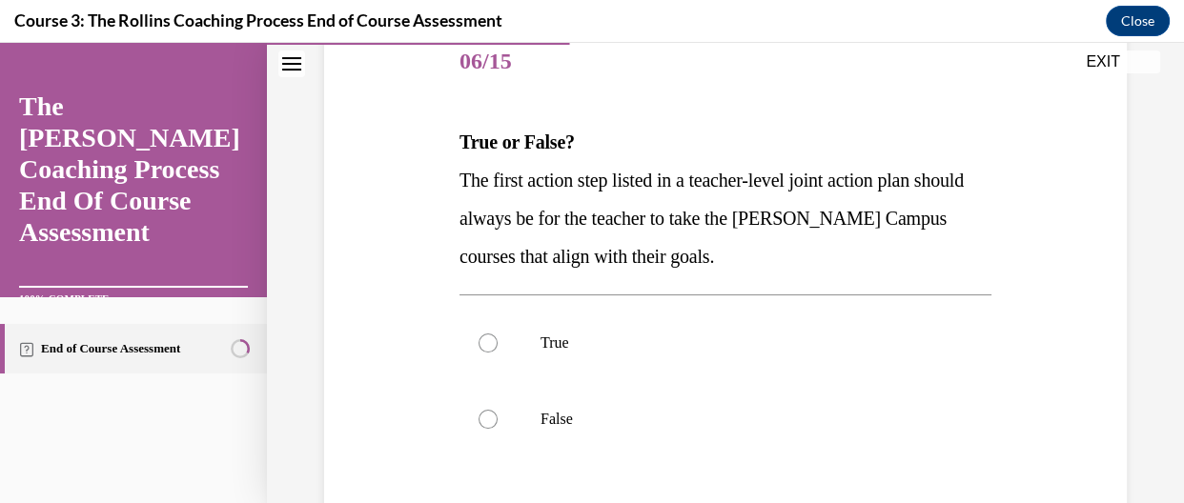
scroll to position [242, 0]
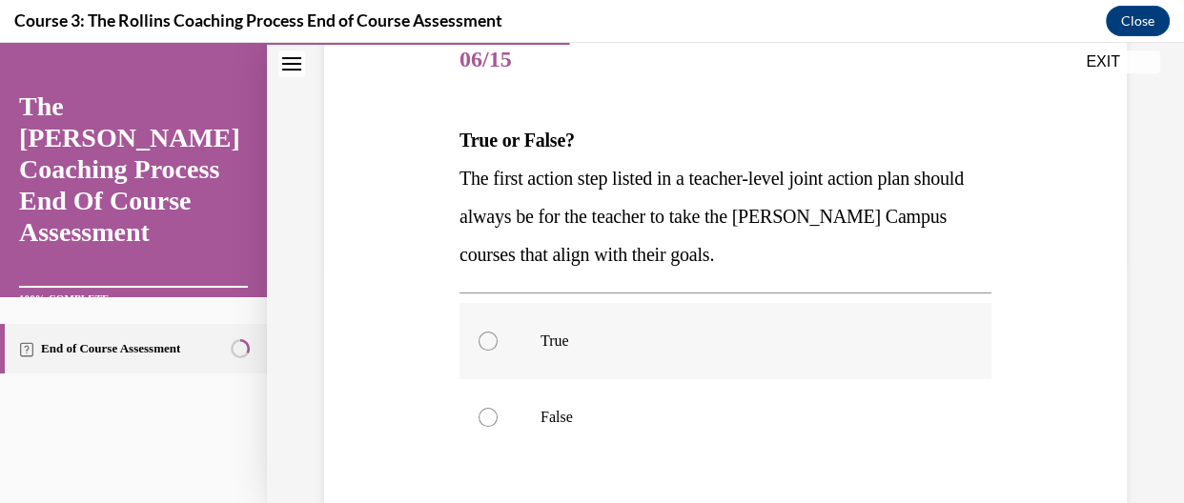
click at [492, 350] on label "True" at bounding box center [725, 341] width 532 height 76
click at [492, 350] on input "True" at bounding box center [487, 341] width 19 height 19
radio input "true"
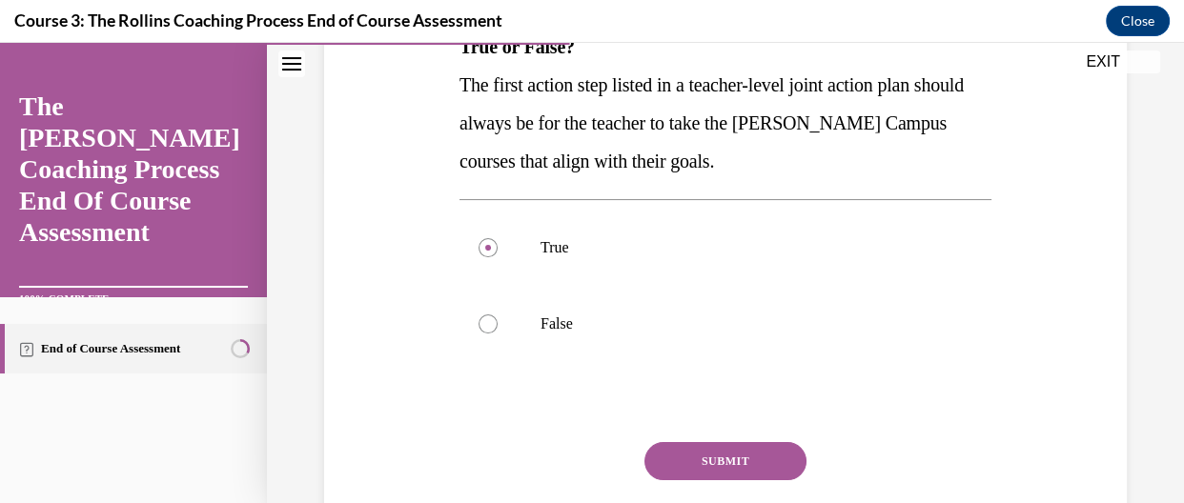
scroll to position [437, 0]
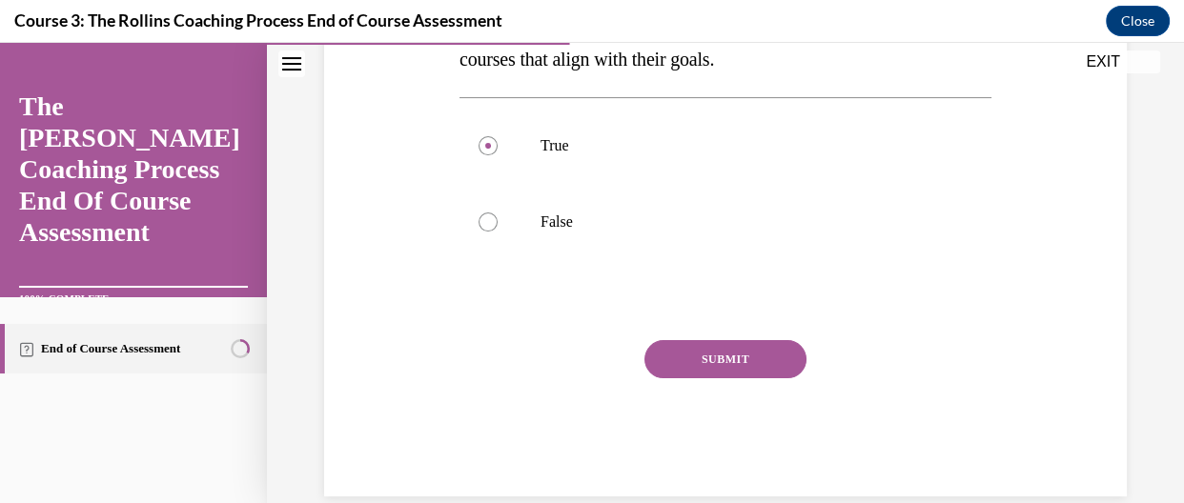
click at [768, 366] on button "SUBMIT" at bounding box center [725, 359] width 162 height 38
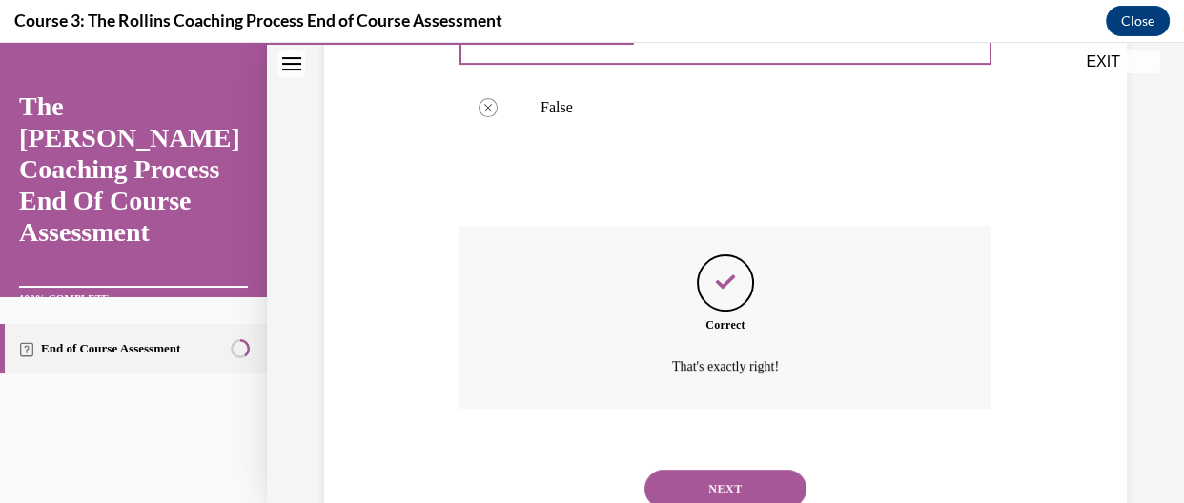
scroll to position [621, 0]
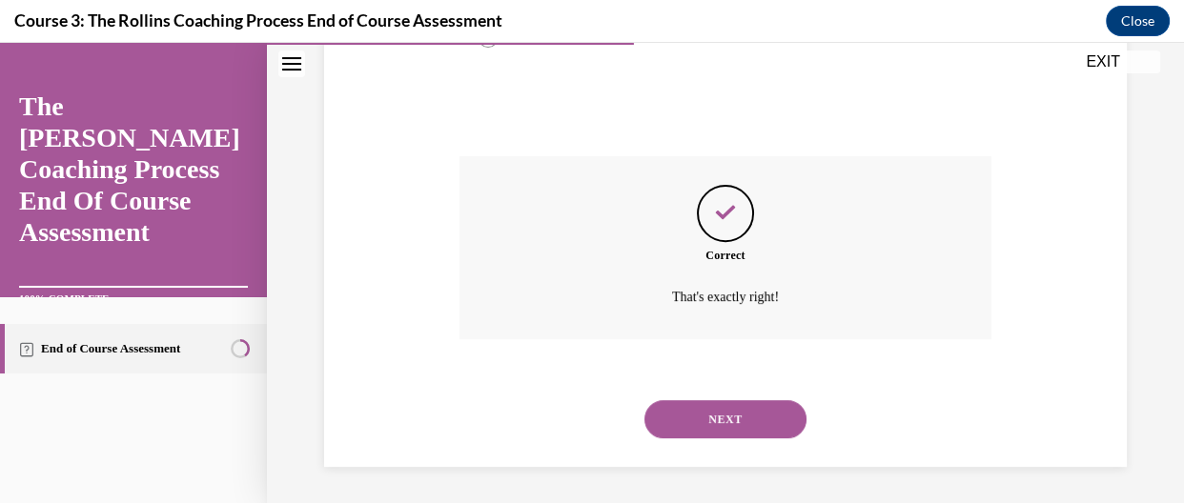
click at [730, 418] on button "NEXT" at bounding box center [725, 419] width 162 height 38
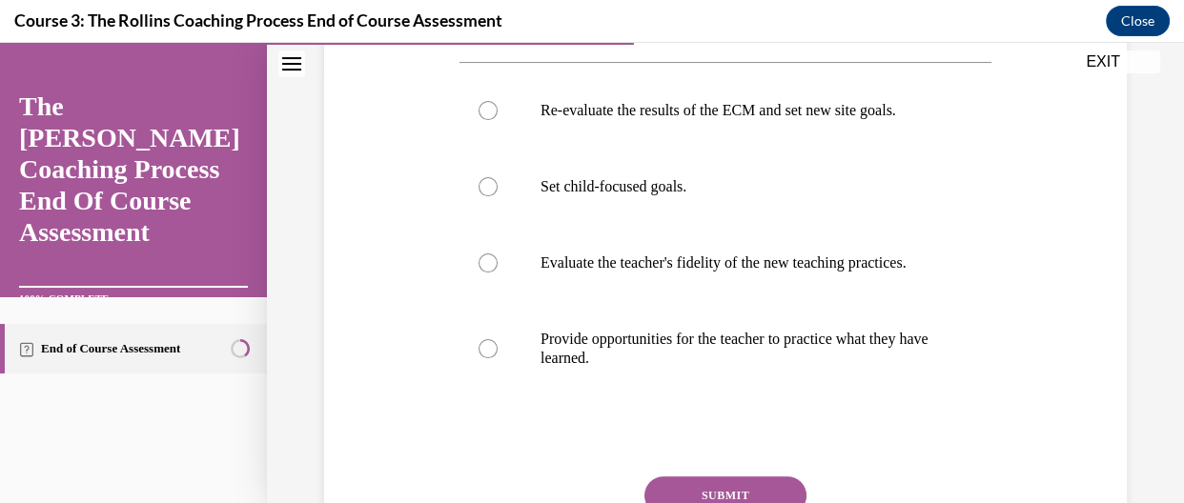
scroll to position [437, 0]
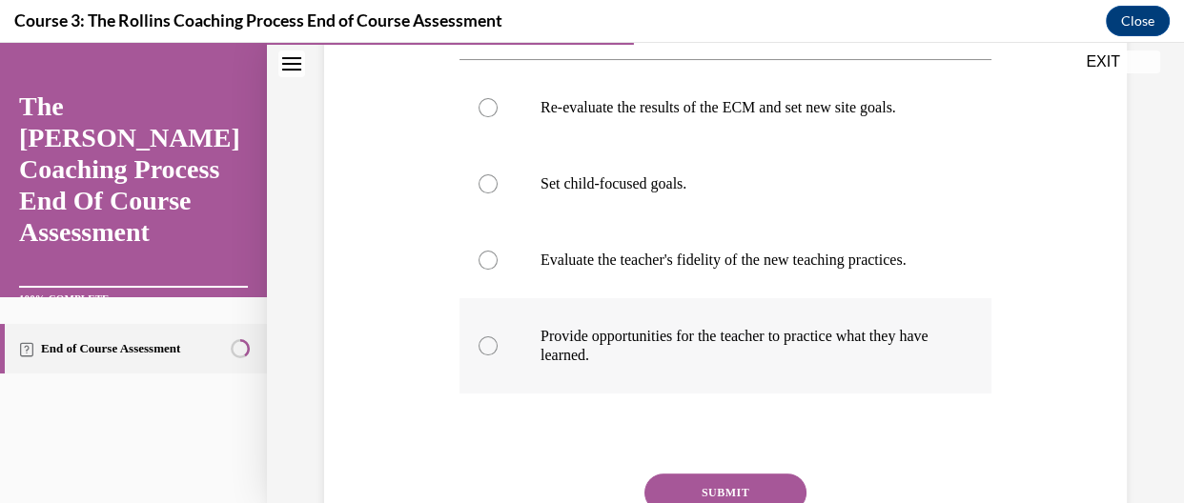
click at [478, 356] on div at bounding box center [487, 345] width 19 height 19
click at [478, 356] on input "Provide opportunities for the teacher to practice what they have learned." at bounding box center [487, 345] width 19 height 19
radio input "true"
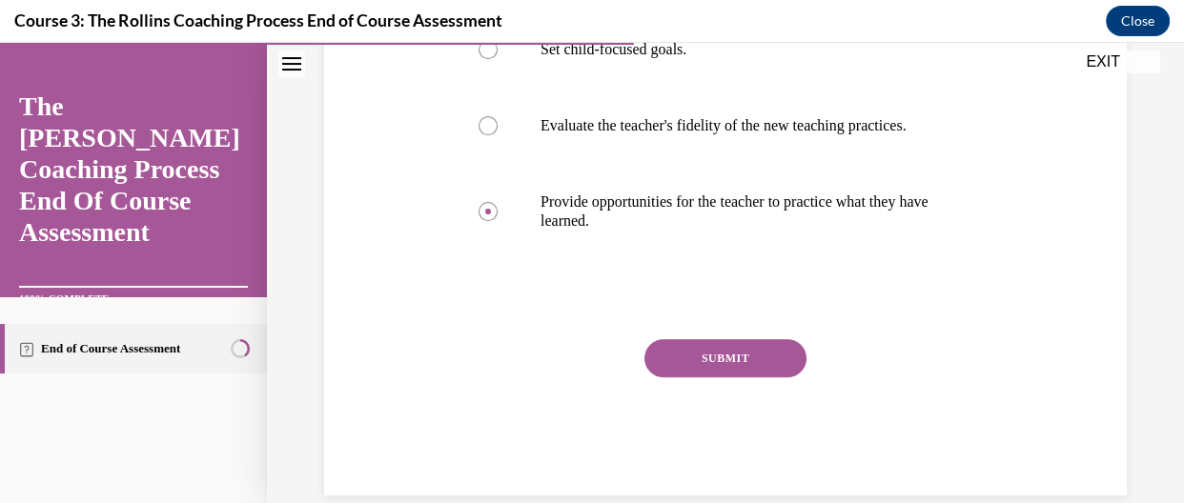
scroll to position [574, 0]
click at [786, 363] on button "SUBMIT" at bounding box center [725, 356] width 162 height 38
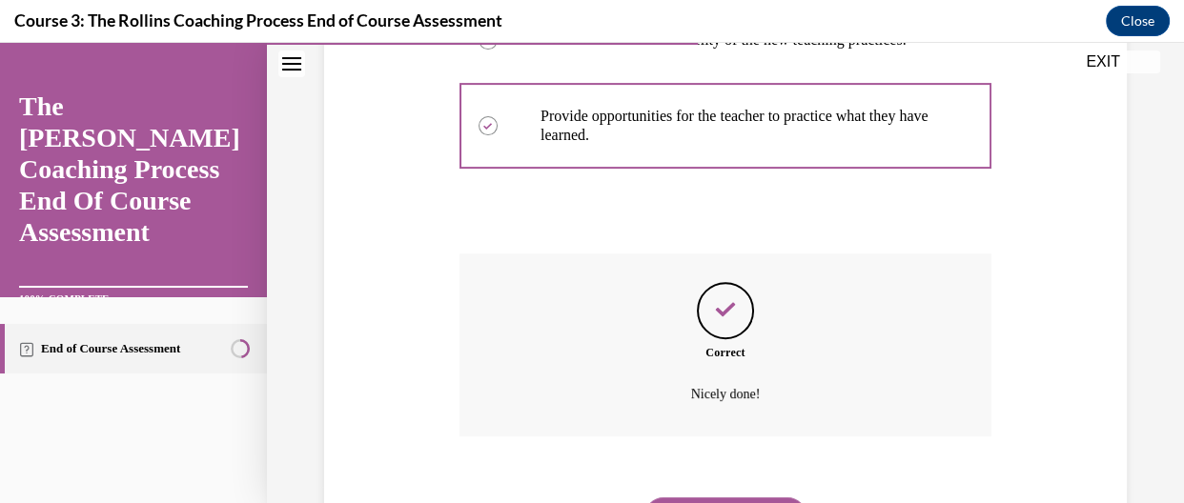
scroll to position [774, 0]
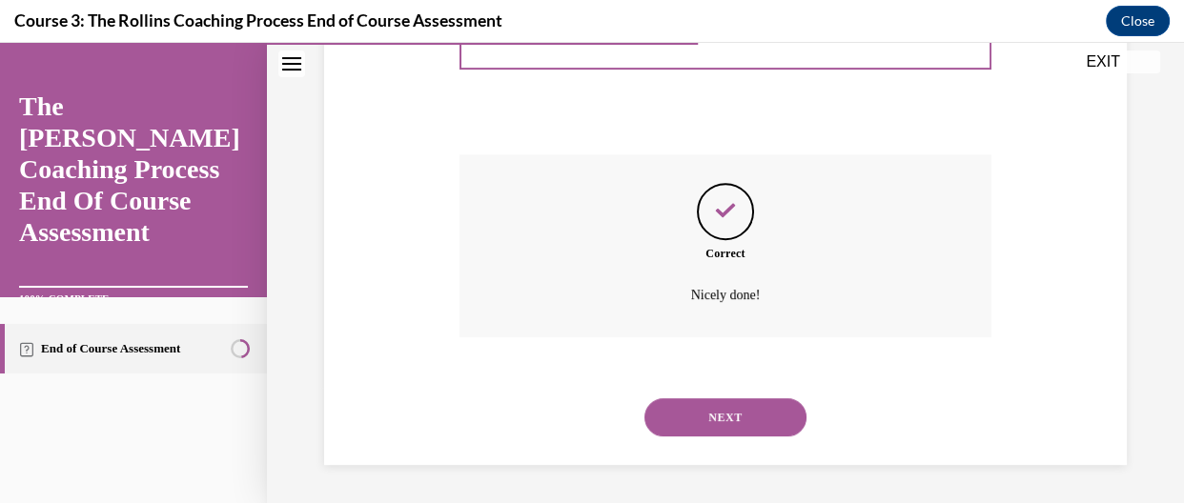
click at [722, 429] on button "NEXT" at bounding box center [725, 417] width 162 height 38
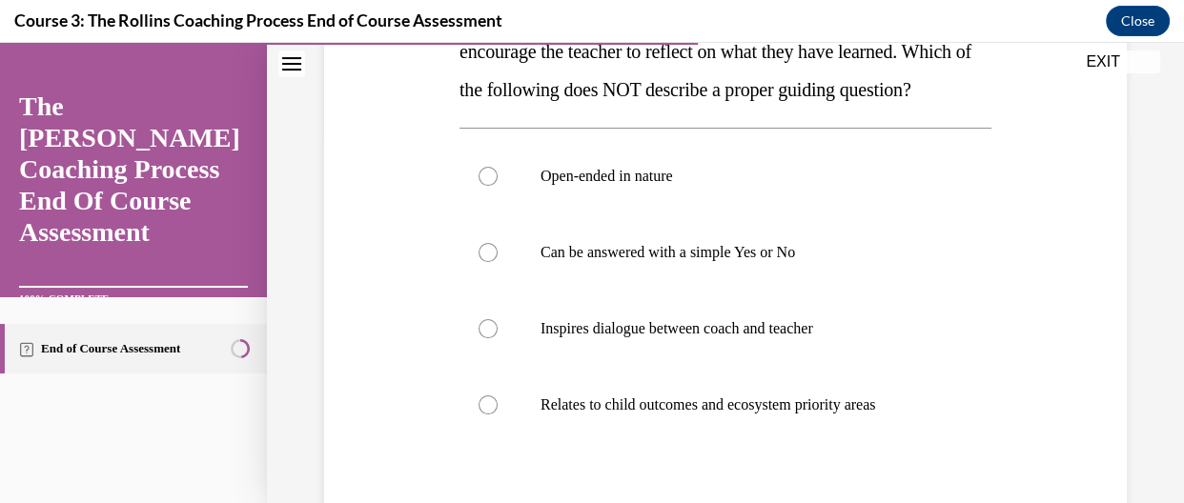
scroll to position [366, 0]
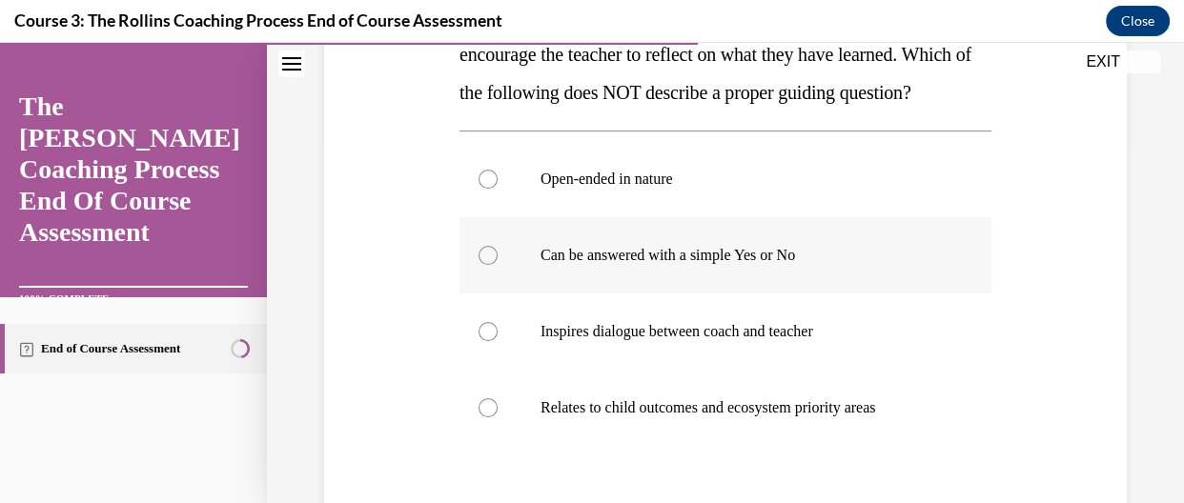
click at [688, 265] on p "Can be answered with a simple Yes or No" at bounding box center [741, 255] width 403 height 19
click at [498, 265] on input "Can be answered with a simple Yes or No" at bounding box center [487, 255] width 19 height 19
radio input "true"
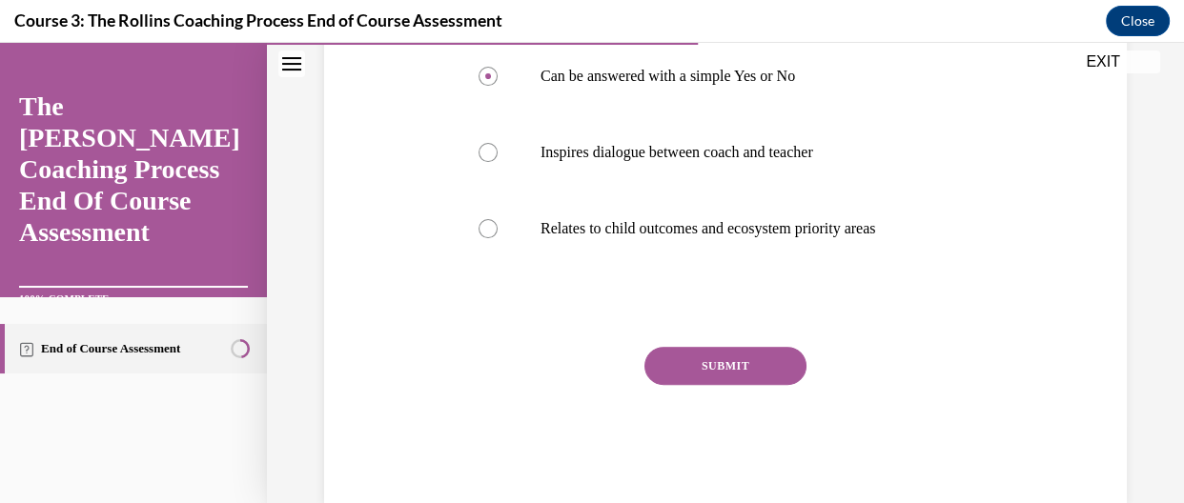
scroll to position [551, 0]
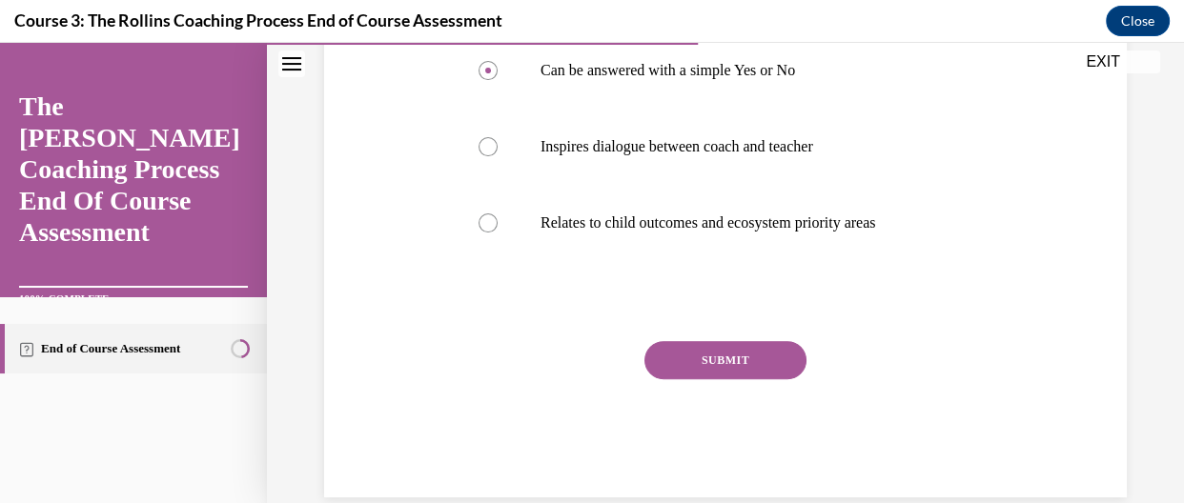
click at [724, 379] on button "SUBMIT" at bounding box center [725, 360] width 162 height 38
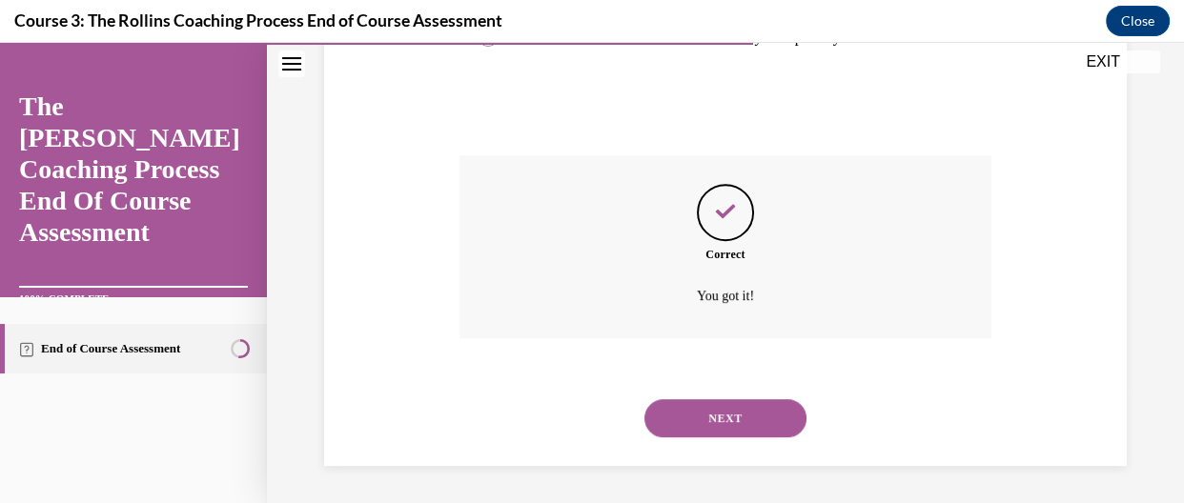
scroll to position [774, 0]
click at [721, 412] on button "NEXT" at bounding box center [725, 417] width 162 height 38
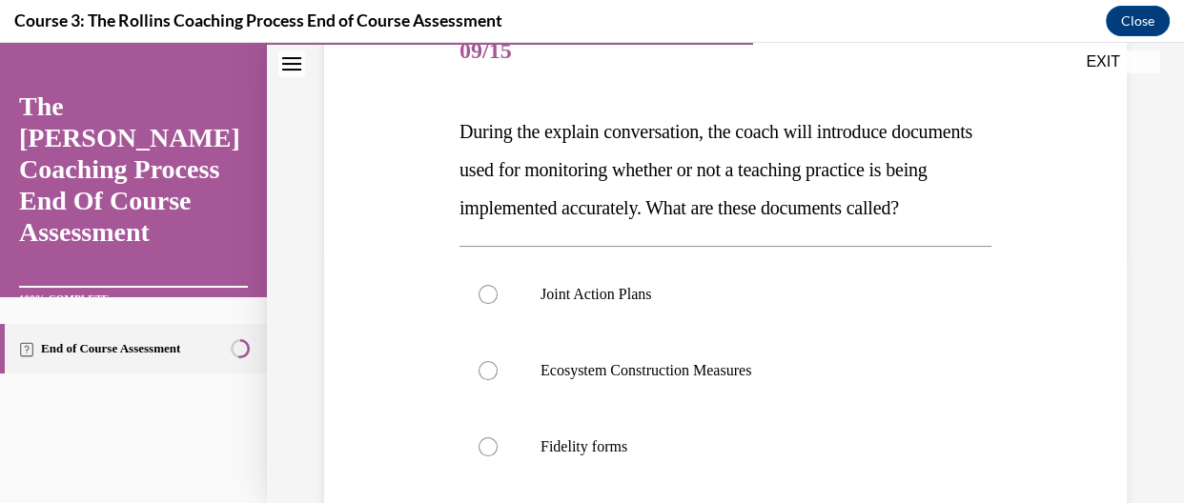
scroll to position [397, 0]
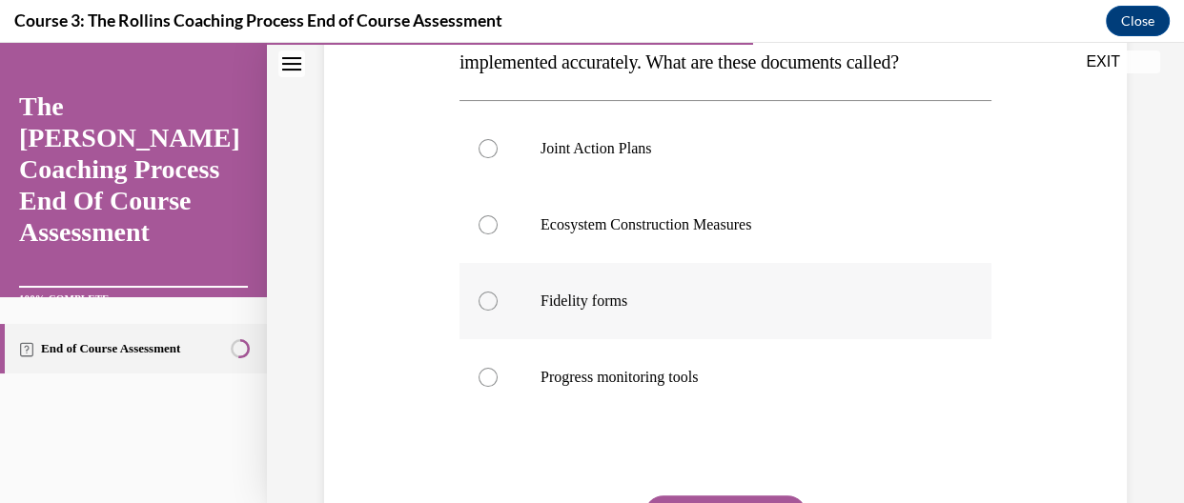
click at [498, 339] on label "Fidelity forms" at bounding box center [725, 301] width 532 height 76
click at [498, 311] on input "Fidelity forms" at bounding box center [487, 301] width 19 height 19
radio input "true"
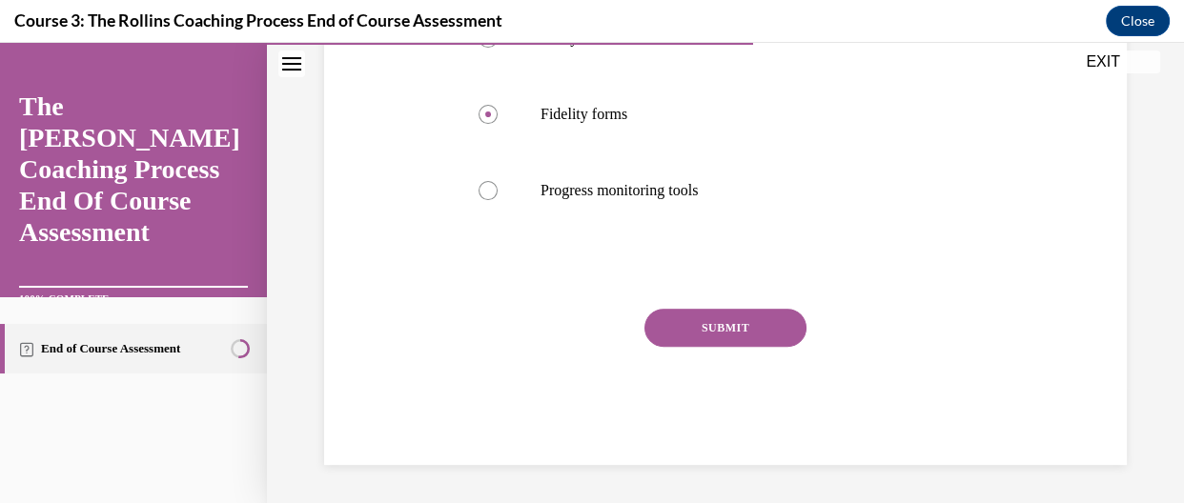
scroll to position [600, 0]
click at [740, 347] on button "SUBMIT" at bounding box center [725, 328] width 162 height 38
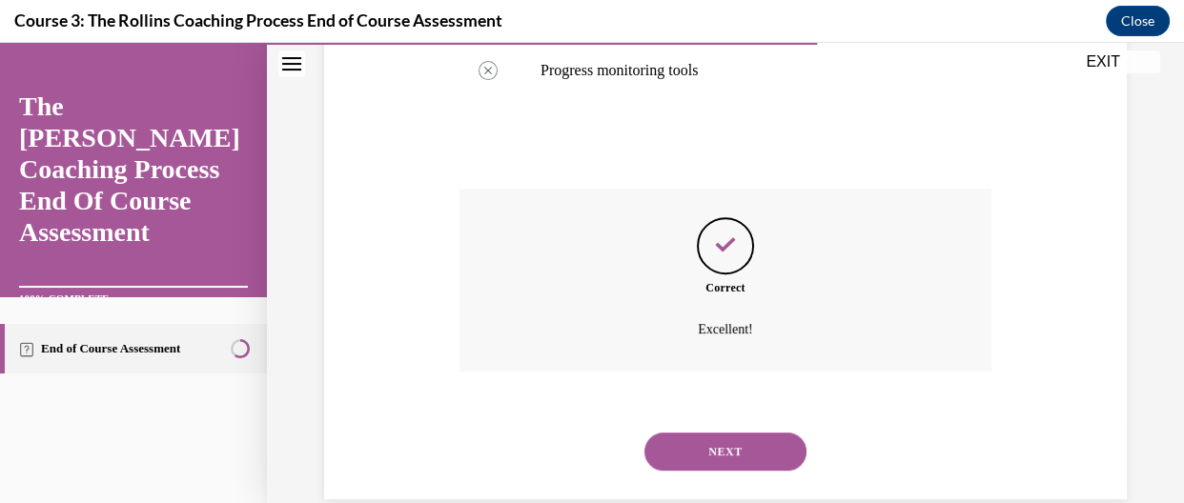
scroll to position [774, 0]
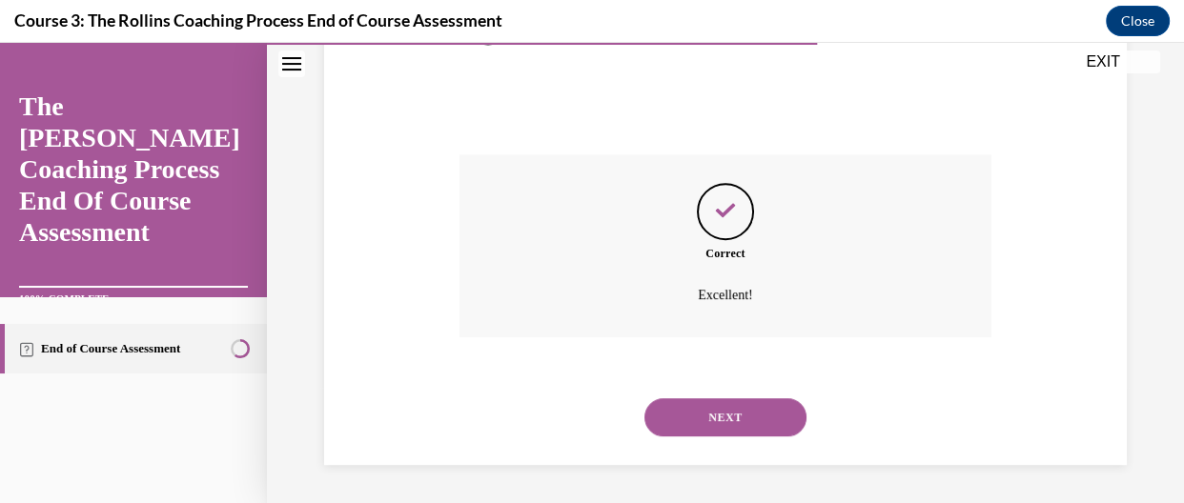
click at [782, 432] on button "NEXT" at bounding box center [725, 417] width 162 height 38
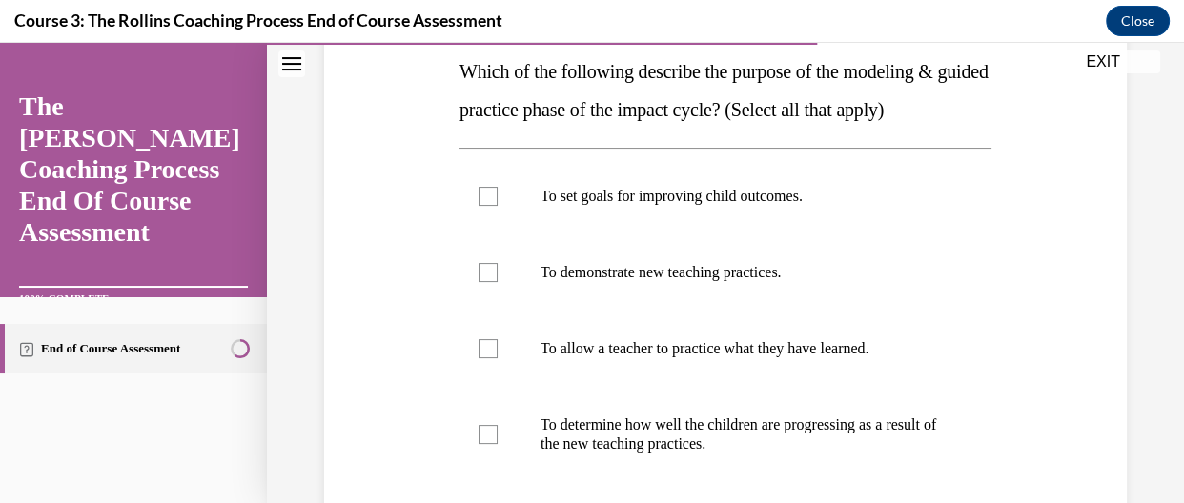
scroll to position [300, 0]
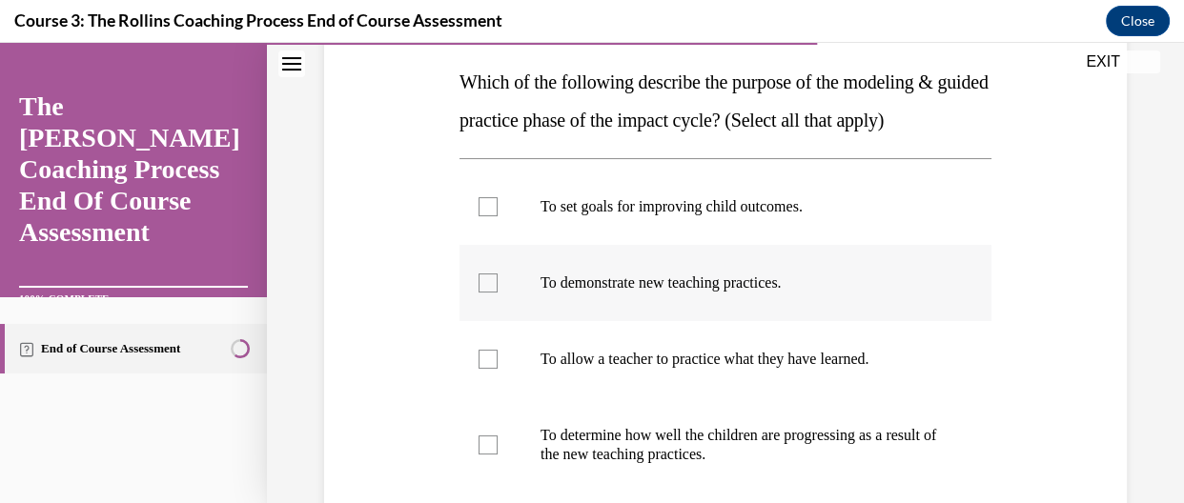
click at [462, 279] on label "To demonstrate new teaching practices." at bounding box center [725, 283] width 532 height 76
click at [478, 279] on input "To demonstrate new teaching practices." at bounding box center [487, 283] width 19 height 19
click at [492, 285] on div at bounding box center [487, 283] width 19 height 19
click at [492, 285] on input "To demonstrate new teaching practices." at bounding box center [487, 283] width 19 height 19
click at [483, 297] on label "To demonstrate new teaching practices." at bounding box center [725, 283] width 532 height 76
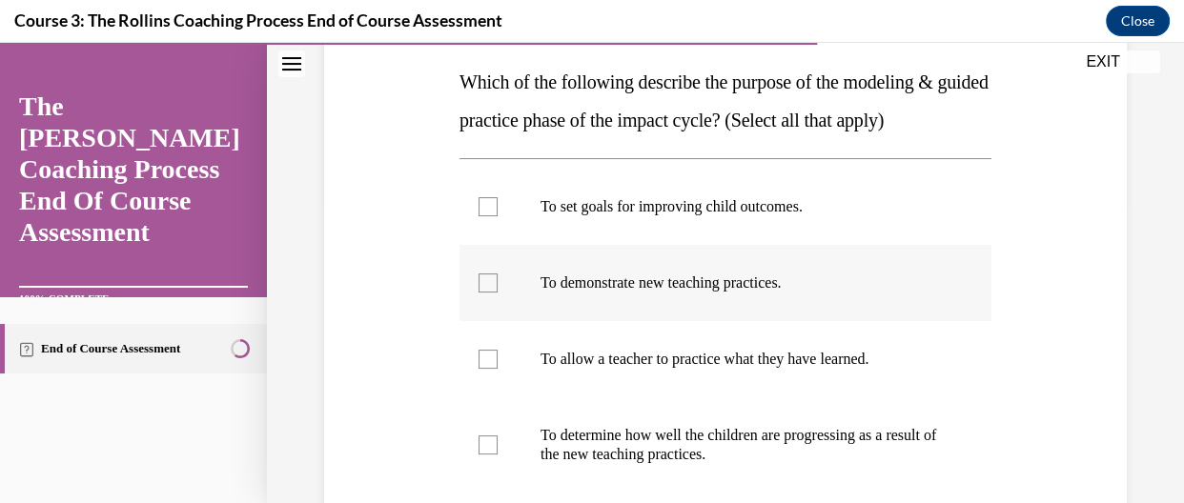
click at [483, 293] on input "To demonstrate new teaching practices." at bounding box center [487, 283] width 19 height 19
checkbox input "true"
click at [484, 351] on div at bounding box center [487, 359] width 19 height 19
click at [484, 351] on input "To allow a teacher to practice what they have learned." at bounding box center [487, 359] width 19 height 19
checkbox input "true"
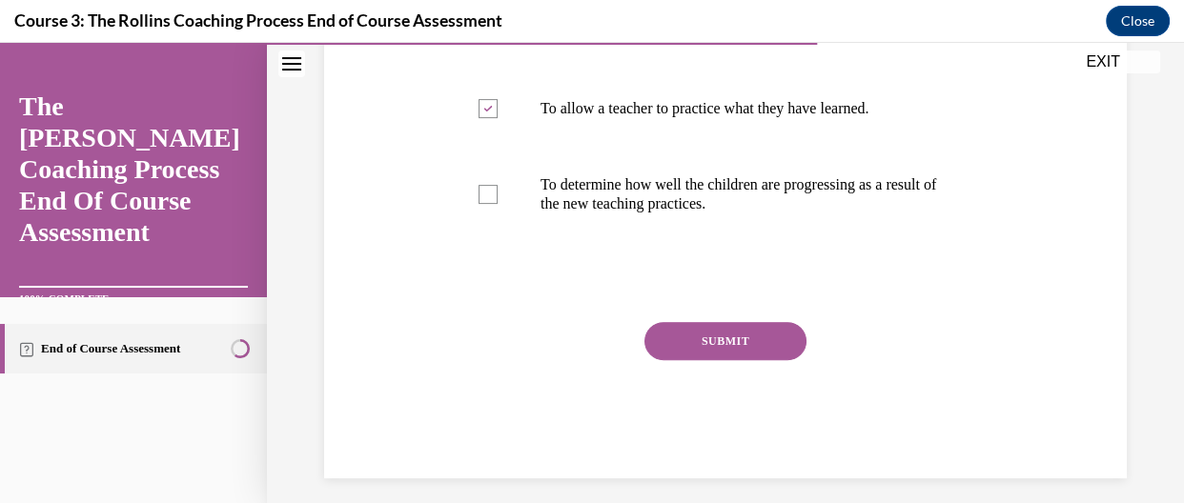
click at [763, 352] on button "SUBMIT" at bounding box center [725, 341] width 162 height 38
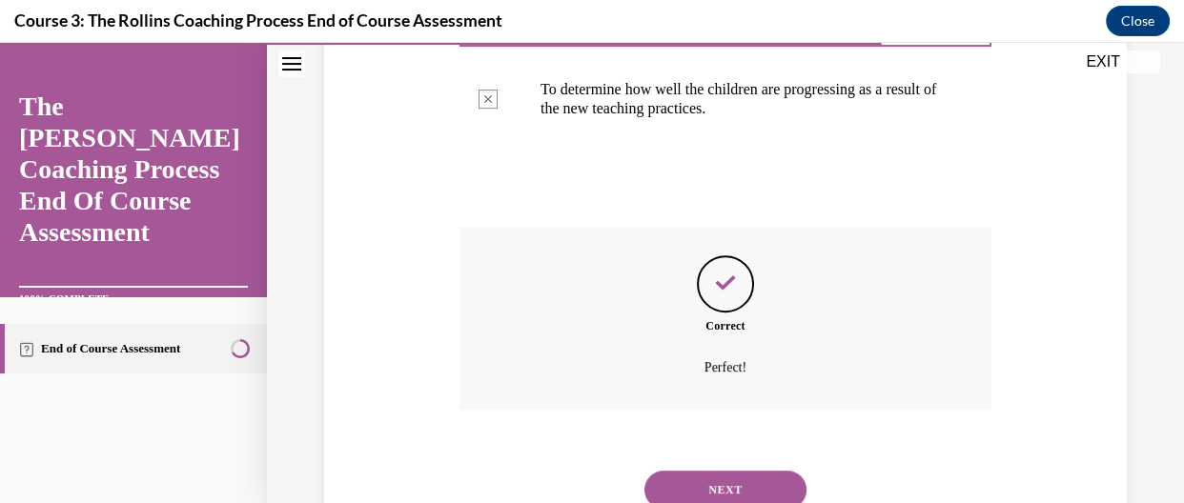
scroll to position [717, 0]
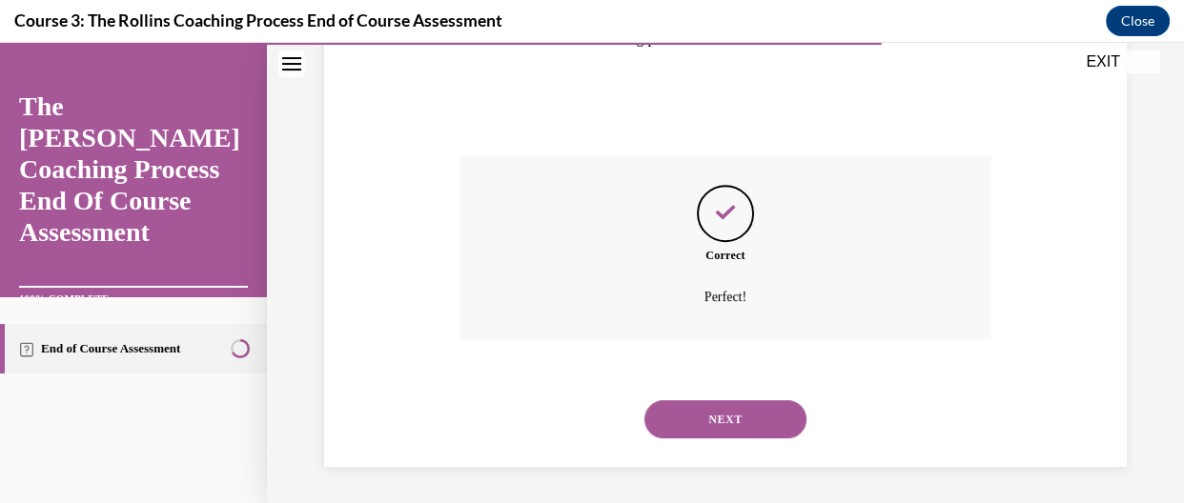
click at [671, 440] on div "NEXT" at bounding box center [725, 419] width 532 height 76
click at [733, 405] on button "NEXT" at bounding box center [725, 419] width 162 height 38
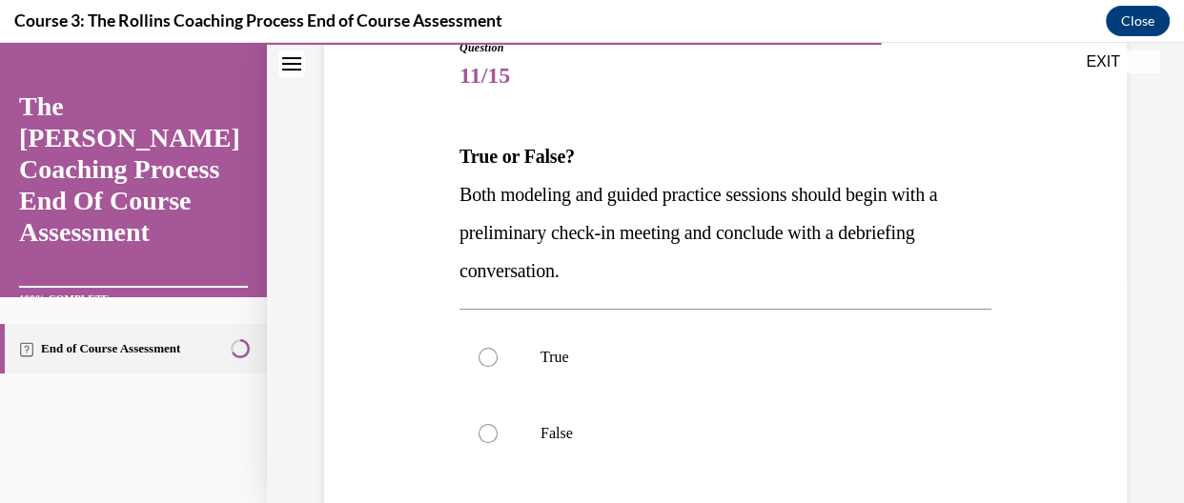
scroll to position [228, 0]
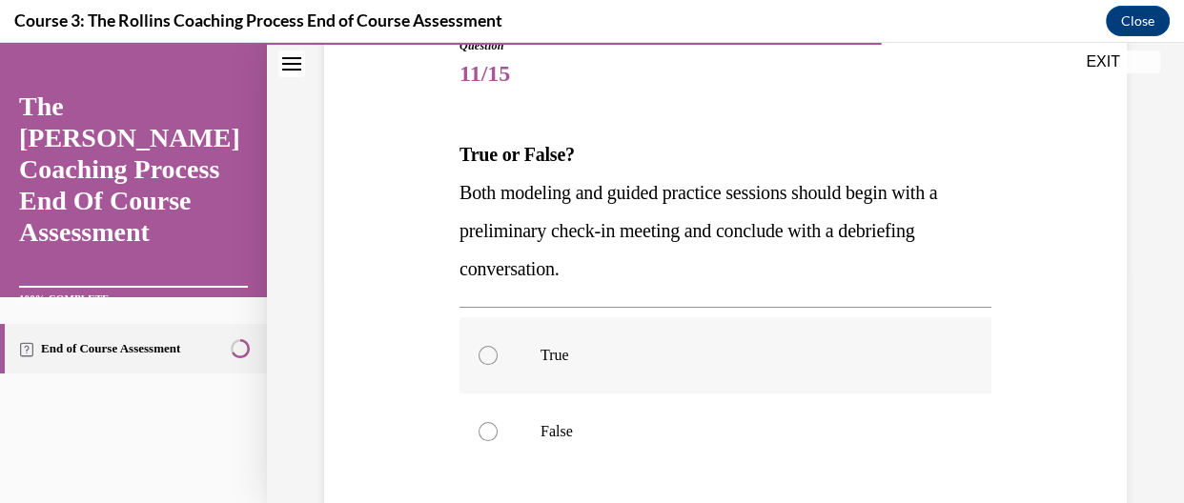
click at [580, 368] on label "True" at bounding box center [725, 355] width 532 height 76
click at [498, 365] on input "True" at bounding box center [487, 355] width 19 height 19
radio input "true"
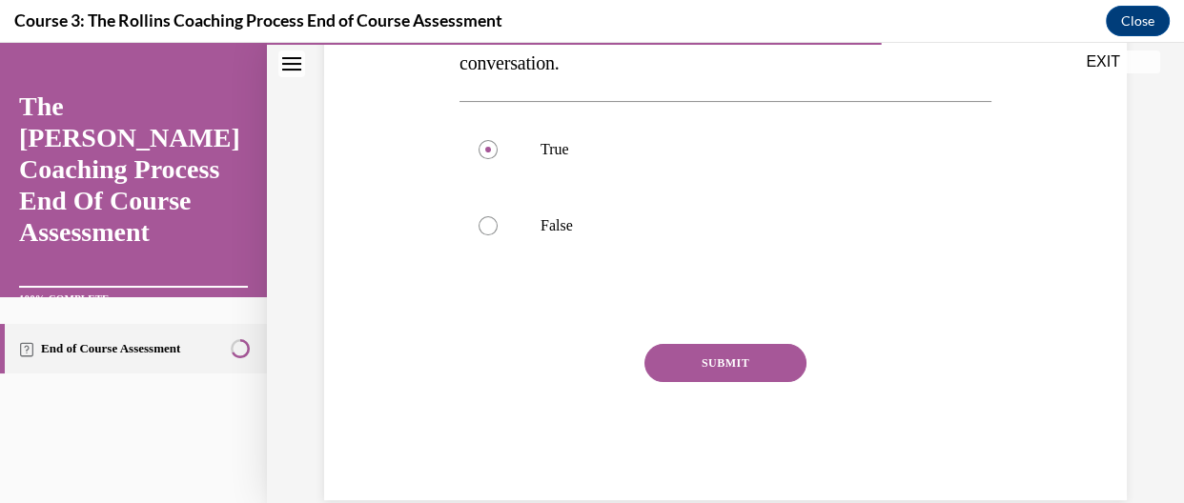
click at [777, 371] on button "SUBMIT" at bounding box center [725, 363] width 162 height 38
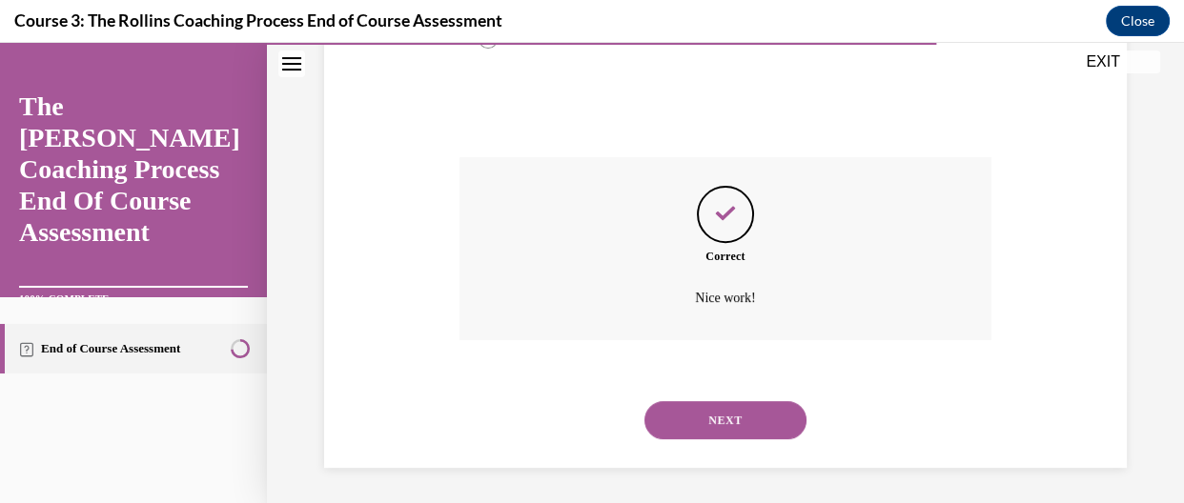
scroll to position [621, 0]
click at [731, 419] on button "NEXT" at bounding box center [725, 419] width 162 height 38
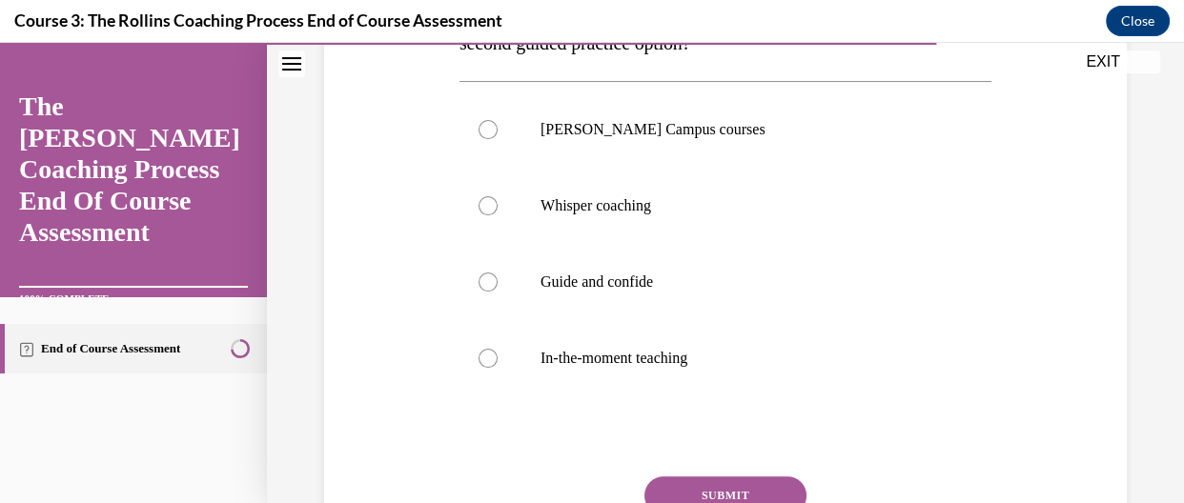
scroll to position [458, 0]
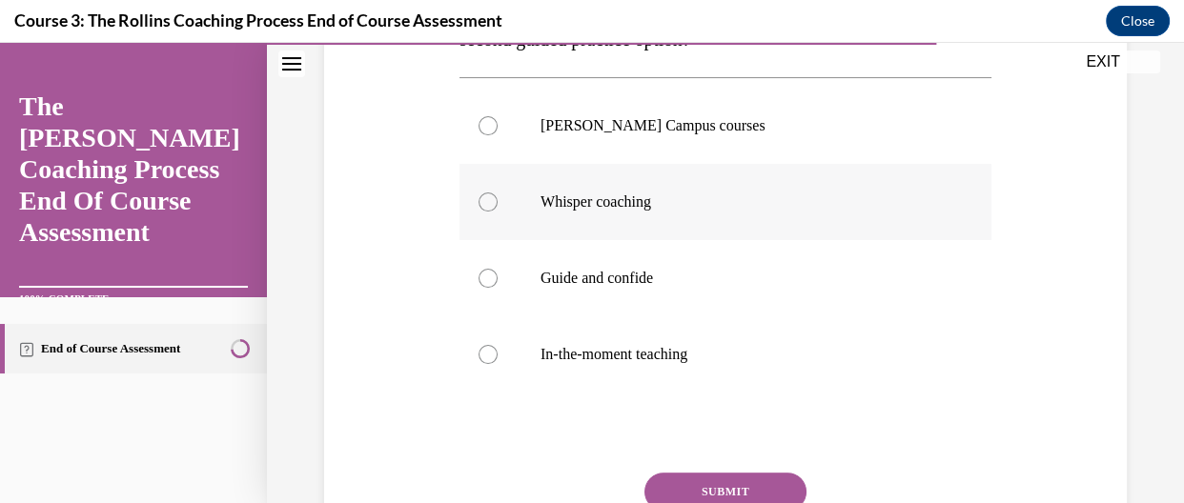
click at [581, 206] on p "Whisper coaching" at bounding box center [741, 202] width 403 height 19
click at [498, 206] on input "Whisper coaching" at bounding box center [487, 202] width 19 height 19
radio input "true"
click at [696, 476] on button "SUBMIT" at bounding box center [725, 492] width 162 height 38
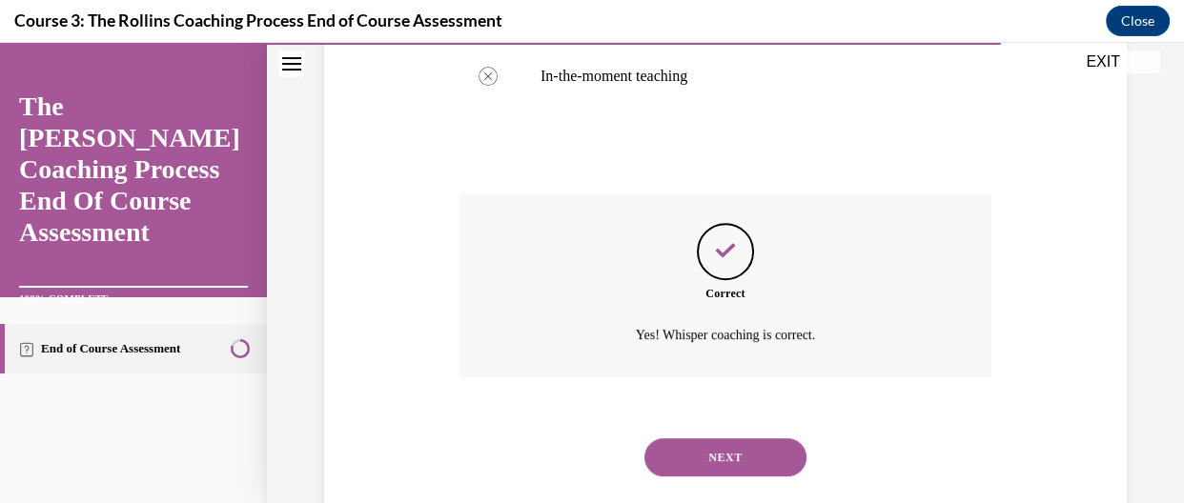
scroll to position [774, 0]
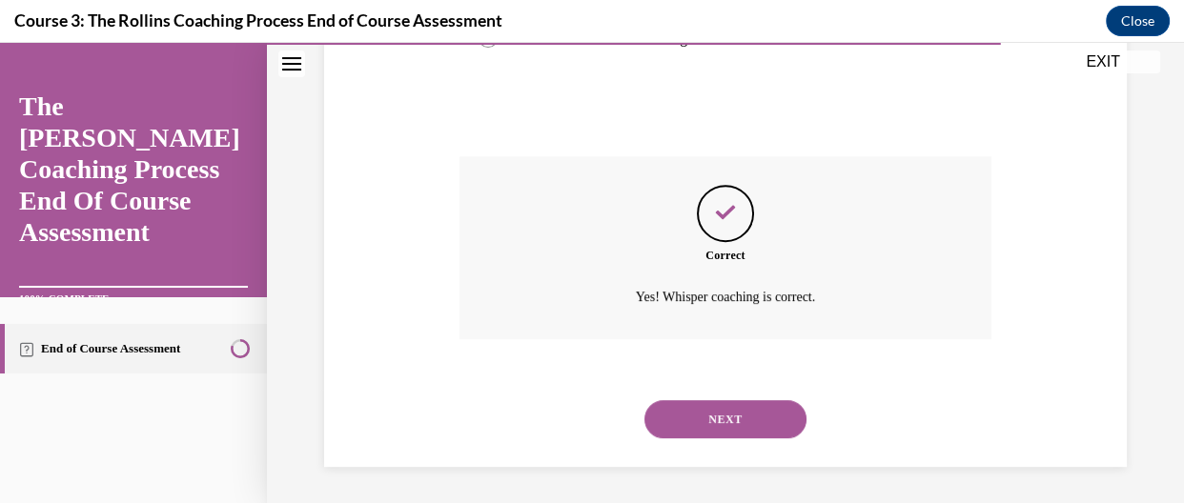
click at [720, 424] on button "NEXT" at bounding box center [725, 419] width 162 height 38
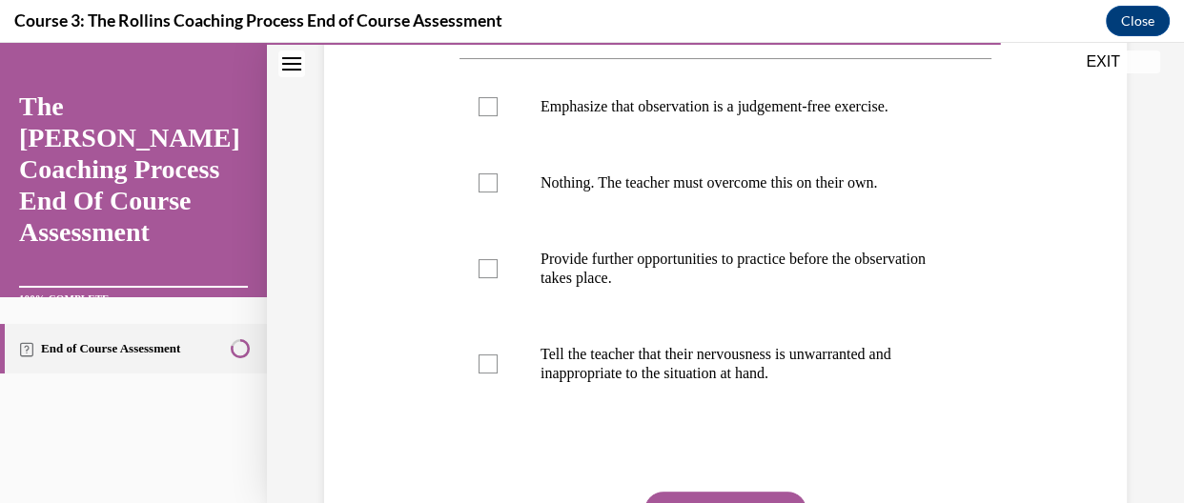
scroll to position [447, 0]
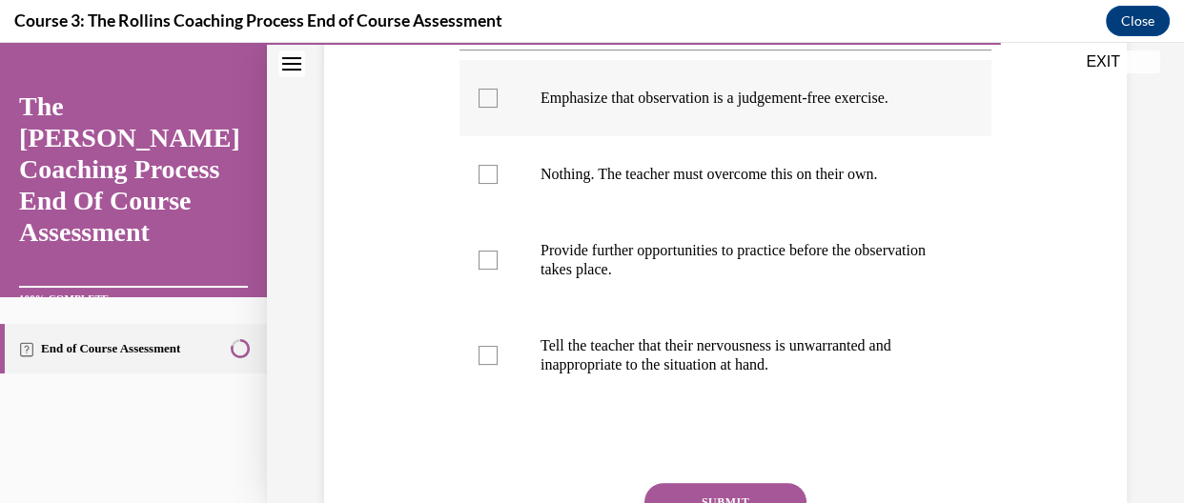
click at [488, 92] on div at bounding box center [487, 98] width 19 height 19
click at [488, 92] on input "Emphasize that observation is a judgement-free exercise." at bounding box center [487, 98] width 19 height 19
checkbox input "true"
click at [495, 291] on label "Provide further opportunities to practice before the observation takes place." at bounding box center [725, 260] width 532 height 95
click at [495, 270] on input "Provide further opportunities to practice before the observation takes place." at bounding box center [487, 260] width 19 height 19
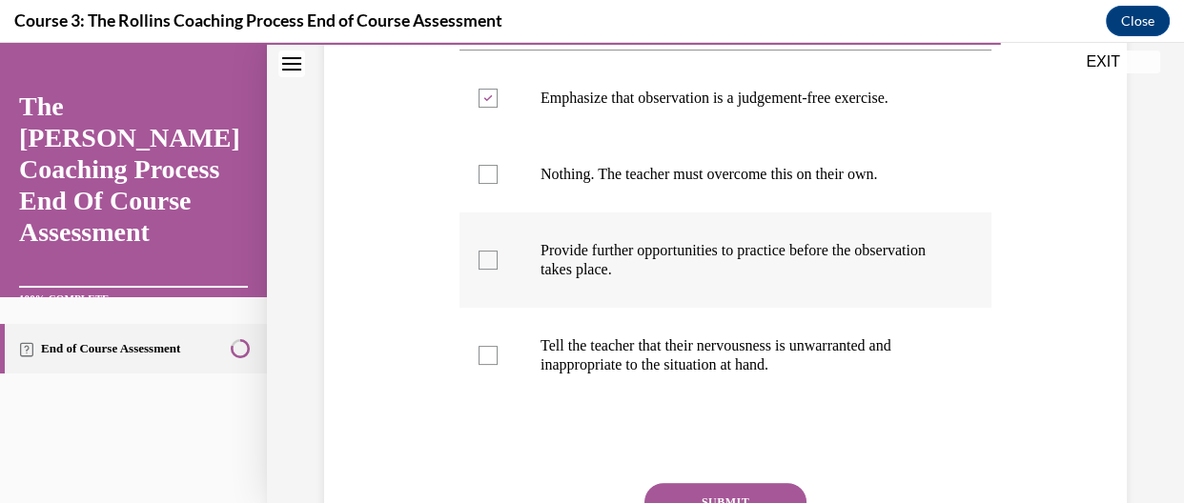
checkbox input "true"
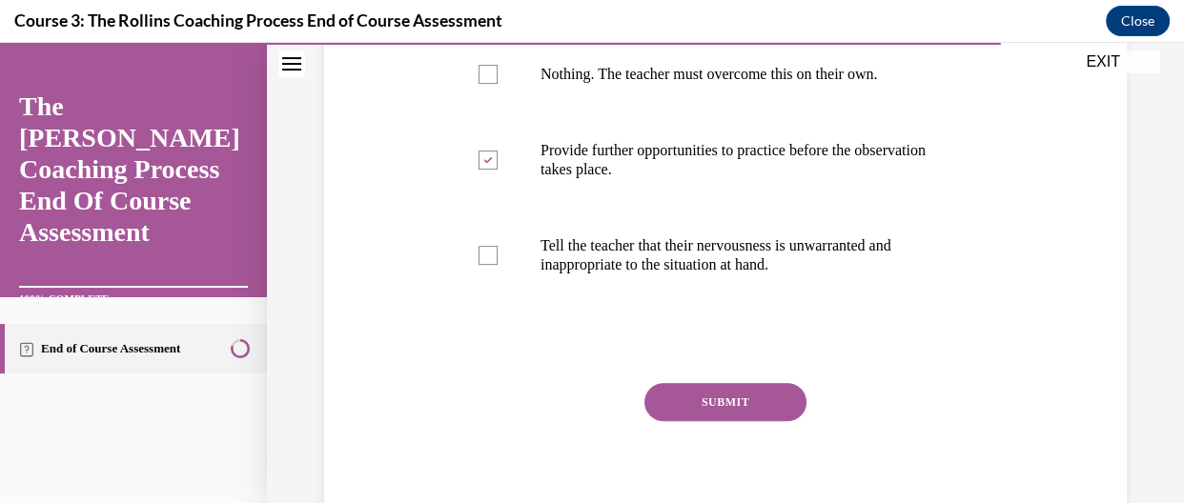
scroll to position [580, 0]
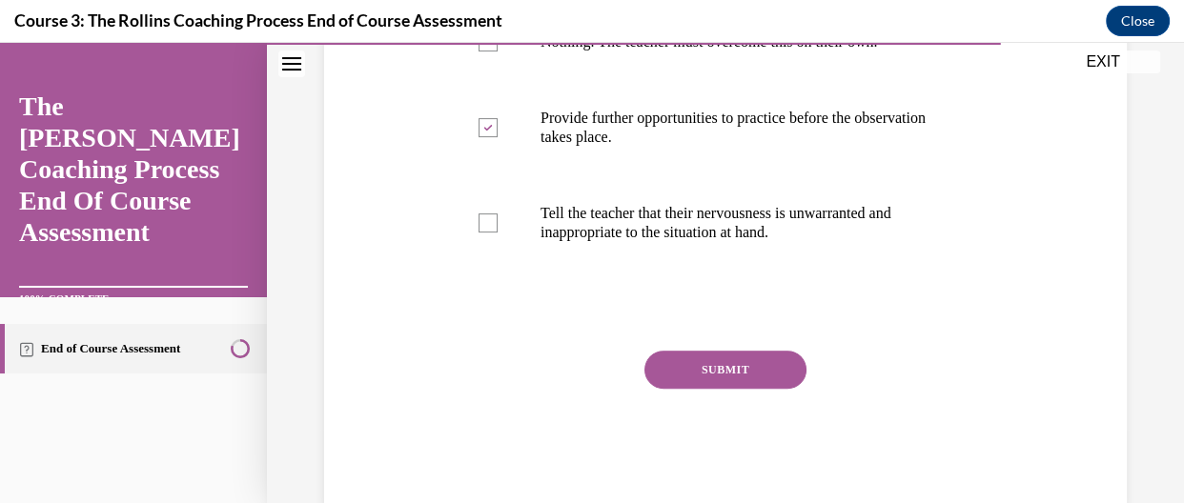
click at [765, 354] on button "SUBMIT" at bounding box center [725, 370] width 162 height 38
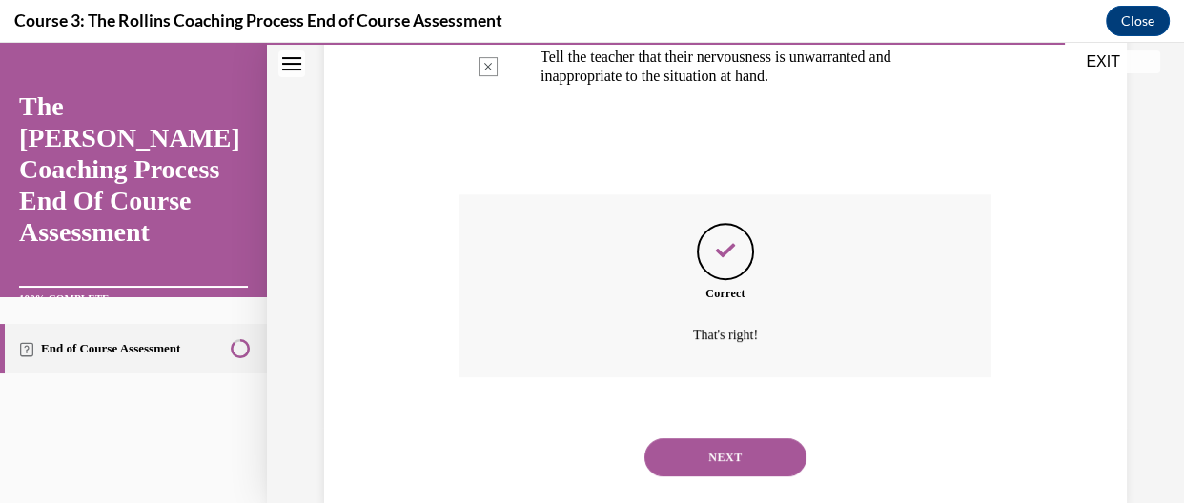
scroll to position [774, 0]
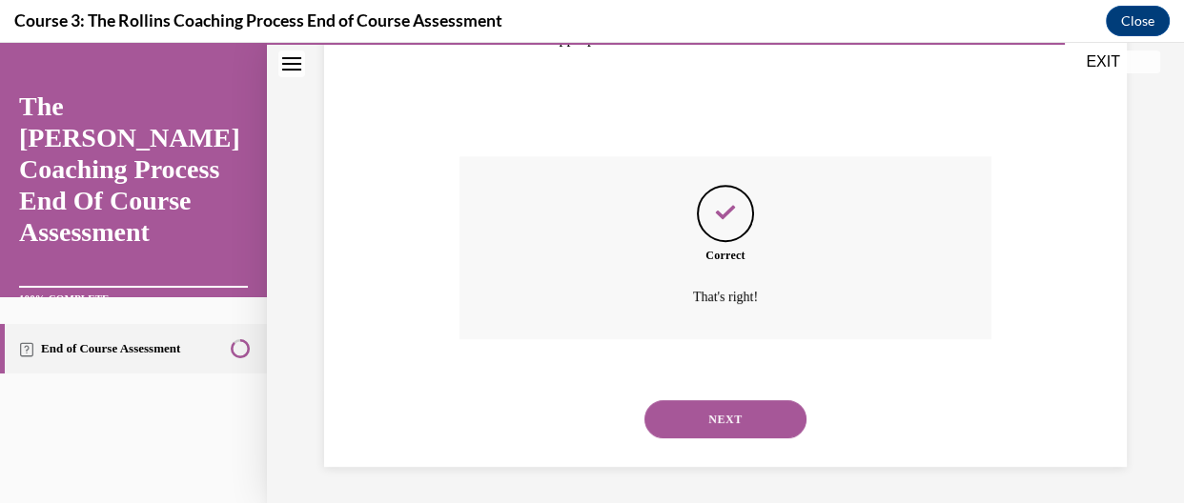
click at [725, 417] on button "NEXT" at bounding box center [725, 419] width 162 height 38
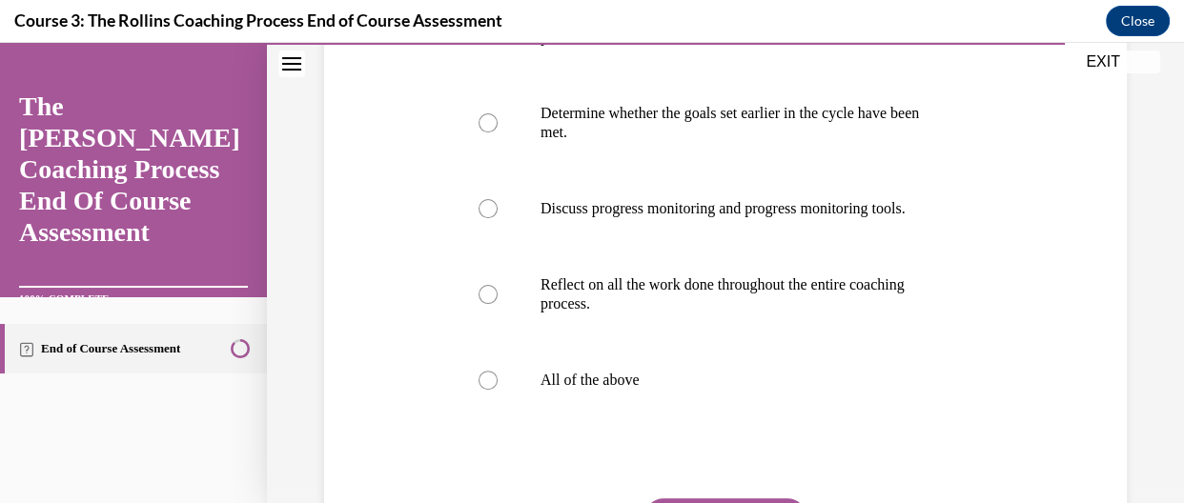
scroll to position [535, 0]
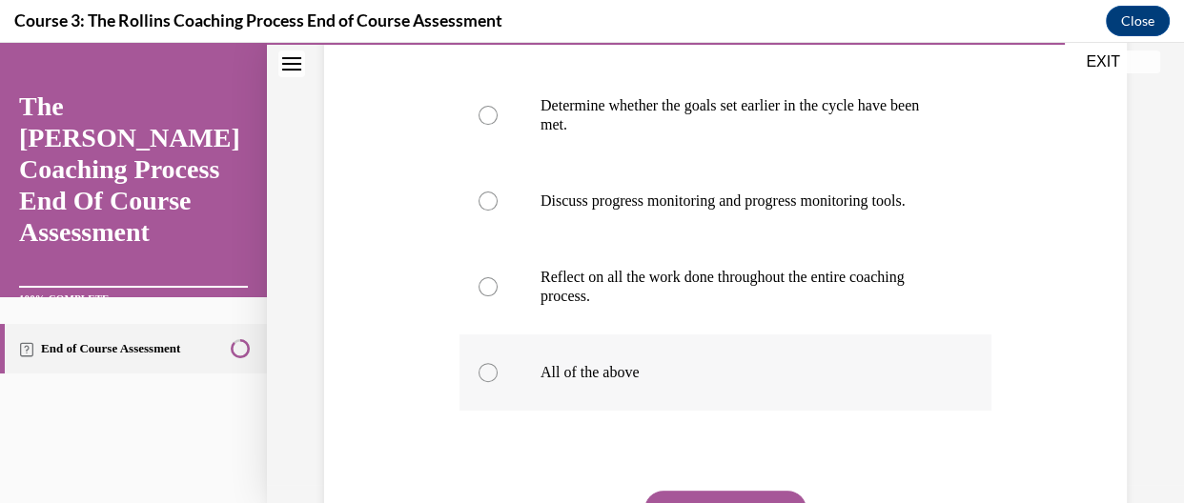
click at [467, 382] on label "All of the above" at bounding box center [725, 373] width 532 height 76
click at [478, 382] on input "All of the above" at bounding box center [487, 372] width 19 height 19
radio input "true"
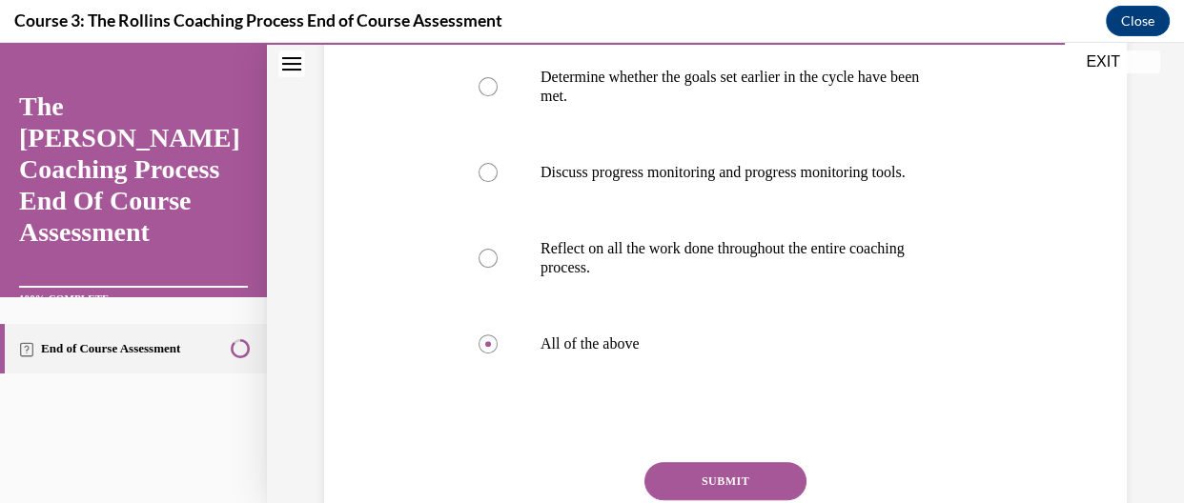
scroll to position [734, 0]
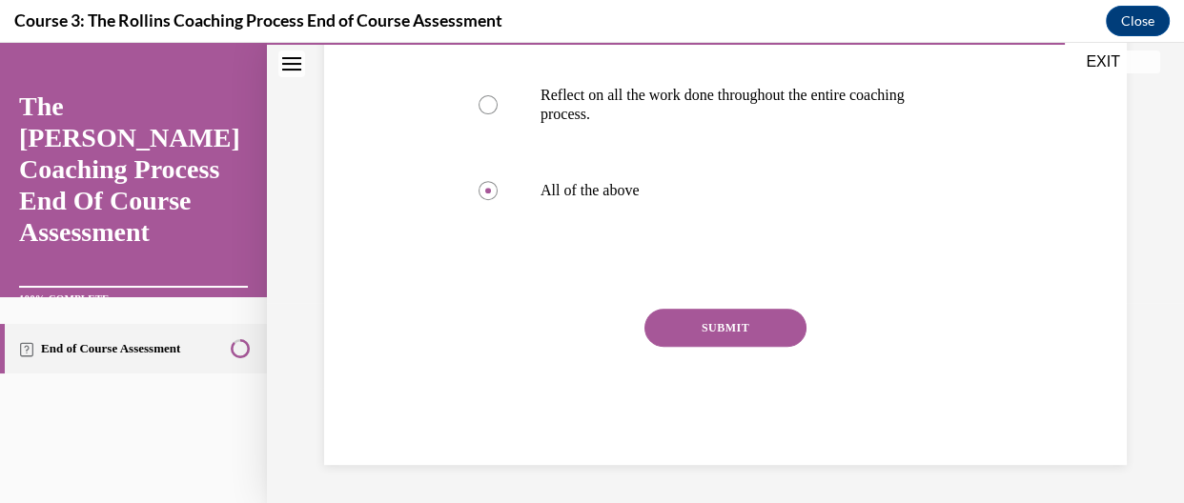
click at [721, 351] on div "SUBMIT" at bounding box center [725, 356] width 532 height 95
click at [721, 346] on button "SUBMIT" at bounding box center [725, 328] width 162 height 38
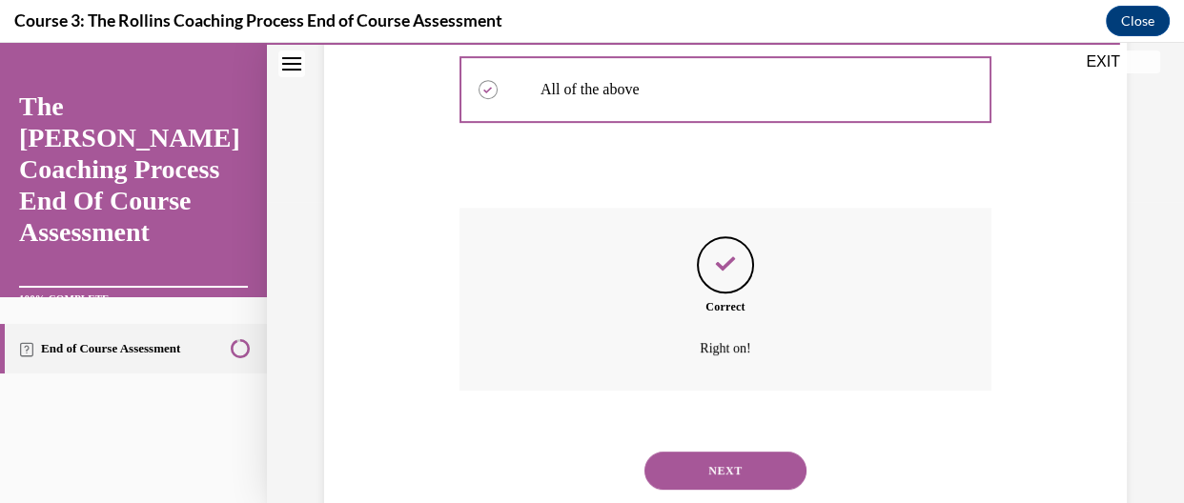
scroll to position [888, 0]
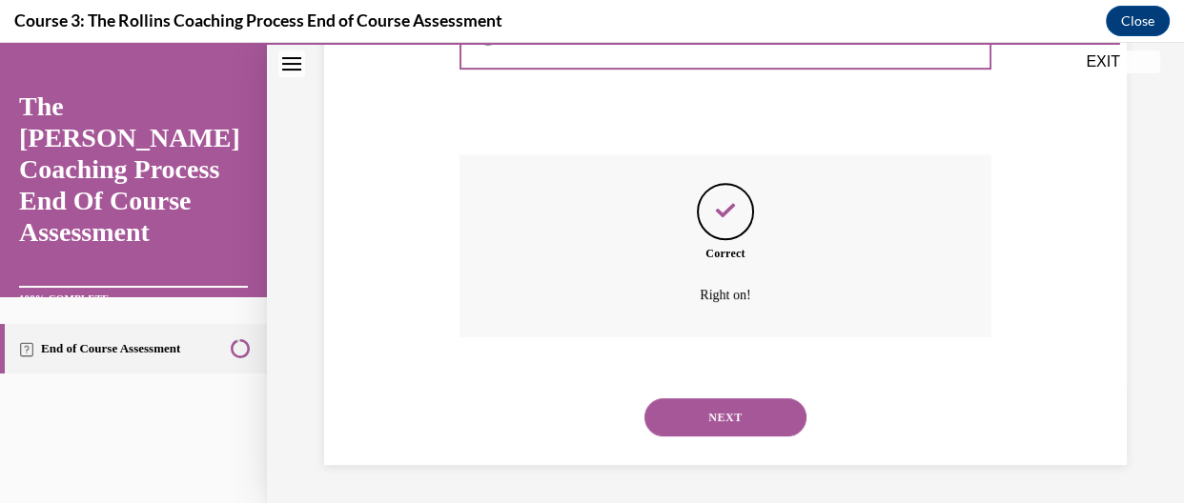
click at [748, 423] on button "NEXT" at bounding box center [725, 417] width 162 height 38
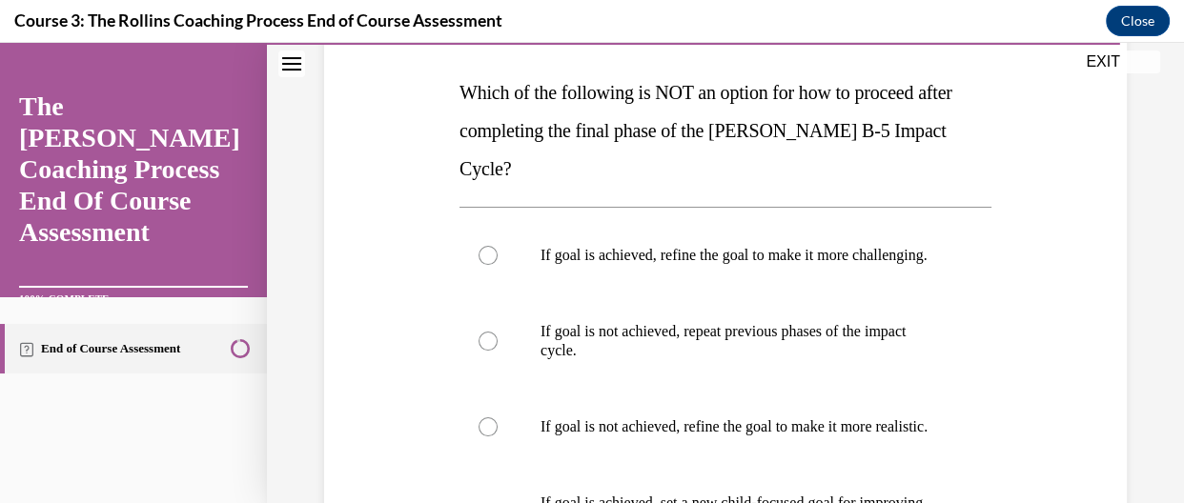
scroll to position [235, 0]
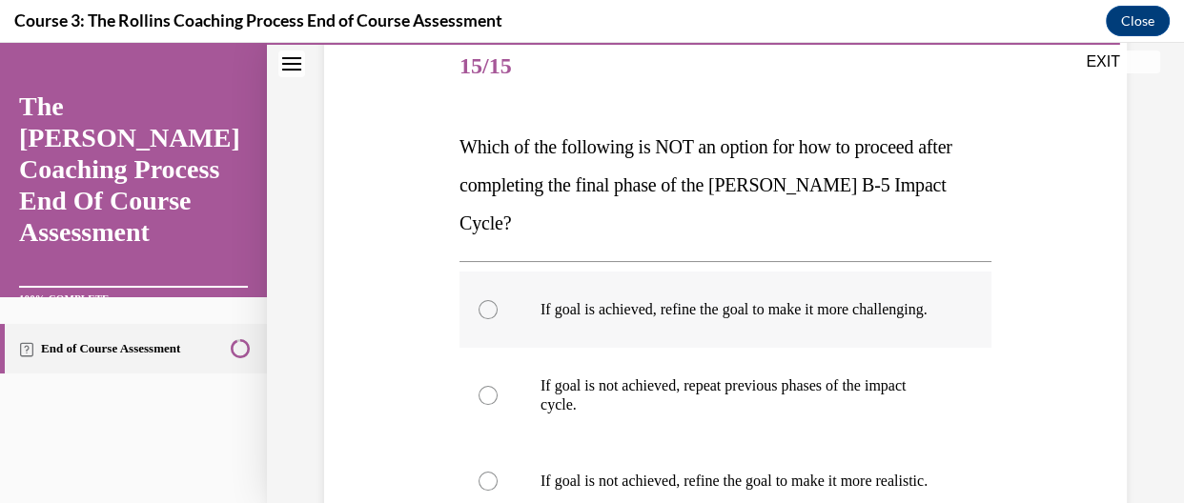
click at [518, 279] on label "If goal is achieved, refine the goal to make it more challenging." at bounding box center [725, 310] width 532 height 76
click at [498, 300] on input "If goal is achieved, refine the goal to make it more challenging." at bounding box center [487, 309] width 19 height 19
radio input "true"
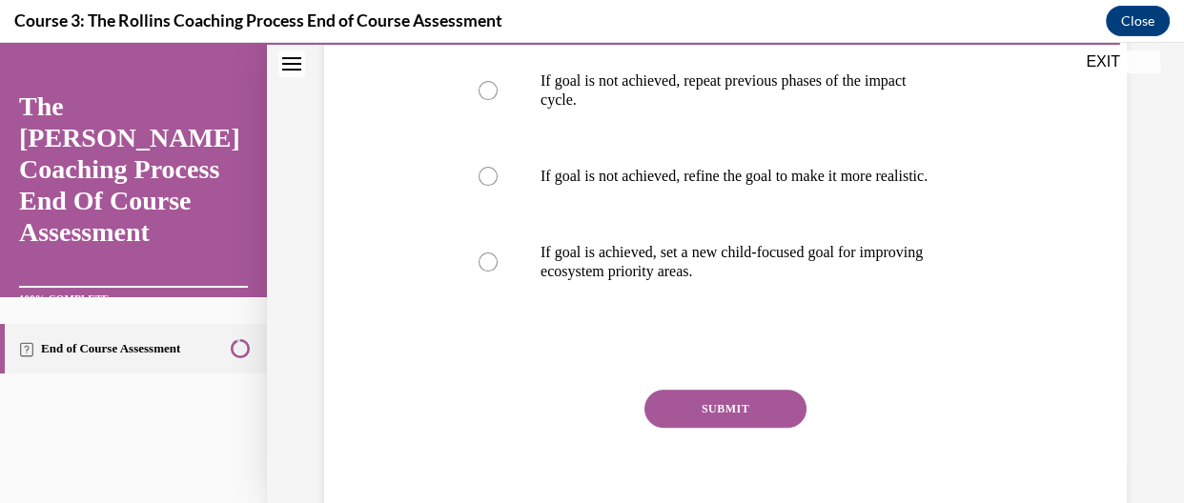
scroll to position [620, 0]
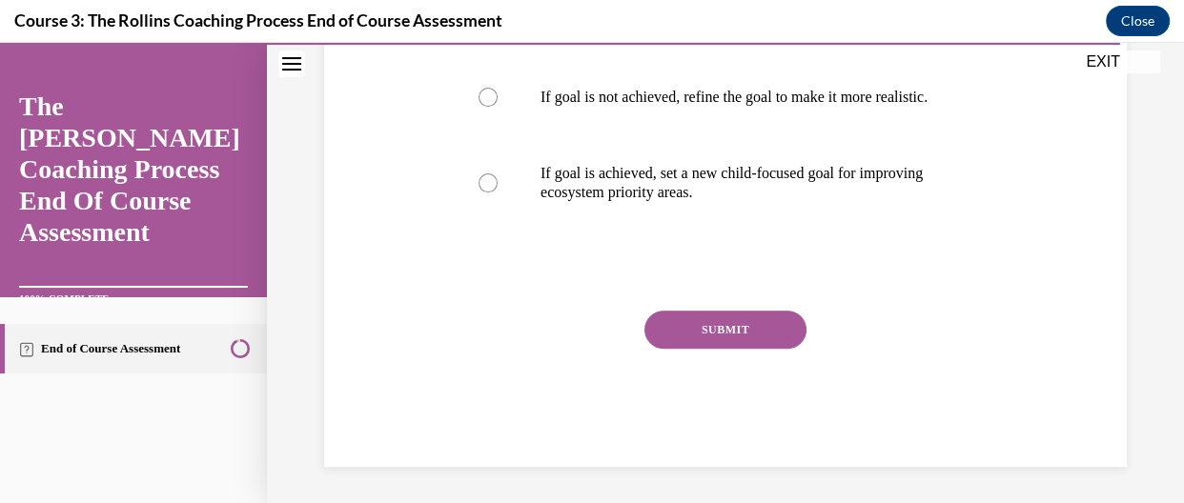
click at [751, 339] on button "SUBMIT" at bounding box center [725, 330] width 162 height 38
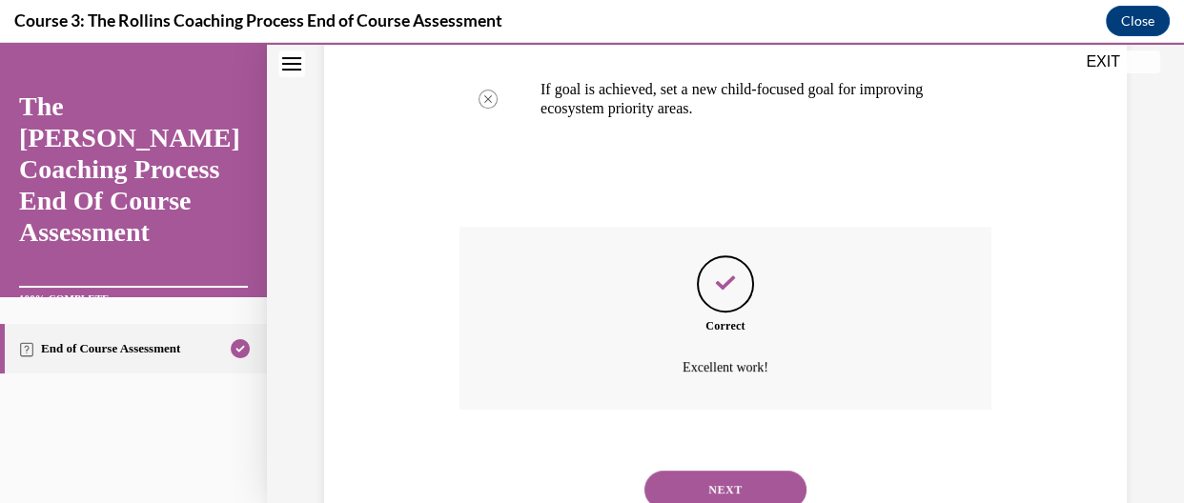
scroll to position [774, 0]
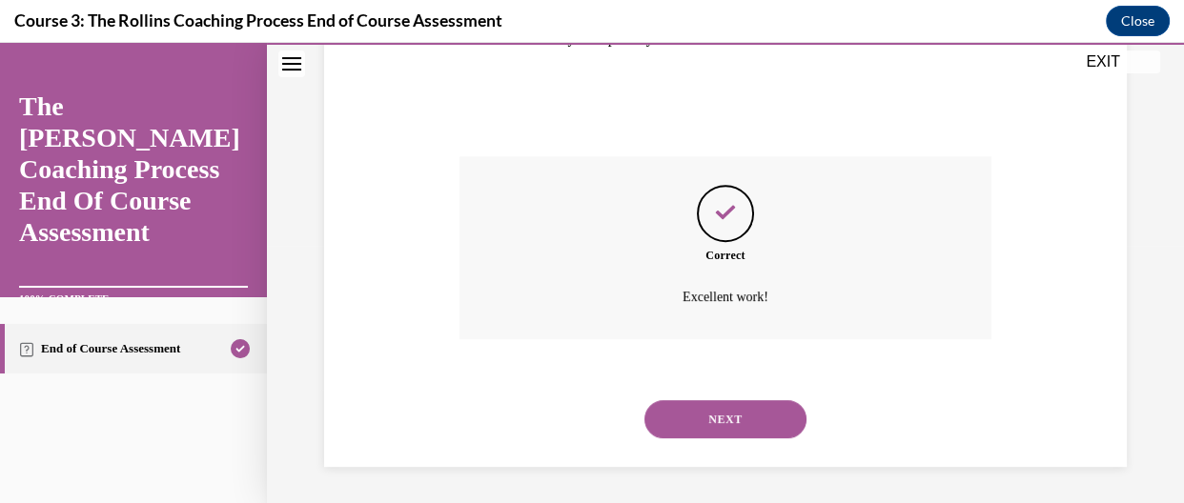
click at [713, 444] on div "NEXT" at bounding box center [725, 419] width 532 height 76
click at [725, 426] on button "NEXT" at bounding box center [725, 419] width 162 height 38
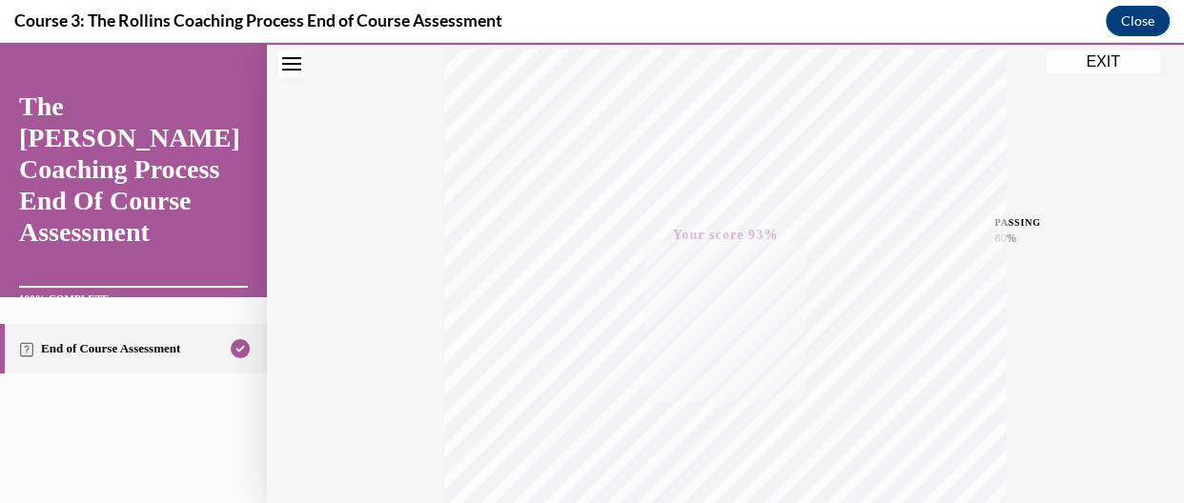
scroll to position [0, 0]
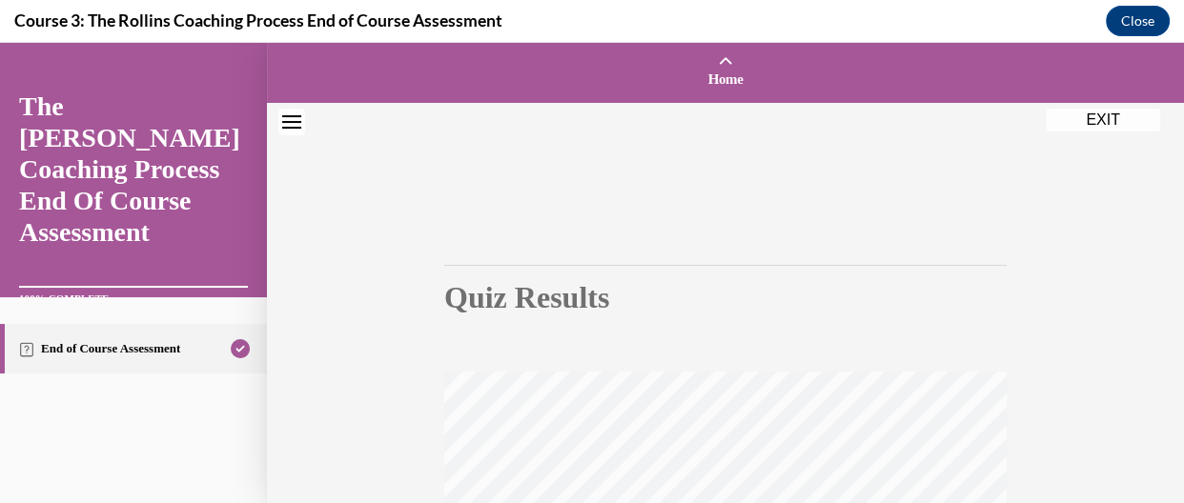
click at [1079, 102] on div at bounding box center [725, 102] width 917 height 2
click at [1082, 109] on button "EXIT" at bounding box center [1103, 120] width 114 height 23
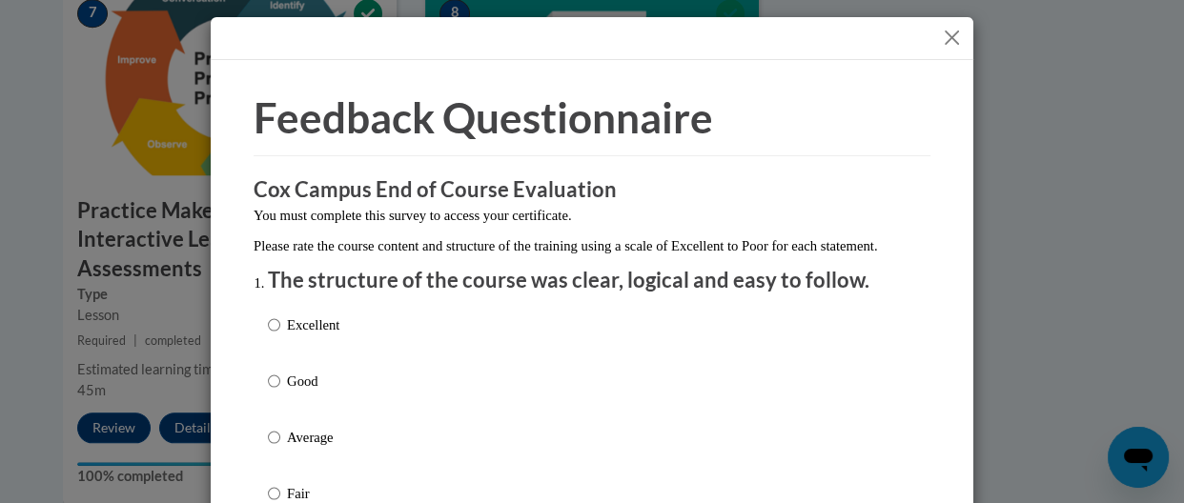
click at [287, 336] on p "Excellent" at bounding box center [313, 325] width 52 height 21
click at [280, 336] on input "Excellent" at bounding box center [274, 325] width 12 height 21
radio input "true"
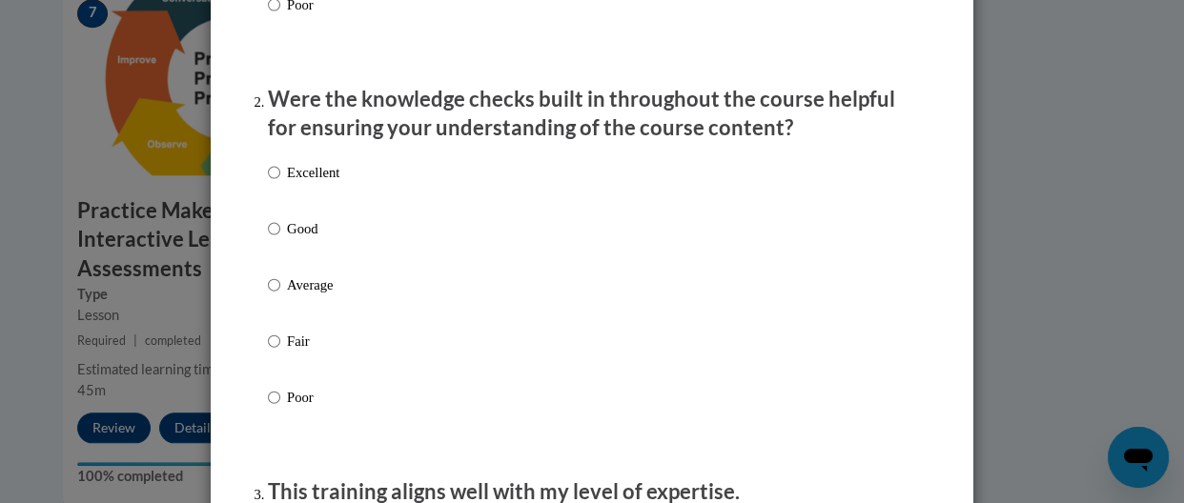
scroll to position [553, 0]
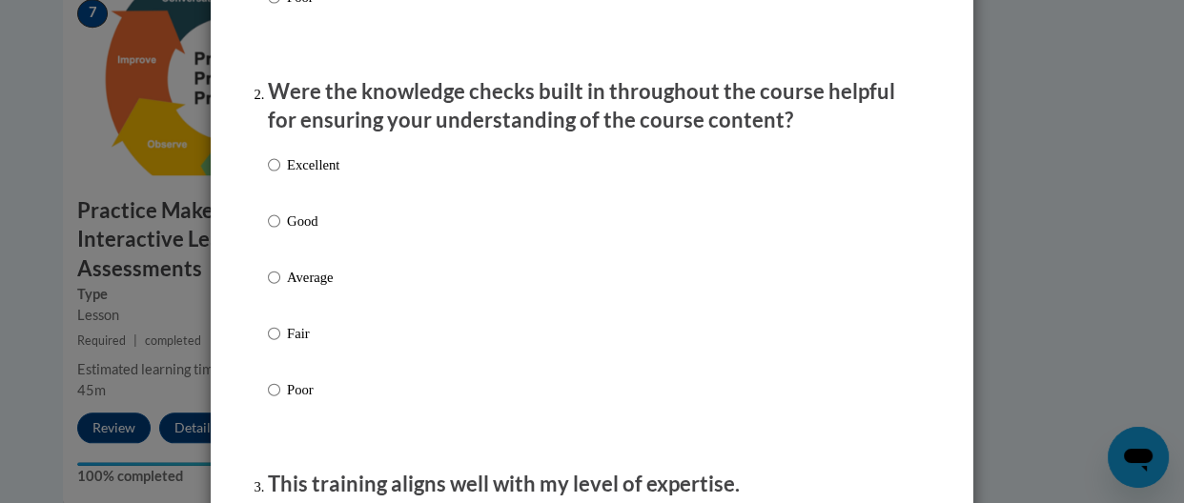
click at [306, 202] on label "Excellent" at bounding box center [303, 179] width 71 height 51
click at [280, 175] on input "Excellent" at bounding box center [274, 164] width 12 height 21
radio input "true"
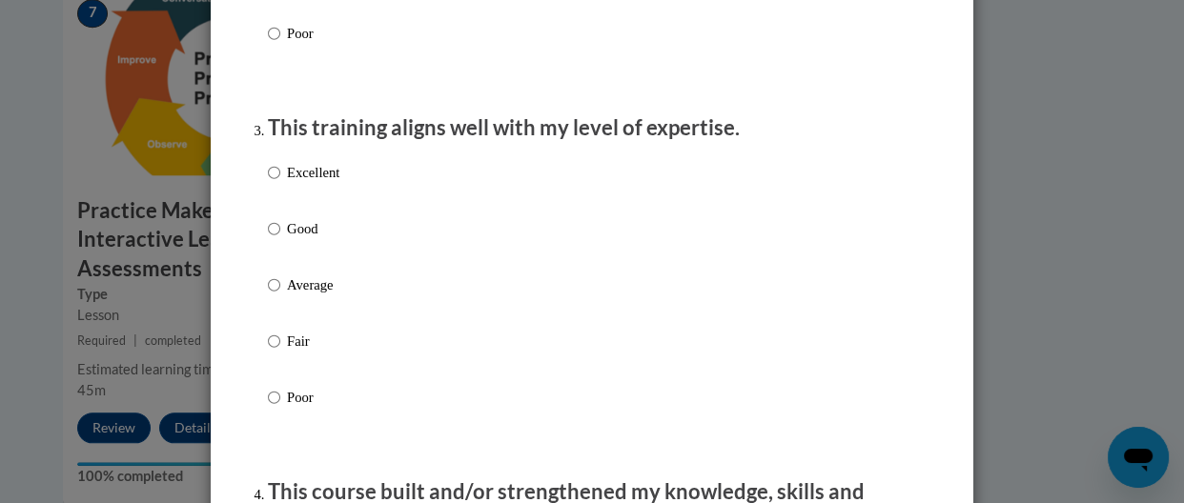
scroll to position [916, 0]
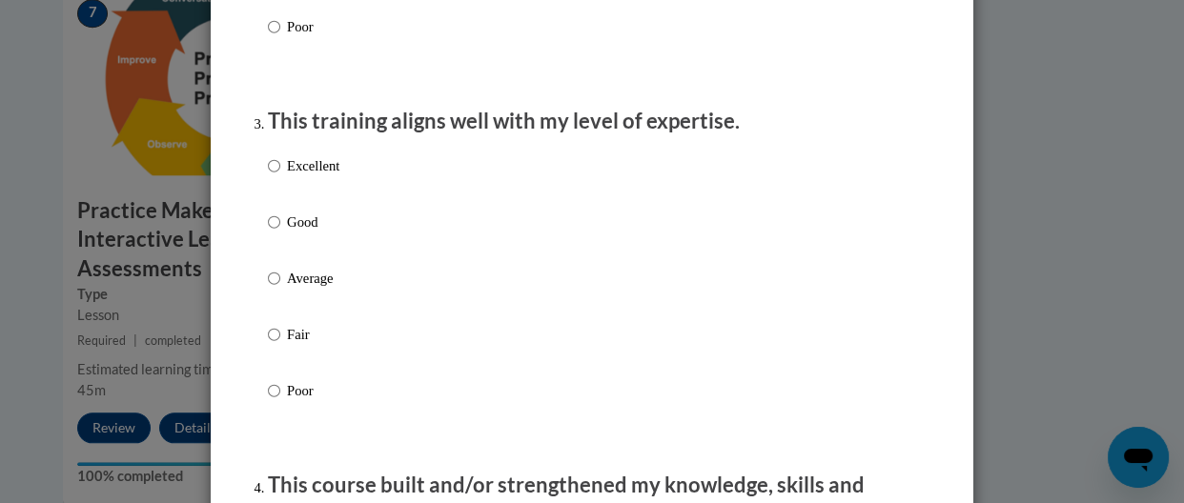
click at [326, 174] on p "Excellent" at bounding box center [313, 165] width 52 height 21
click at [280, 174] on input "Excellent" at bounding box center [274, 165] width 12 height 21
radio input "true"
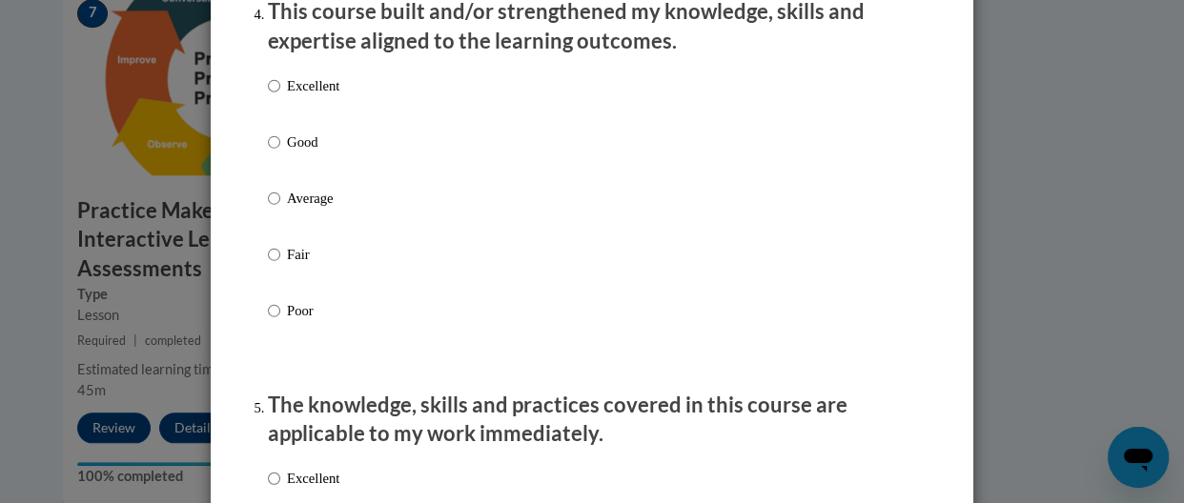
scroll to position [1514, 0]
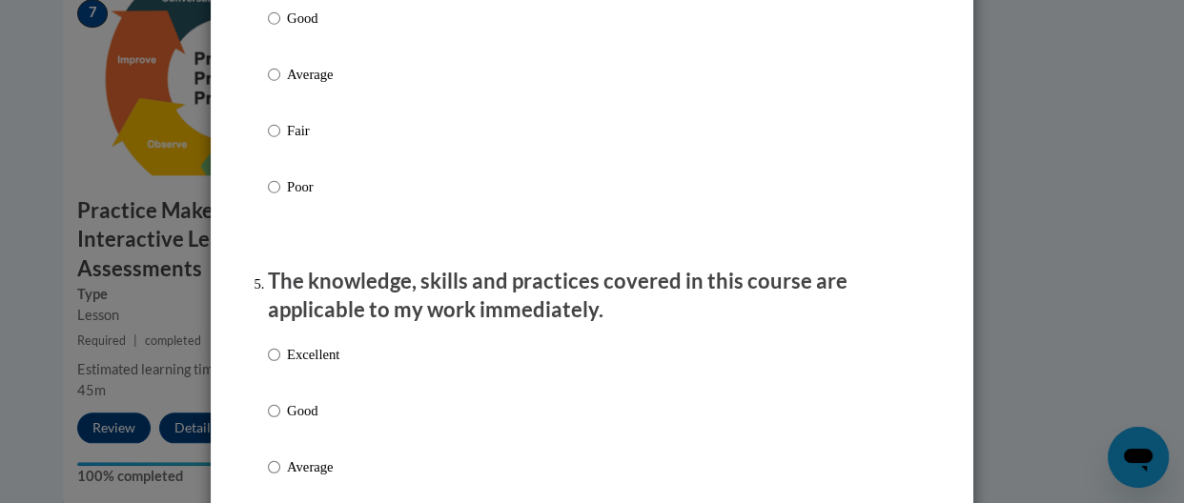
click at [314, 365] on p "Excellent" at bounding box center [313, 354] width 52 height 21
click at [280, 365] on input "Excellent" at bounding box center [274, 354] width 12 height 21
radio input "true"
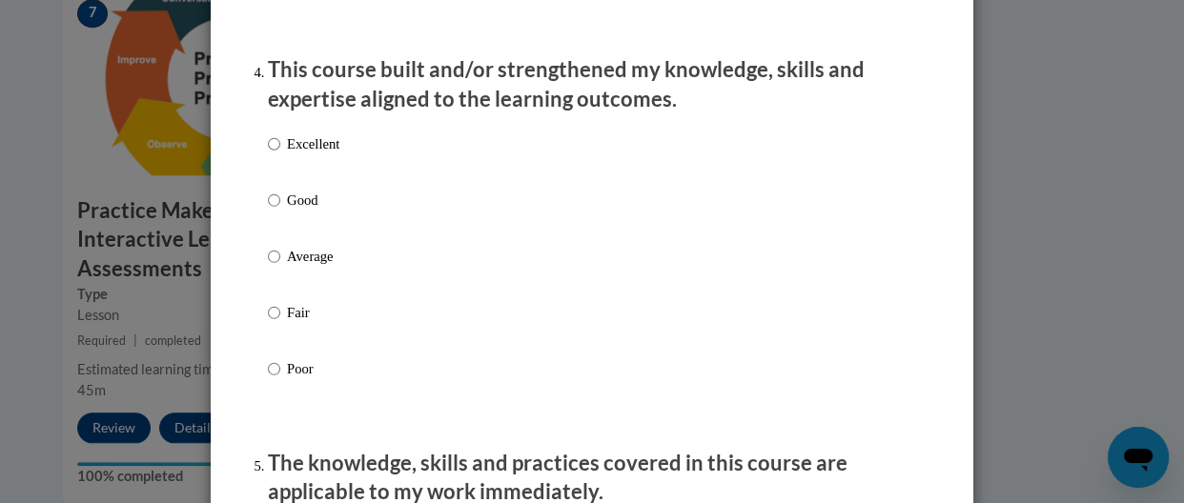
scroll to position [1309, 0]
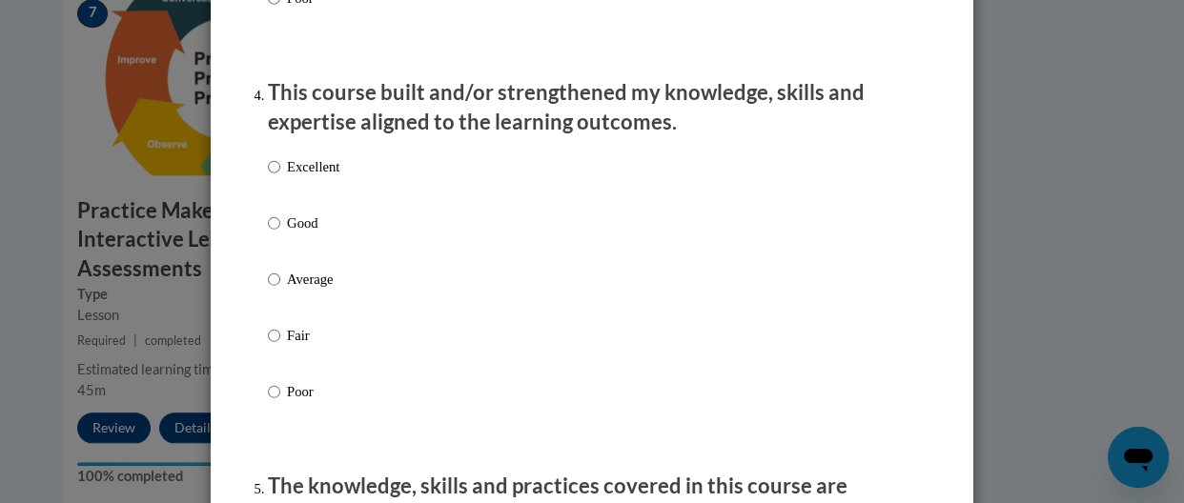
click at [357, 205] on div "Excellent Good Average Fair Poor" at bounding box center [592, 302] width 648 height 311
click at [356, 199] on div "Excellent Good Average Fair Poor" at bounding box center [592, 302] width 648 height 311
click at [350, 194] on div "Excellent Good Average Fair Poor" at bounding box center [592, 302] width 648 height 311
click at [347, 191] on div "Excellent Good Average Fair Poor" at bounding box center [592, 302] width 648 height 311
click at [308, 177] on p "Excellent" at bounding box center [313, 166] width 52 height 21
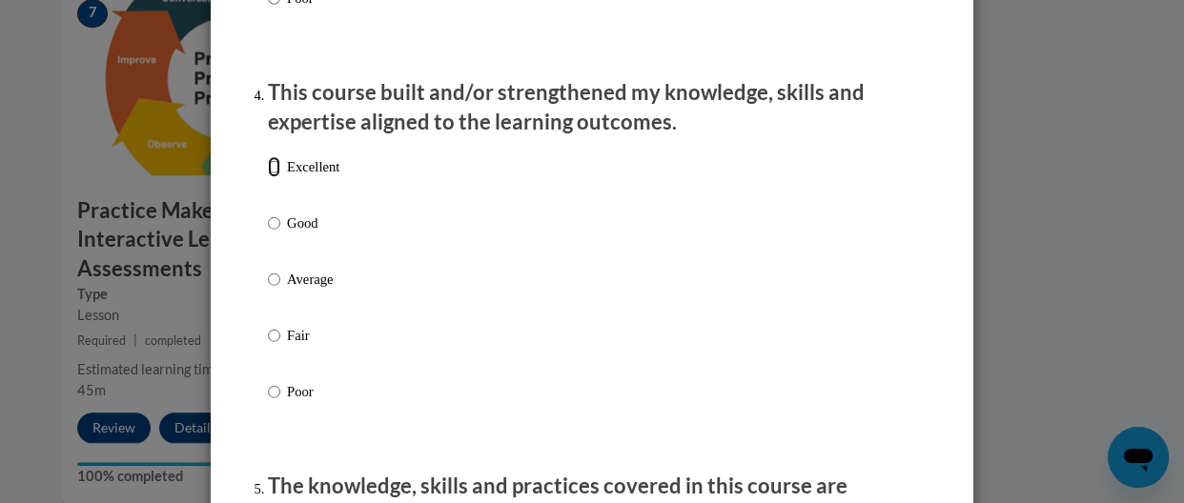
click at [280, 177] on input "Excellent" at bounding box center [274, 166] width 12 height 21
radio input "true"
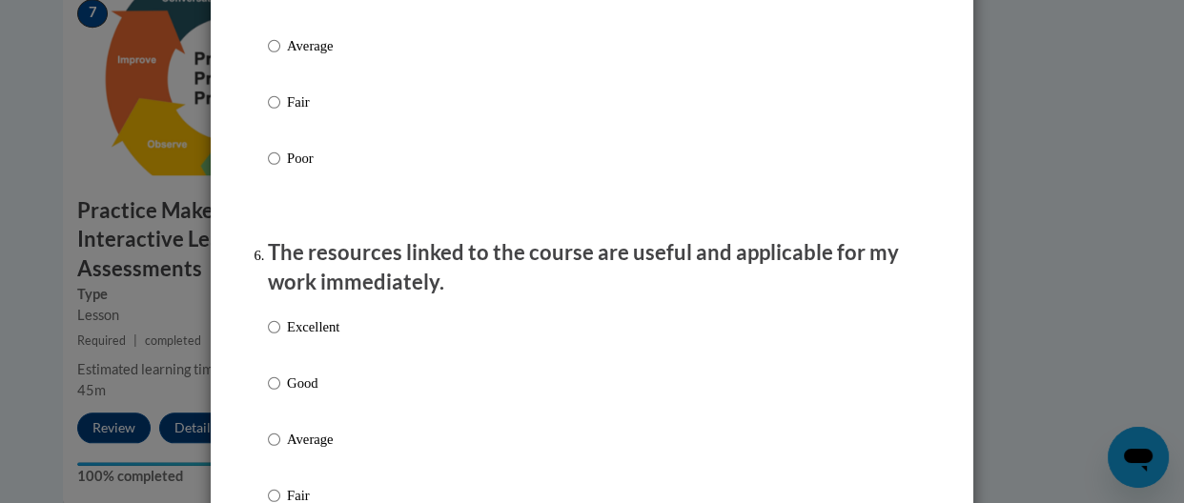
scroll to position [2167, 0]
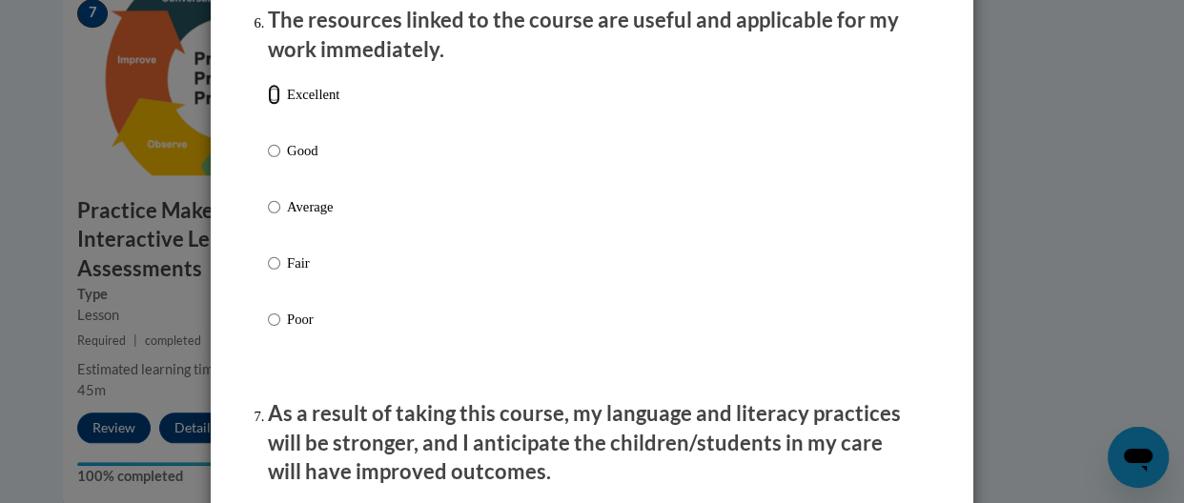
click at [268, 105] on input "Excellent" at bounding box center [274, 94] width 12 height 21
radio input "true"
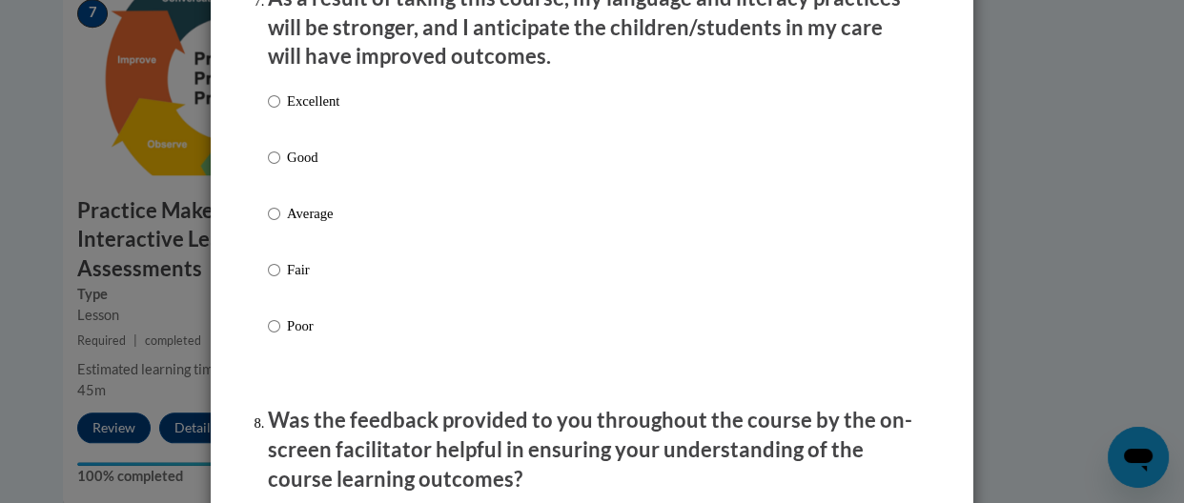
scroll to position [2604, 0]
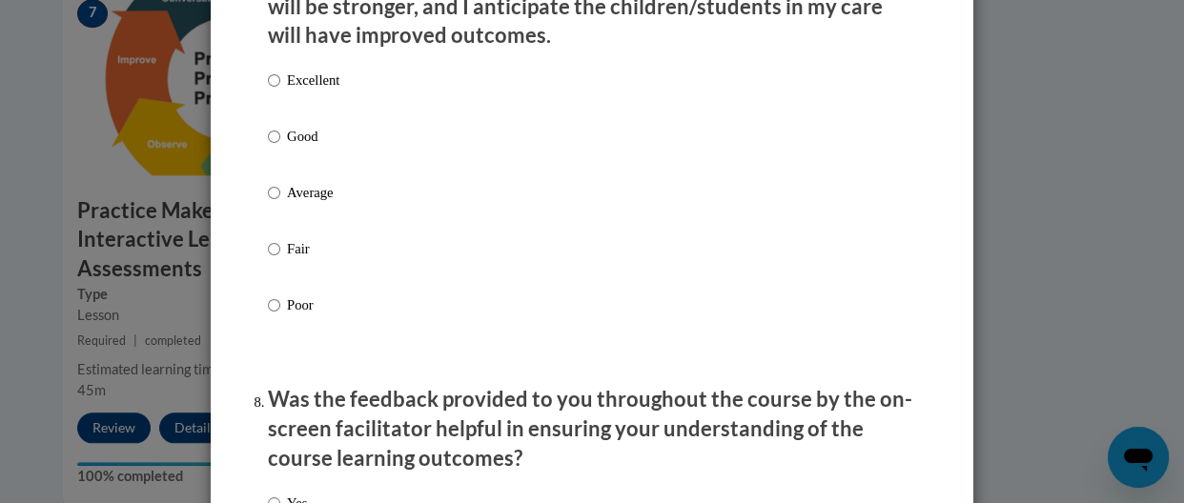
click at [300, 91] on p "Excellent" at bounding box center [313, 80] width 52 height 21
click at [280, 91] on input "Excellent" at bounding box center [274, 80] width 12 height 21
radio input "true"
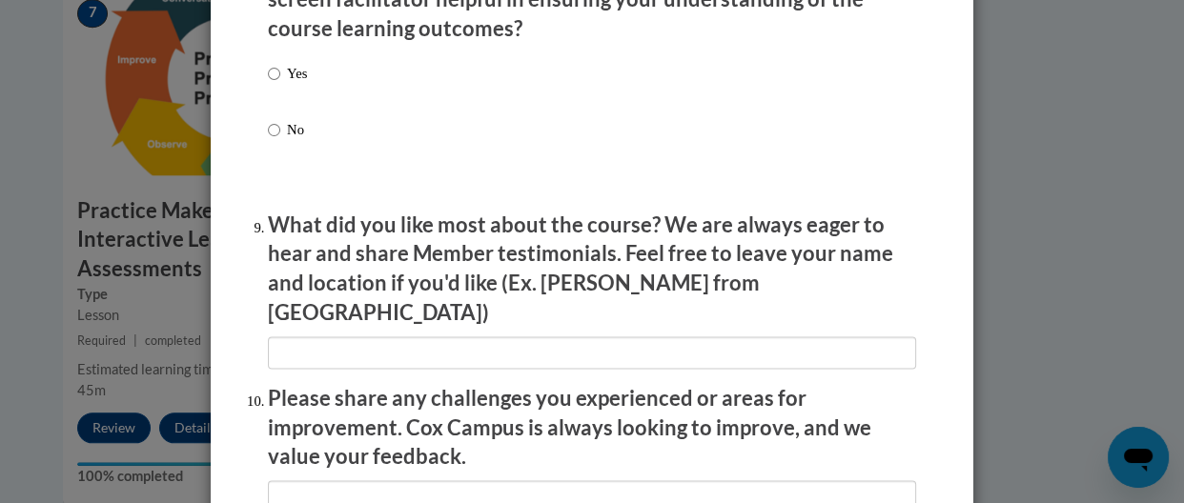
scroll to position [3048, 0]
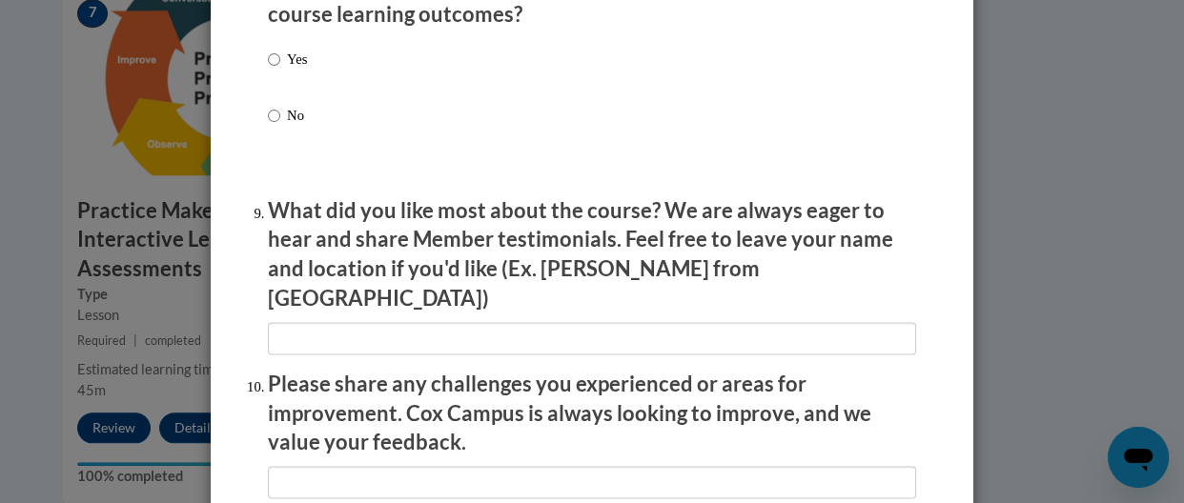
click at [287, 70] on p "Yes" at bounding box center [297, 59] width 20 height 21
click at [279, 70] on input "Yes" at bounding box center [274, 59] width 12 height 21
radio input "true"
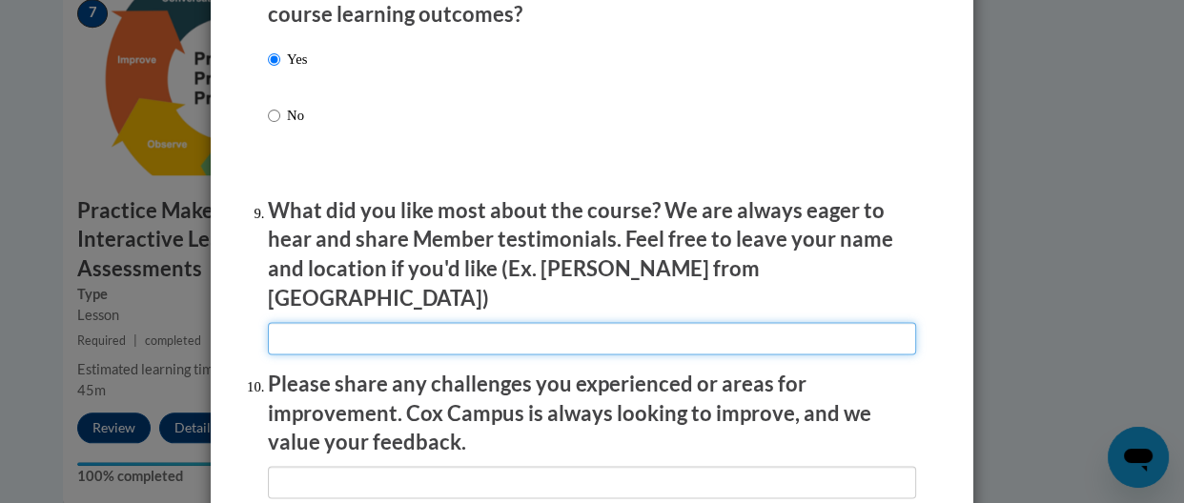
click at [396, 322] on input "textbox" at bounding box center [592, 338] width 648 height 32
type input "nothing"
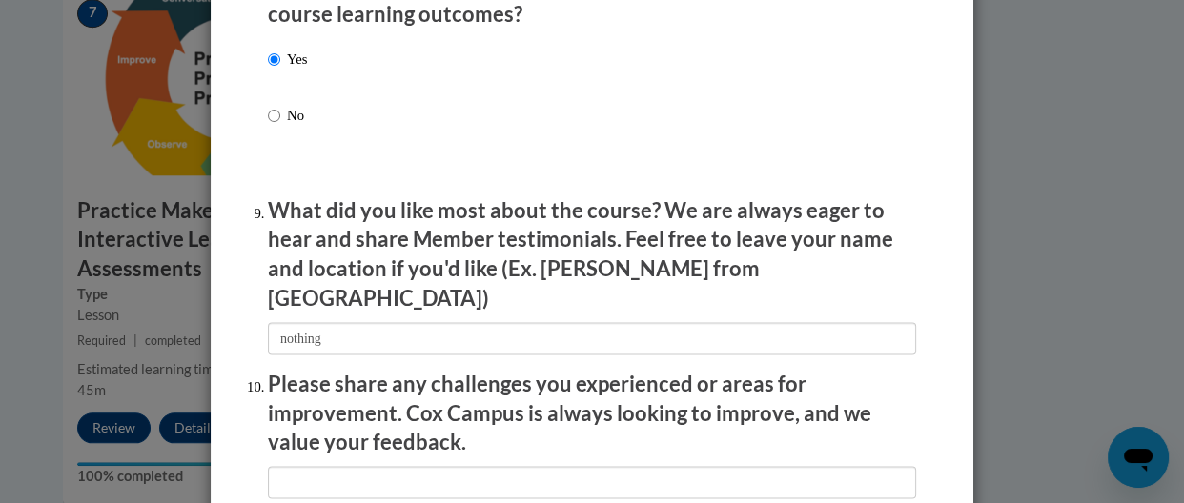
scroll to position [3463, 0]
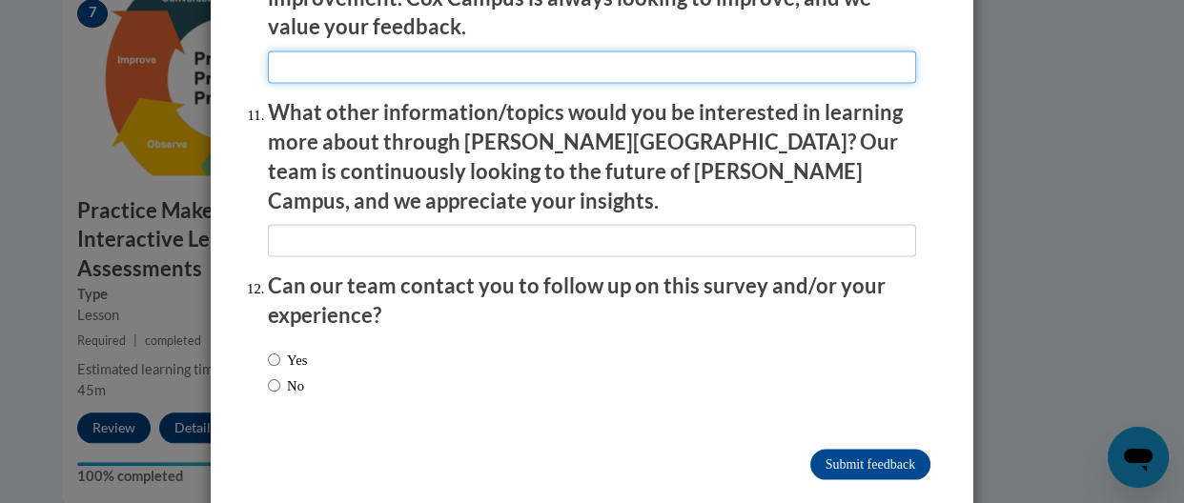
click at [640, 63] on input "textbox" at bounding box center [592, 67] width 648 height 32
type input "nothing"
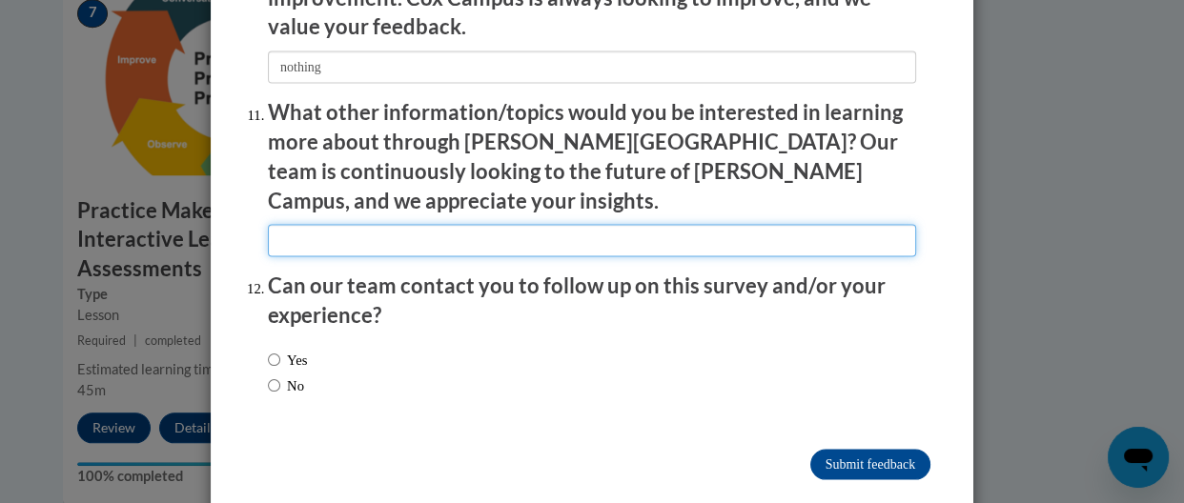
click at [437, 225] on input "textbox" at bounding box center [592, 241] width 648 height 32
type input "nothing"
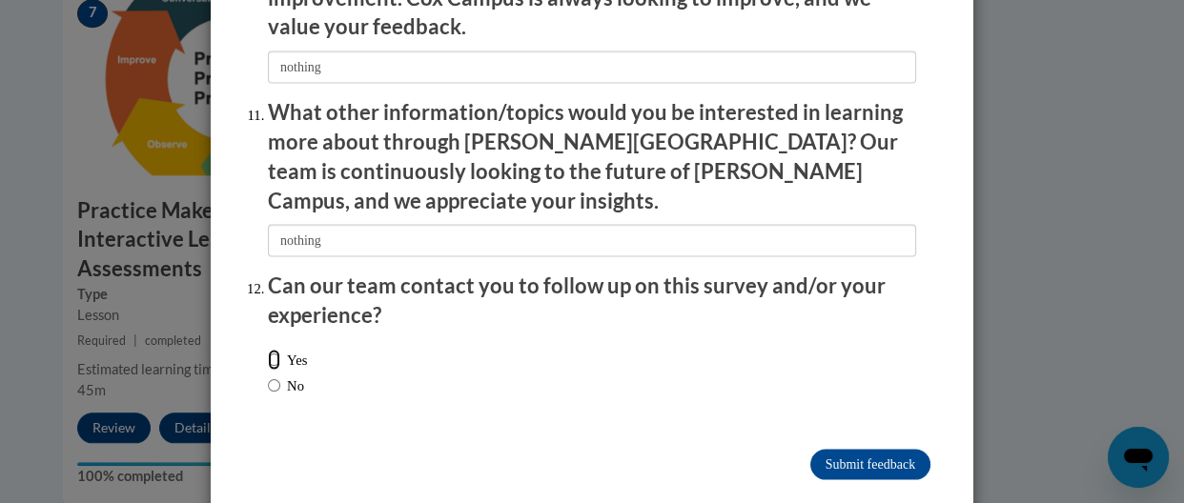
click at [268, 350] on input "Yes" at bounding box center [274, 360] width 12 height 21
radio input "true"
click at [874, 450] on input "Submit feedback" at bounding box center [870, 465] width 120 height 31
